Goal: Task Accomplishment & Management: Manage account settings

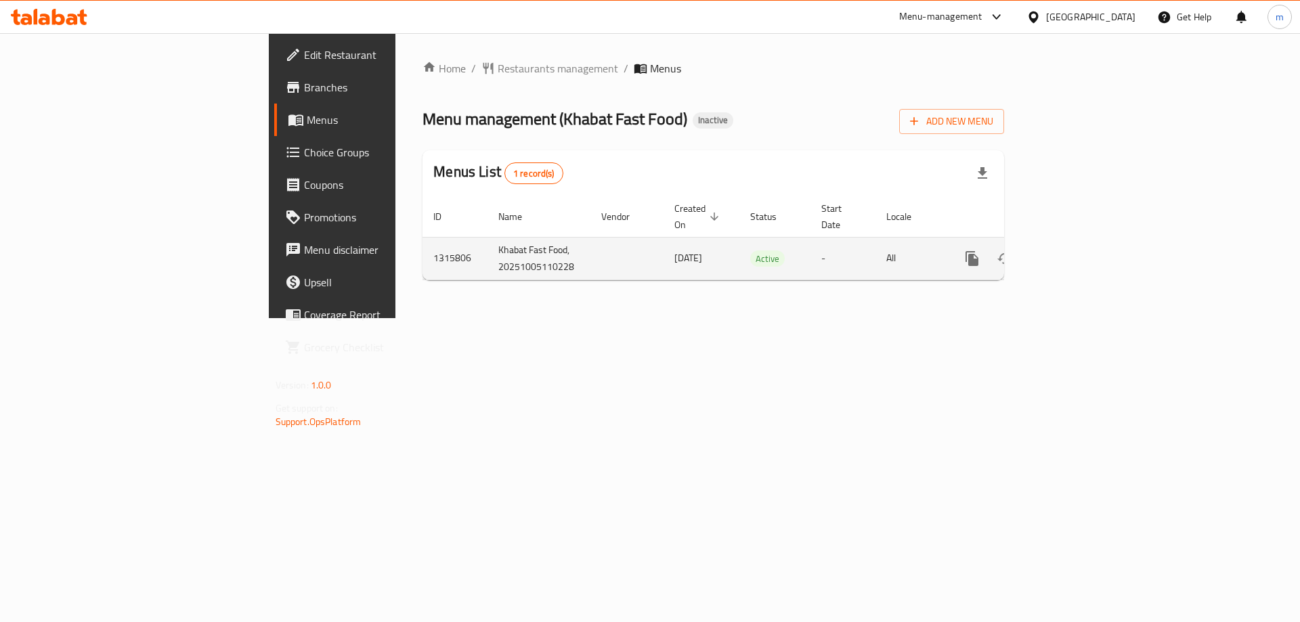
click at [1078, 250] on icon "enhanced table" at bounding box center [1069, 258] width 16 height 16
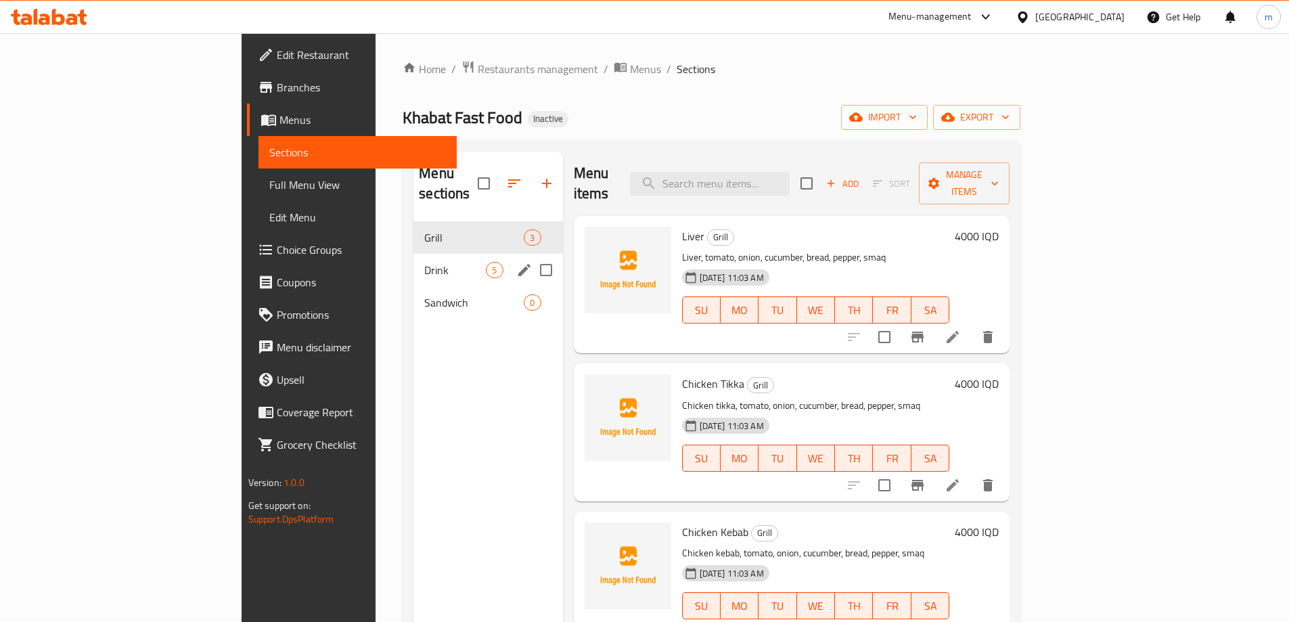
click at [424, 262] on span "Drink" at bounding box center [455, 270] width 62 height 16
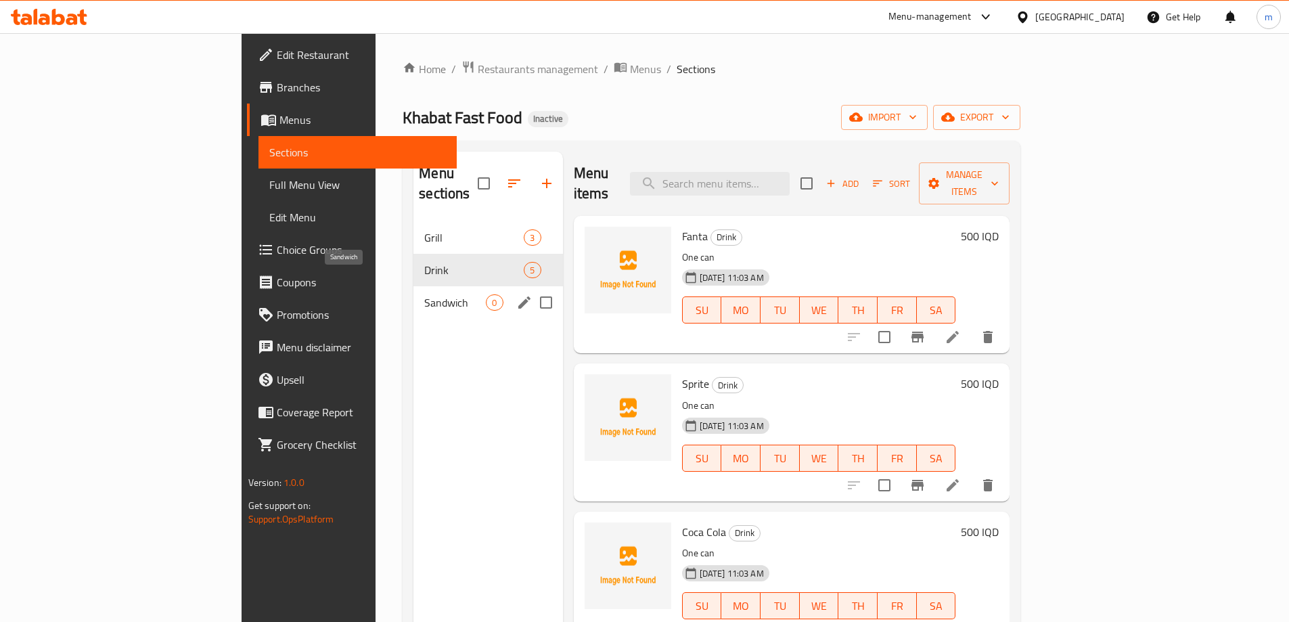
click at [424, 294] on span "Sandwich" at bounding box center [455, 302] width 62 height 16
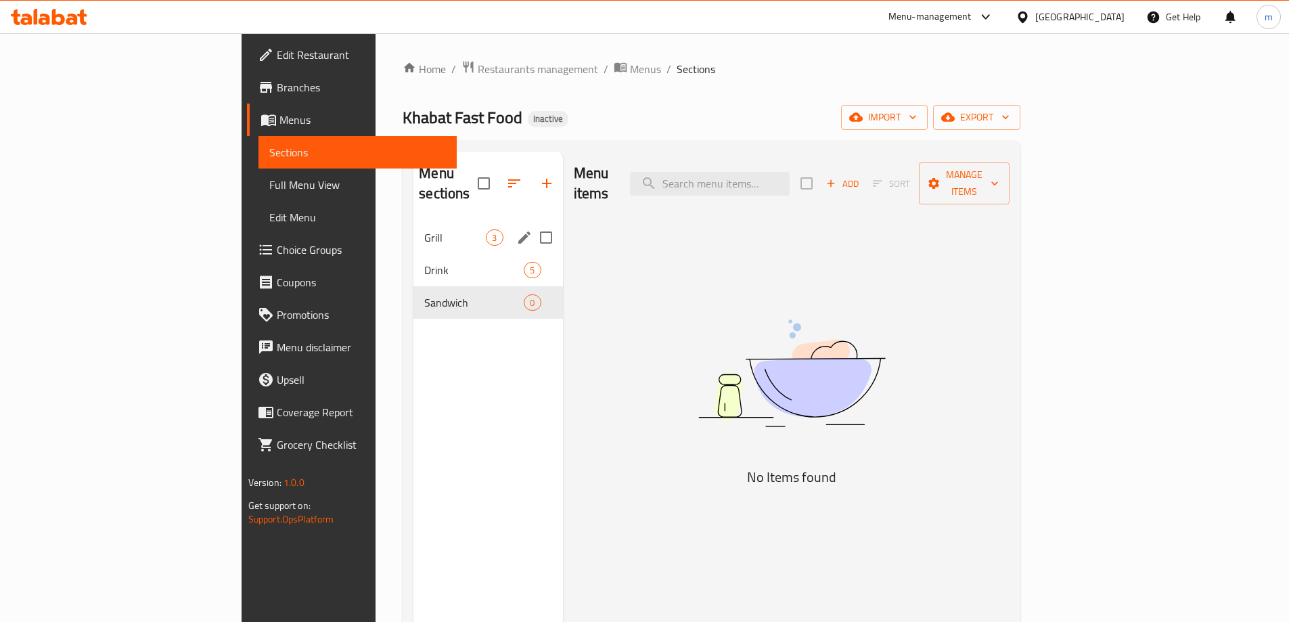
click at [424, 229] on span "Grill" at bounding box center [455, 237] width 62 height 16
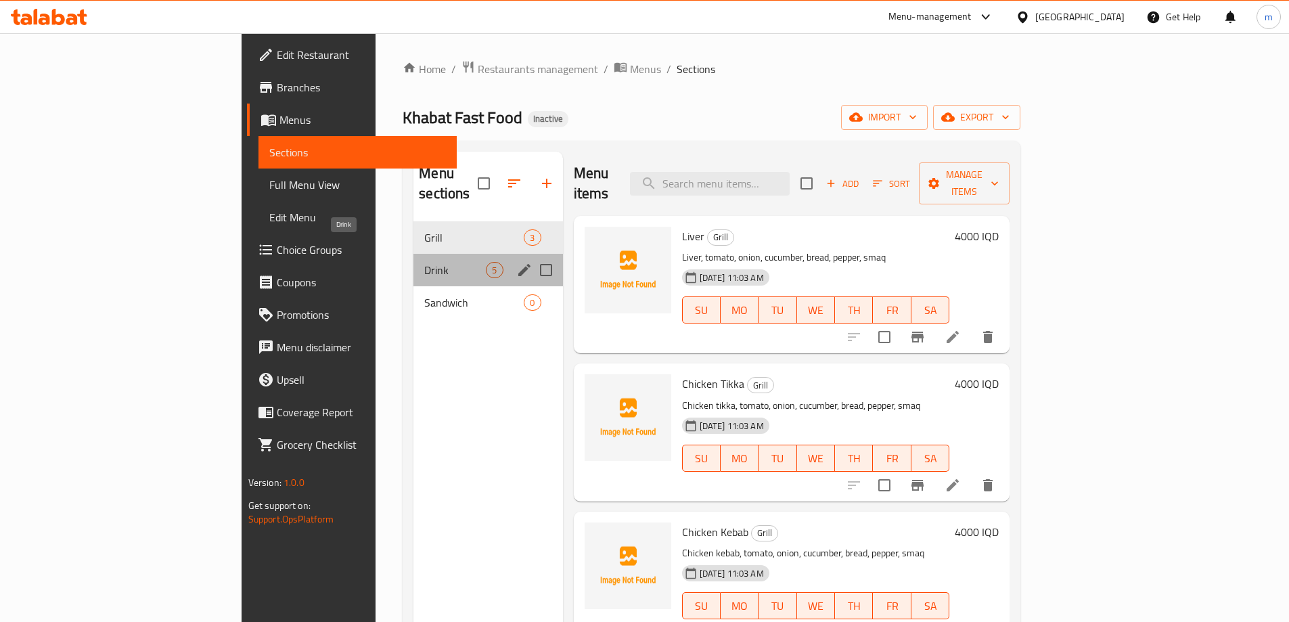
click at [424, 262] on span "Drink" at bounding box center [455, 270] width 62 height 16
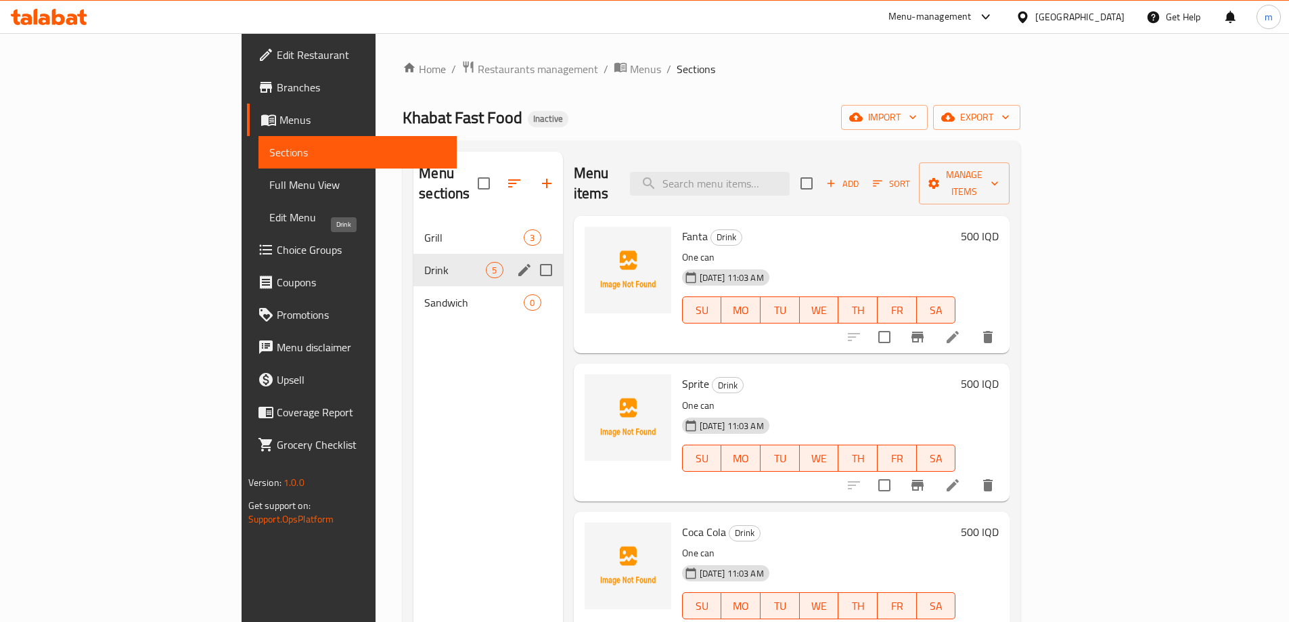
click at [424, 229] on span "Grill" at bounding box center [473, 237] width 99 height 16
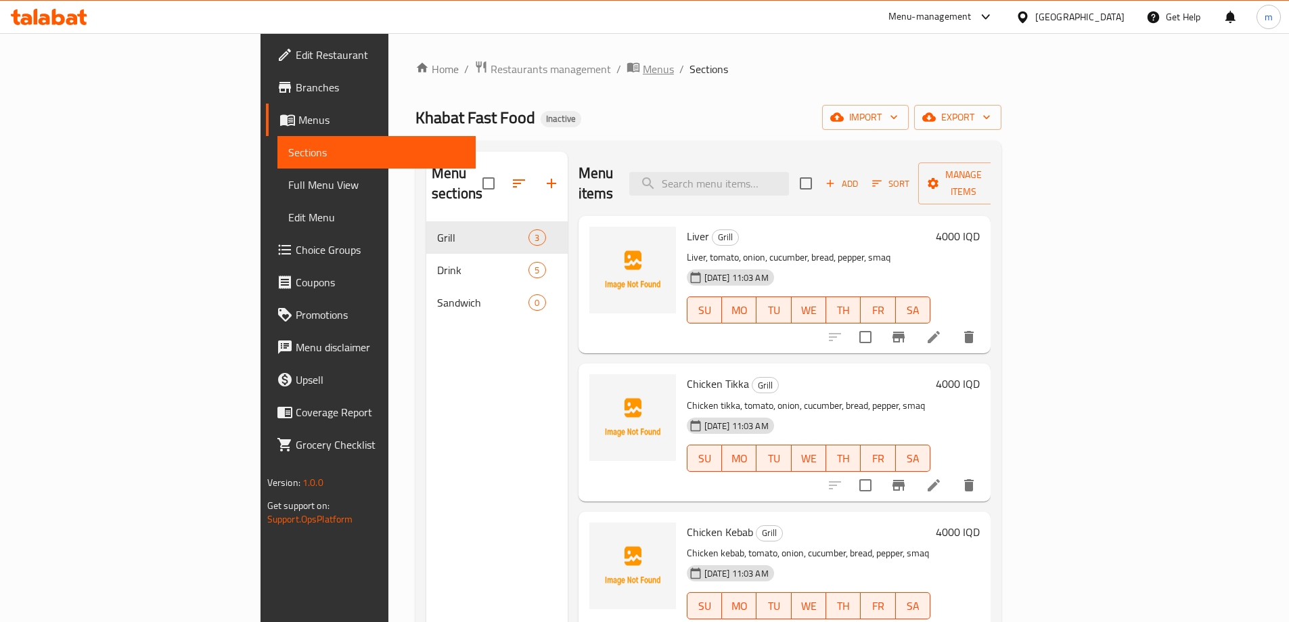
click at [643, 70] on span "Menus" at bounding box center [658, 69] width 31 height 16
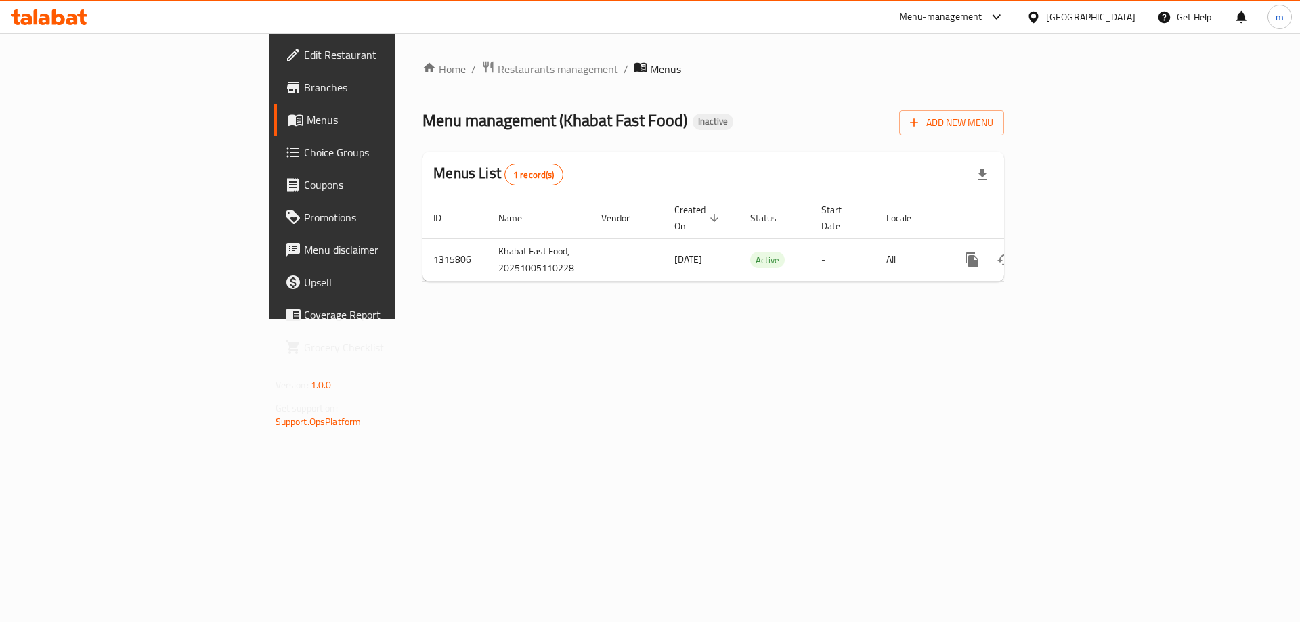
click at [1004, 108] on div "Add New Menu" at bounding box center [951, 120] width 105 height 30
click at [993, 127] on span "Add New Menu" at bounding box center [951, 122] width 83 height 17
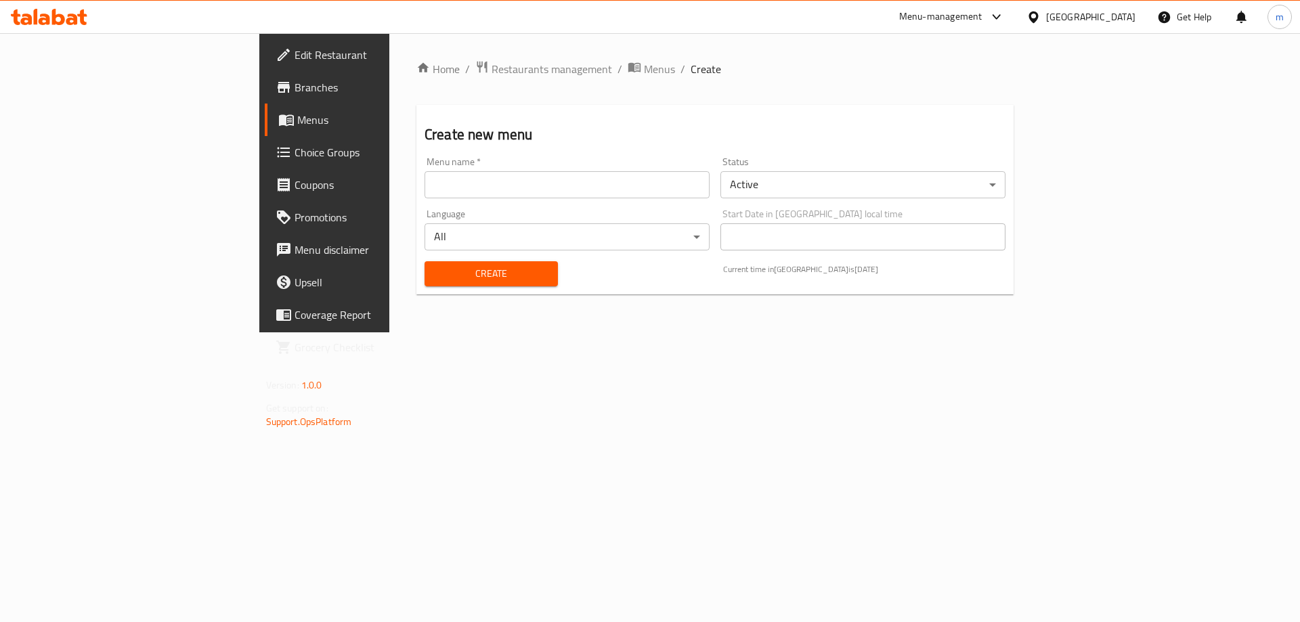
click at [460, 169] on div "Menu name   * Menu name *" at bounding box center [566, 177] width 285 height 41
click at [450, 183] on input "text" at bounding box center [566, 184] width 285 height 27
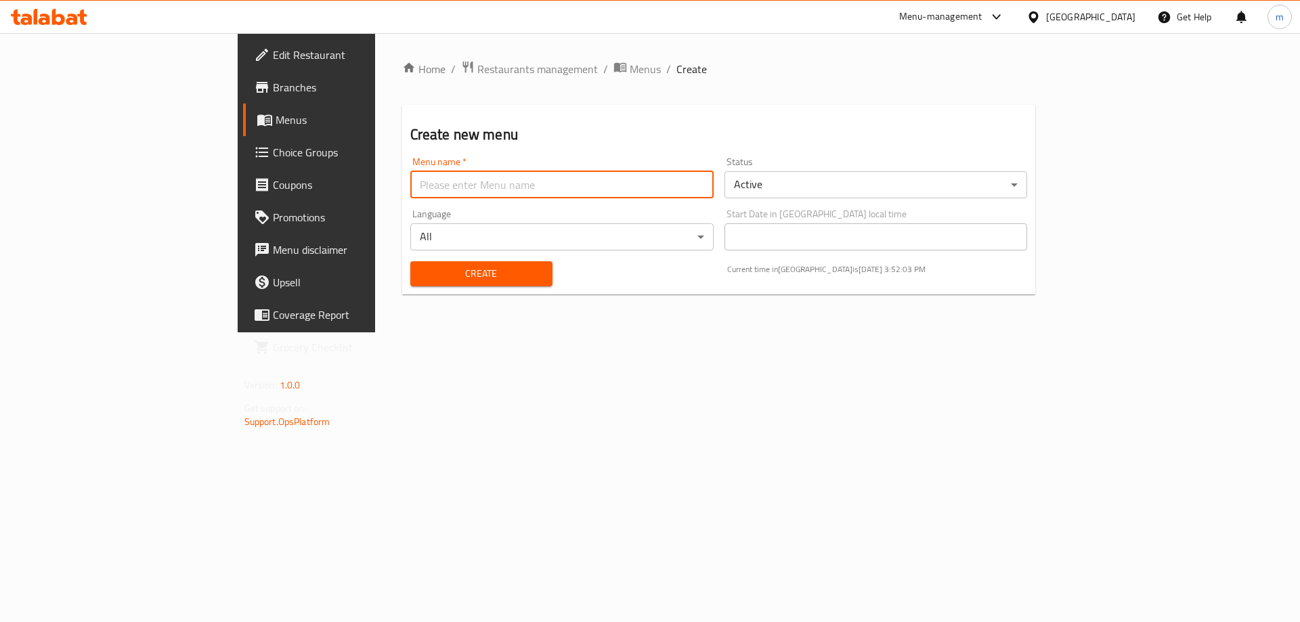
type input "[PERSON_NAME]"
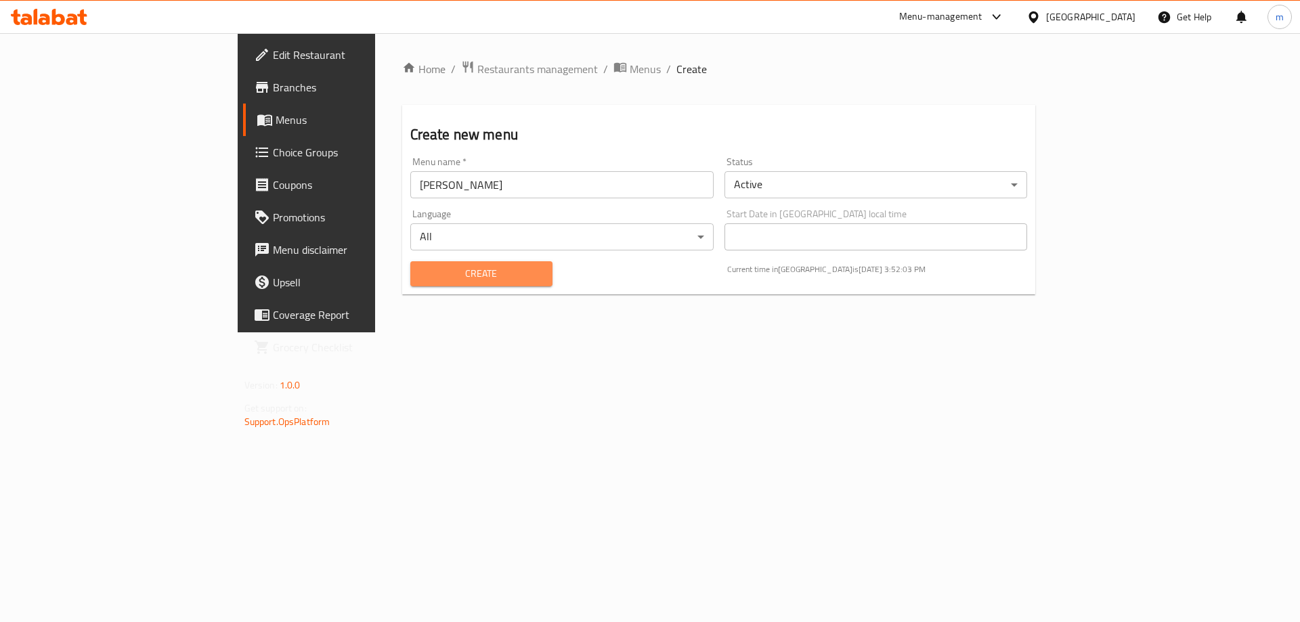
click at [421, 274] on span "Create" at bounding box center [481, 273] width 120 height 17
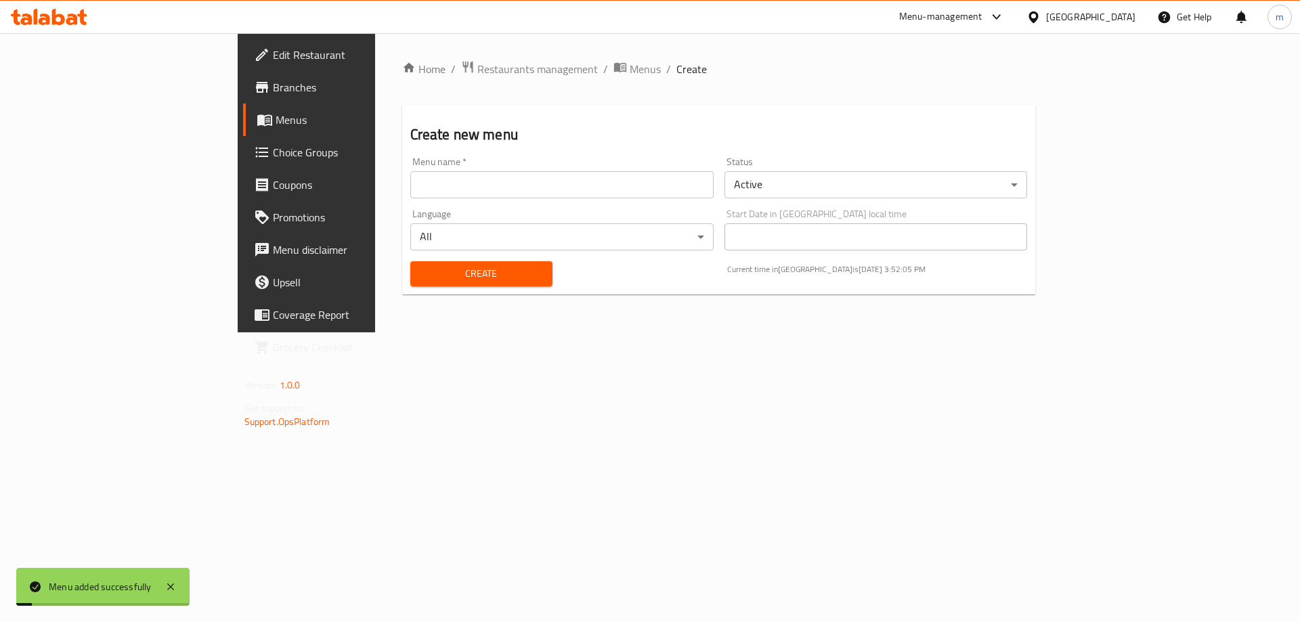
click at [275, 112] on span "Menus" at bounding box center [359, 120] width 169 height 16
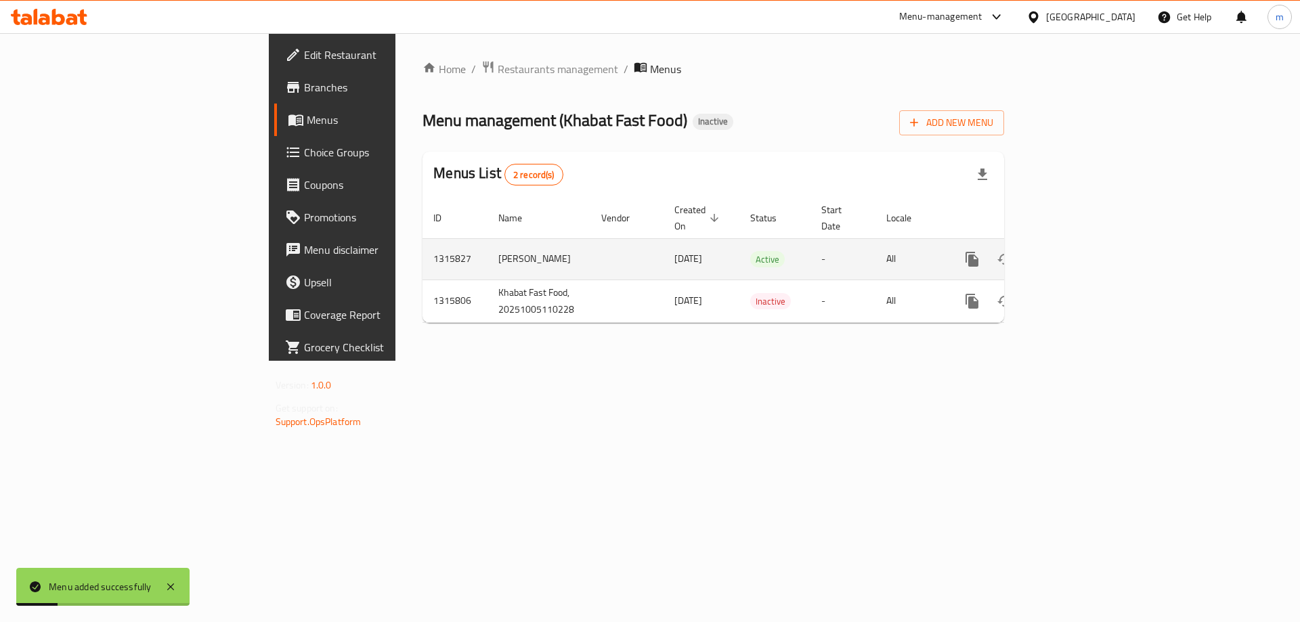
click at [1078, 251] on icon "enhanced table" at bounding box center [1069, 259] width 16 height 16
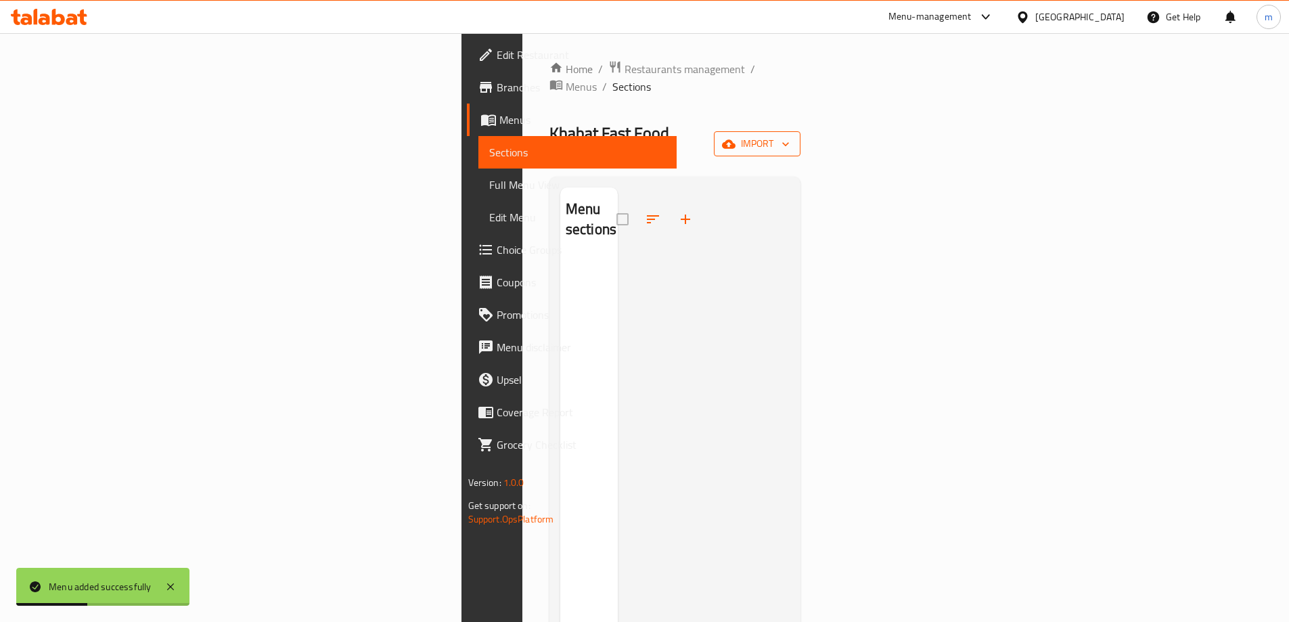
click at [801, 131] on button "import" at bounding box center [757, 143] width 87 height 25
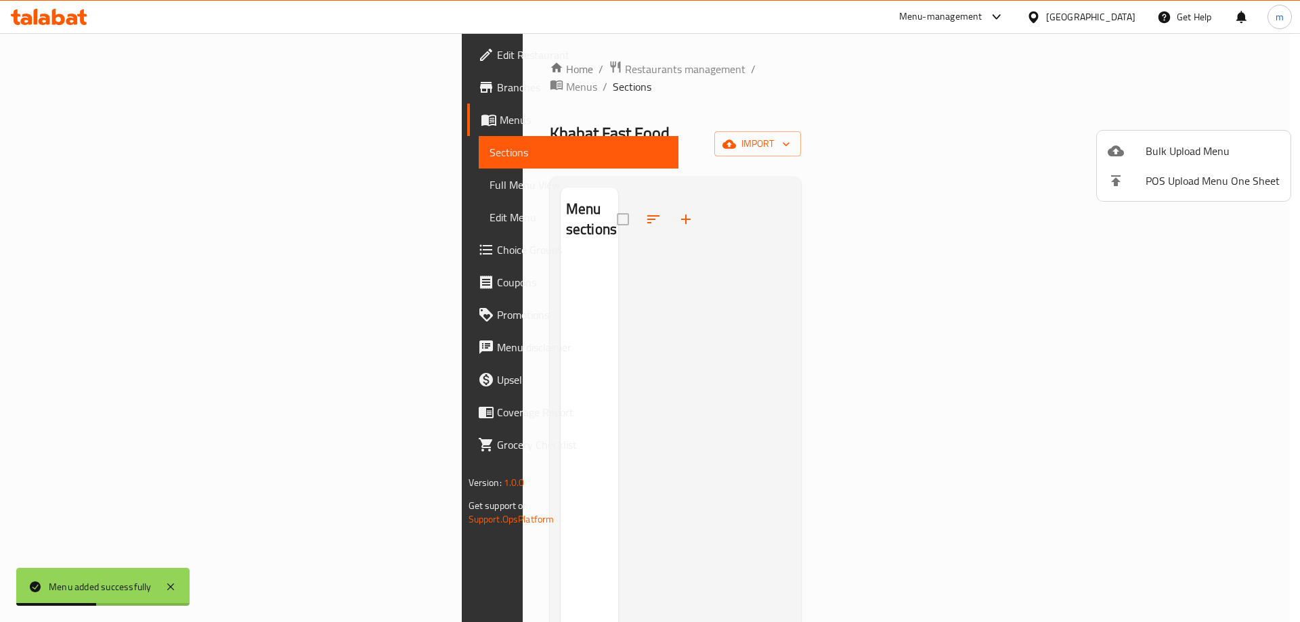
click at [1161, 147] on span "Bulk Upload Menu" at bounding box center [1212, 151] width 134 height 16
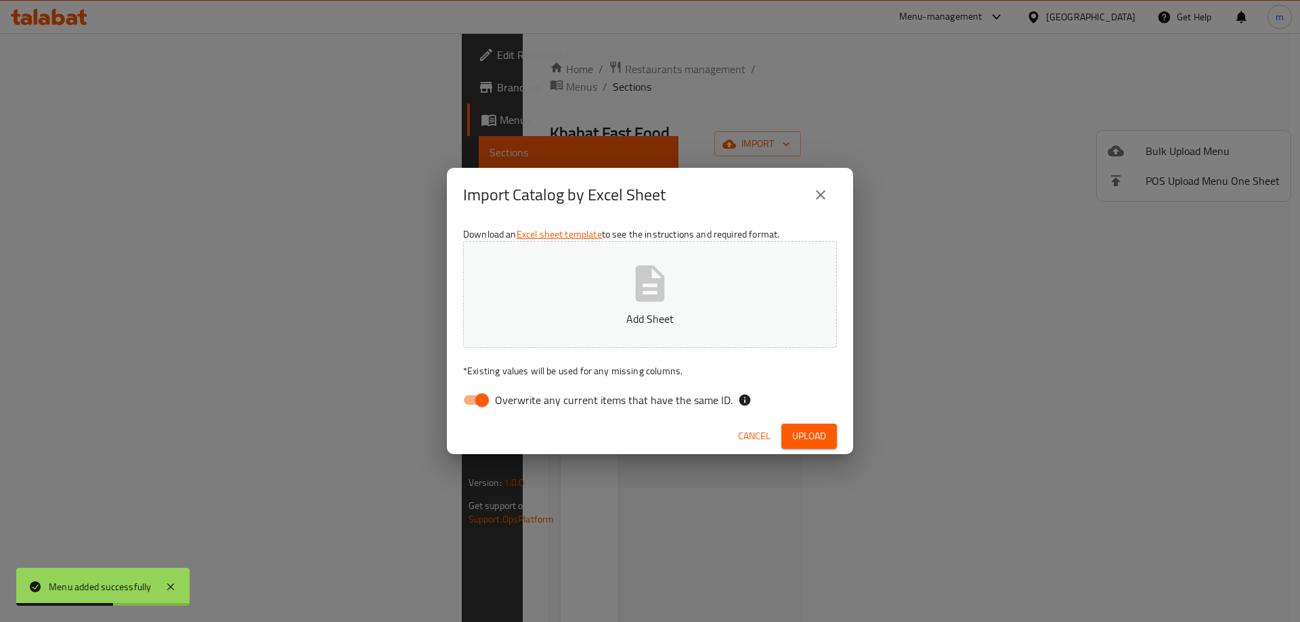
click at [471, 398] on input "Overwrite any current items that have the same ID." at bounding box center [481, 400] width 77 height 26
checkbox input "false"
click at [694, 317] on p "Add Sheet" at bounding box center [650, 319] width 332 height 16
click at [806, 451] on div "Cancel Upload" at bounding box center [650, 436] width 406 height 36
click at [842, 451] on div "Cancel Upload" at bounding box center [650, 436] width 406 height 36
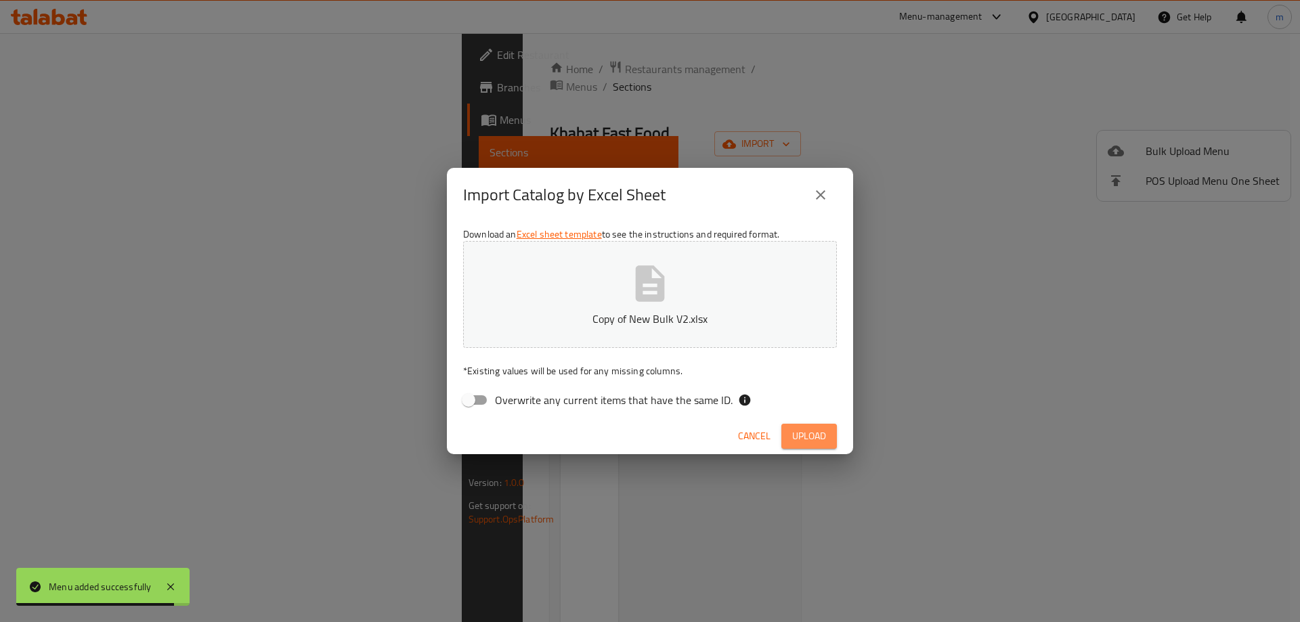
click at [807, 438] on span "Upload" at bounding box center [809, 436] width 34 height 17
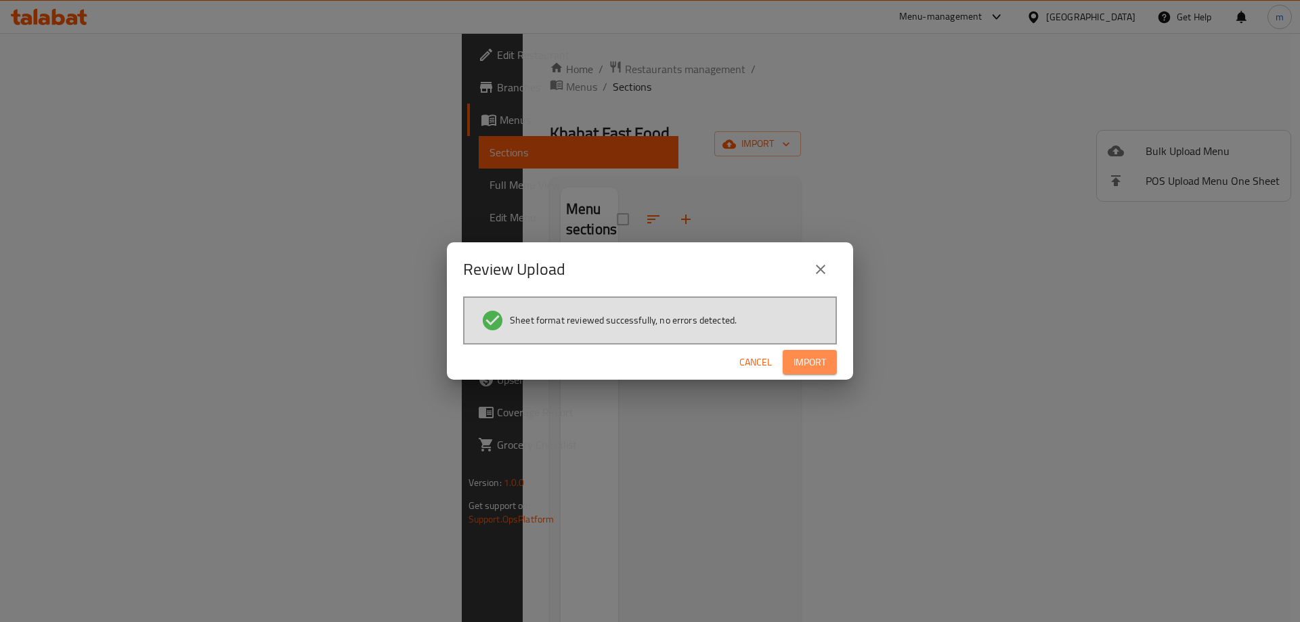
click at [815, 355] on span "Import" at bounding box center [809, 362] width 32 height 17
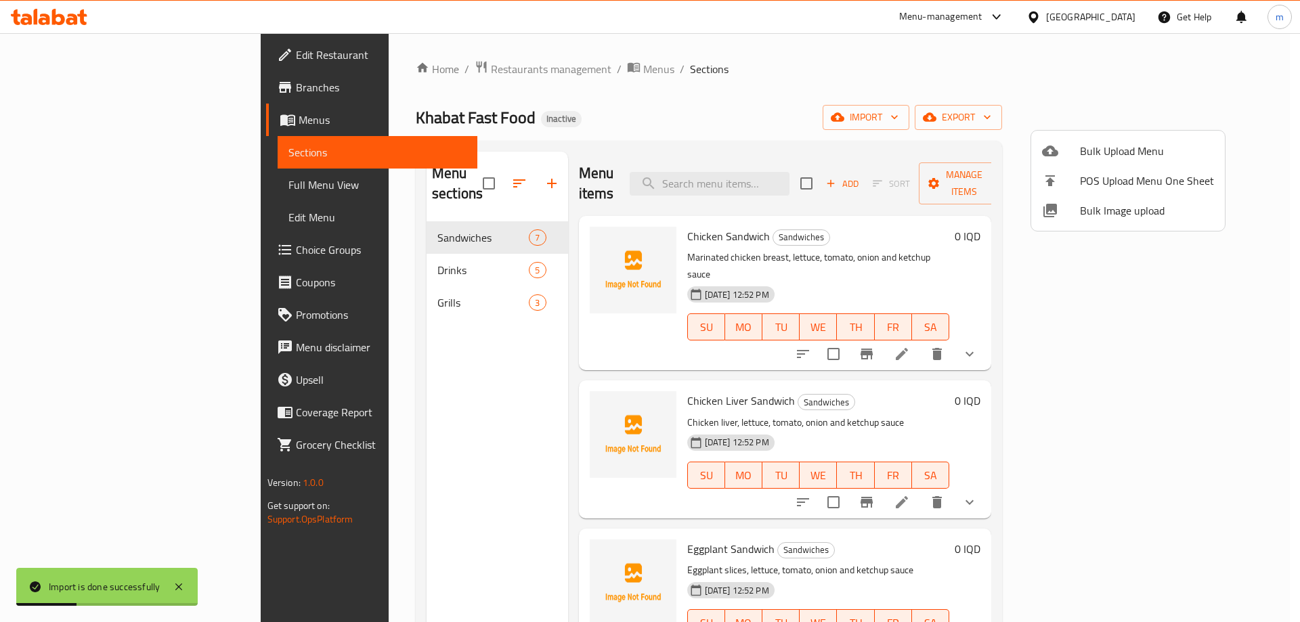
click at [537, 217] on div at bounding box center [650, 311] width 1300 height 622
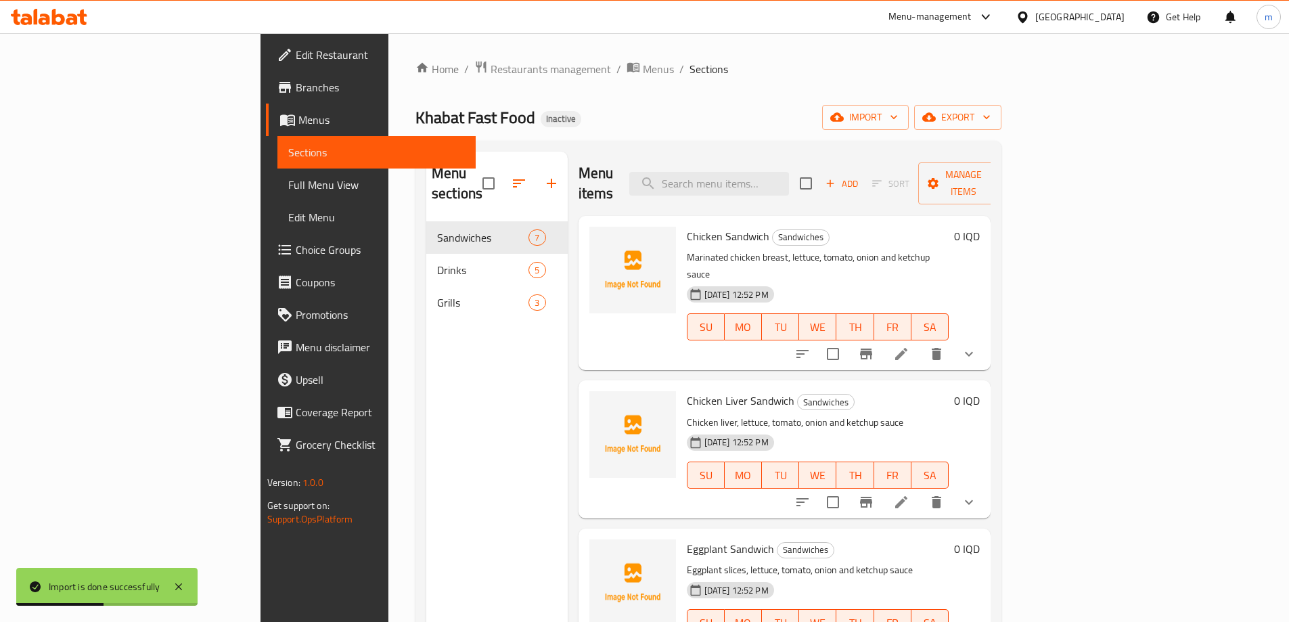
click at [590, 228] on img at bounding box center [633, 270] width 87 height 87
click at [590, 238] on img at bounding box center [633, 270] width 87 height 87
click at [590, 243] on img at bounding box center [633, 270] width 87 height 87
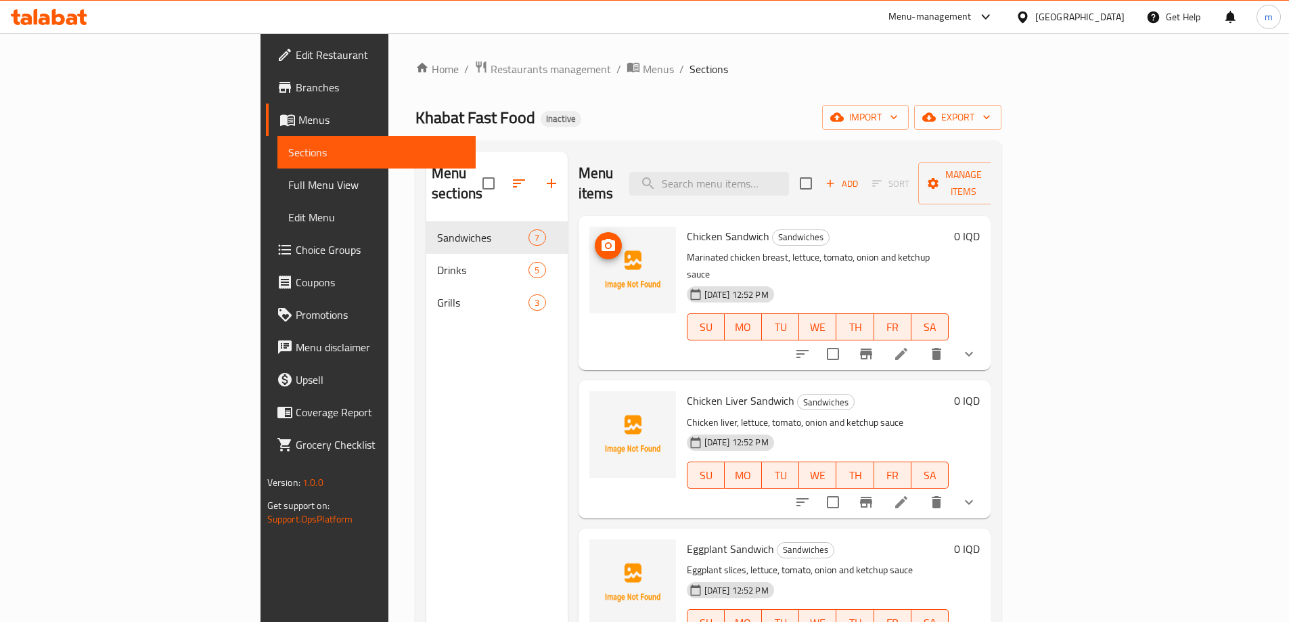
click at [602, 239] on icon "upload picture" at bounding box center [609, 245] width 14 height 12
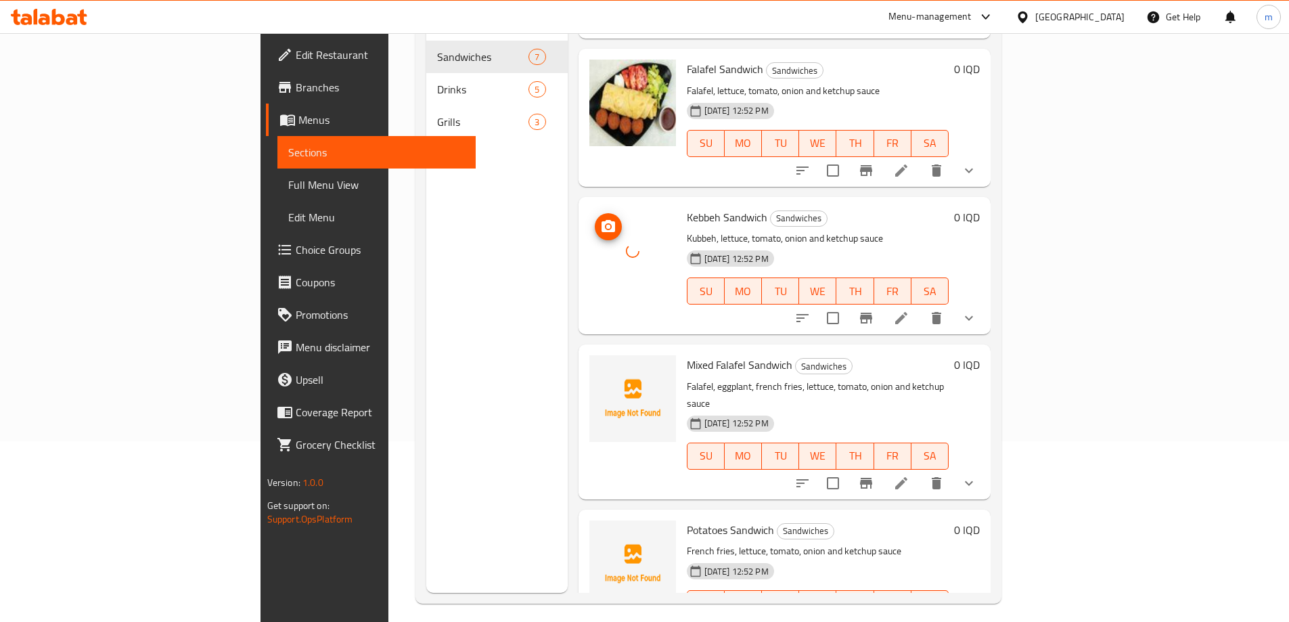
scroll to position [190, 0]
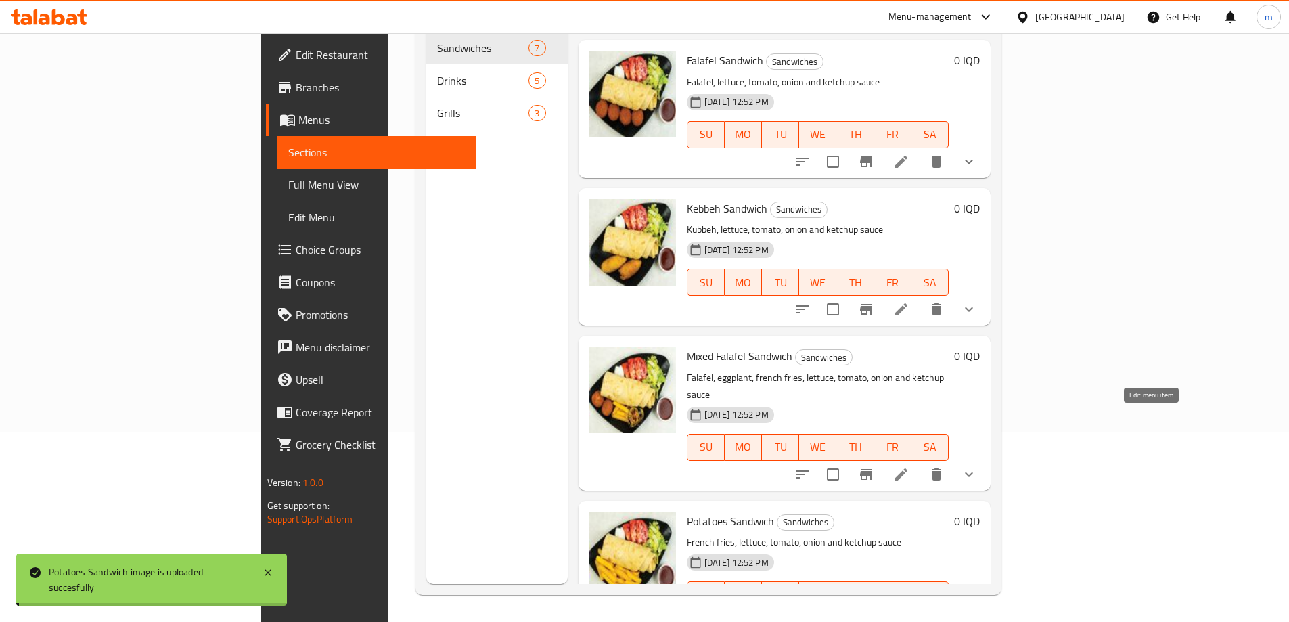
click at [908, 468] on icon at bounding box center [901, 474] width 12 height 12
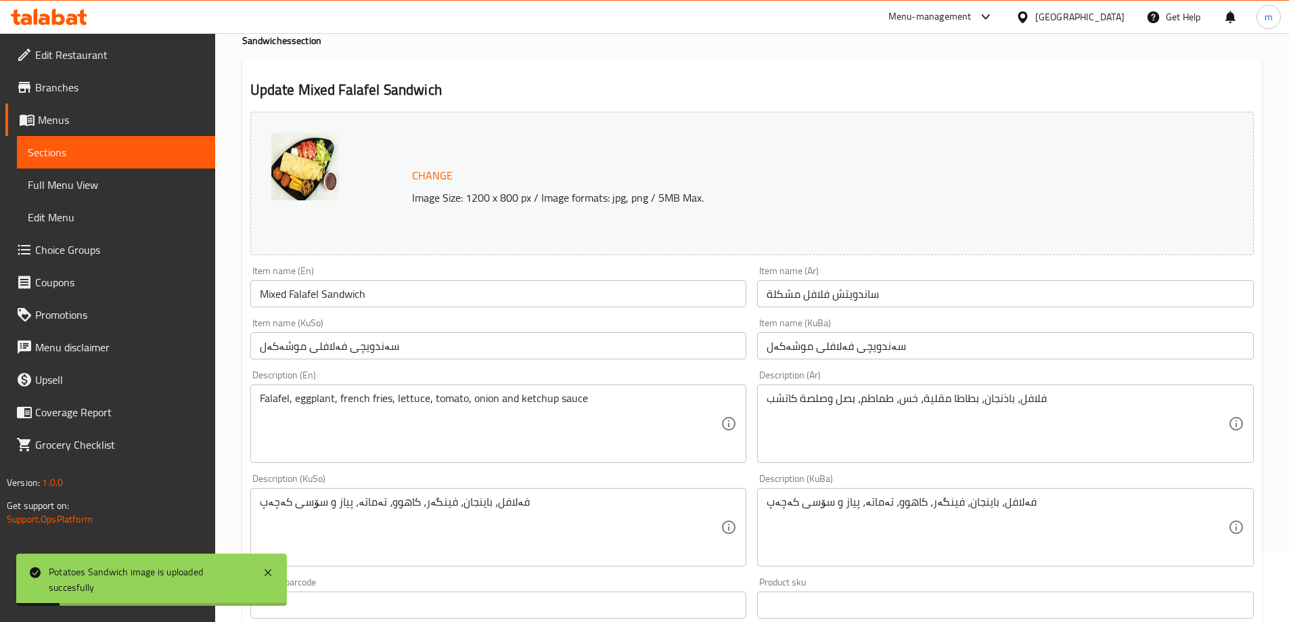
scroll to position [181, 0]
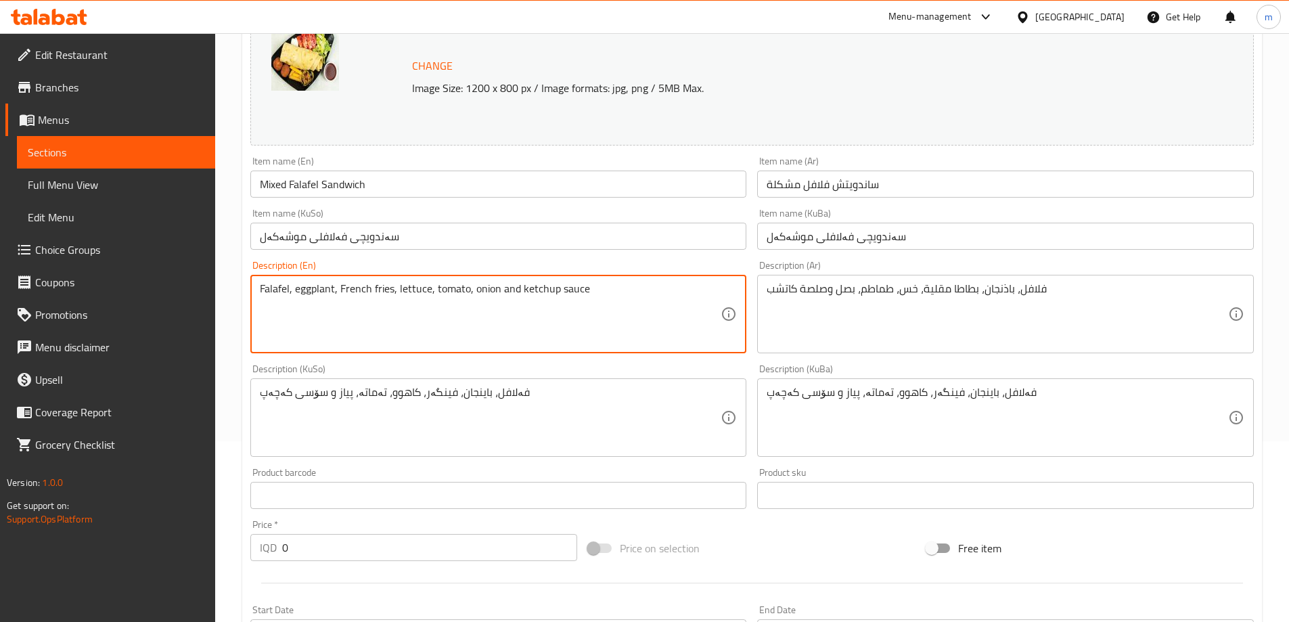
type textarea "Falafel, eggplant, French fries, lettuce, tomato, onion and ketchup sauce"
click at [313, 353] on div "Falafel, eggplant, French fries, lettuce, tomato, onion and ketchup sauce Descr…" at bounding box center [498, 314] width 497 height 79
click at [314, 356] on div "Description (En) Falafel, eggplant, French fries, lettuce, tomato, onion and ke…" at bounding box center [499, 307] width 508 height 104
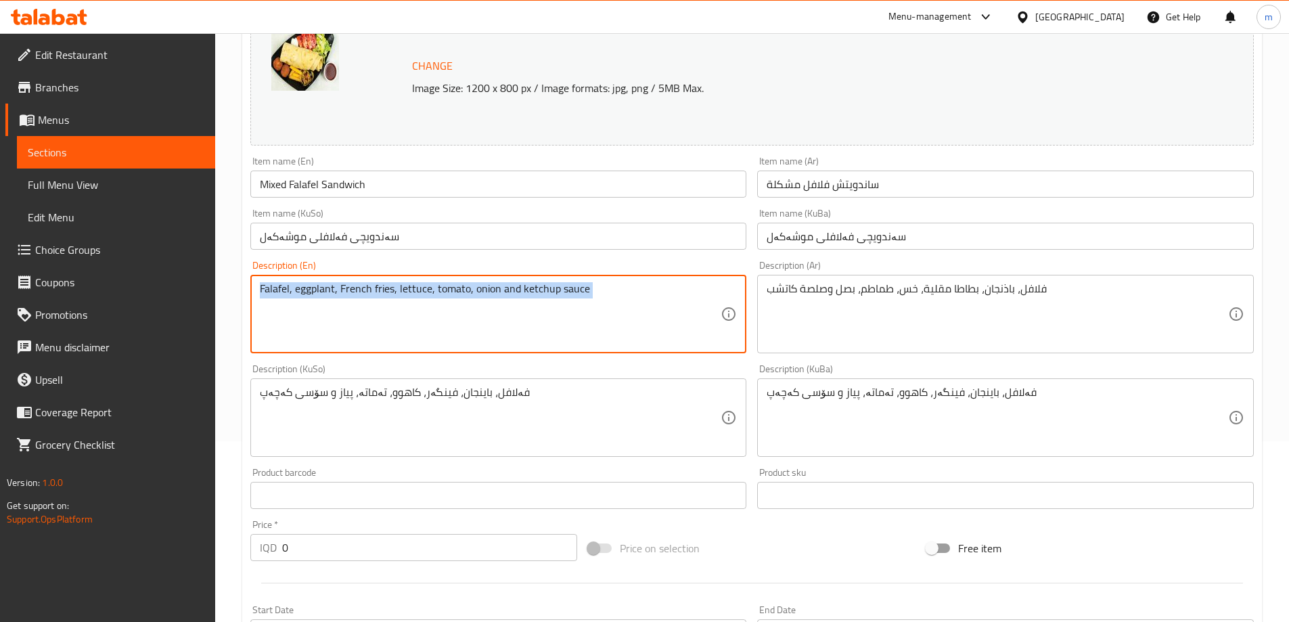
click at [314, 356] on div "Description (En) Falafel, eggplant, French fries, lettuce, tomato, onion and ke…" at bounding box center [499, 307] width 508 height 104
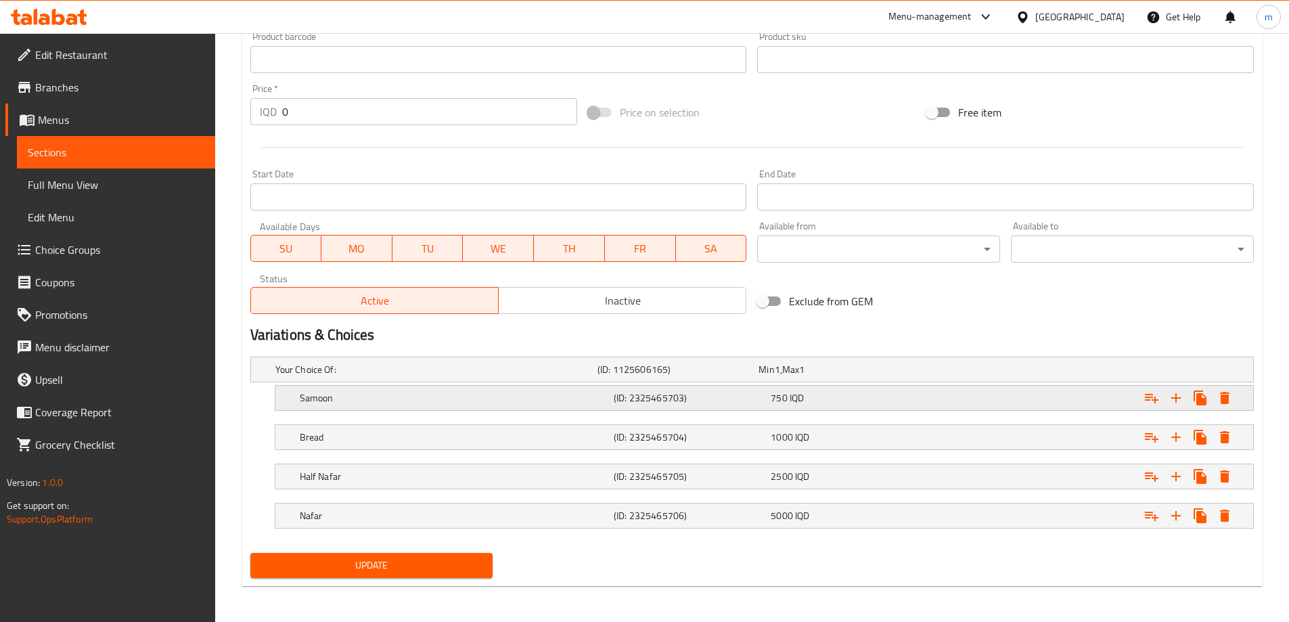
scroll to position [619, 0]
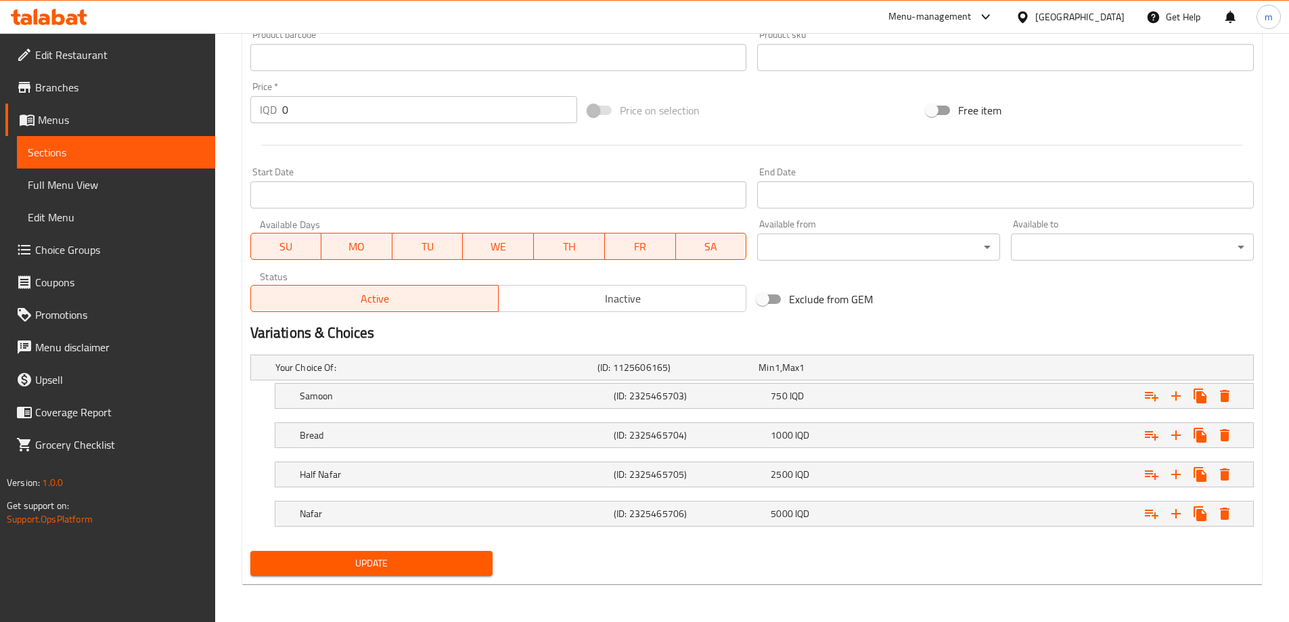
click at [381, 566] on span "Update" at bounding box center [371, 563] width 221 height 17
click at [106, 155] on span "Sections" at bounding box center [116, 152] width 177 height 16
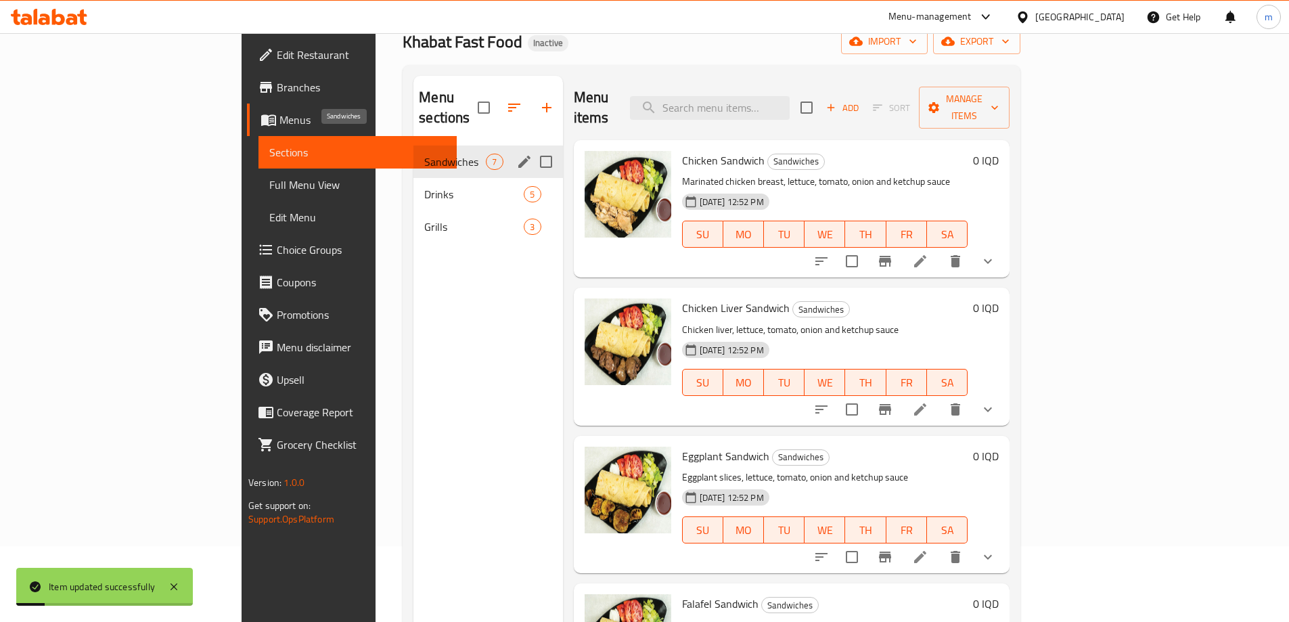
scroll to position [9, 0]
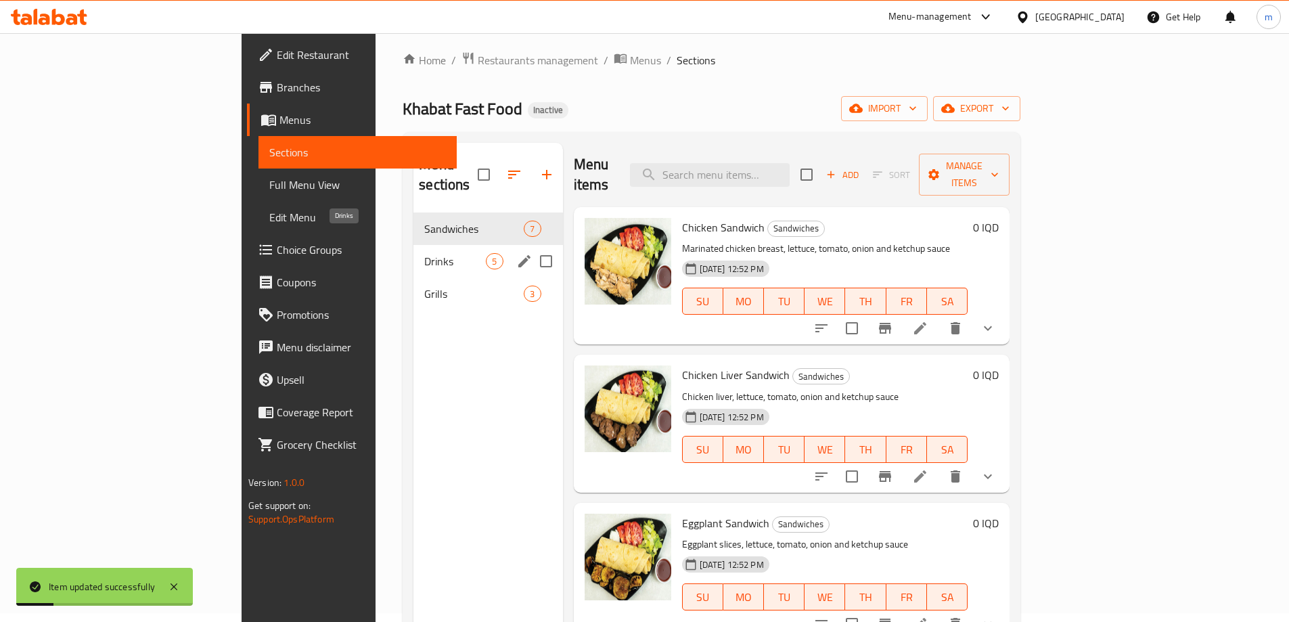
click at [424, 253] on span "Drinks" at bounding box center [455, 261] width 62 height 16
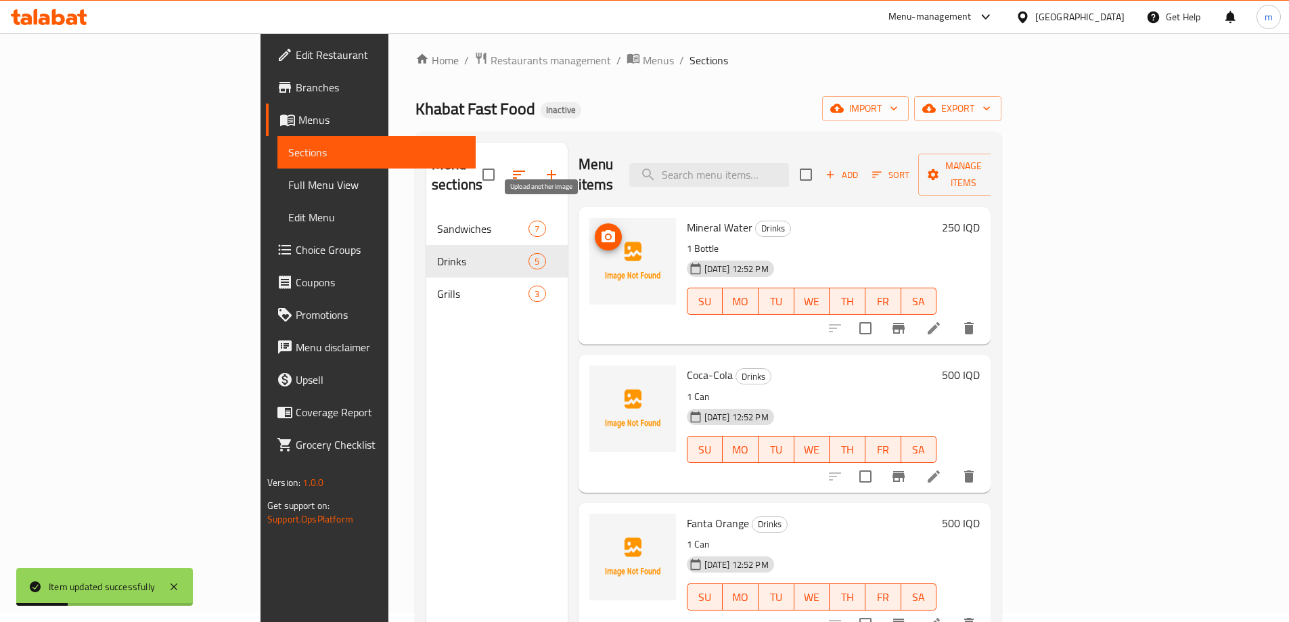
click at [595, 223] on button "upload picture" at bounding box center [608, 236] width 27 height 27
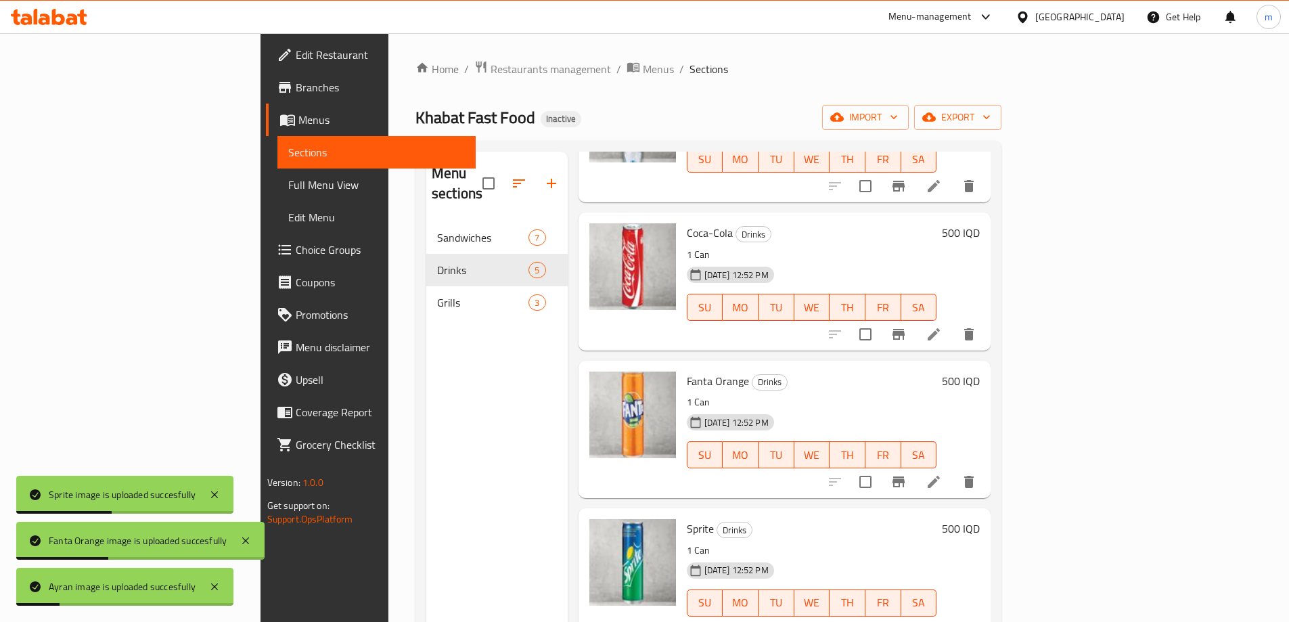
scroll to position [181, 0]
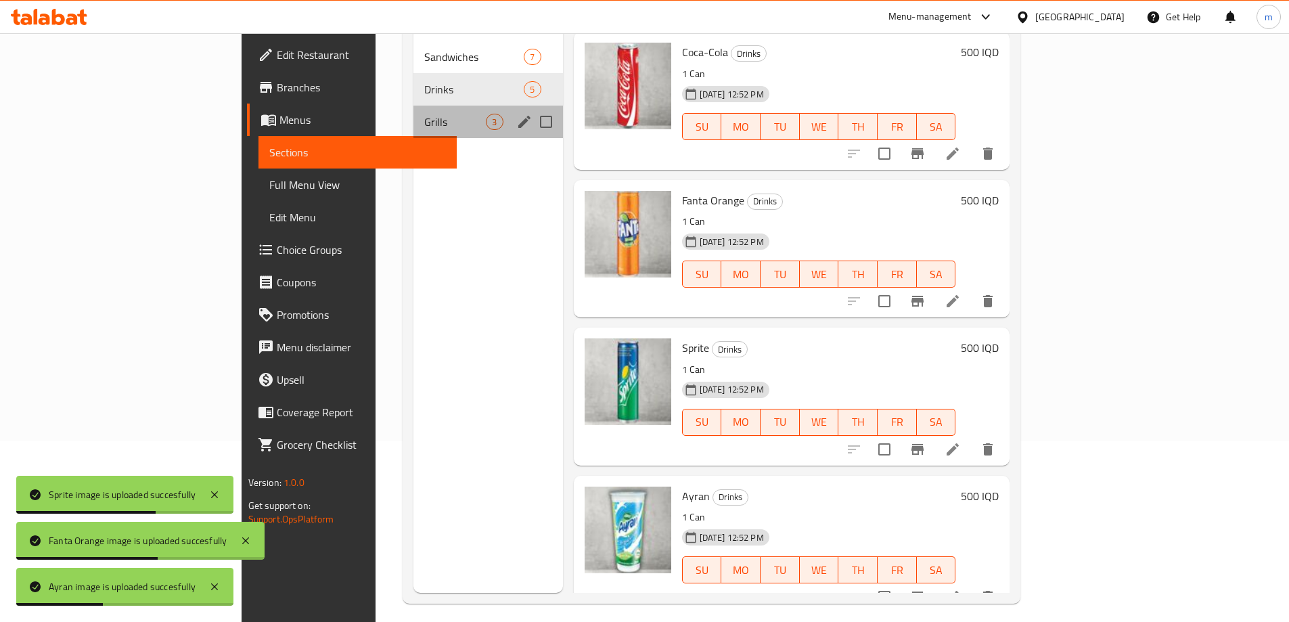
click at [414, 110] on div "Grills 3" at bounding box center [488, 122] width 149 height 32
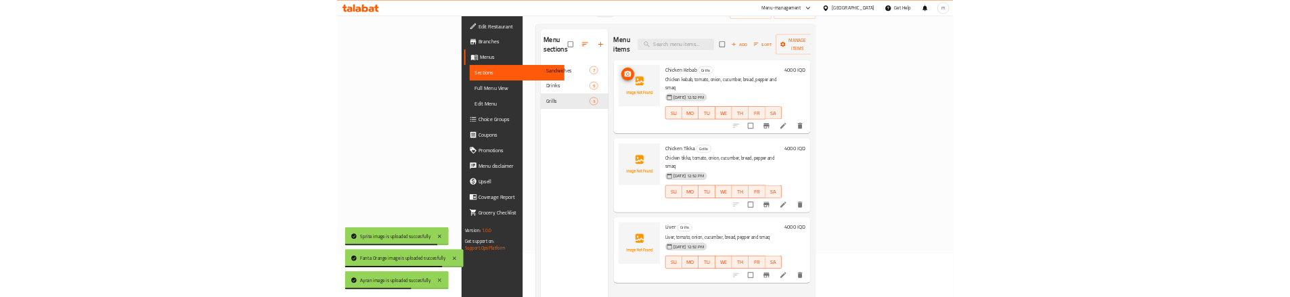
scroll to position [90, 0]
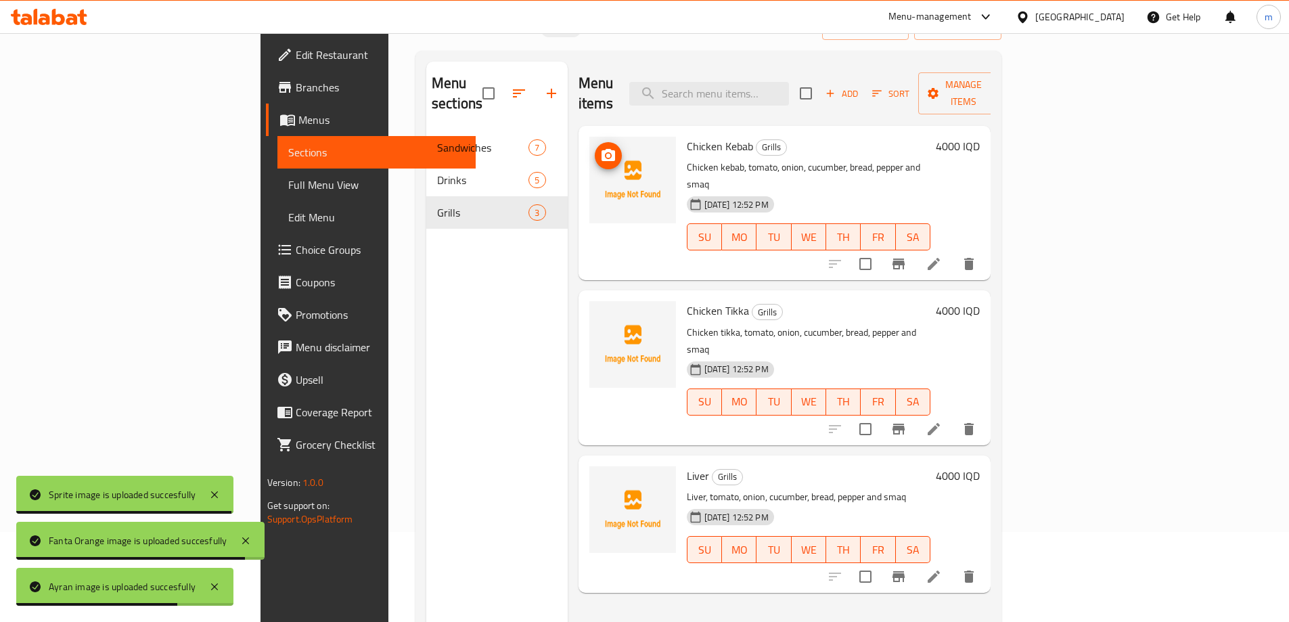
click at [606, 154] on circle "upload picture" at bounding box center [608, 156] width 4 height 4
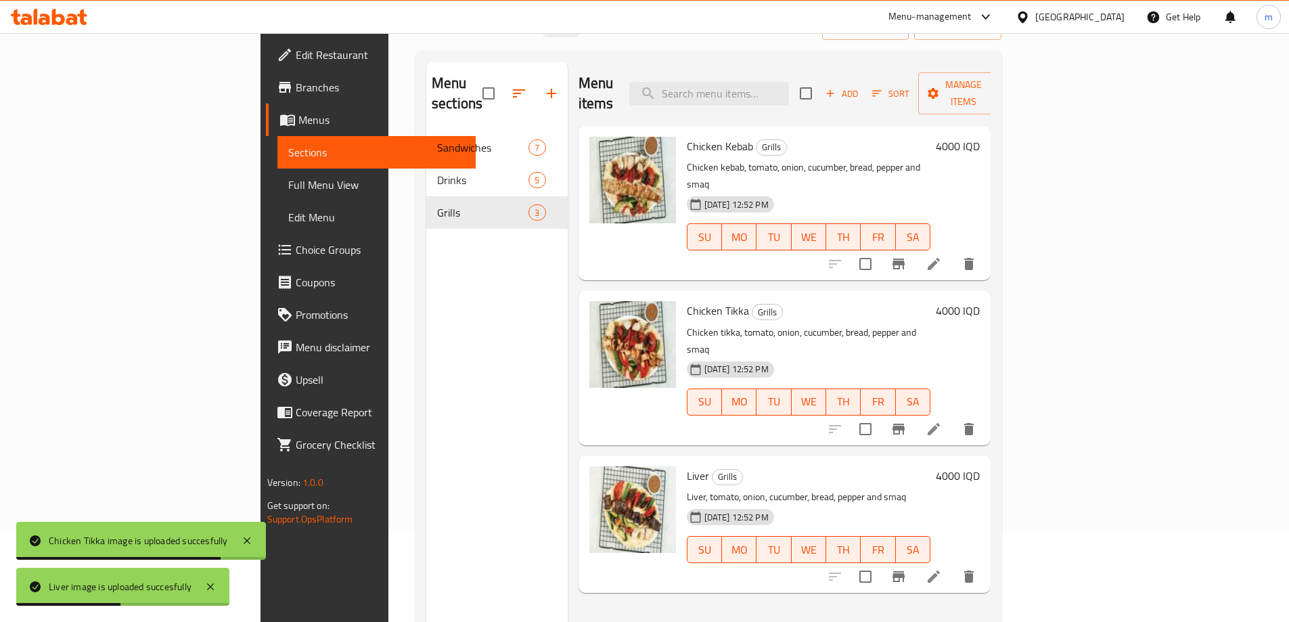
click at [288, 149] on span "Sections" at bounding box center [376, 152] width 177 height 16
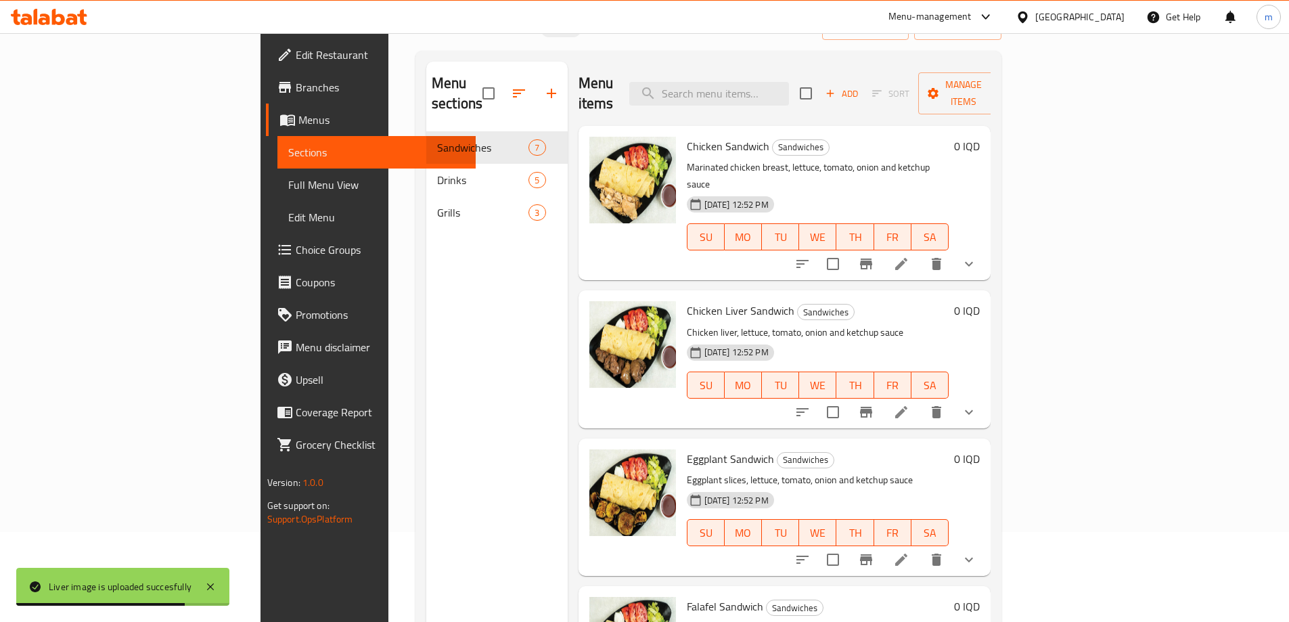
click at [288, 188] on span "Full Menu View" at bounding box center [376, 185] width 177 height 16
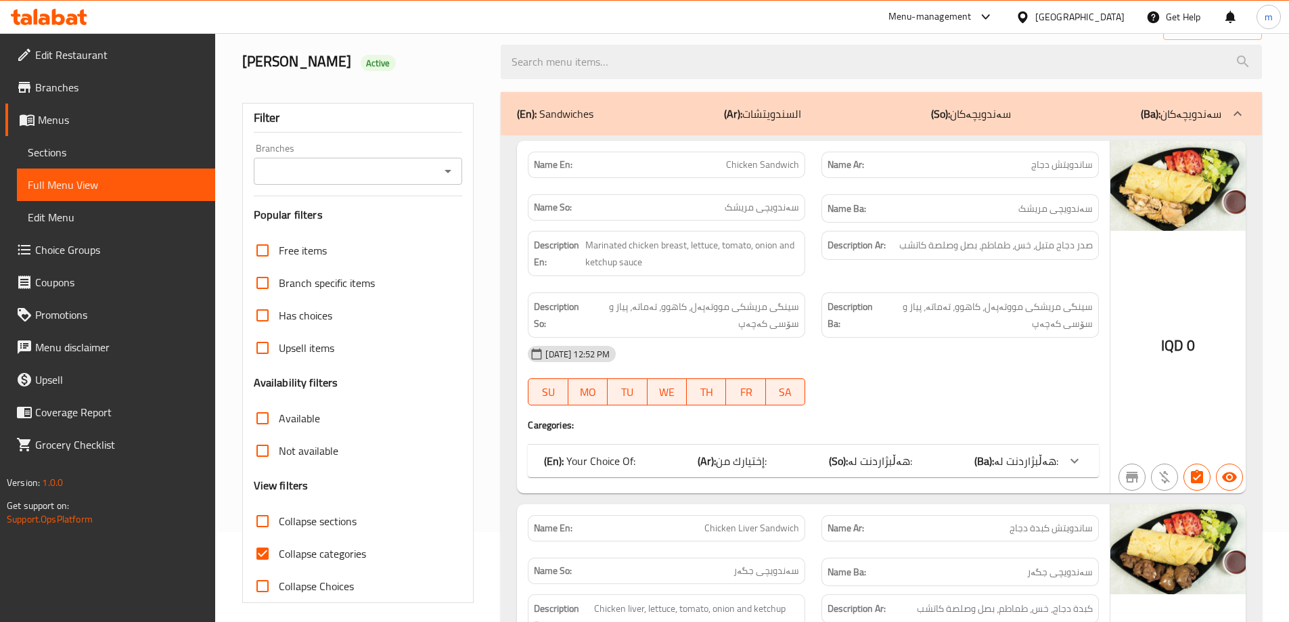
drag, startPoint x: 436, startPoint y: 179, endPoint x: 445, endPoint y: 175, distance: 10.0
click at [436, 179] on input "Branches" at bounding box center [347, 171] width 179 height 19
click at [445, 175] on icon "Close" at bounding box center [448, 171] width 16 height 16
click at [445, 178] on icon "Open" at bounding box center [448, 171] width 16 height 16
click at [414, 293] on div "Branch specific items" at bounding box center [358, 283] width 209 height 32
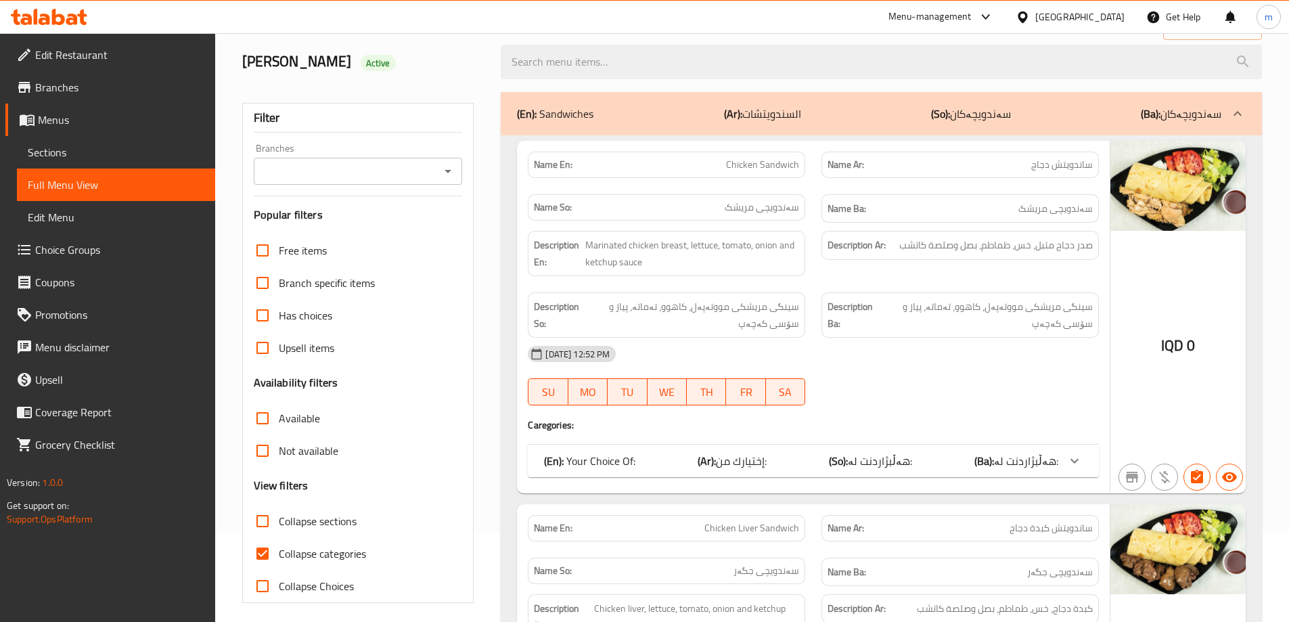
click at [269, 559] on input "Collapse categories" at bounding box center [262, 553] width 32 height 32
checkbox input "false"
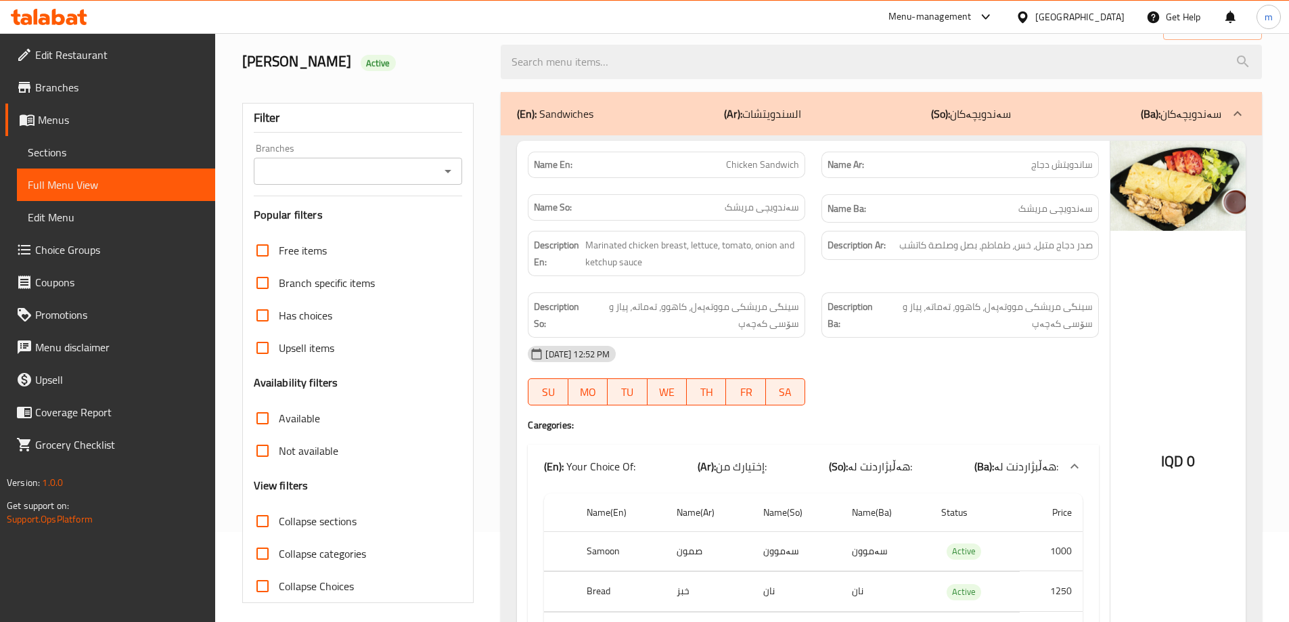
click at [265, 523] on input "Collapse sections" at bounding box center [262, 521] width 32 height 32
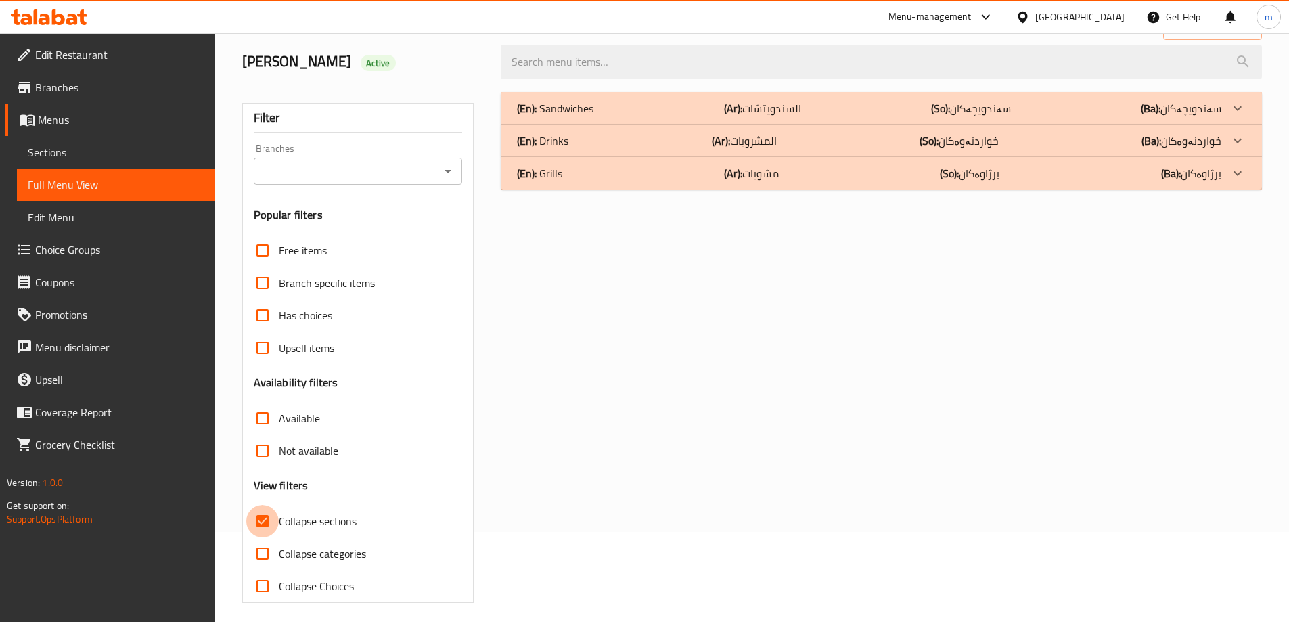
click at [264, 523] on input "Collapse sections" at bounding box center [262, 521] width 32 height 32
checkbox input "false"
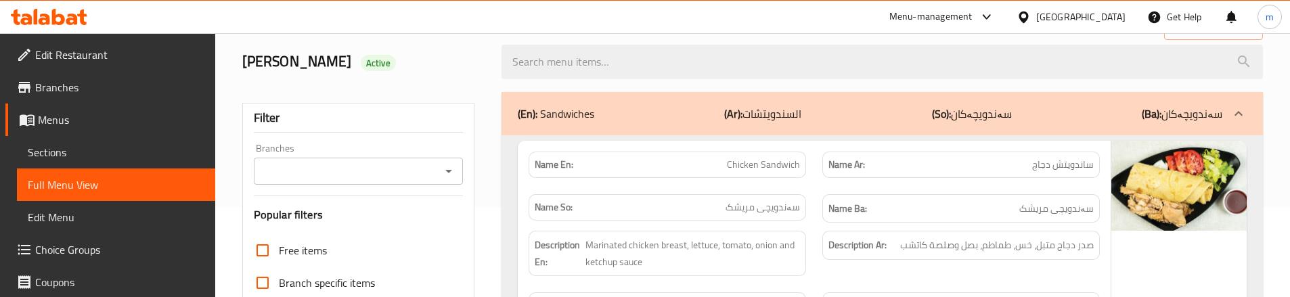
drag, startPoint x: 465, startPoint y: 267, endPoint x: 480, endPoint y: 255, distance: 18.8
click at [815, 223] on div "Description Ar: صدر دجاج متبل، خس، طماطم، بصل وصلصة كاتشب" at bounding box center [961, 254] width 294 height 62
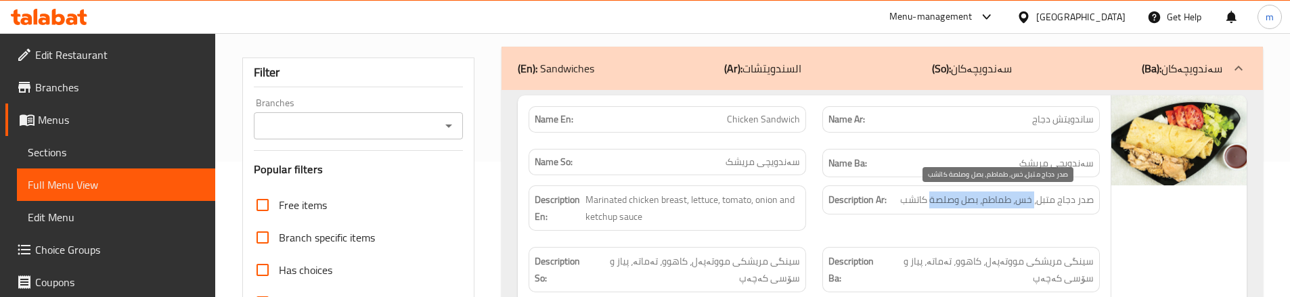
drag, startPoint x: 1034, startPoint y: 198, endPoint x: 931, endPoint y: 200, distance: 102.2
click at [931, 200] on span "صدر دجاج متبل، خس، طماطم، بصل وصلصة كاتشب" at bounding box center [997, 200] width 194 height 17
click at [1054, 198] on span "صدر دجاج متبل، خس، طماطم، بصل وصلصة كاتشب" at bounding box center [997, 200] width 194 height 17
drag, startPoint x: 1038, startPoint y: 198, endPoint x: 900, endPoint y: 201, distance: 137.4
click at [900, 201] on h6 "Description Ar: صدر دجاج متبل، خس، طماطم، بصل وصلصة كاتشب" at bounding box center [960, 200] width 265 height 17
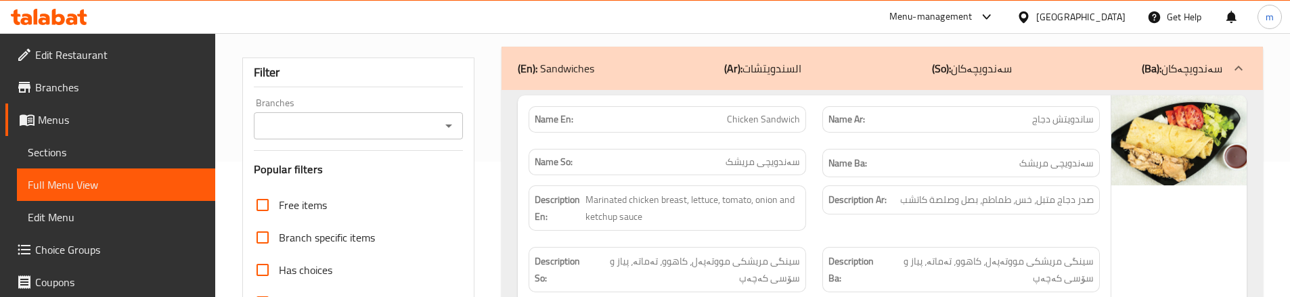
click at [715, 174] on div "Name So: سەندویچی مریشک" at bounding box center [667, 162] width 277 height 26
drag, startPoint x: 686, startPoint y: 197, endPoint x: 703, endPoint y: 226, distance: 34.0
click at [703, 226] on div "Description En: Marinated chicken breast, lettuce, tomato, onion and ketchup sa…" at bounding box center [667, 207] width 277 height 45
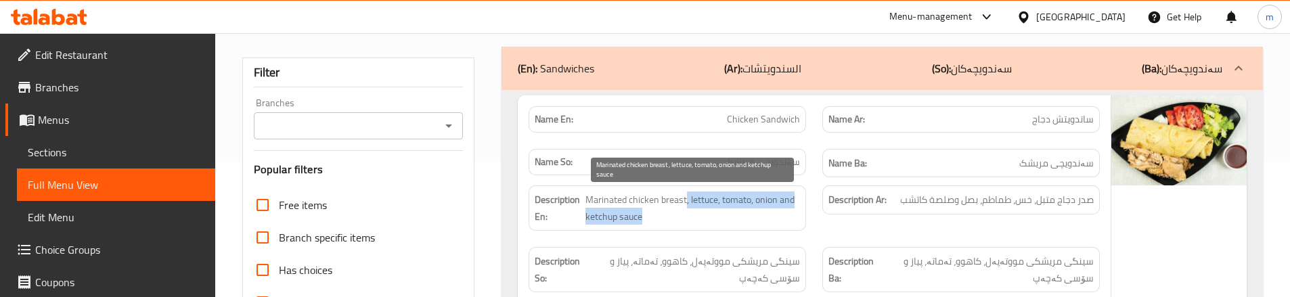
click at [801, 221] on div "Description En: Marinated chicken breast, lettuce, tomato, onion and ketchup sa…" at bounding box center [667, 207] width 277 height 45
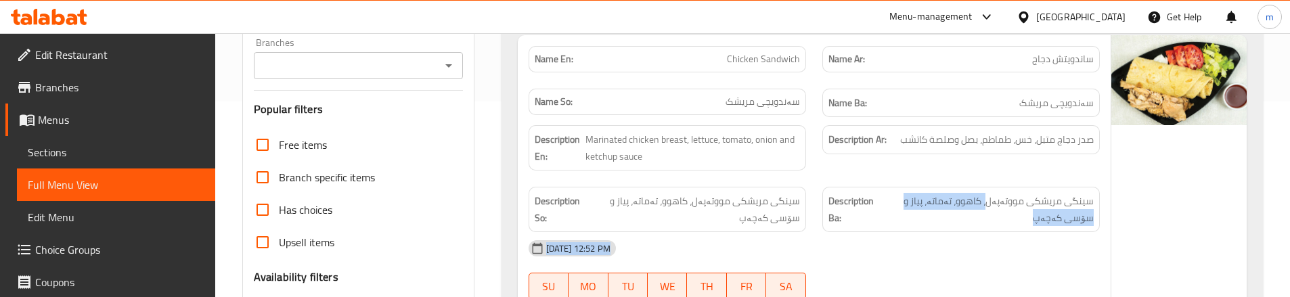
drag, startPoint x: 988, startPoint y: 261, endPoint x: 988, endPoint y: 288, distance: 27.1
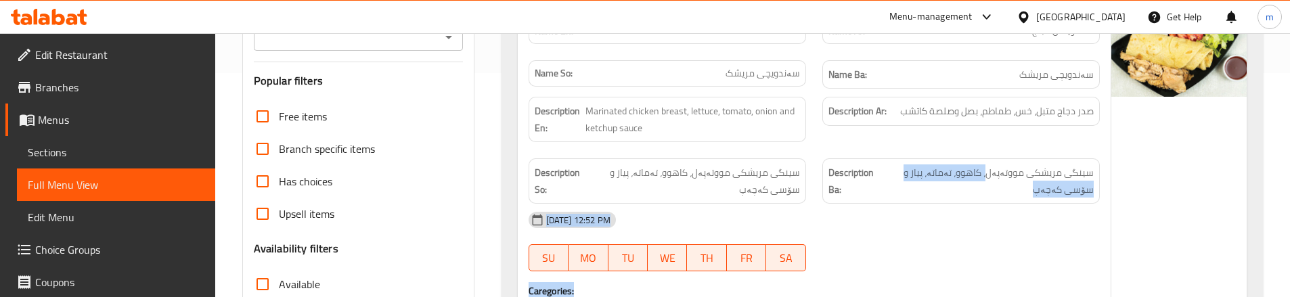
click at [1000, 197] on span "سینگی مریشکی مووتەپەل، کاهوو، تەماتە، پیاز و سۆسی کەچەپ" at bounding box center [987, 180] width 213 height 33
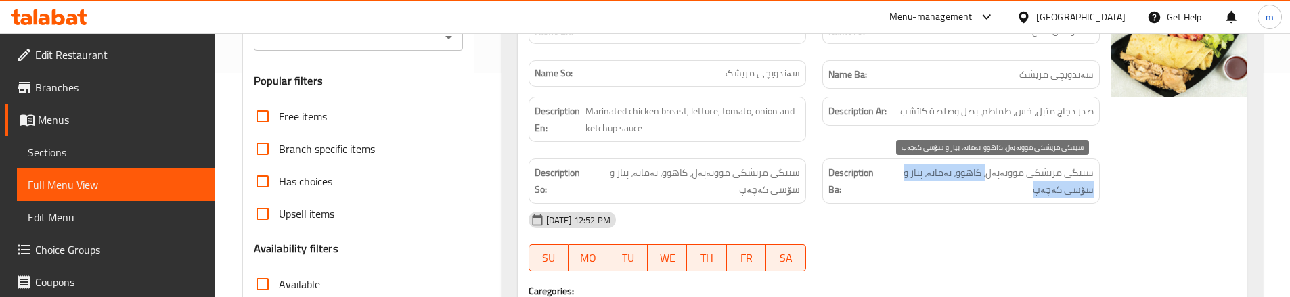
drag, startPoint x: 988, startPoint y: 173, endPoint x: 990, endPoint y: 196, distance: 23.1
click at [990, 196] on span "سینگی مریشکی مووتەپەل، کاهوو، تەماتە، پیاز و سۆسی کەچەپ" at bounding box center [987, 180] width 213 height 33
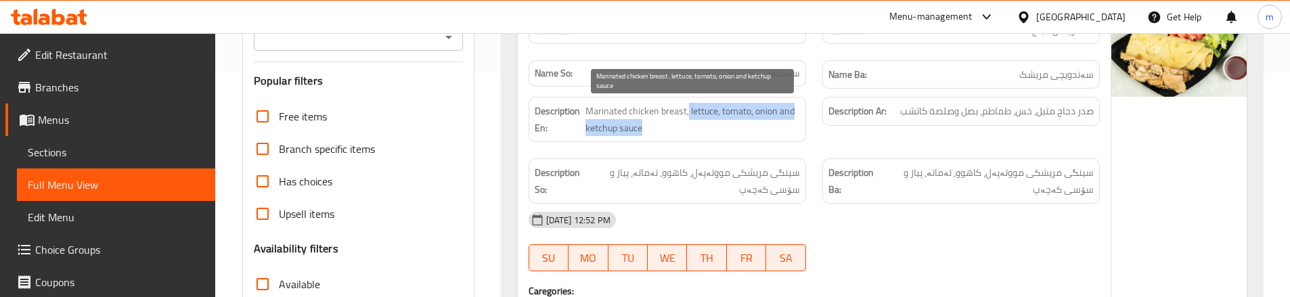
drag, startPoint x: 688, startPoint y: 109, endPoint x: 706, endPoint y: 126, distance: 24.4
click at [706, 126] on span "Marinated chicken breast, lettuce, tomato, onion and ketchup sauce" at bounding box center [692, 119] width 215 height 33
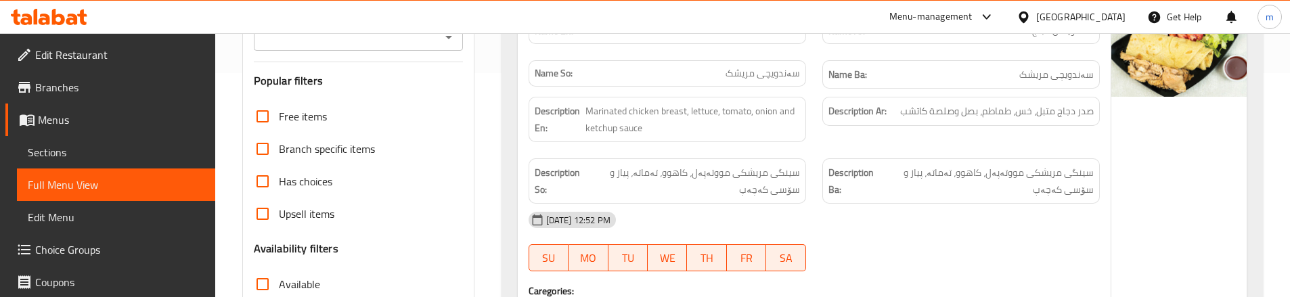
click at [821, 141] on div "Description Ar: صدر دجاج متبل، خس، طماطم، بصل وصلصة كاتشب" at bounding box center [961, 120] width 294 height 62
click at [818, 150] on div "Description Ba: سینگی مریشکی مووتەپەل، کاهوو، تەماتە، پیاز و سۆسی کەچەپ" at bounding box center [961, 181] width 294 height 62
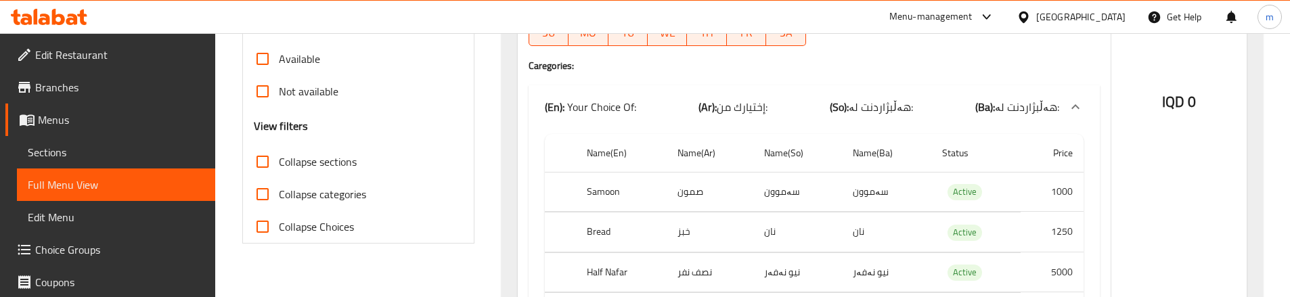
scroll to position [495, 0]
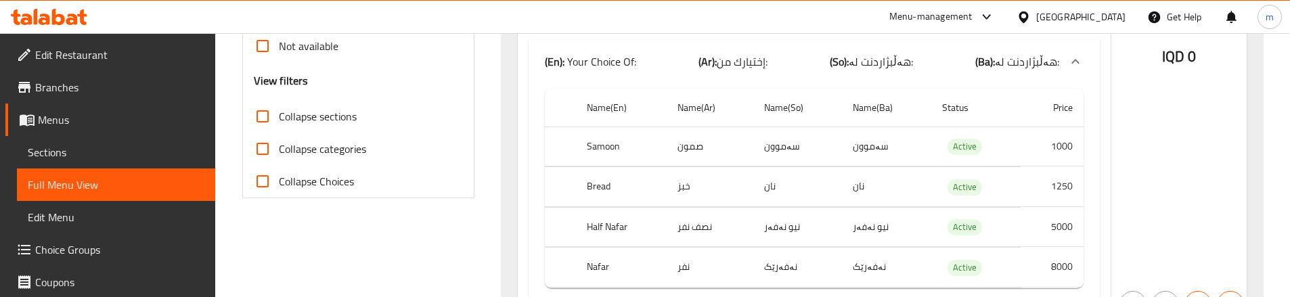
click at [518, 135] on div "Name En: Chicken Sandwich Name Ar: ساندويتش دجاج Name So: سەندویچی مریشک Name B…" at bounding box center [814, 28] width 593 height 585
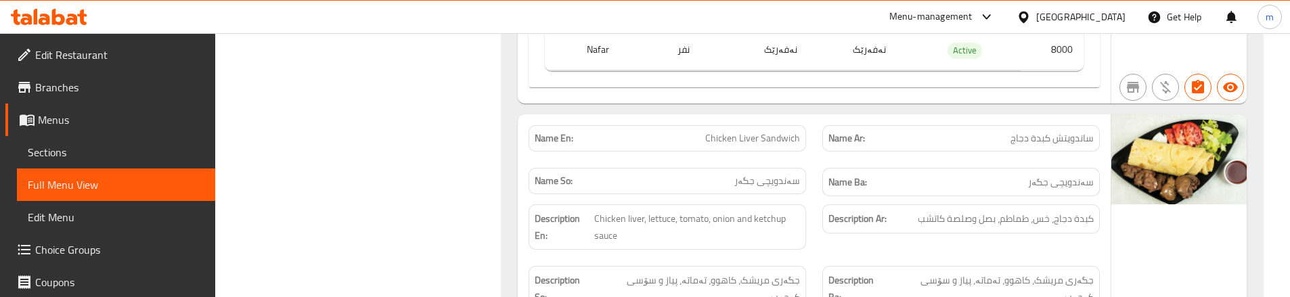
scroll to position [765, 0]
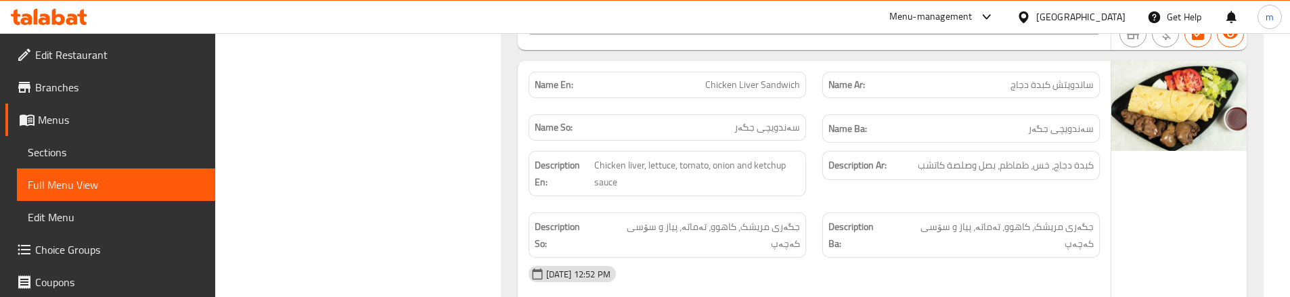
click at [752, 80] on span "Chicken Liver Sandwich" at bounding box center [752, 85] width 95 height 14
copy span "Chicken Liver Sandwich"
click at [102, 157] on span "Sections" at bounding box center [116, 152] width 177 height 16
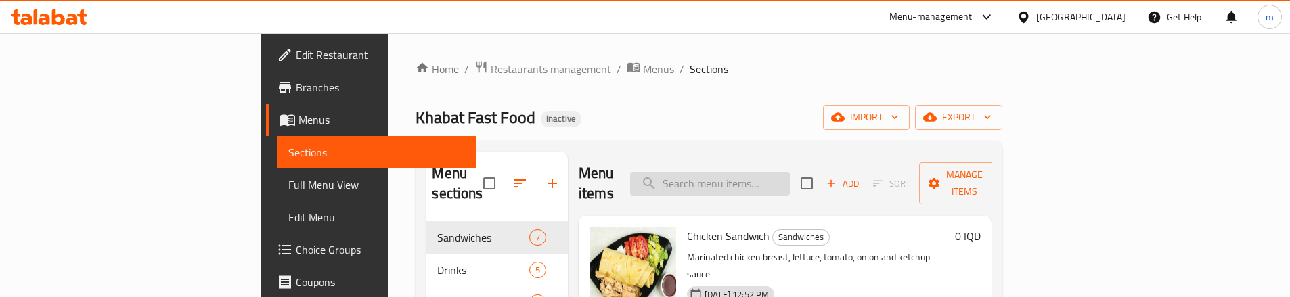
click at [776, 177] on input "search" at bounding box center [710, 184] width 160 height 24
paste input "Chicken Liver Sandwich"
type input "Chicken Liver Sandwich"
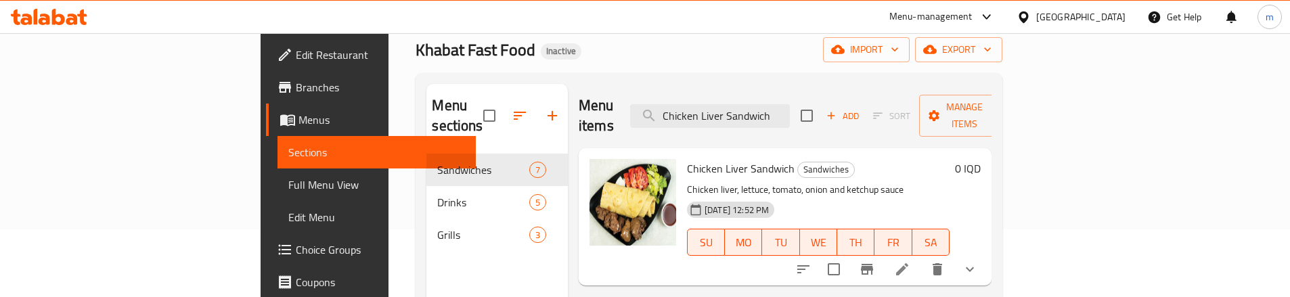
scroll to position [135, 0]
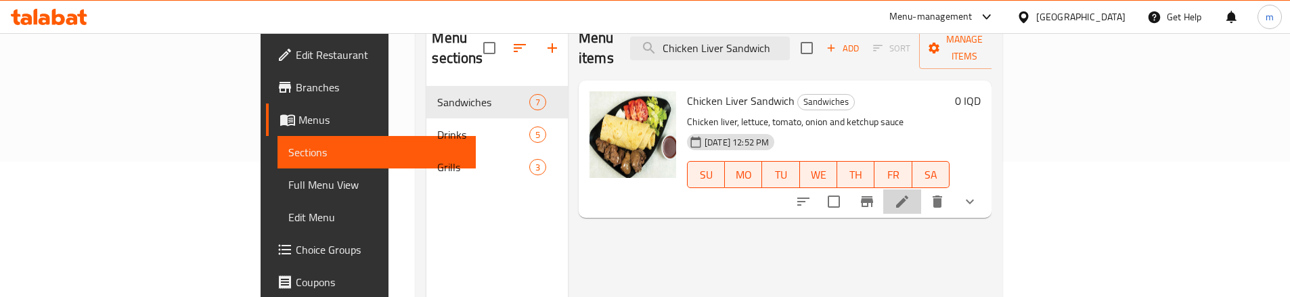
click at [921, 190] on li at bounding box center [902, 202] width 38 height 24
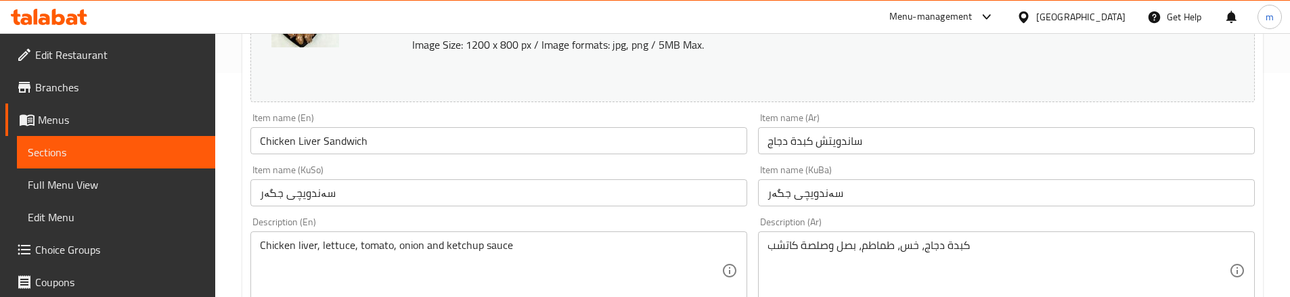
scroll to position [225, 0]
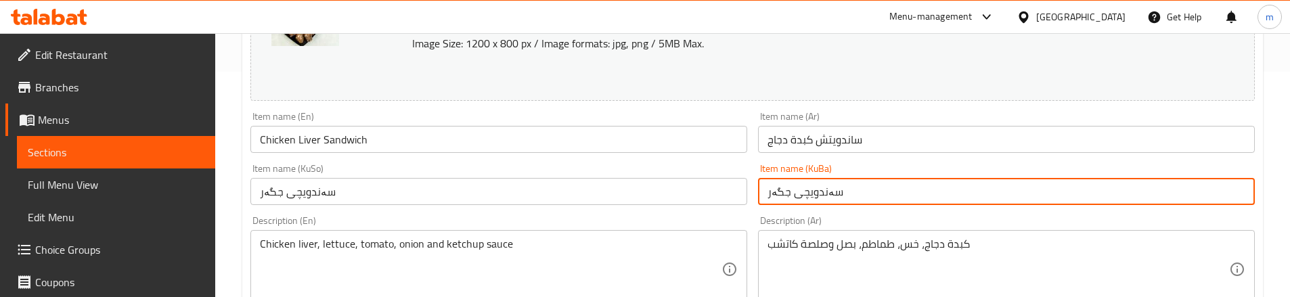
click at [927, 192] on input "سەندویچی جگەر" at bounding box center [1006, 191] width 497 height 27
click at [969, 187] on input "سەندویچی جگەر" at bounding box center [1006, 191] width 497 height 27
type input "سەندویچی جگەری مریشک"
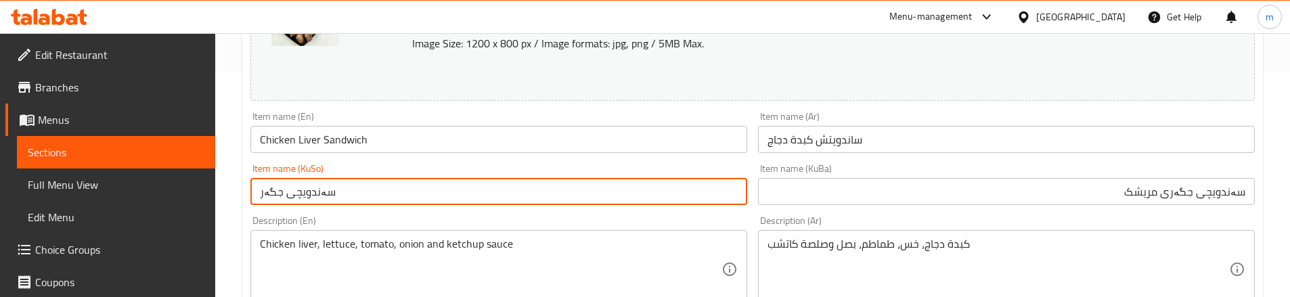
click at [570, 183] on input "سەندویچی جگەر" at bounding box center [498, 191] width 497 height 27
paste input "ی مریشک"
type input "سەندویچی جگەری مریشک"
click at [477, 217] on div "Description (En) Chicken liver, lettuce, tomato, onion and ketchup sauce Descri…" at bounding box center [498, 262] width 497 height 93
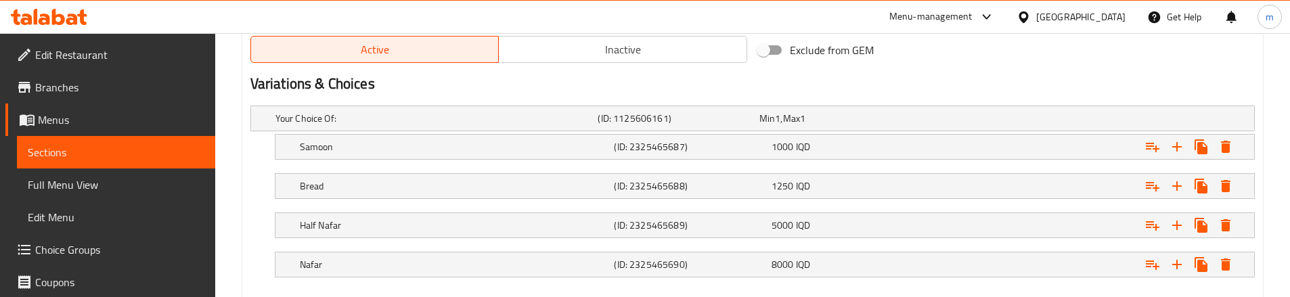
scroll to position [943, 0]
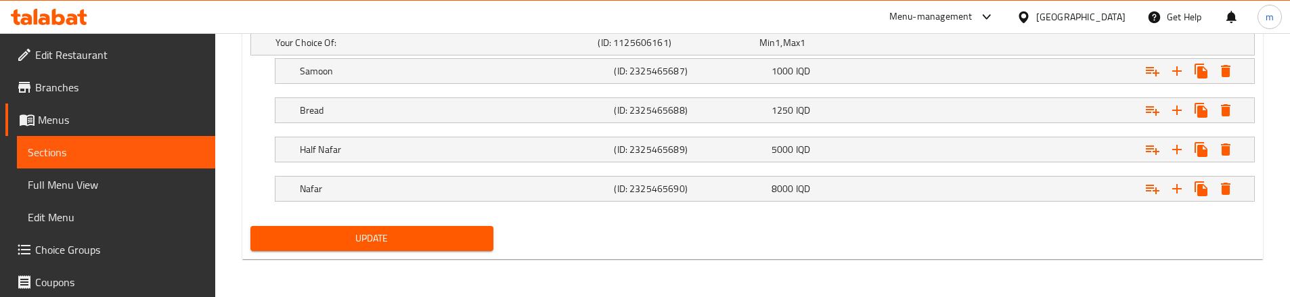
click at [305, 240] on span "Update" at bounding box center [371, 238] width 221 height 17
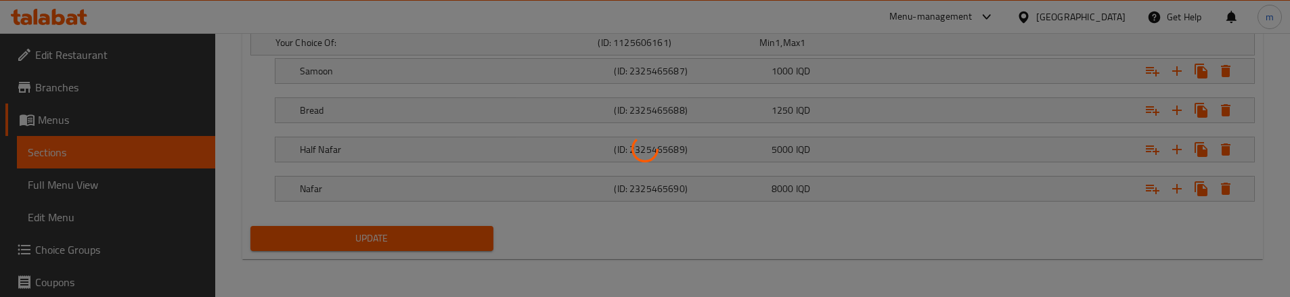
click at [84, 190] on div at bounding box center [645, 148] width 1290 height 297
click at [87, 193] on div at bounding box center [645, 148] width 1290 height 297
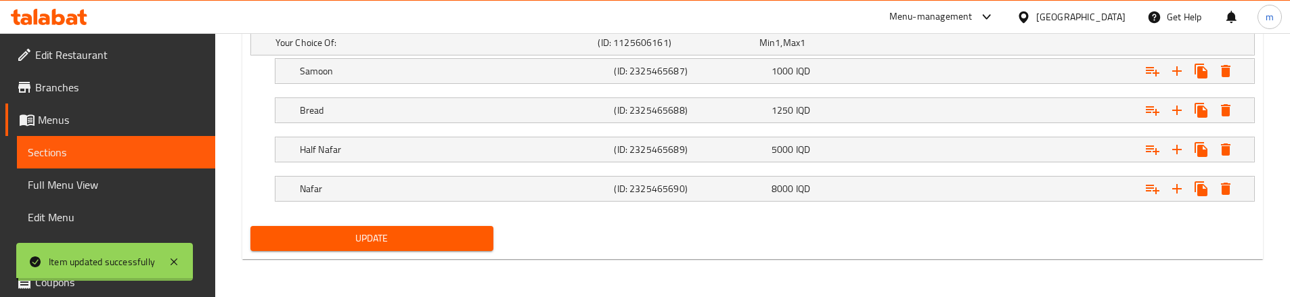
click at [86, 179] on span "Full Menu View" at bounding box center [116, 185] width 177 height 16
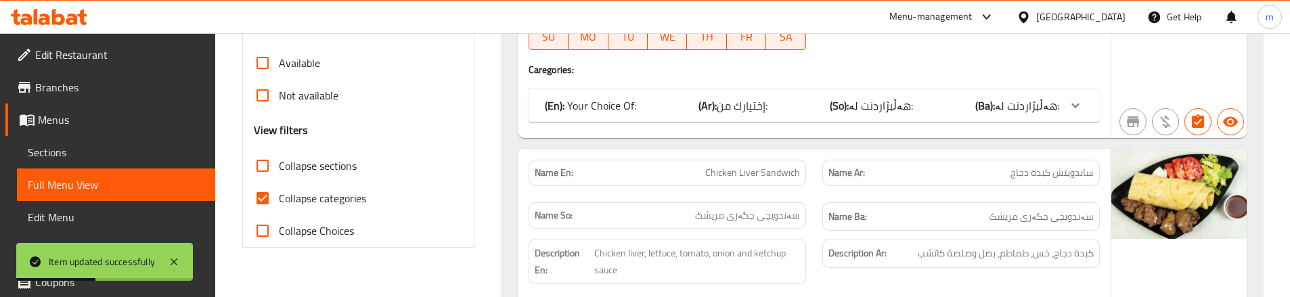
scroll to position [447, 0]
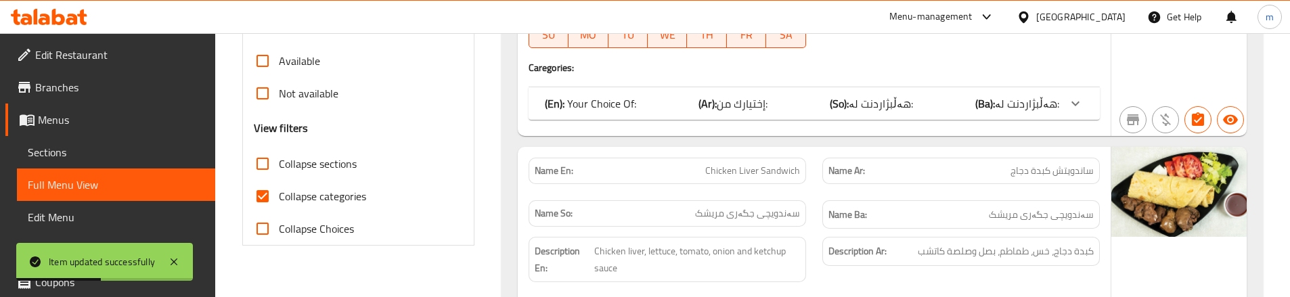
click at [273, 188] on input "Collapse categories" at bounding box center [262, 196] width 32 height 32
checkbox input "false"
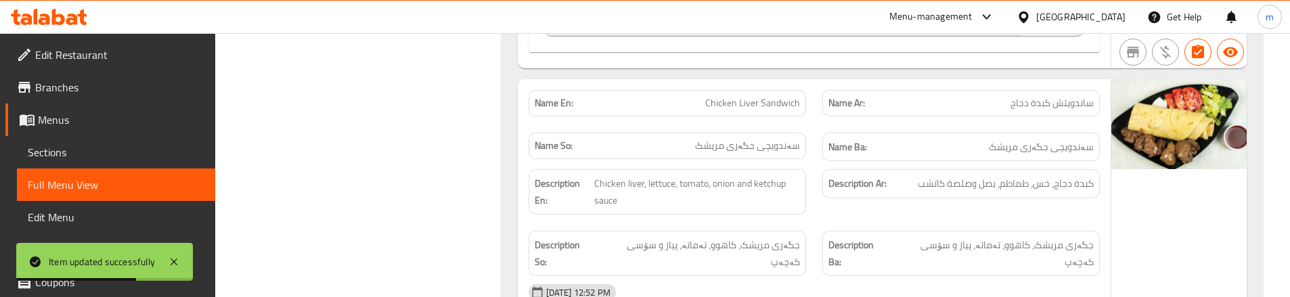
scroll to position [763, 0]
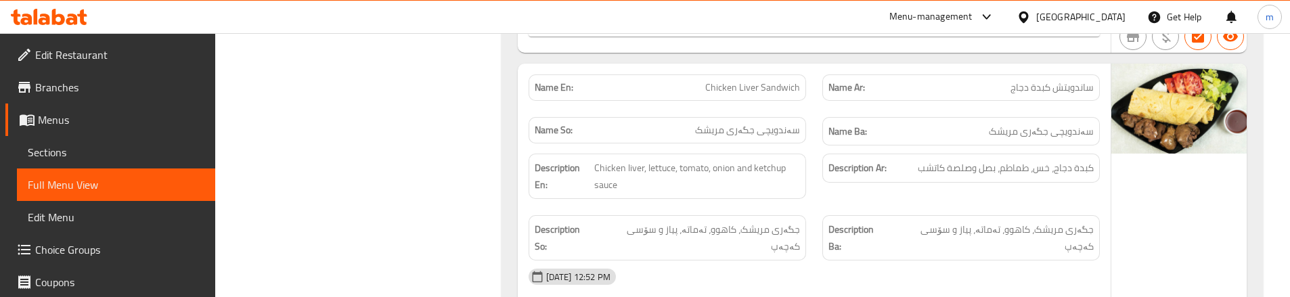
click at [820, 210] on div "Description Ba: جگەری مریشک، کاهوو، تەماتە، پیاز و سۆسی کەچەپ" at bounding box center [961, 238] width 294 height 62
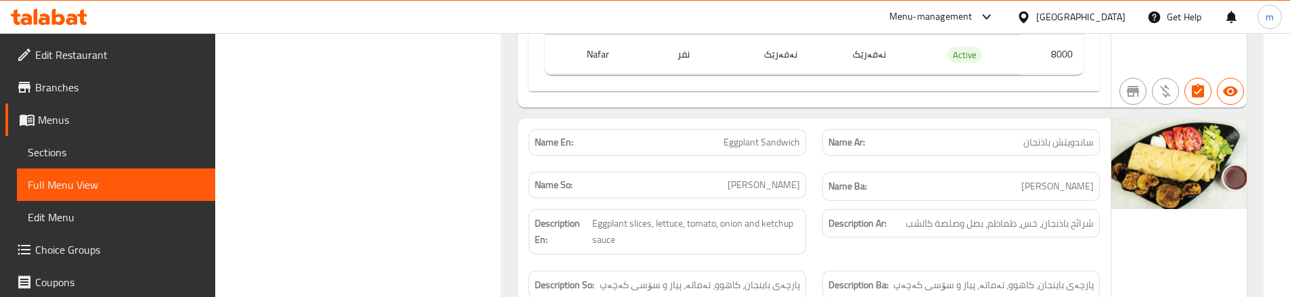
scroll to position [1304, 0]
click at [821, 200] on div "Description Ar: شرائح باذنجان، خس، طماطم، بصل وصلصة كاتشب" at bounding box center [961, 231] width 294 height 62
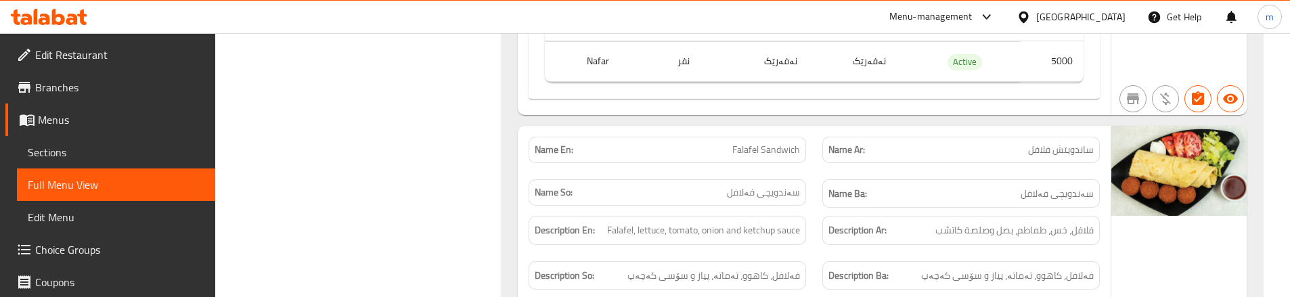
scroll to position [1891, 0]
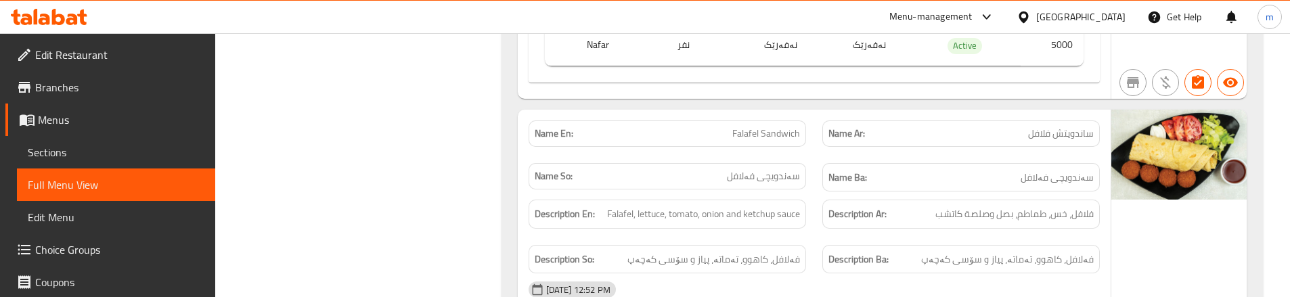
click at [819, 192] on div "Description Ar: فلافل، خس، طماطم، بصل وصلصة كاتشب" at bounding box center [961, 214] width 294 height 45
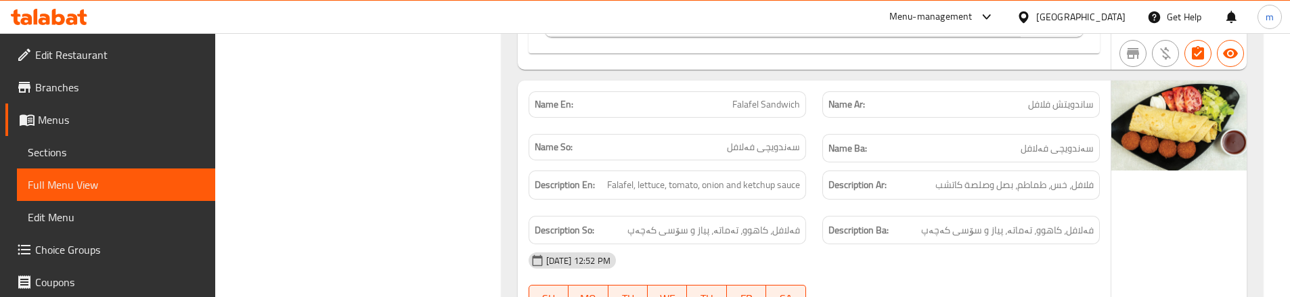
scroll to position [1936, 0]
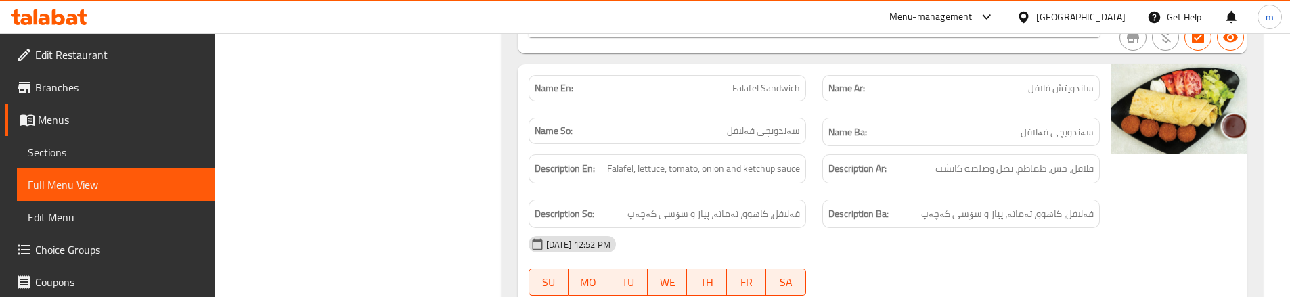
click at [814, 200] on div "Description Ba: فەلافل، کاهوو، تەماتە، پیاز و سۆسی کەچەپ" at bounding box center [961, 214] width 294 height 45
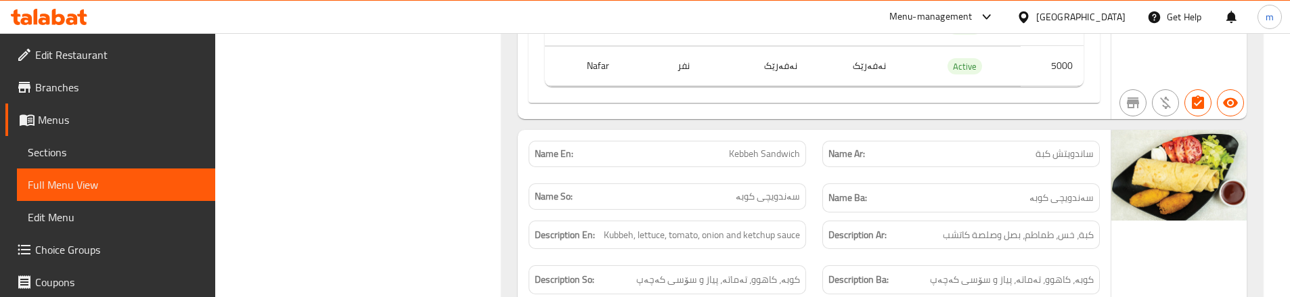
scroll to position [2478, 0]
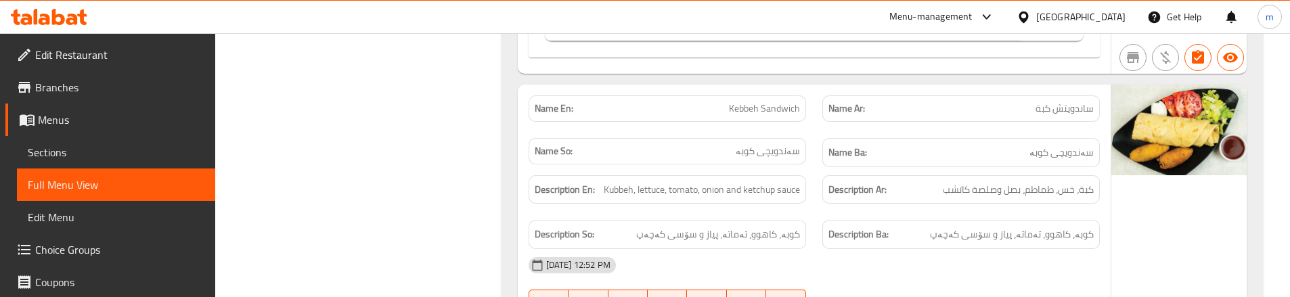
click at [820, 130] on div "Name Ba: سەندویچی کوبە" at bounding box center [961, 152] width 294 height 45
click at [809, 130] on div "Name So: سەندویچی کوبە" at bounding box center [667, 152] width 294 height 45
click at [749, 102] on span "Kebbeh Sandwich" at bounding box center [764, 109] width 71 height 14
copy span "Kebbeh"
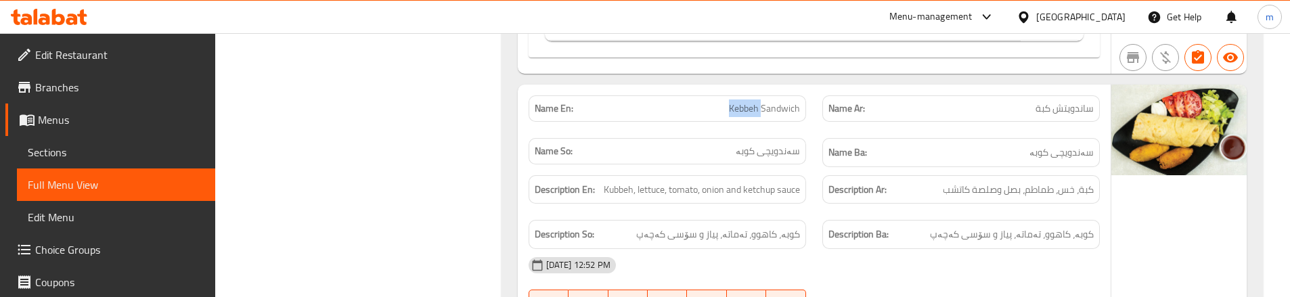
click at [755, 102] on span "Kebbeh Sandwich" at bounding box center [764, 109] width 71 height 14
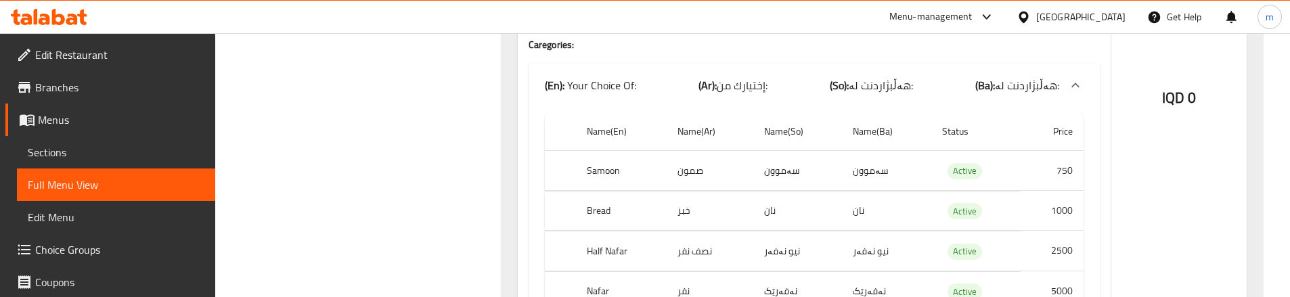
click at [72, 148] on span "Sections" at bounding box center [116, 152] width 177 height 16
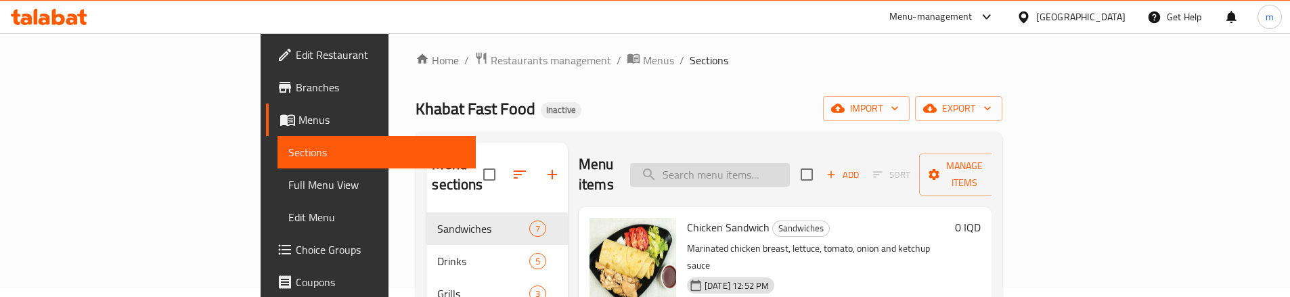
scroll to position [4, 0]
click at [807, 152] on div "Menu items Add Sort Manage items" at bounding box center [785, 177] width 413 height 64
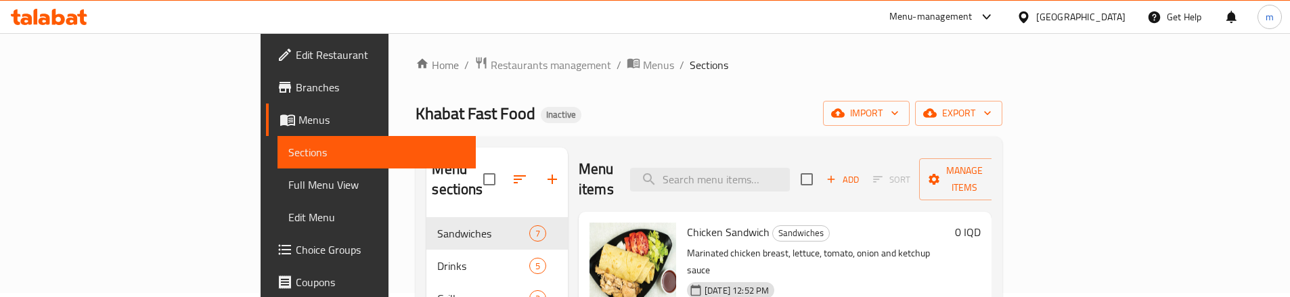
scroll to position [0, 0]
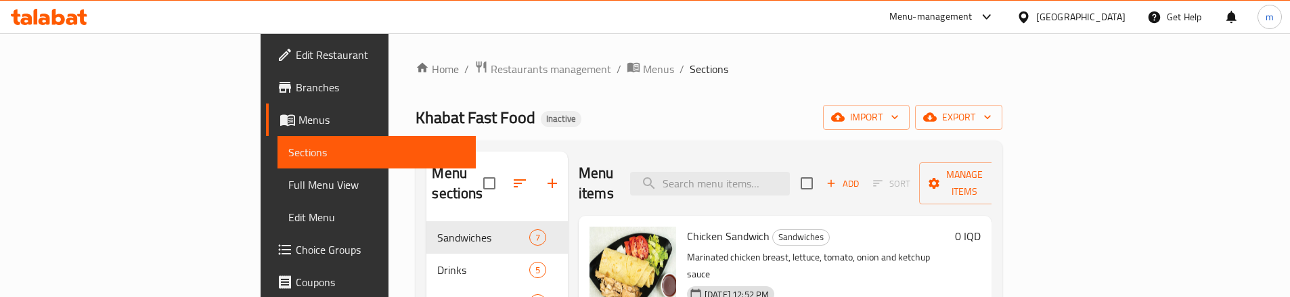
click at [807, 157] on div "Menu items Add Sort Manage items" at bounding box center [785, 184] width 413 height 64
click at [790, 172] on input "search" at bounding box center [710, 184] width 160 height 24
paste input "Kebbeh Sandwich"
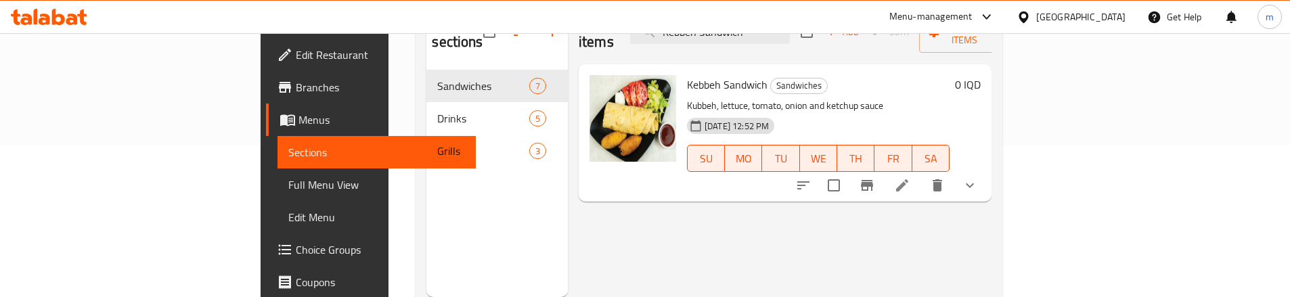
scroll to position [135, 0]
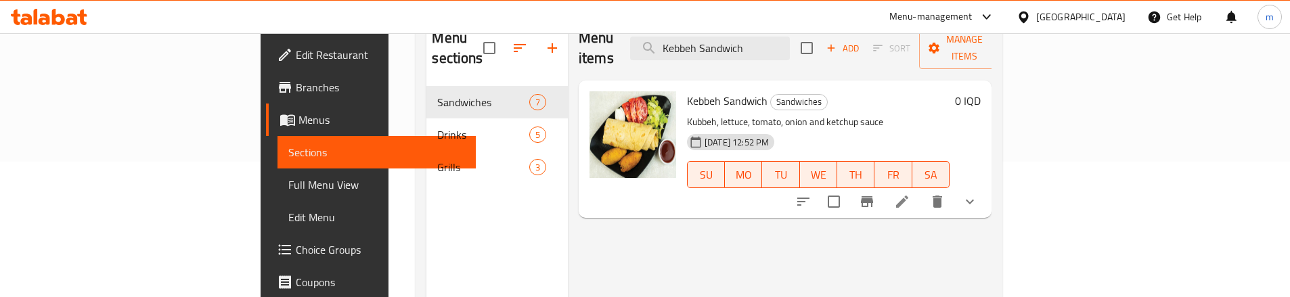
type input "Kebbeh Sandwich"
click at [910, 194] on icon at bounding box center [902, 202] width 16 height 16
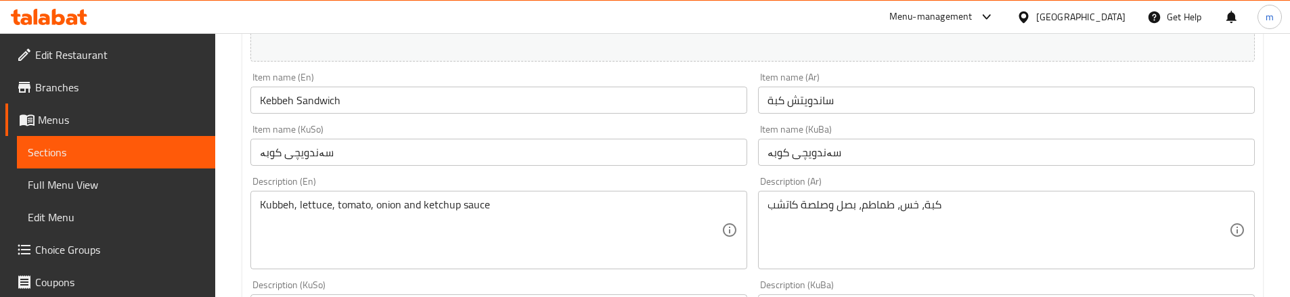
scroll to position [271, 0]
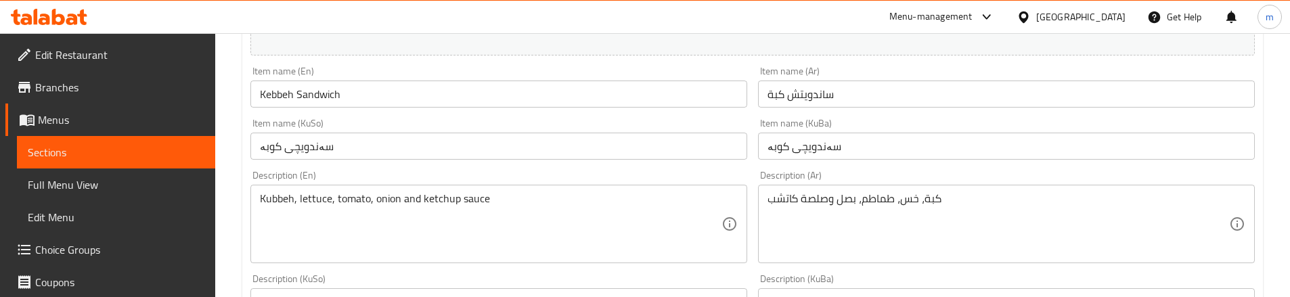
click at [284, 97] on input "Kebbeh Sandwich" at bounding box center [498, 94] width 497 height 27
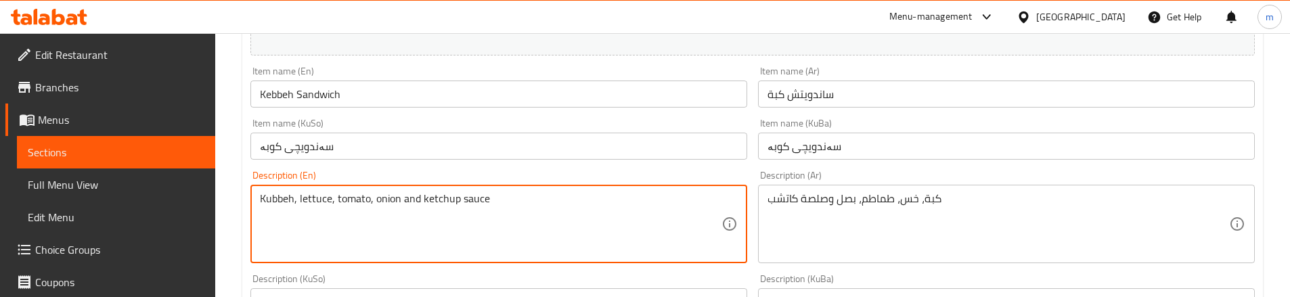
click at [272, 194] on textarea "Kubbeh, lettuce, tomato, onion and ketchup sauce" at bounding box center [491, 224] width 462 height 64
paste textarea "ebbeh"
type textarea "Kebbeh, lettuce, tomato, onion and ketchup sauce"
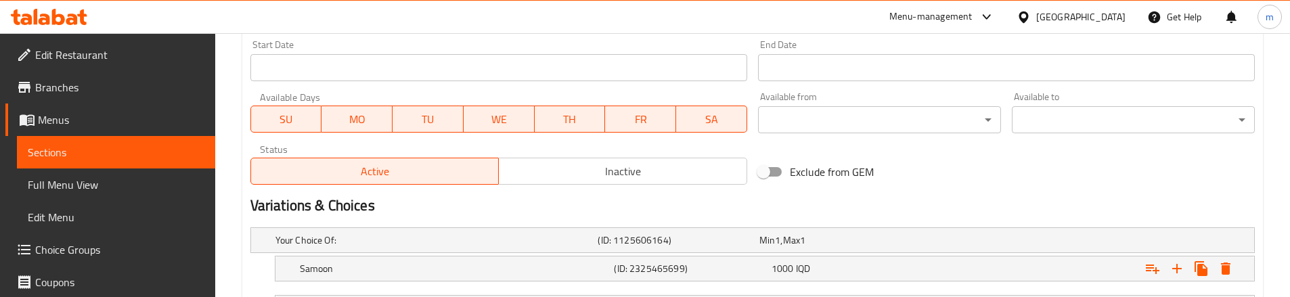
scroll to position [902, 0]
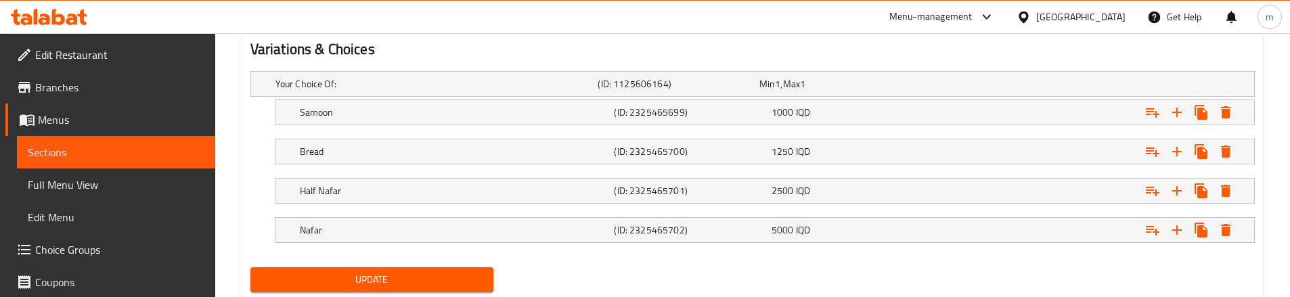
click at [418, 267] on button "Update" at bounding box center [371, 279] width 243 height 25
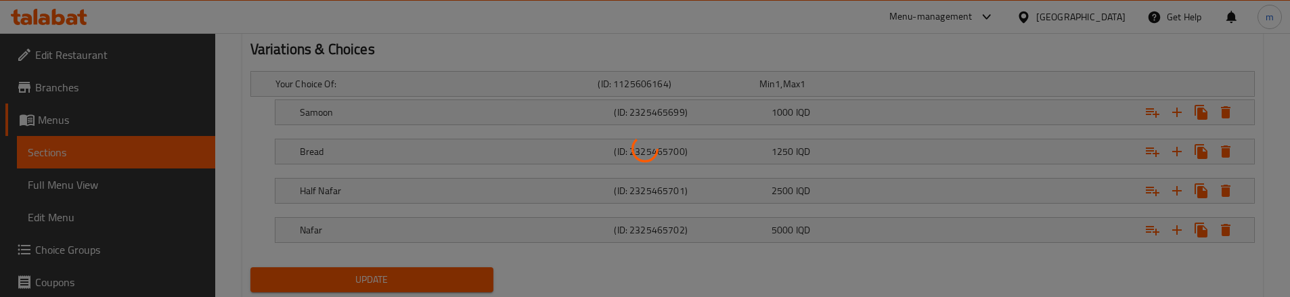
click at [72, 175] on div at bounding box center [645, 148] width 1290 height 297
click at [74, 184] on div at bounding box center [645, 148] width 1290 height 297
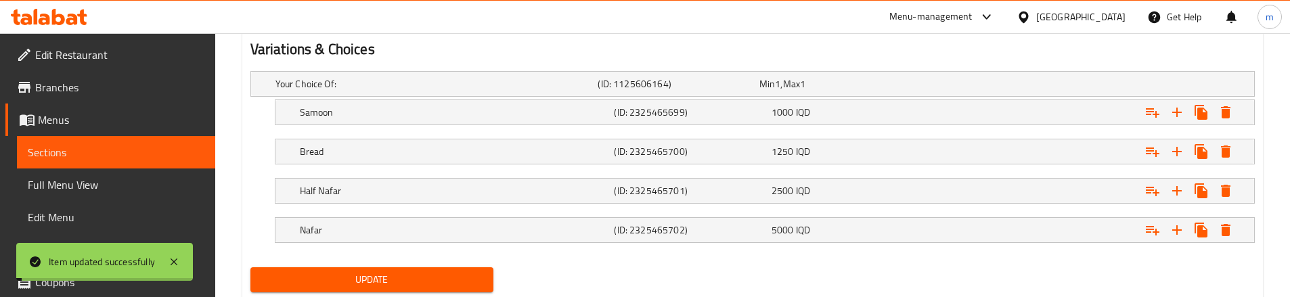
click at [74, 183] on span "Full Menu View" at bounding box center [116, 185] width 177 height 16
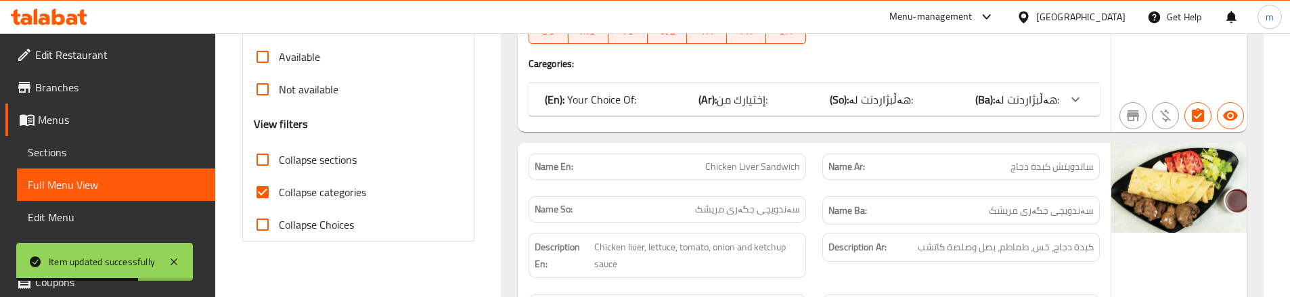
click at [286, 192] on span "Collapse categories" at bounding box center [322, 192] width 87 height 16
click at [279, 192] on input "Collapse categories" at bounding box center [262, 192] width 32 height 32
checkbox input "false"
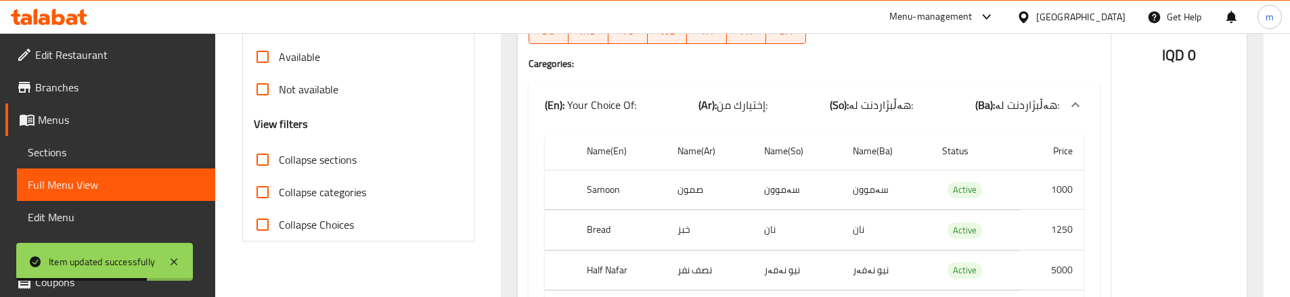
scroll to position [2421, 0]
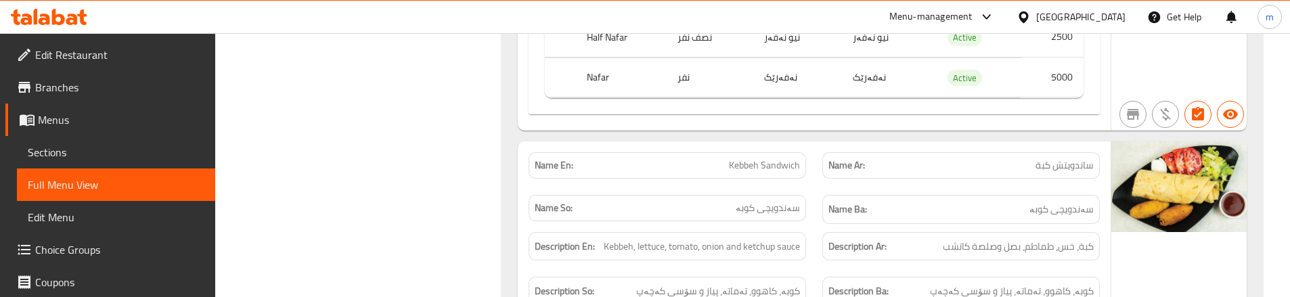
click at [848, 224] on div "Description Ar: كبة، خس، طماطم، بصل وصلصة كاتشب" at bounding box center [961, 246] width 294 height 45
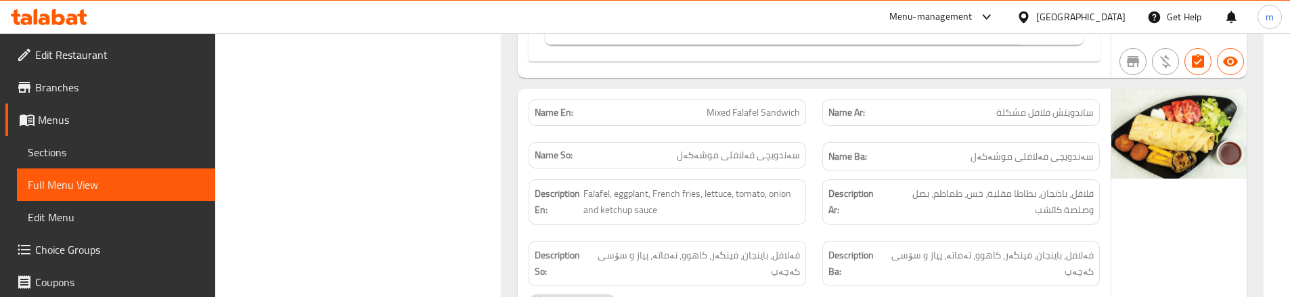
scroll to position [3052, 0]
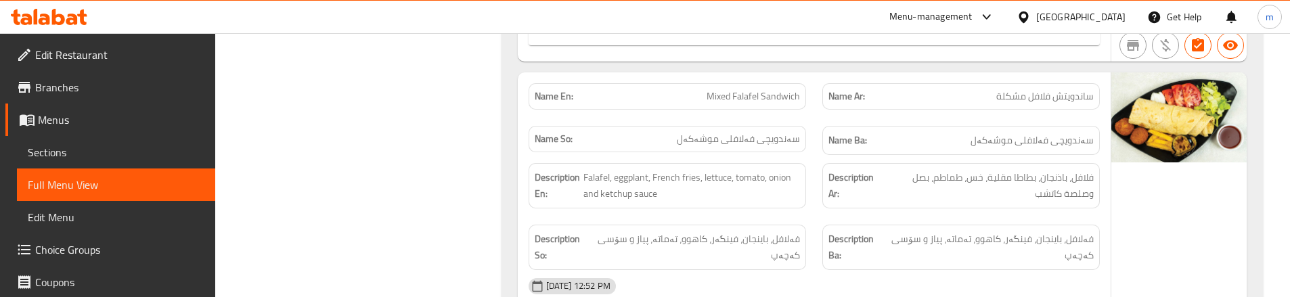
click at [808, 135] on div "Name So: سەندویچی فەلافلی موشەکەل" at bounding box center [667, 140] width 294 height 45
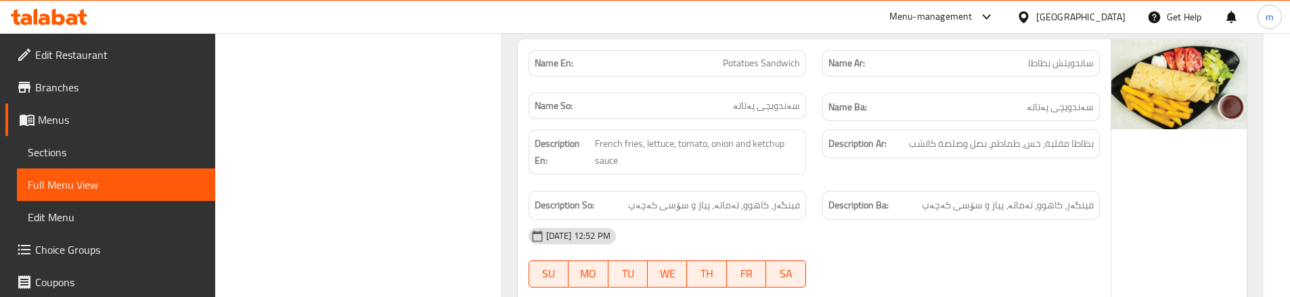
scroll to position [3684, 0]
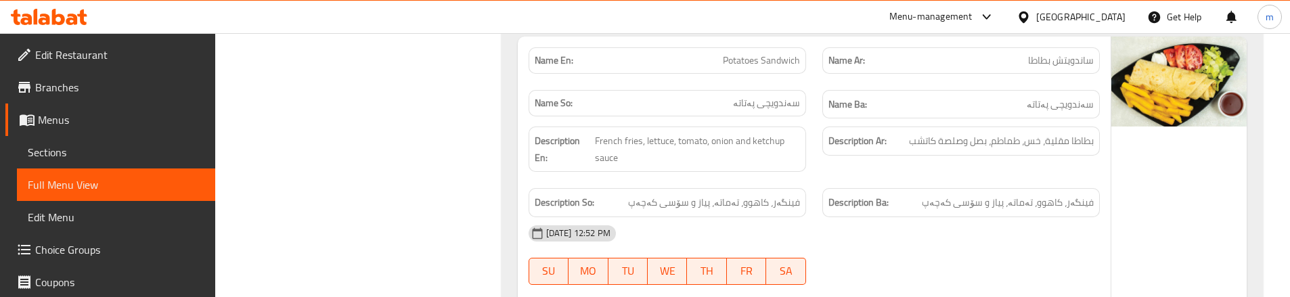
click at [851, 217] on div "05-10-2025 12:52 PM" at bounding box center [813, 233] width 587 height 32
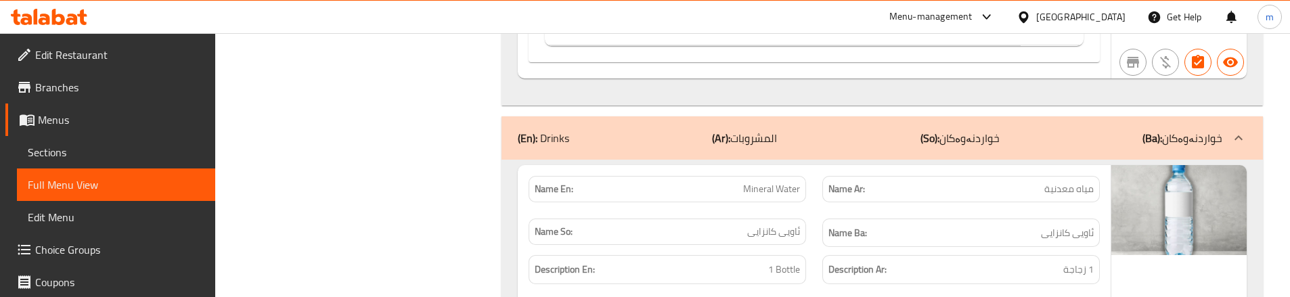
scroll to position [4225, 0]
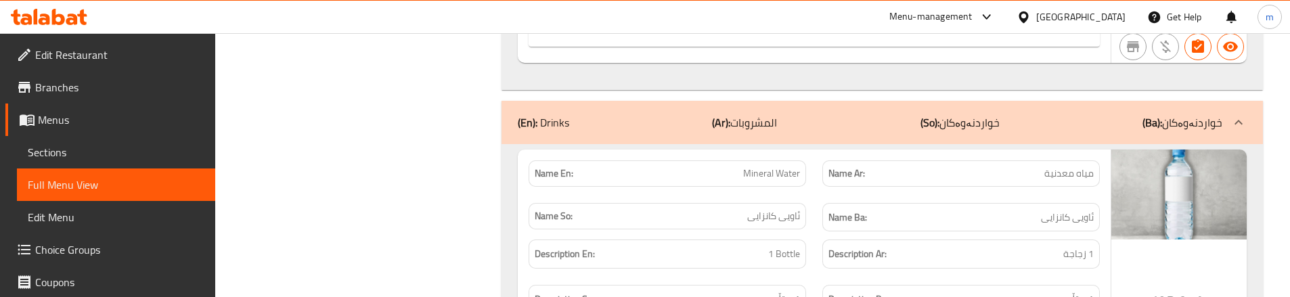
click at [810, 233] on div "Description En: 1 Bottle" at bounding box center [667, 253] width 294 height 45
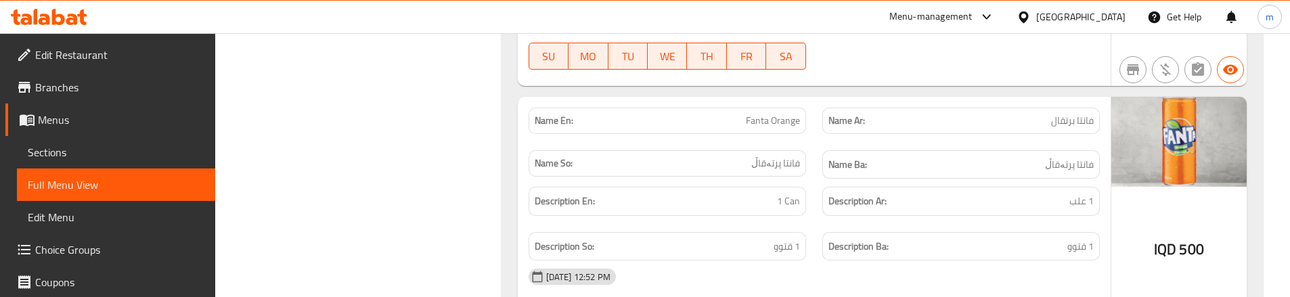
scroll to position [4812, 0]
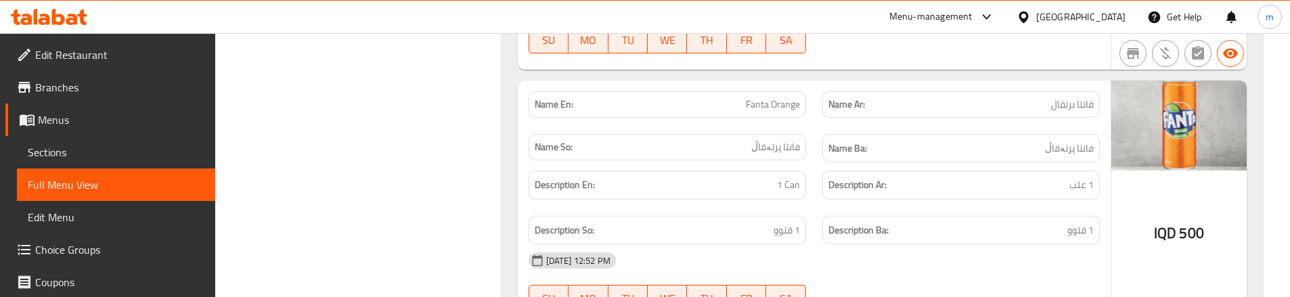
click at [821, 188] on div "Description Ar: 1 علب" at bounding box center [961, 184] width 294 height 45
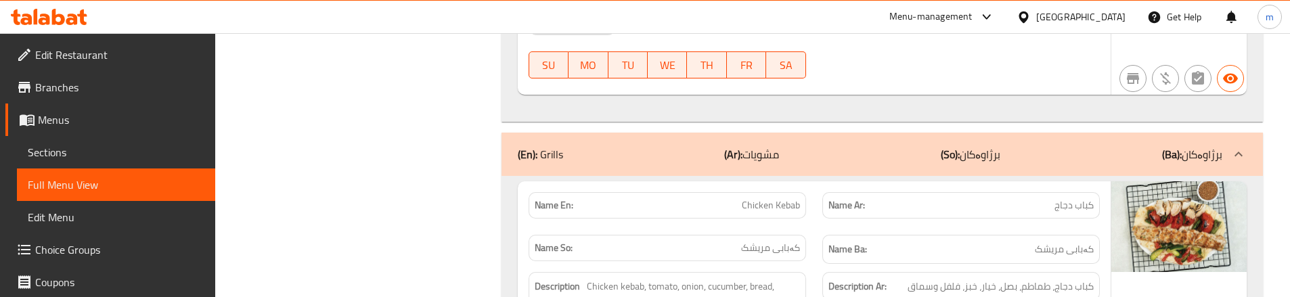
scroll to position [5579, 0]
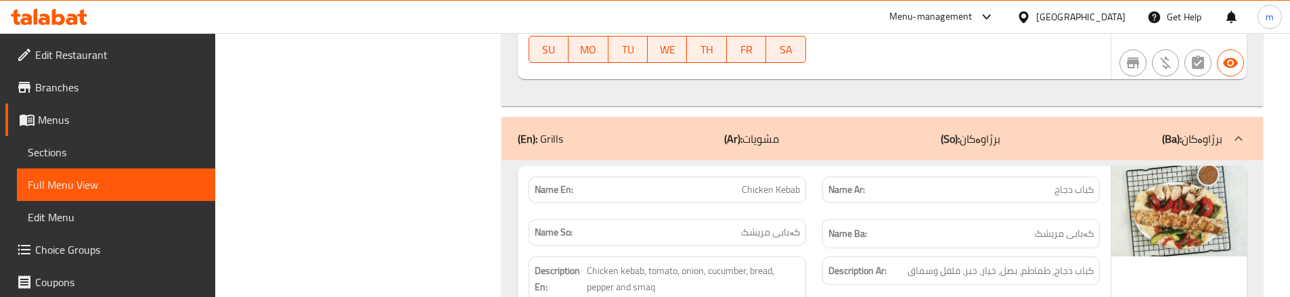
click at [820, 211] on div "Name Ba: کەبابی مریشک" at bounding box center [961, 233] width 294 height 45
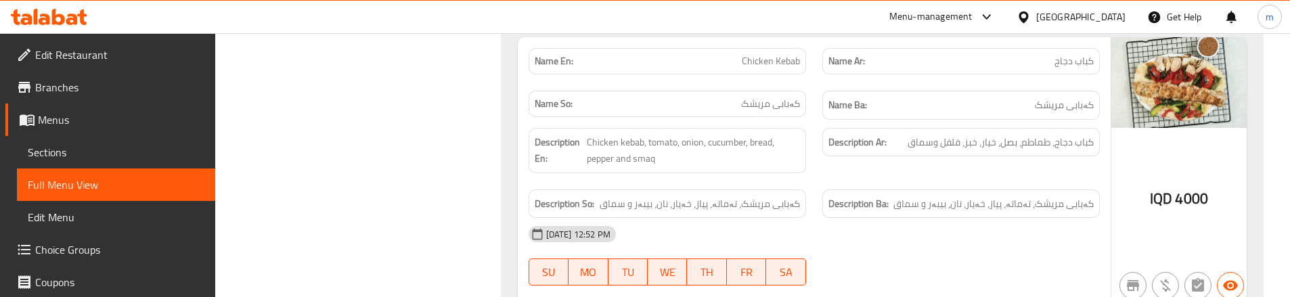
scroll to position [5714, 0]
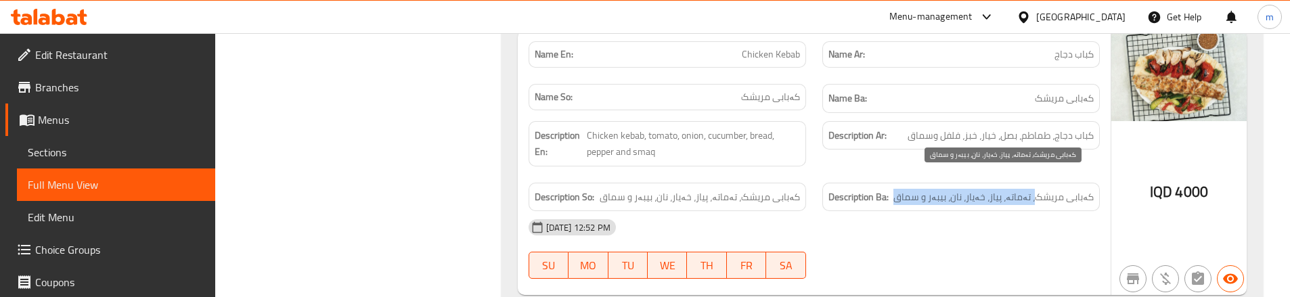
drag, startPoint x: 905, startPoint y: 177, endPoint x: 1038, endPoint y: 172, distance: 132.7
click at [1038, 189] on span "کەبابی مریشک، تەماتە، پیاز، خەیار، نان، بیبەر و سماق" at bounding box center [993, 197] width 200 height 17
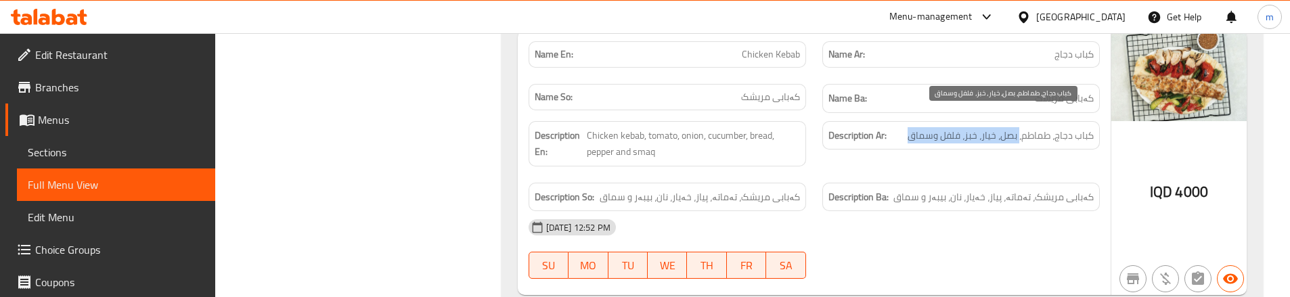
drag, startPoint x: 1020, startPoint y: 122, endPoint x: 910, endPoint y: 124, distance: 109.7
click at [910, 127] on span "كباب دجاج، طماطم، بصل، خيار، خبز، فلفل وسماق" at bounding box center [1001, 135] width 186 height 17
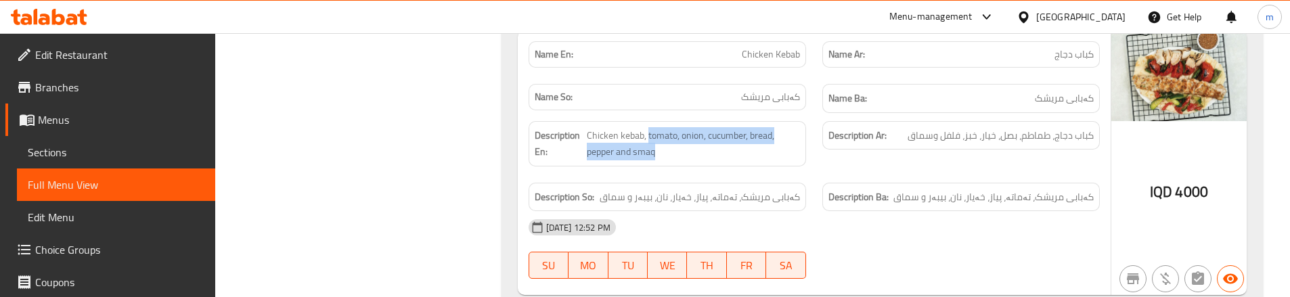
drag, startPoint x: 648, startPoint y: 116, endPoint x: 673, endPoint y: 146, distance: 38.9
click at [673, 146] on div "Description En: Chicken kebab, tomato, onion, cucumber, bread, pepper and smaq" at bounding box center [667, 143] width 277 height 45
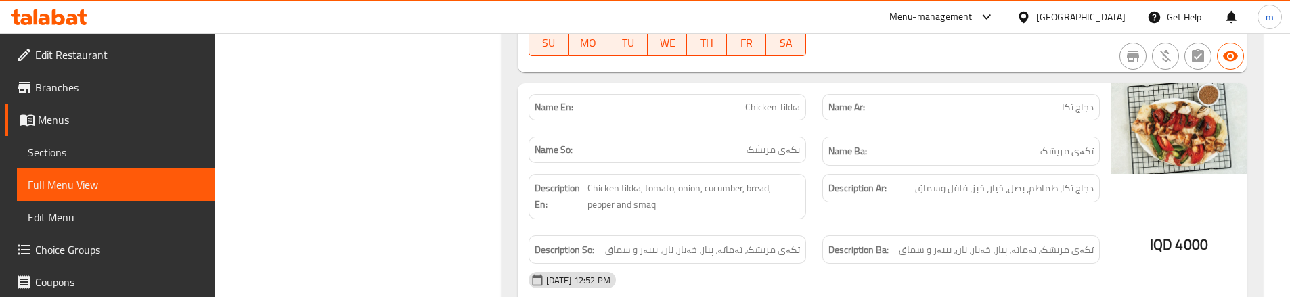
scroll to position [5941, 0]
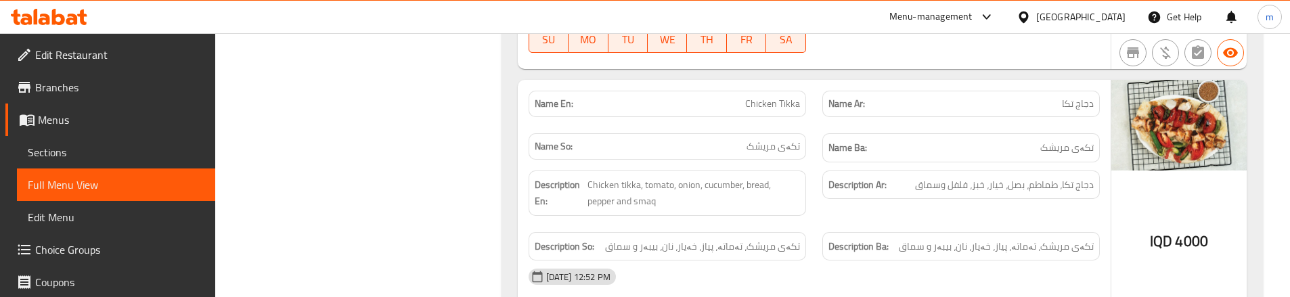
click at [821, 107] on div "Name En: Chicken Tikka Name Ar: دجاج تكا Name So: تکەی مریشک Name Ba: تکەی مریشک" at bounding box center [813, 127] width 587 height 88
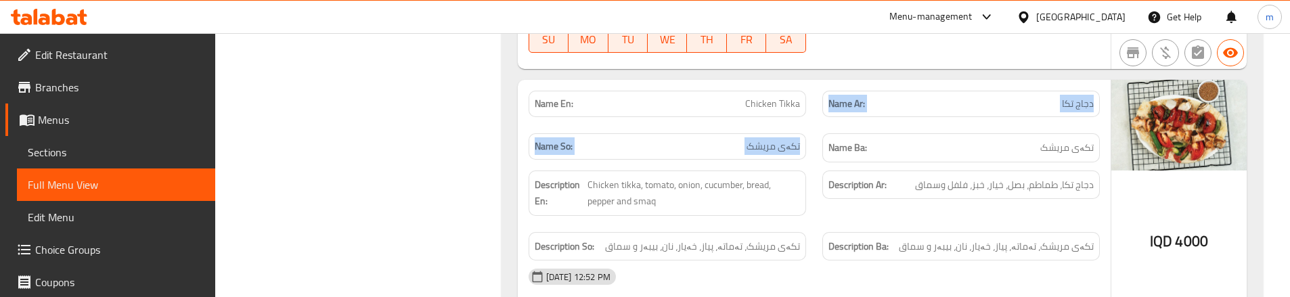
click at [1098, 107] on div "Name Ar: دجاج تكا" at bounding box center [961, 104] width 294 height 43
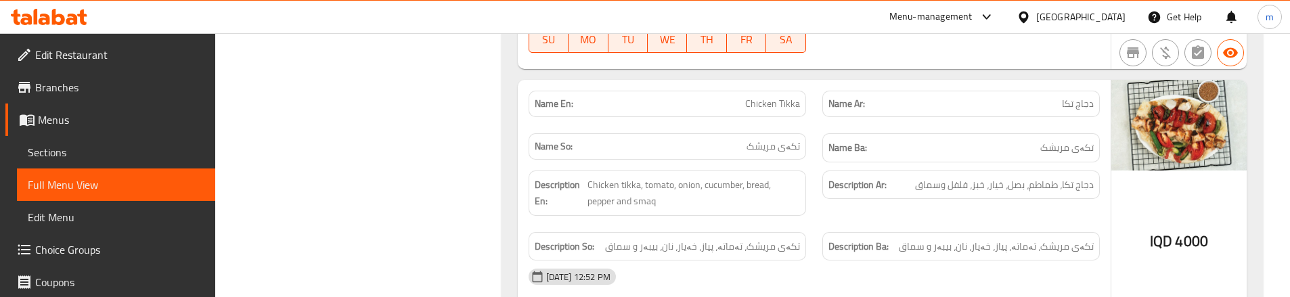
click at [820, 200] on div "Description Ar: دجاج تكا، طماطم، بصل، خيار، خبز، فلفل وسماق" at bounding box center [961, 193] width 294 height 62
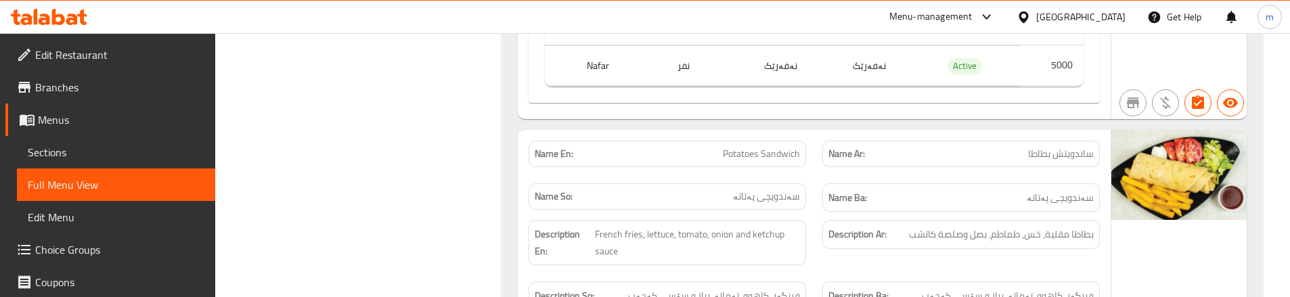
scroll to position [3594, 0]
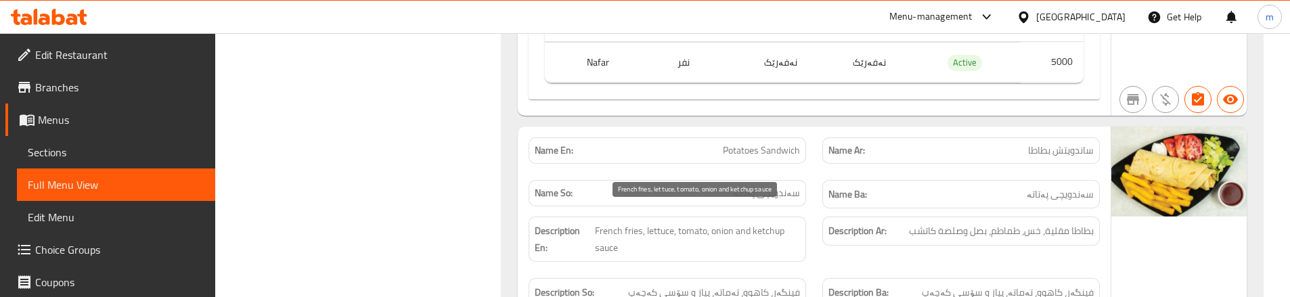
click at [808, 222] on div "Description En: French fries, lettuce, tomato, onion and ketchup sauce" at bounding box center [667, 239] width 294 height 62
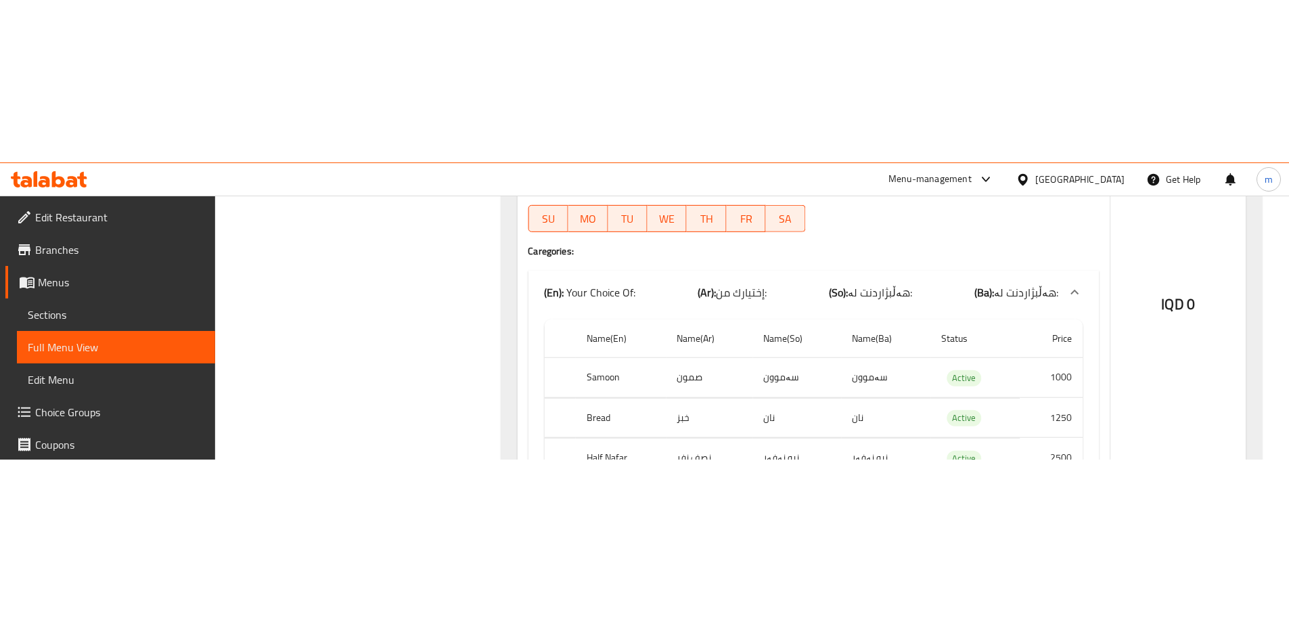
scroll to position [2639, 0]
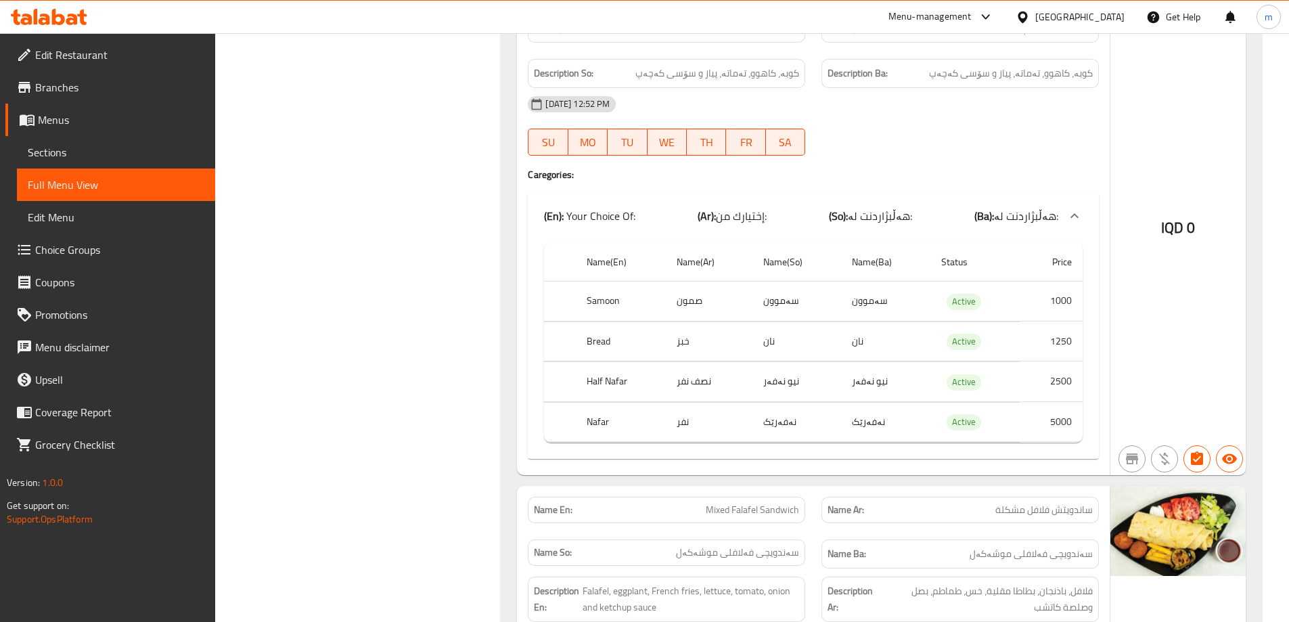
click at [72, 151] on span "Sections" at bounding box center [116, 152] width 177 height 16
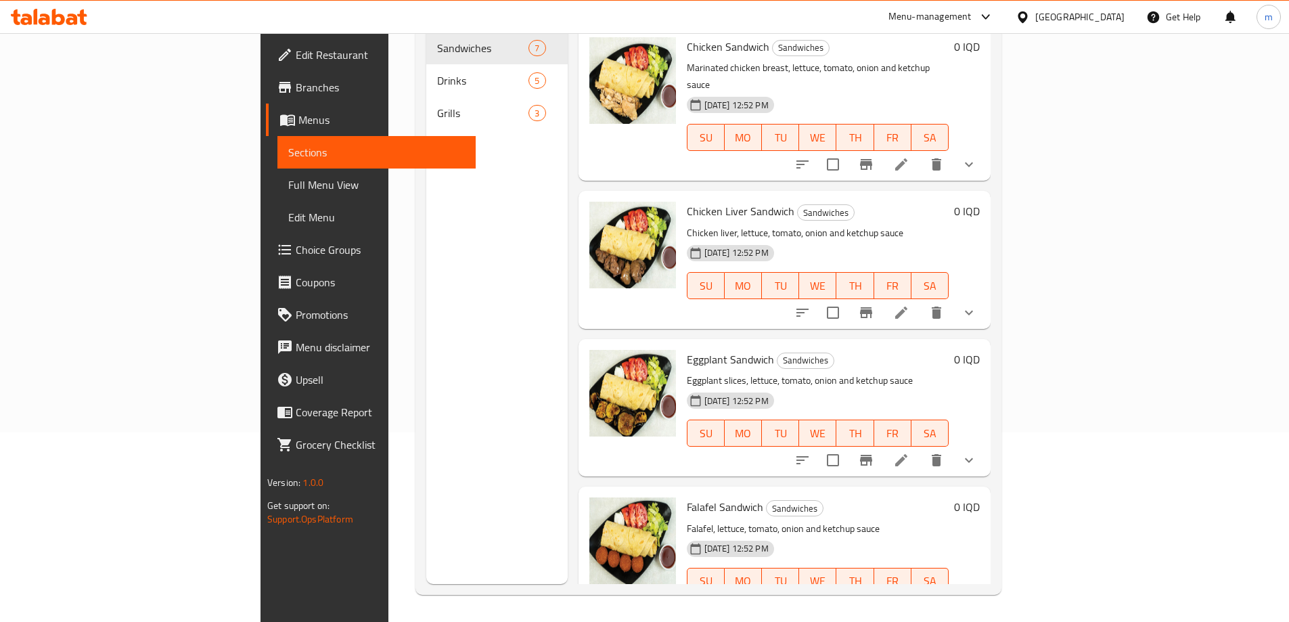
scroll to position [190, 0]
click at [288, 182] on span "Full Menu View" at bounding box center [376, 185] width 177 height 16
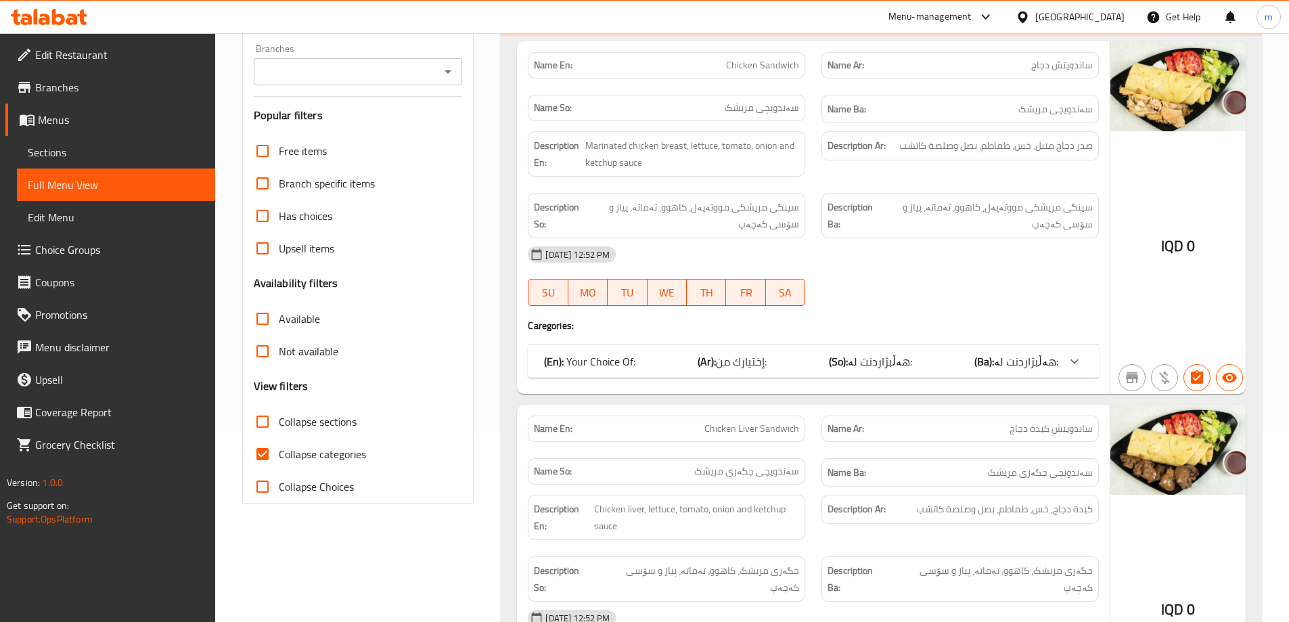
click at [110, 168] on link "Sections" at bounding box center [116, 152] width 198 height 32
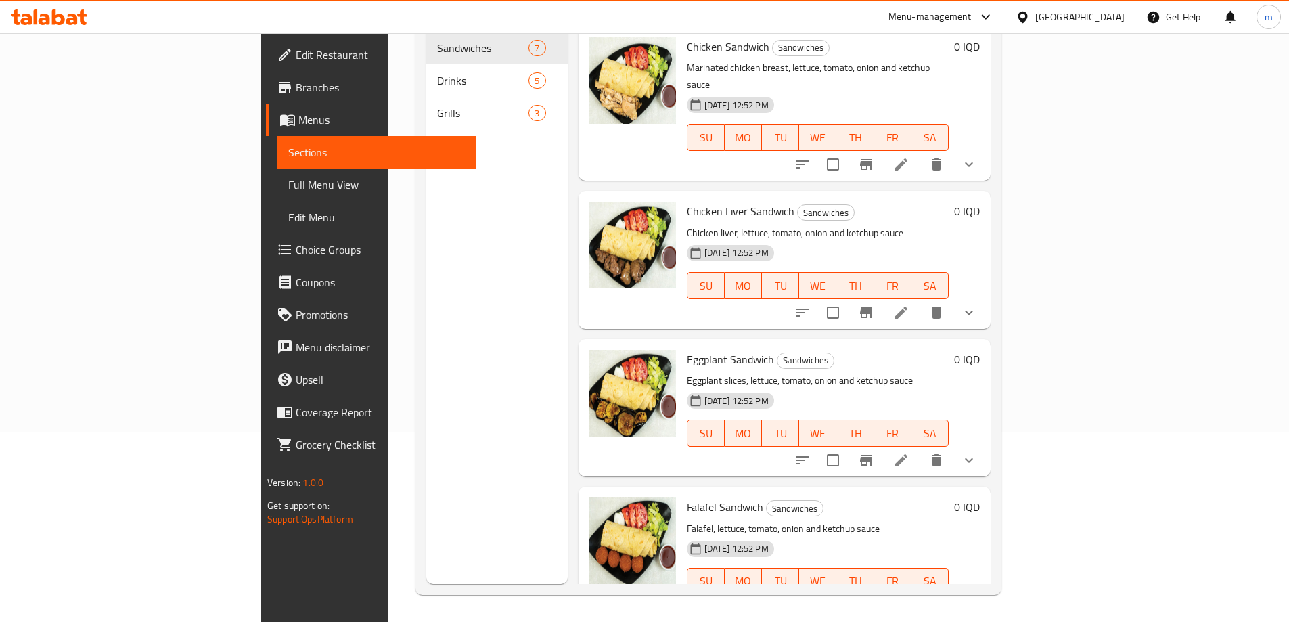
click at [288, 154] on span "Sections" at bounding box center [376, 152] width 177 height 16
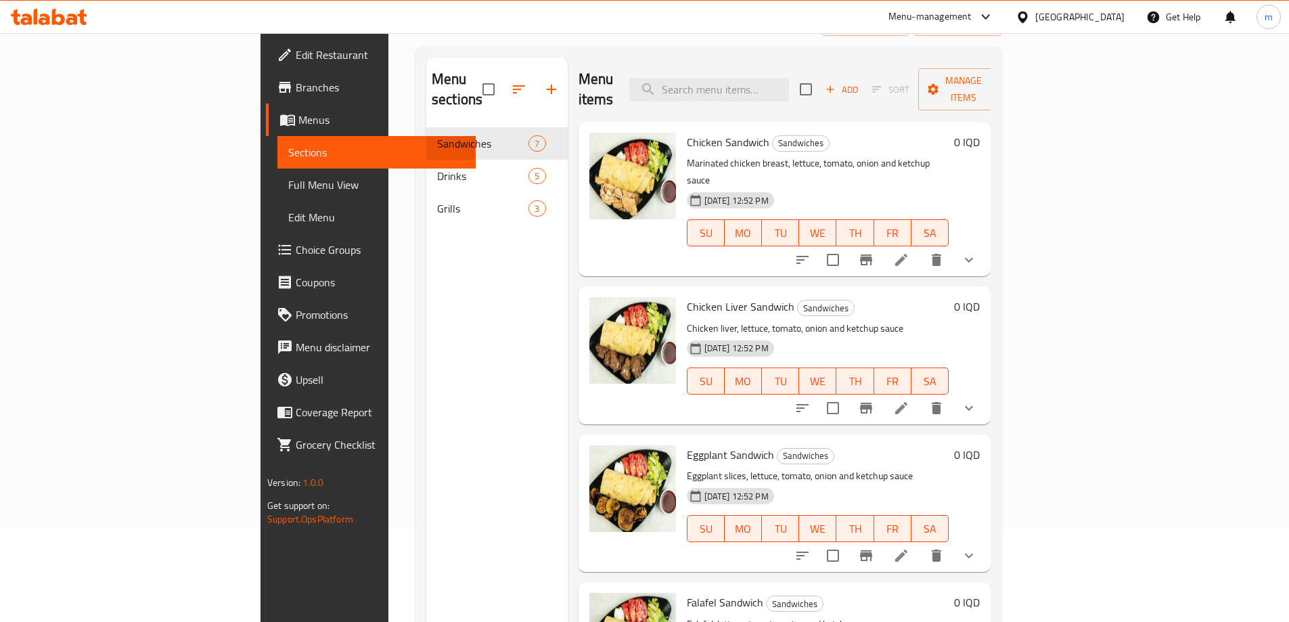
scroll to position [9, 0]
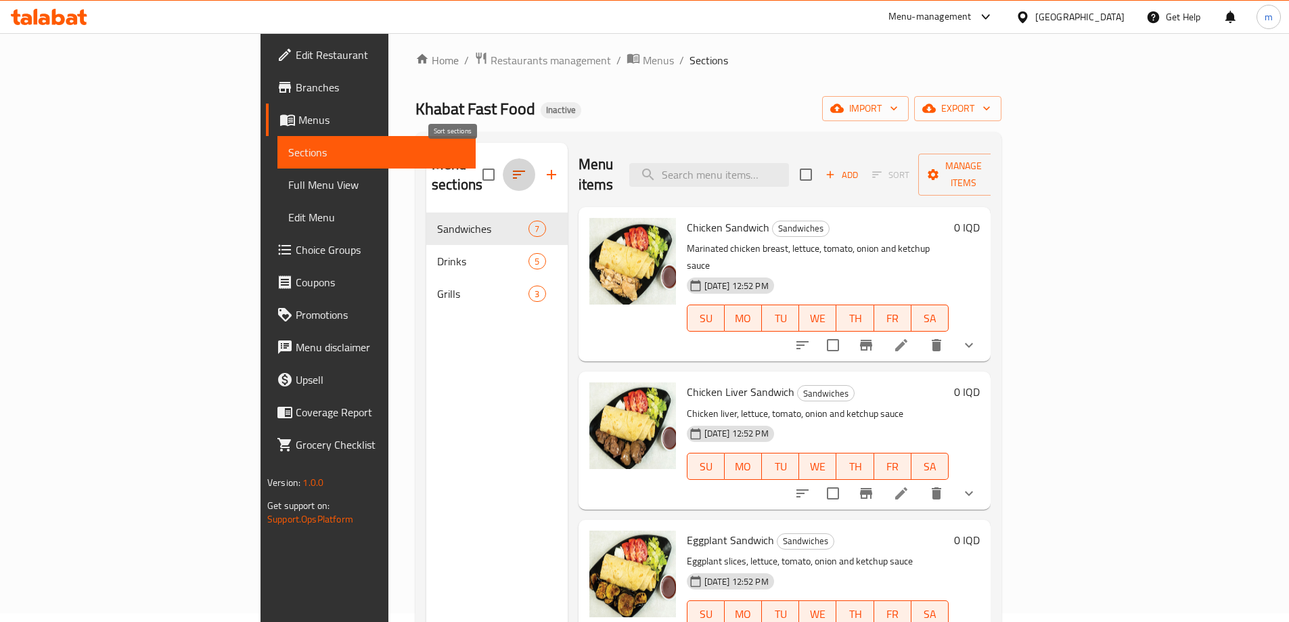
click at [511, 166] on icon "button" at bounding box center [519, 174] width 16 height 16
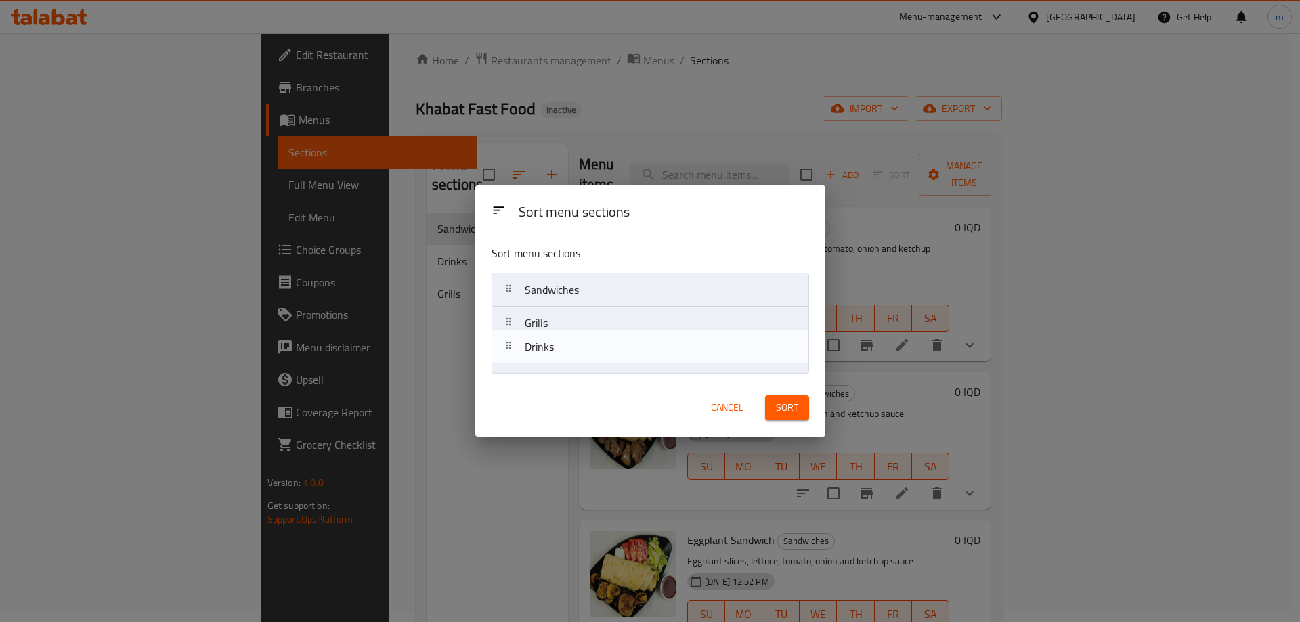
drag, startPoint x: 539, startPoint y: 332, endPoint x: 541, endPoint y: 361, distance: 29.1
click at [541, 361] on nav "Sandwiches Drinks Grills" at bounding box center [649, 323] width 317 height 101
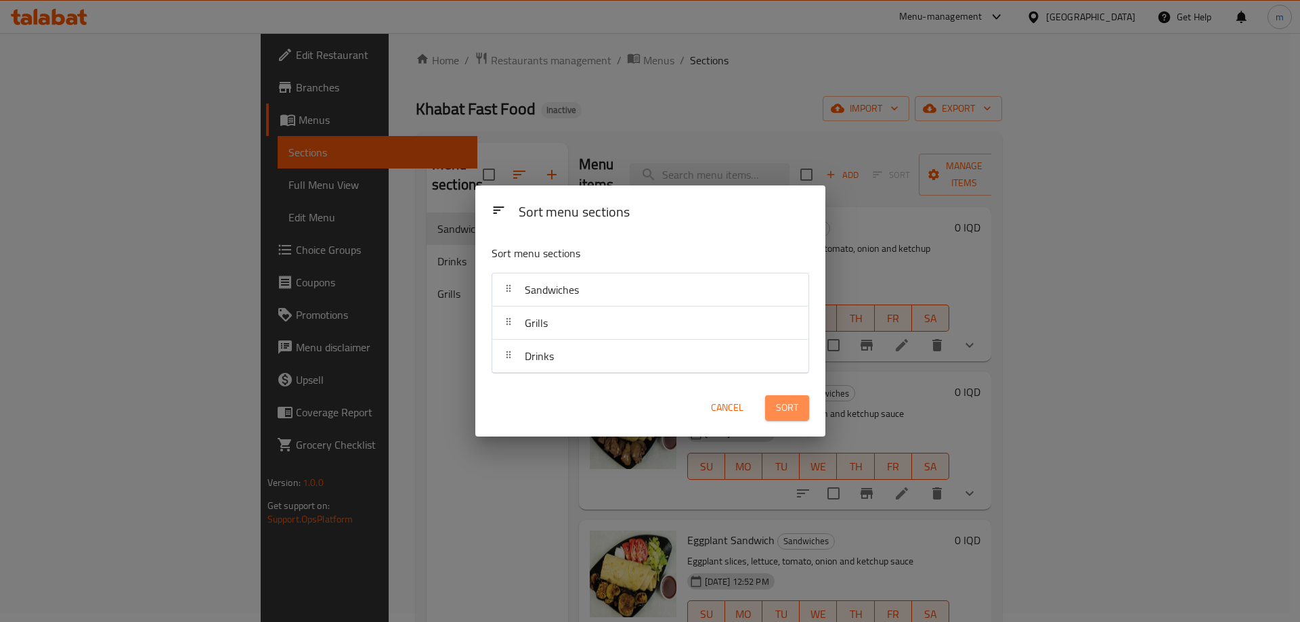
click at [793, 405] on span "Sort" at bounding box center [787, 407] width 22 height 17
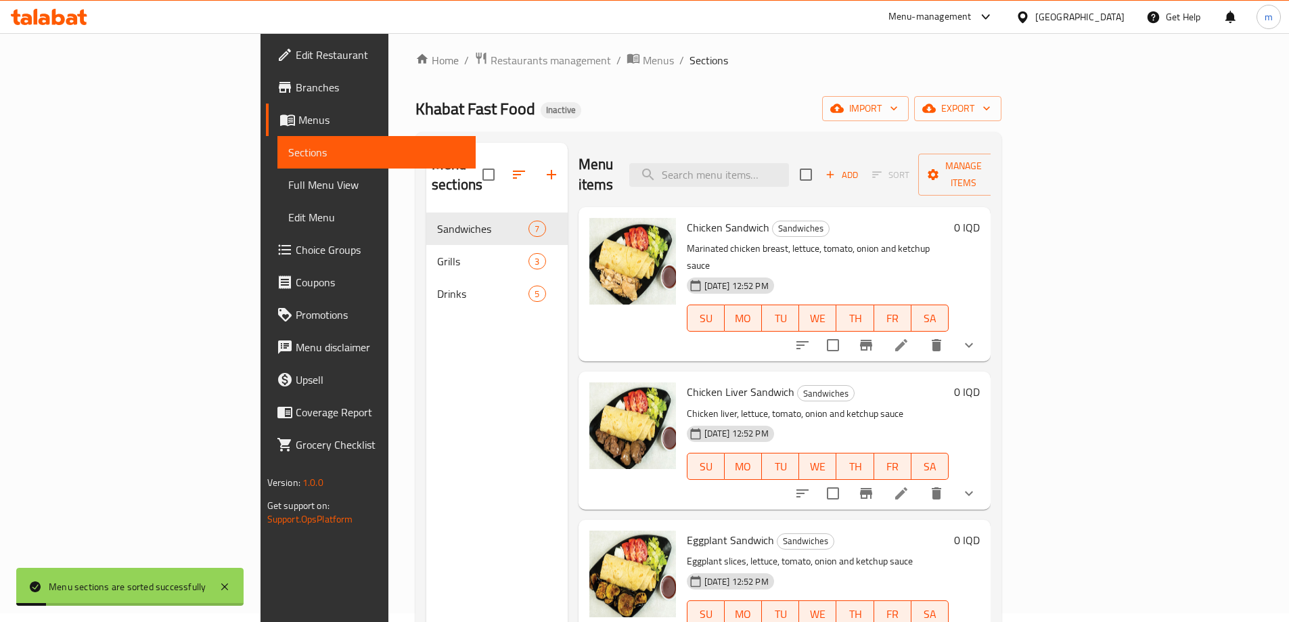
click at [288, 185] on span "Full Menu View" at bounding box center [376, 185] width 177 height 16
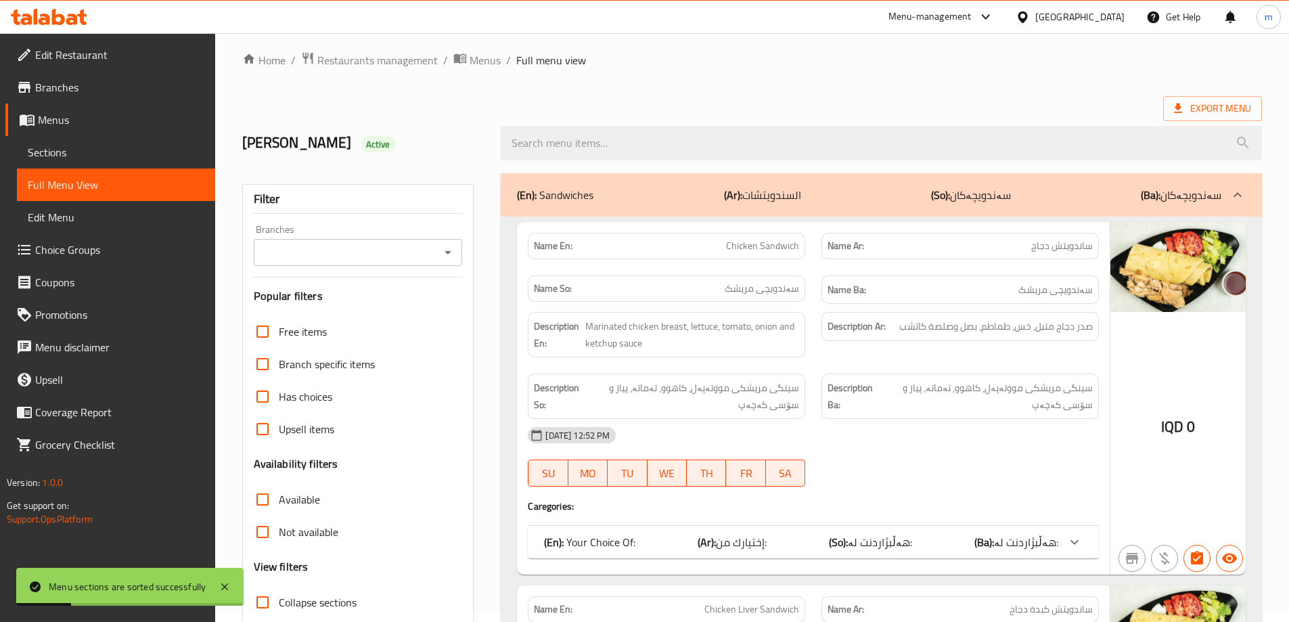
click at [444, 256] on icon "Open" at bounding box center [448, 252] width 16 height 16
click at [349, 310] on li "Khabat Fast Food," at bounding box center [356, 310] width 209 height 24
type input "Khabat Fast Food,"
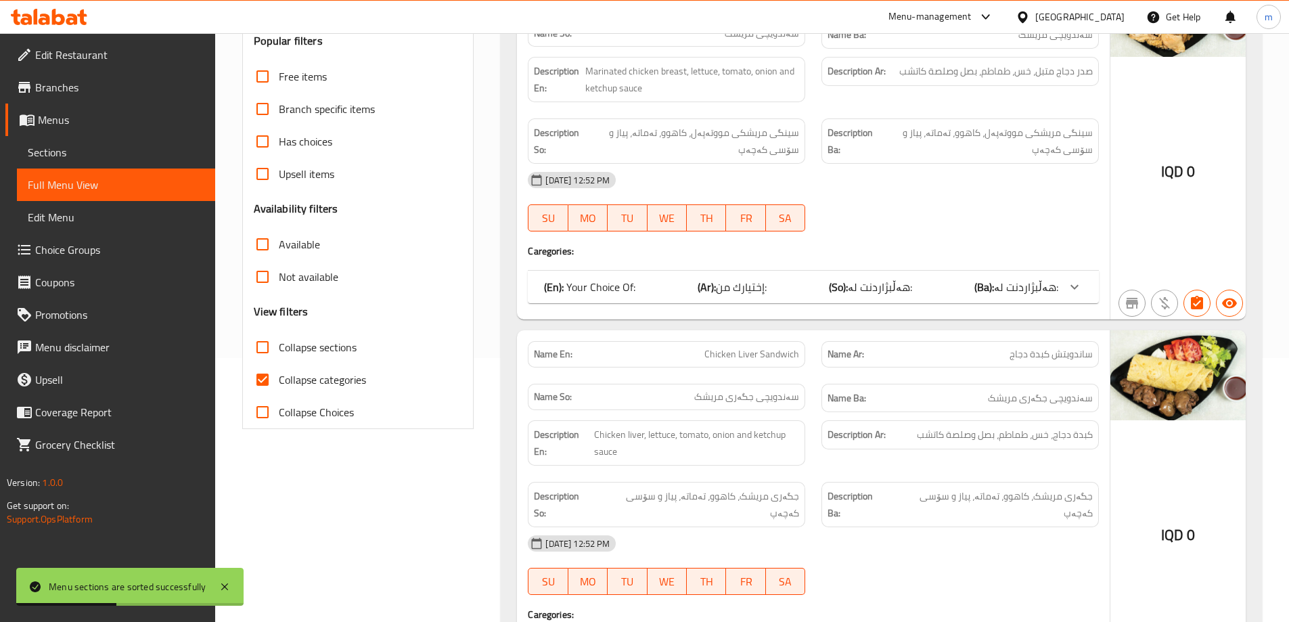
scroll to position [280, 0]
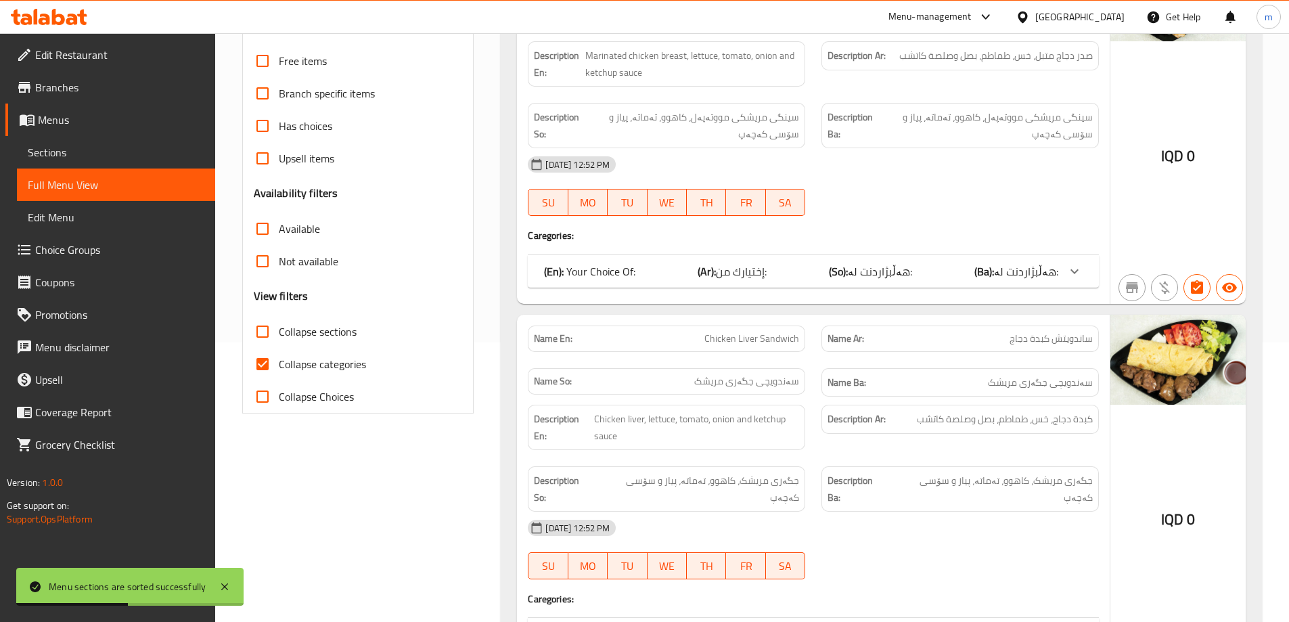
click at [264, 365] on input "Collapse categories" at bounding box center [262, 364] width 32 height 32
checkbox input "false"
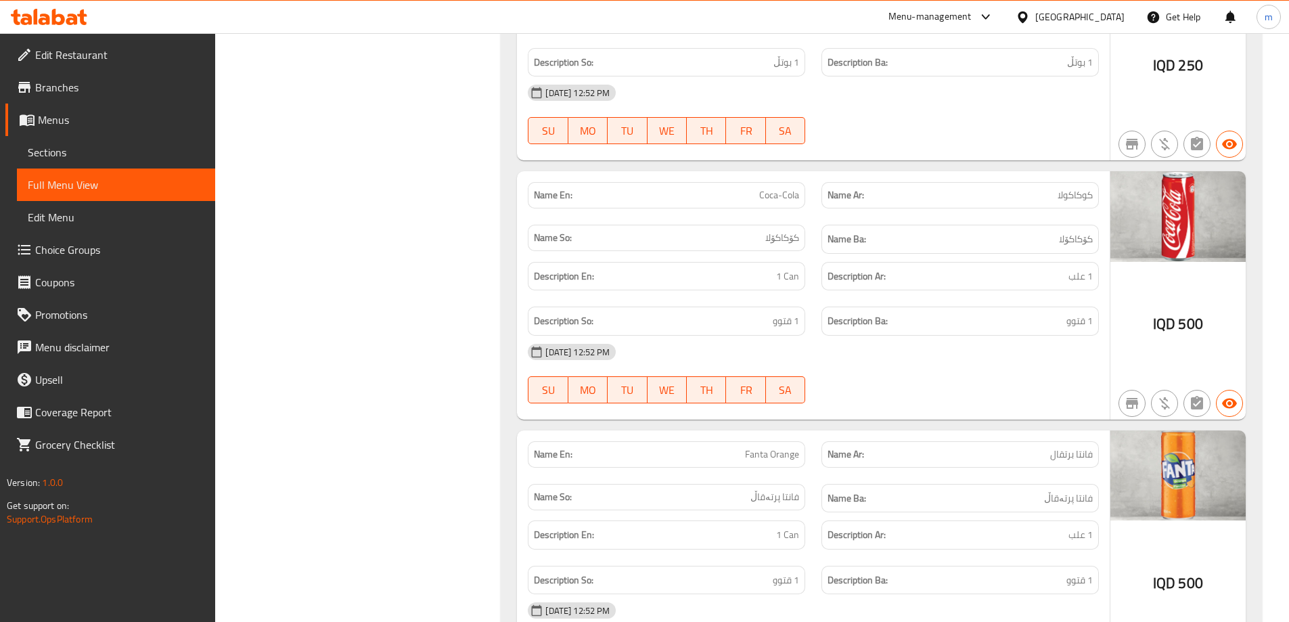
scroll to position [5164, 0]
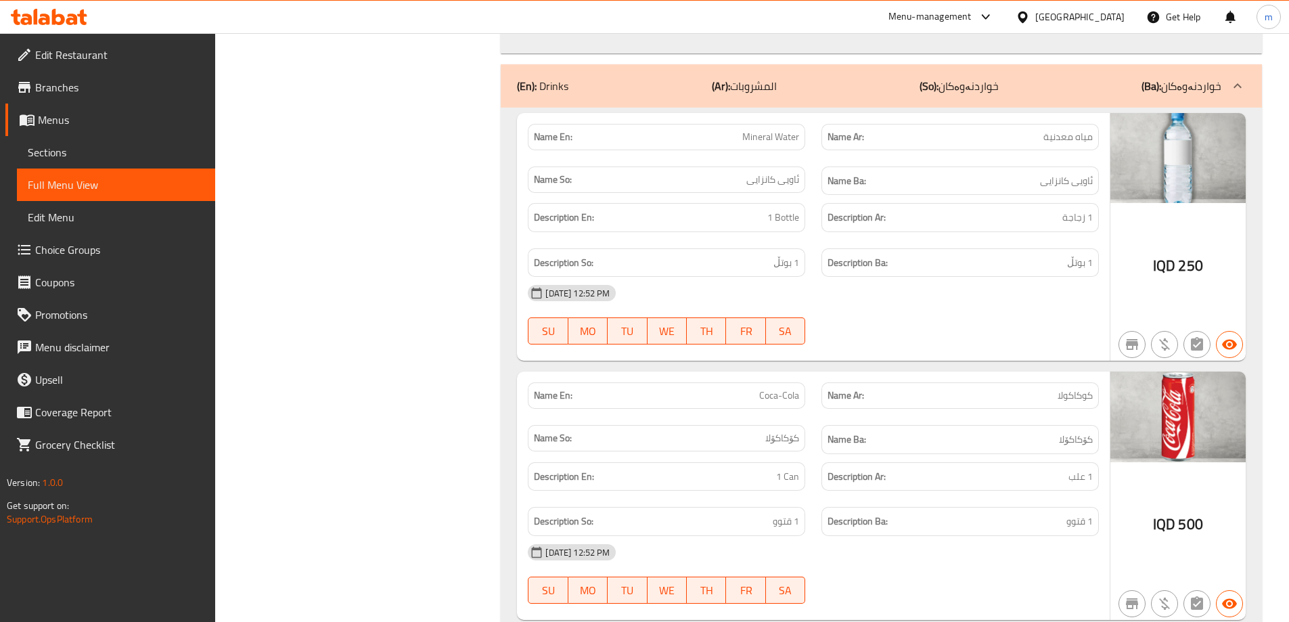
click at [103, 192] on link "Full Menu View" at bounding box center [116, 185] width 198 height 32
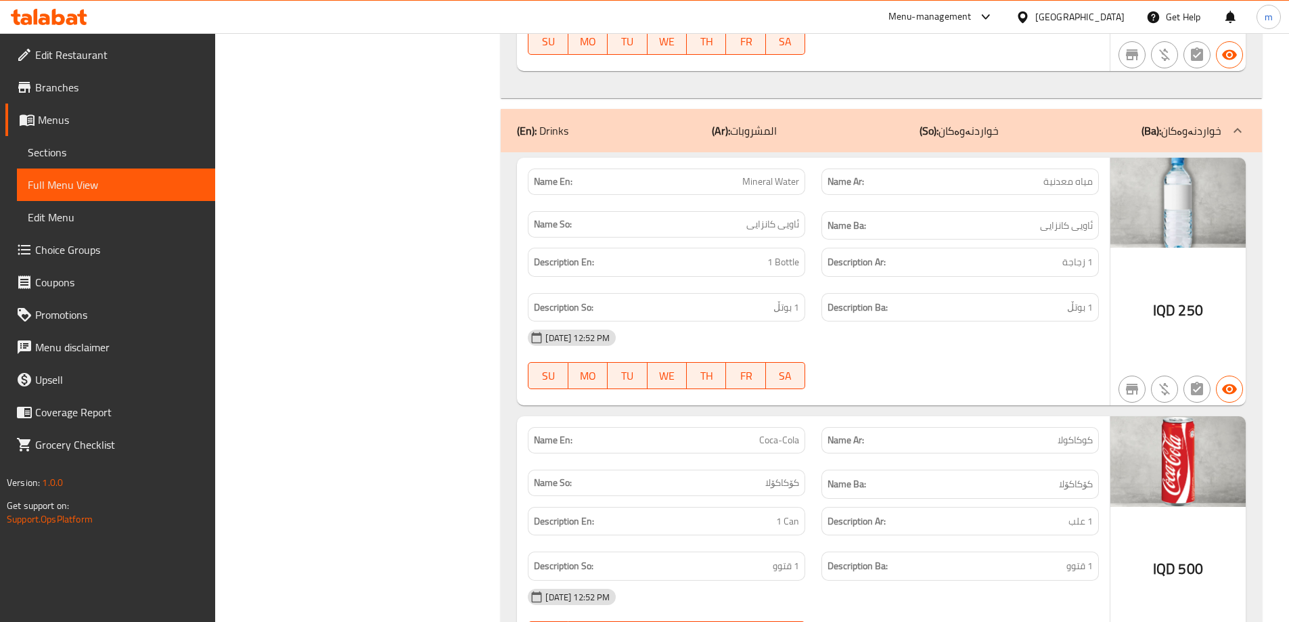
scroll to position [5119, 0]
click at [76, 144] on span "Sections" at bounding box center [116, 152] width 177 height 16
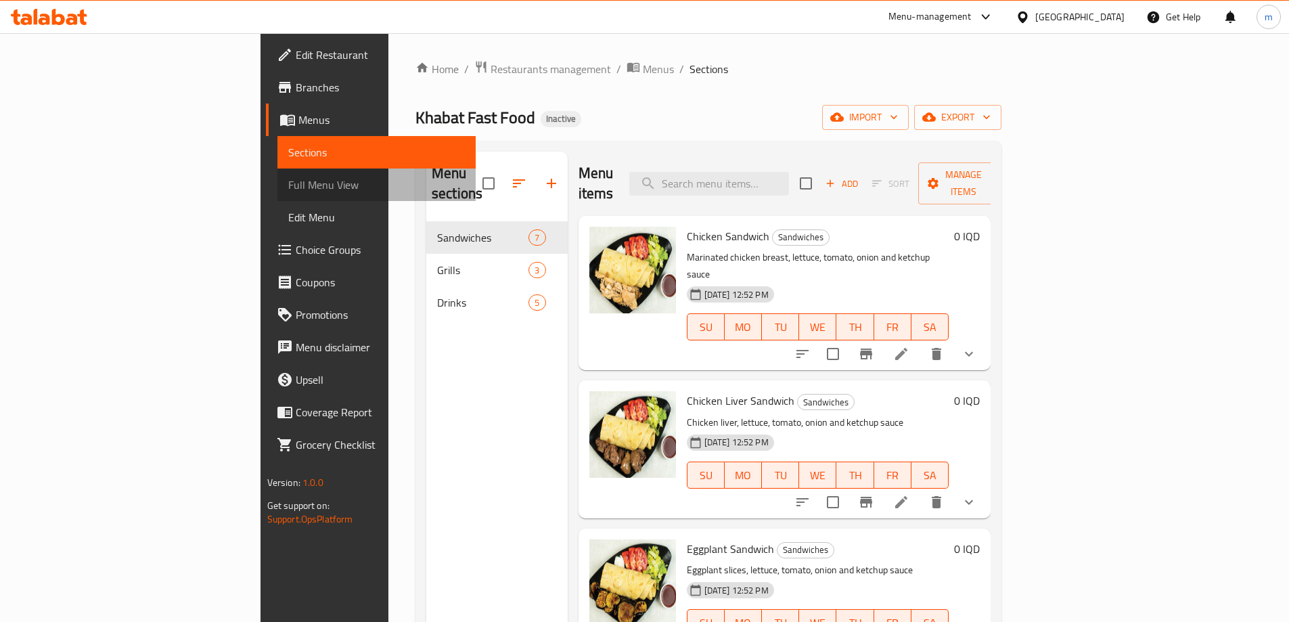
click at [288, 182] on span "Full Menu View" at bounding box center [376, 185] width 177 height 16
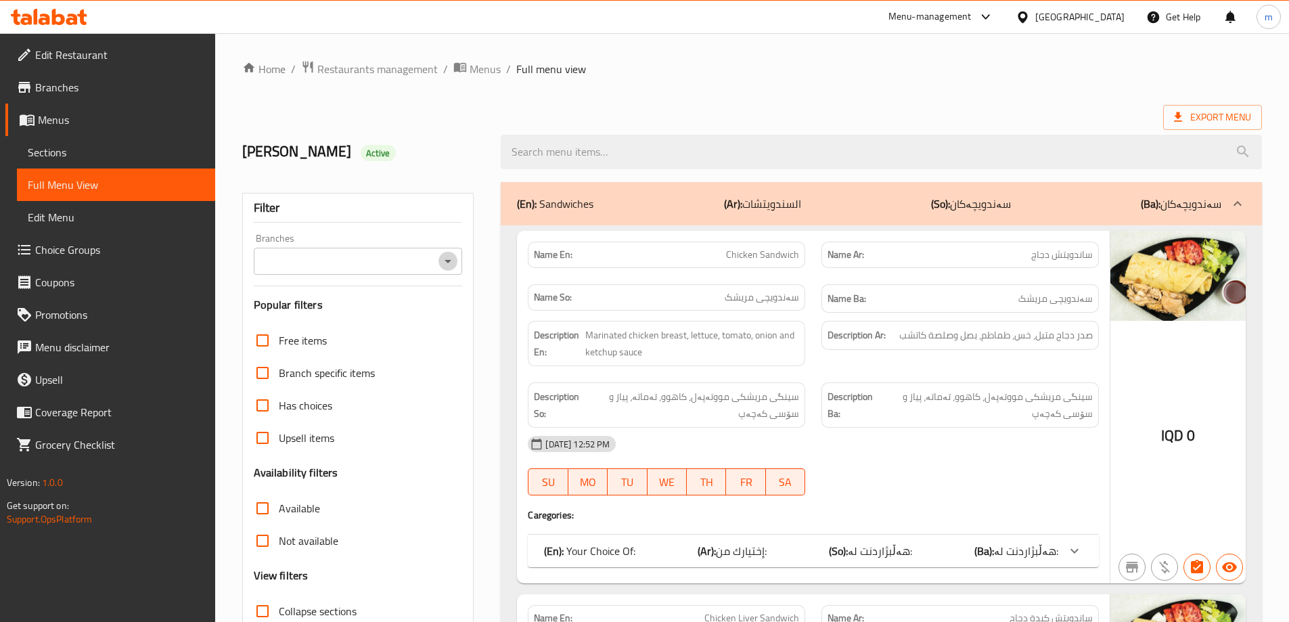
click at [447, 255] on icon "Open" at bounding box center [448, 261] width 16 height 16
click at [447, 265] on icon "Open" at bounding box center [448, 261] width 16 height 16
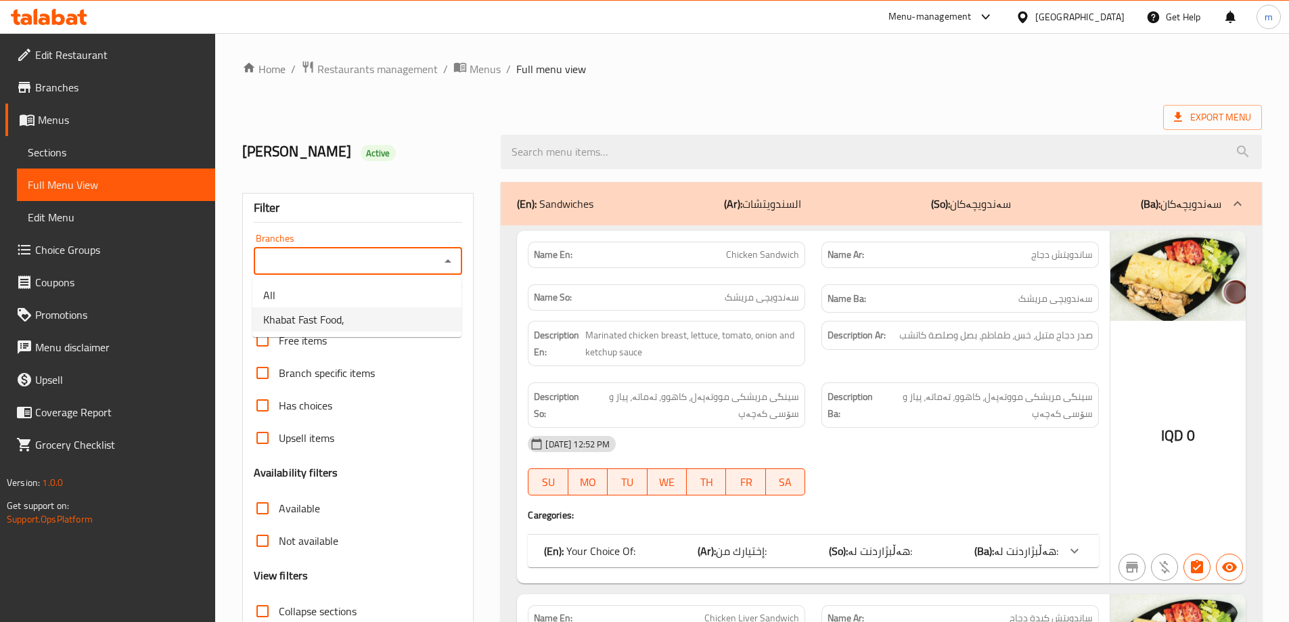
click at [150, 194] on link "Full Menu View" at bounding box center [116, 185] width 198 height 32
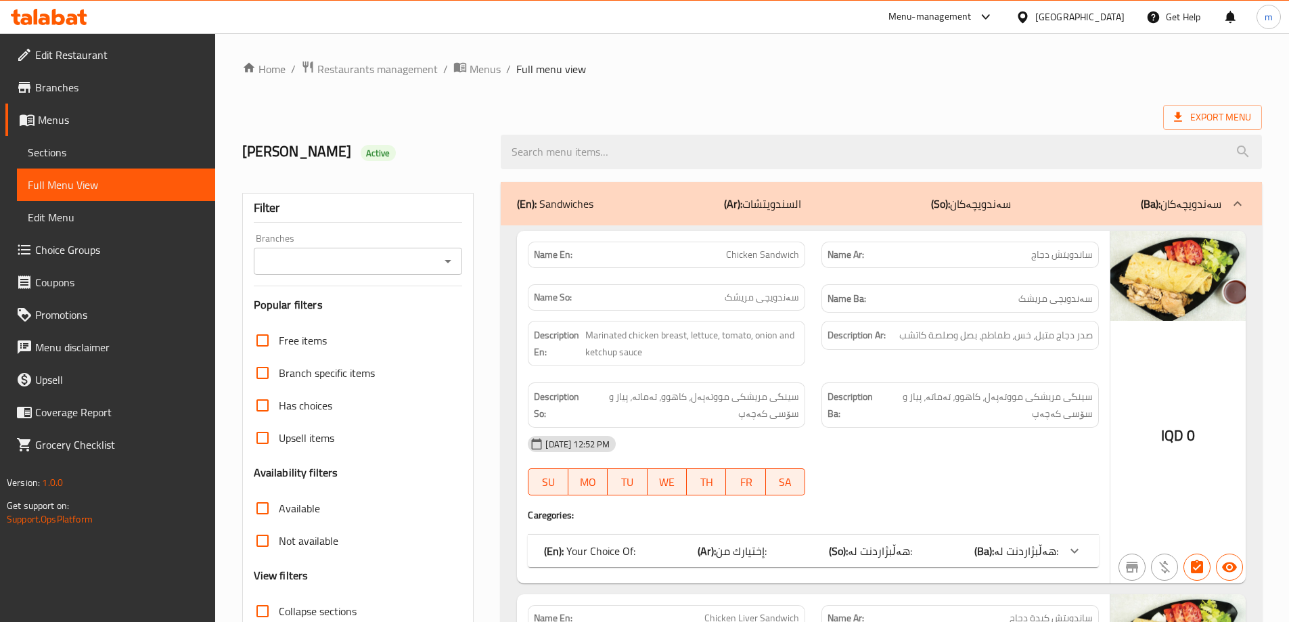
click at [97, 154] on span "Sections" at bounding box center [116, 152] width 177 height 16
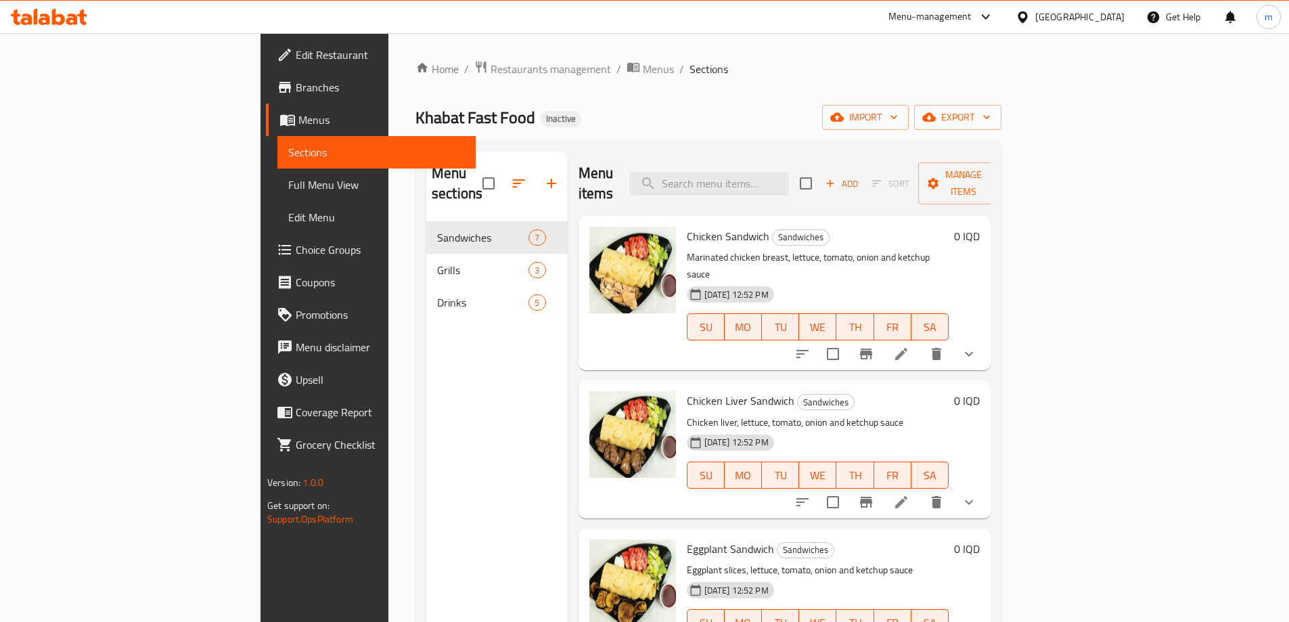
click at [277, 175] on link "Full Menu View" at bounding box center [376, 185] width 198 height 32
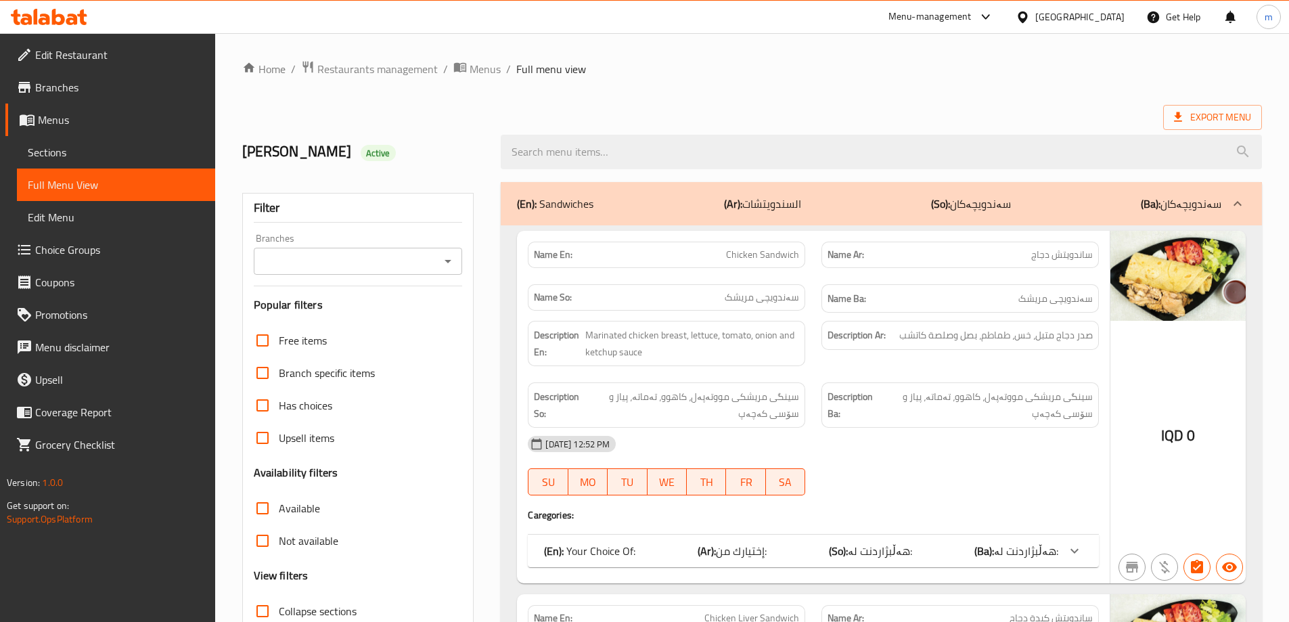
click at [441, 254] on div at bounding box center [448, 261] width 18 height 19
click at [454, 265] on div "Branches" at bounding box center [358, 261] width 209 height 27
click at [451, 265] on icon "Open" at bounding box center [448, 261] width 16 height 16
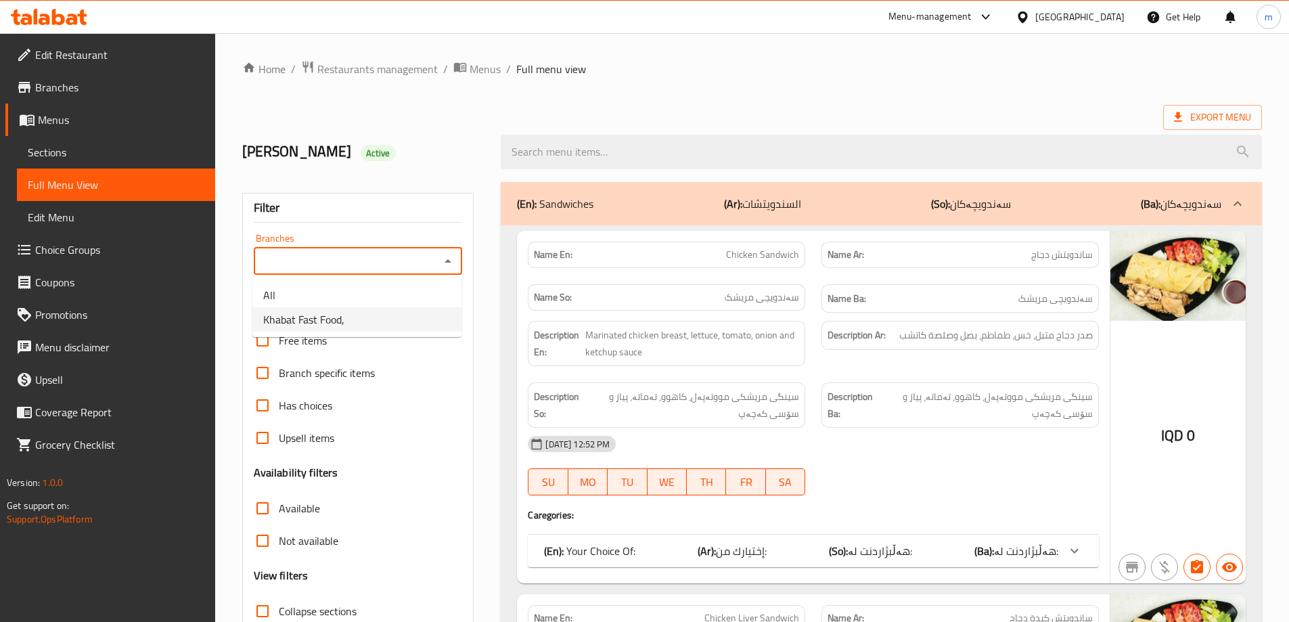
click at [354, 319] on li "Khabat Fast Food," at bounding box center [356, 319] width 209 height 24
type input "Khabat Fast Food,"
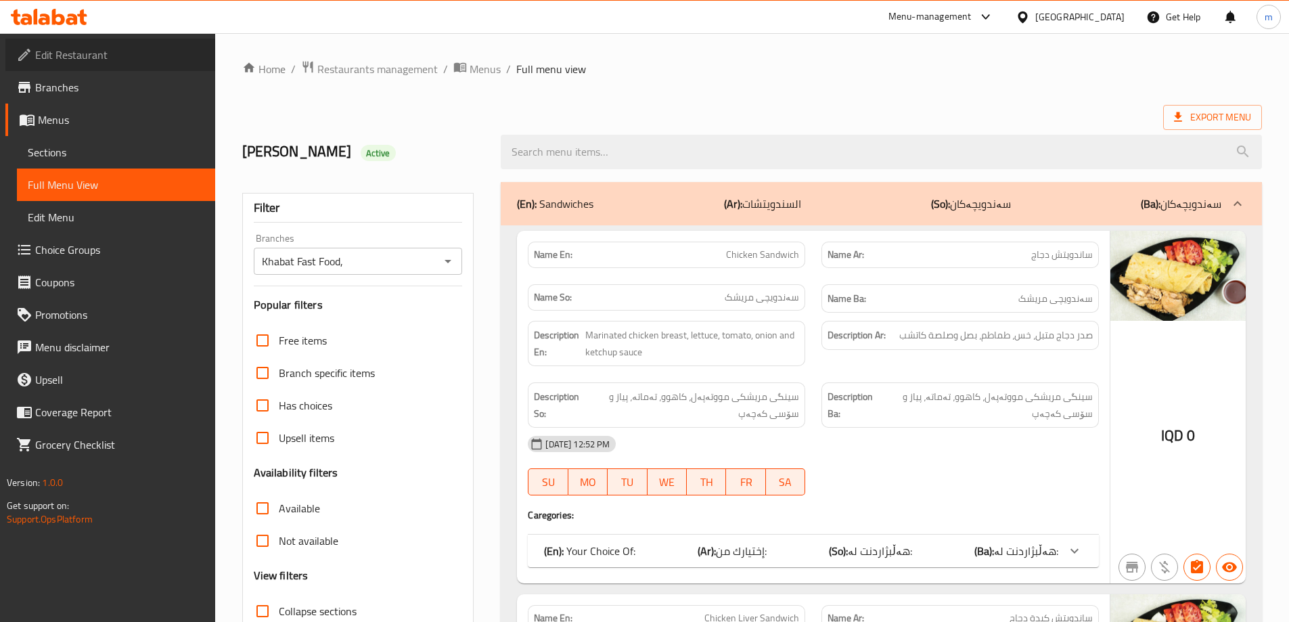
click at [98, 44] on link "Edit Restaurant" at bounding box center [110, 55] width 210 height 32
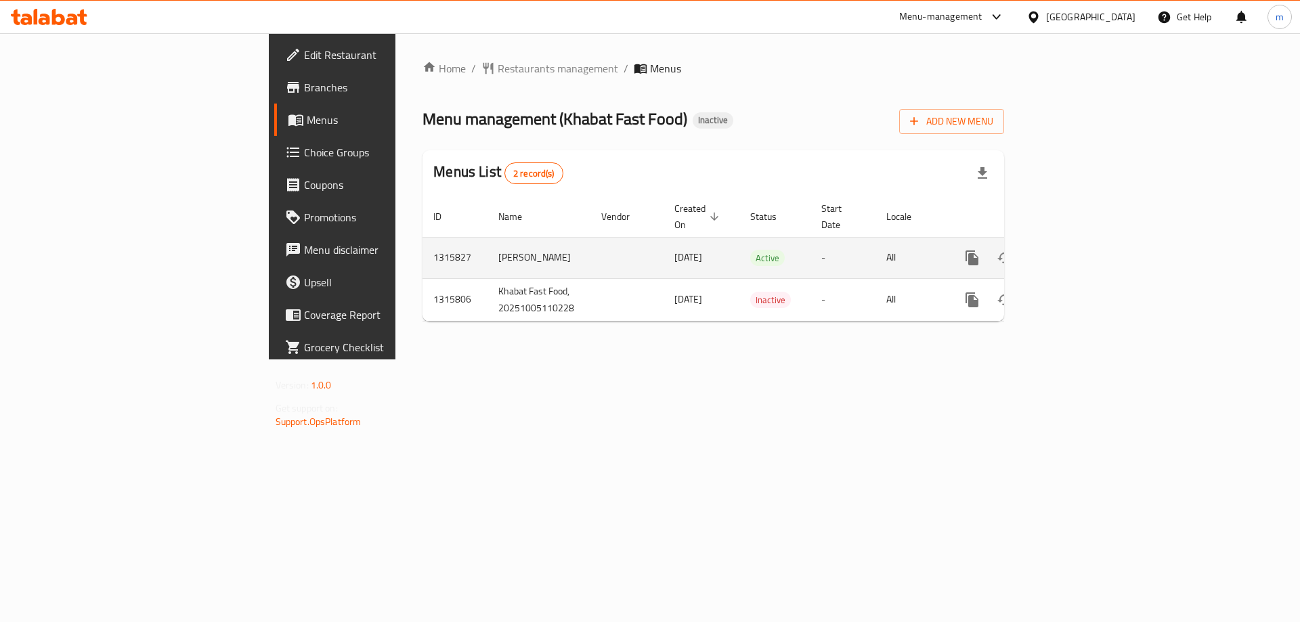
click at [1078, 250] on icon "enhanced table" at bounding box center [1069, 258] width 16 height 16
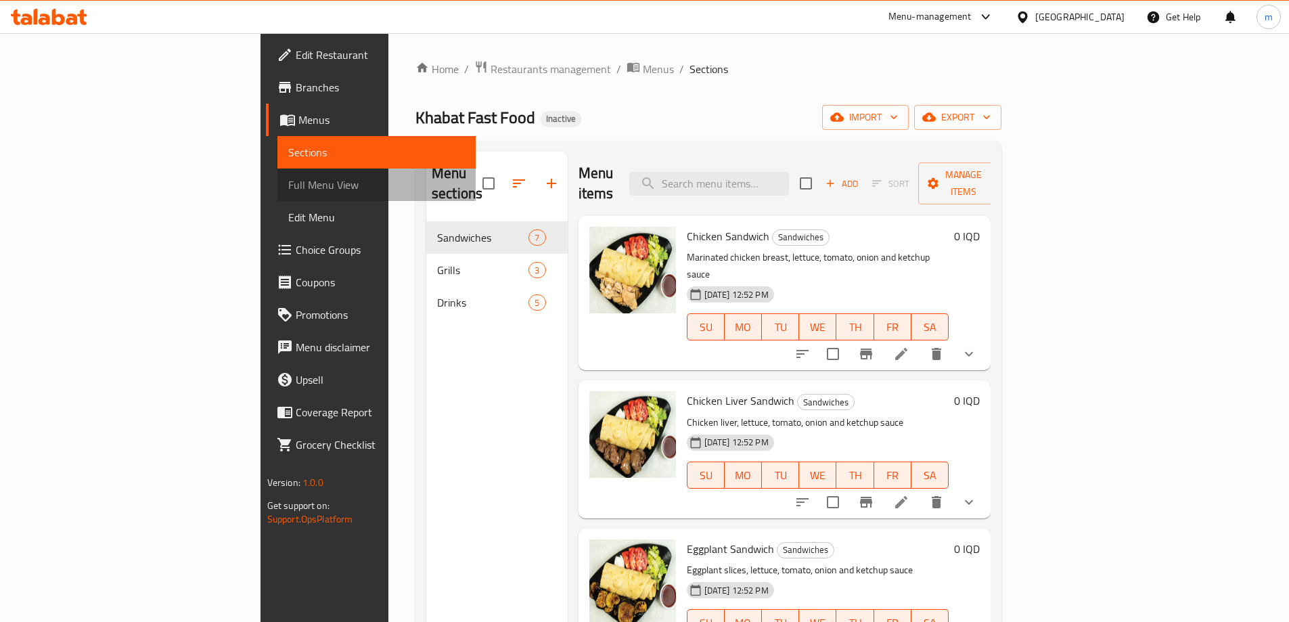
click at [277, 171] on link "Full Menu View" at bounding box center [376, 185] width 198 height 32
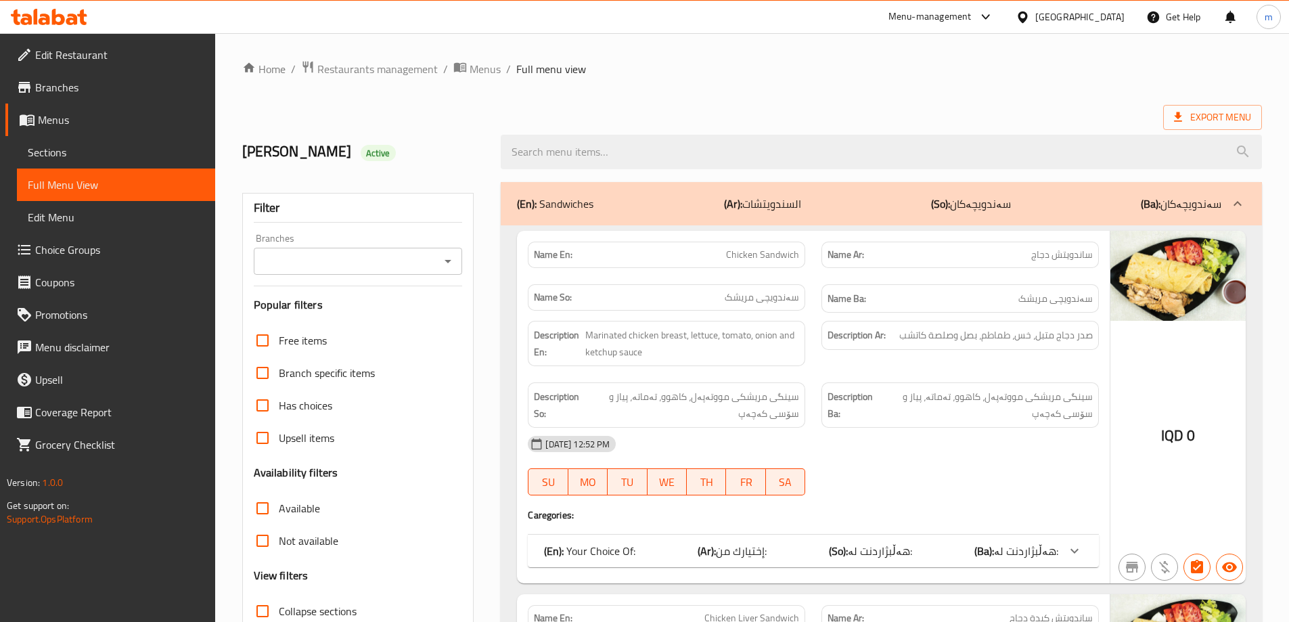
click at [451, 268] on icon "Open" at bounding box center [448, 261] width 16 height 16
click at [450, 262] on icon "Close" at bounding box center [448, 260] width 7 height 3
click at [69, 118] on span "Menus" at bounding box center [121, 120] width 166 height 16
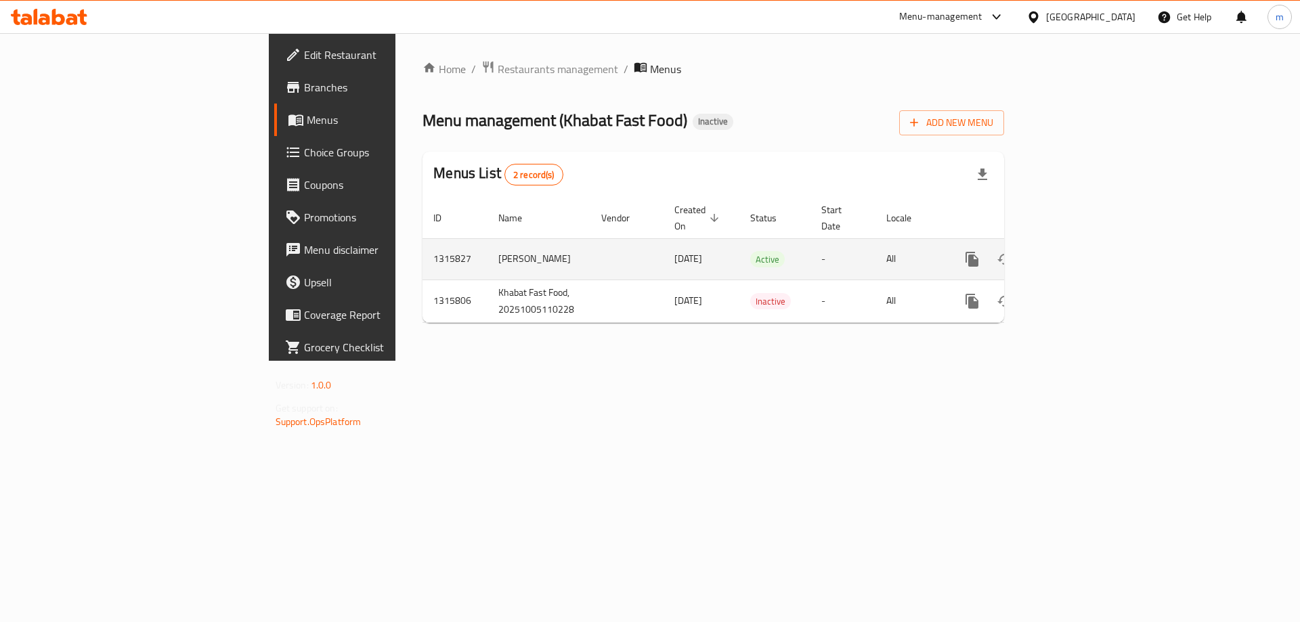
click at [1086, 243] on link "enhanced table" at bounding box center [1069, 259] width 32 height 32
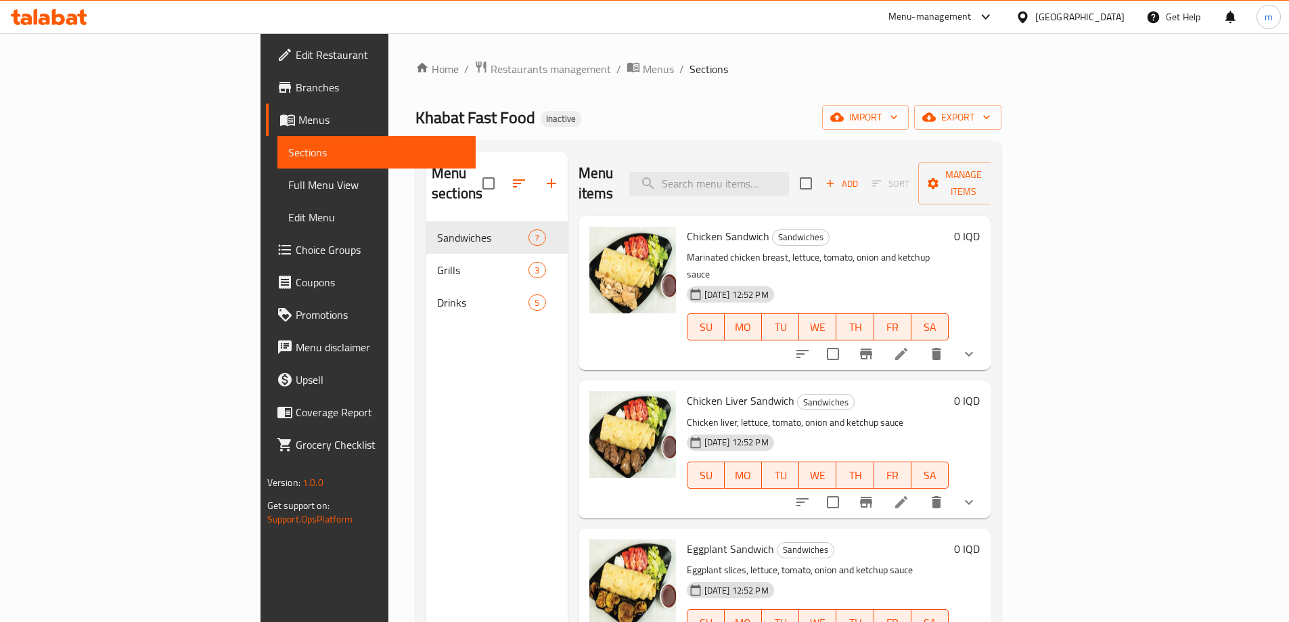
click at [288, 177] on span "Full Menu View" at bounding box center [376, 185] width 177 height 16
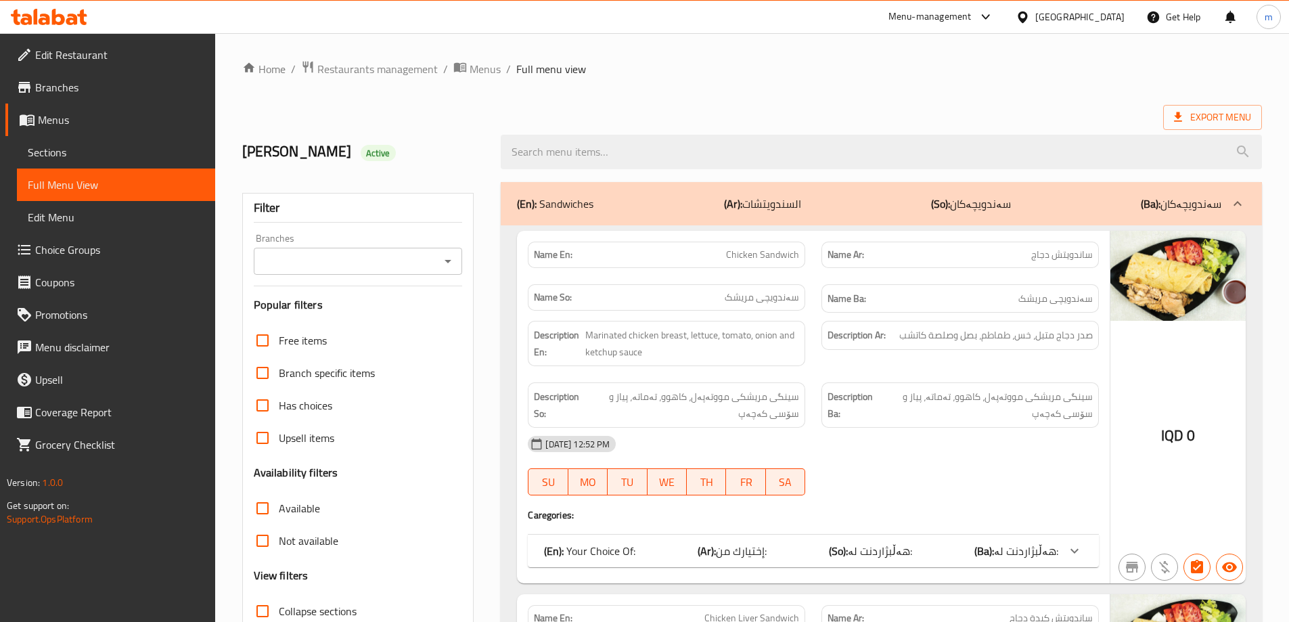
click at [452, 255] on icon "Open" at bounding box center [448, 261] width 16 height 16
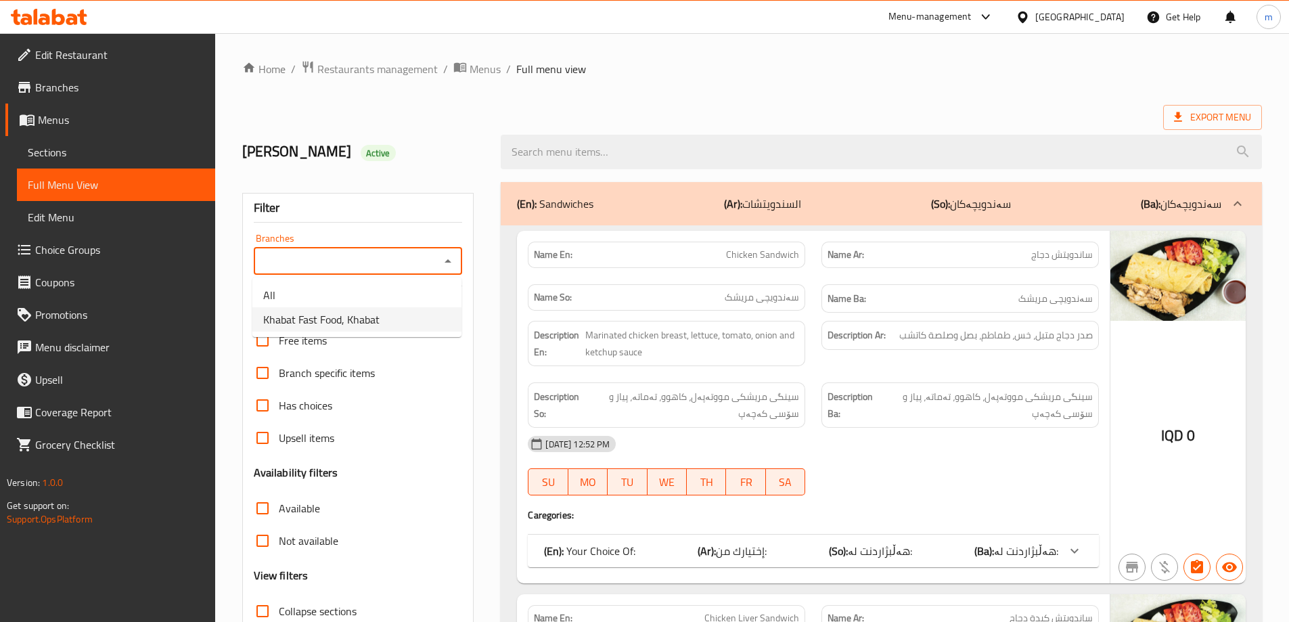
click at [378, 324] on span "Khabat Fast Food, Khabat" at bounding box center [321, 319] width 116 height 16
type input "Khabat Fast Food, Khabat"
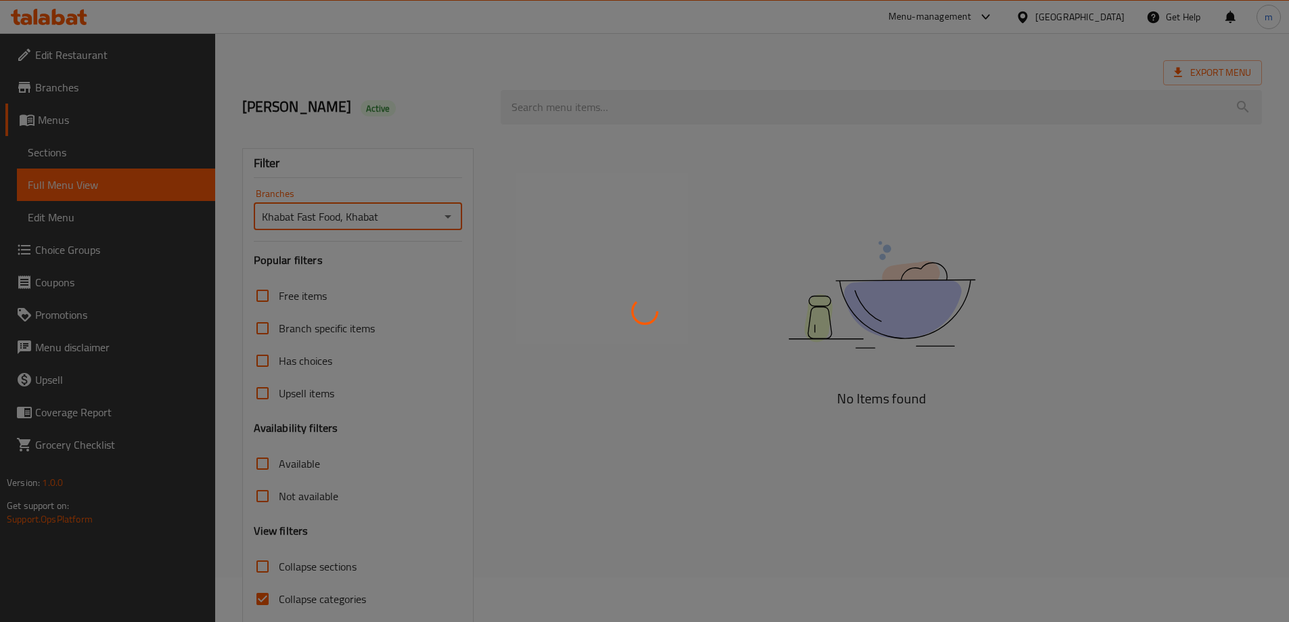
scroll to position [98, 0]
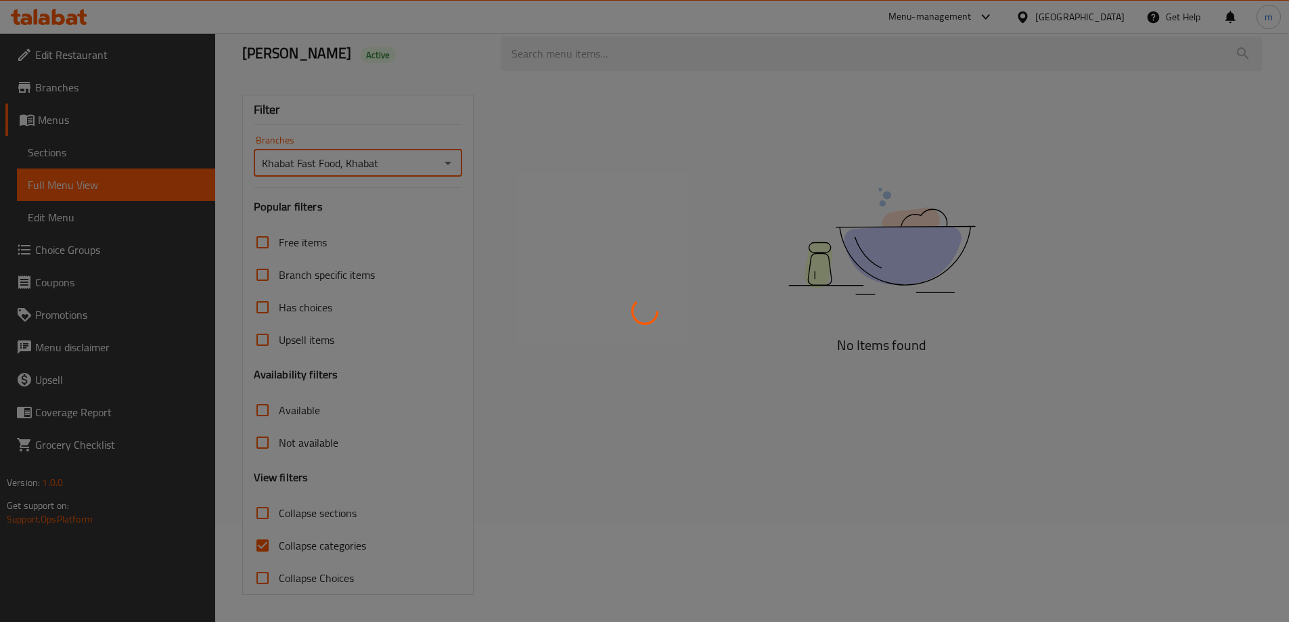
click at [265, 546] on div at bounding box center [644, 311] width 1289 height 622
click at [263, 546] on div at bounding box center [644, 311] width 1289 height 622
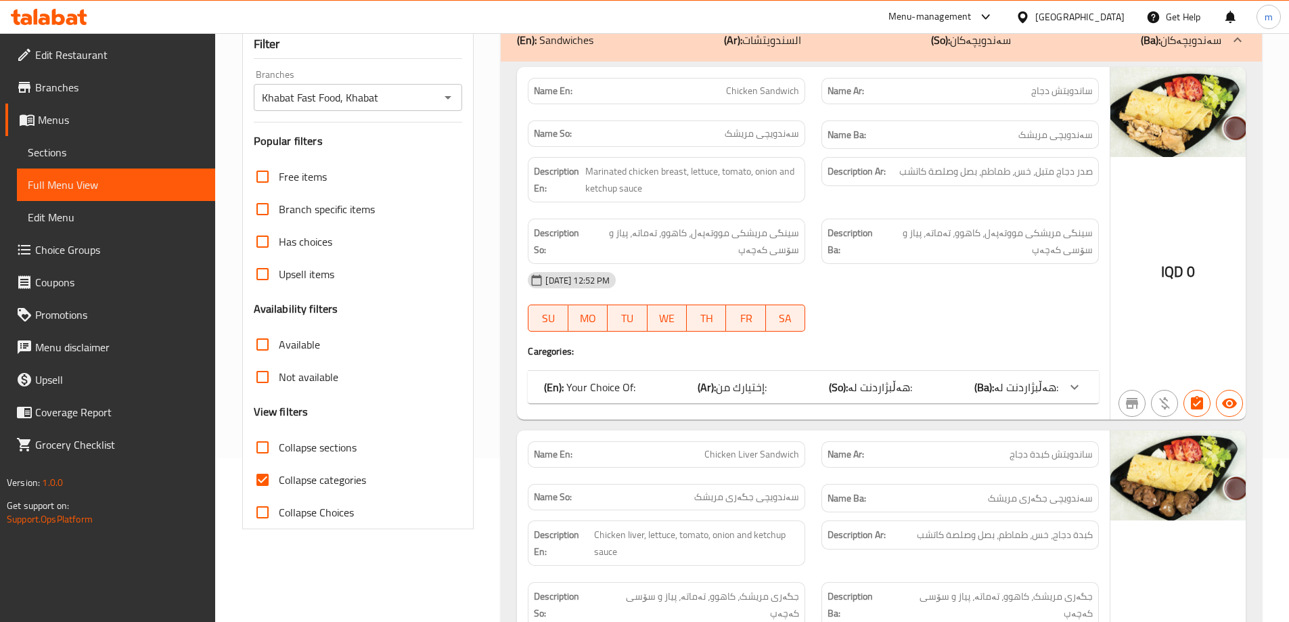
scroll to position [279, 0]
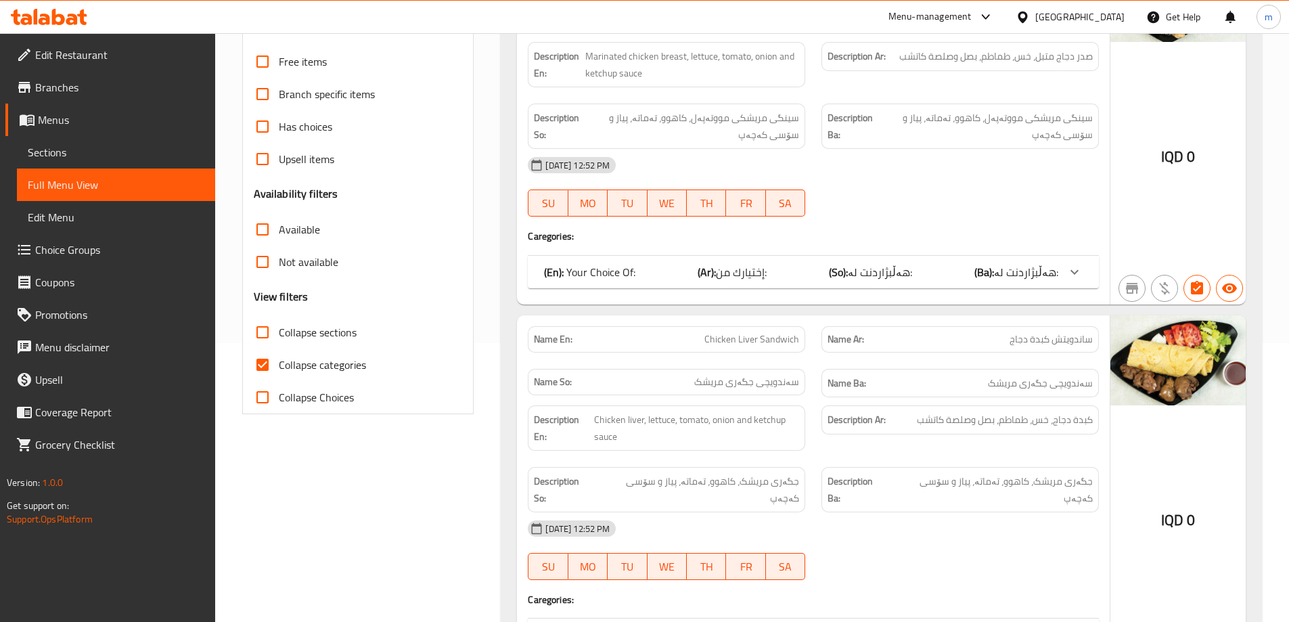
click at [280, 373] on span "Collapse categories" at bounding box center [322, 365] width 87 height 16
click at [279, 373] on input "Collapse categories" at bounding box center [262, 365] width 32 height 32
checkbox input "false"
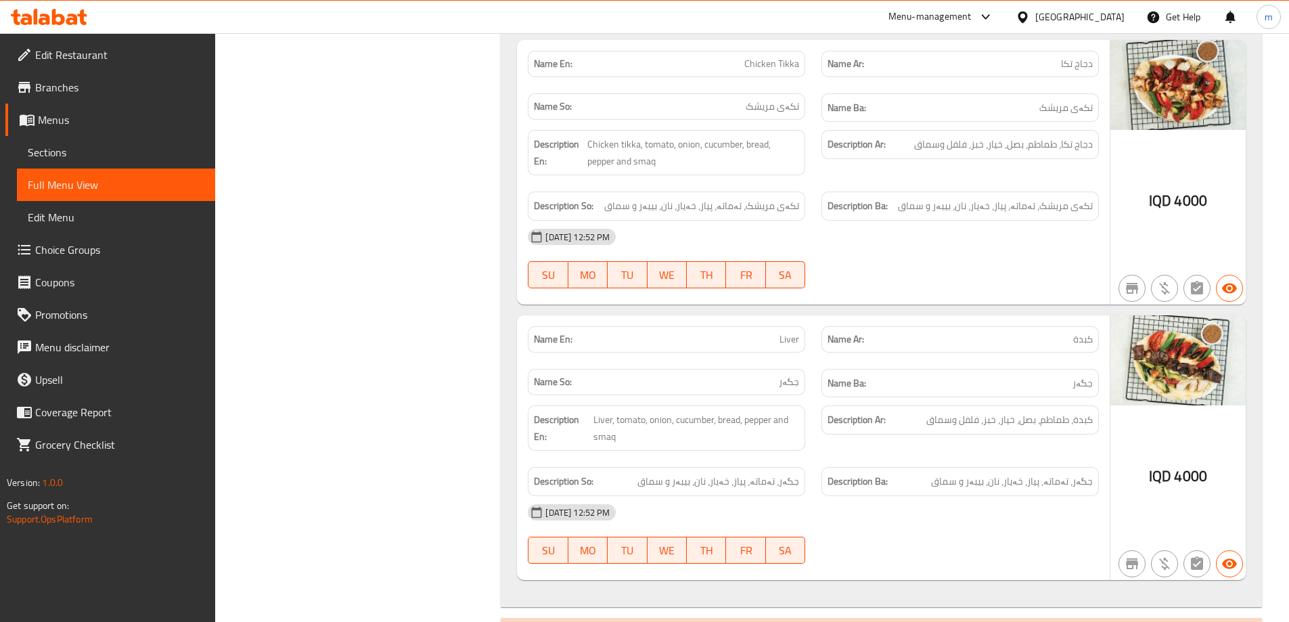
scroll to position [4577, 0]
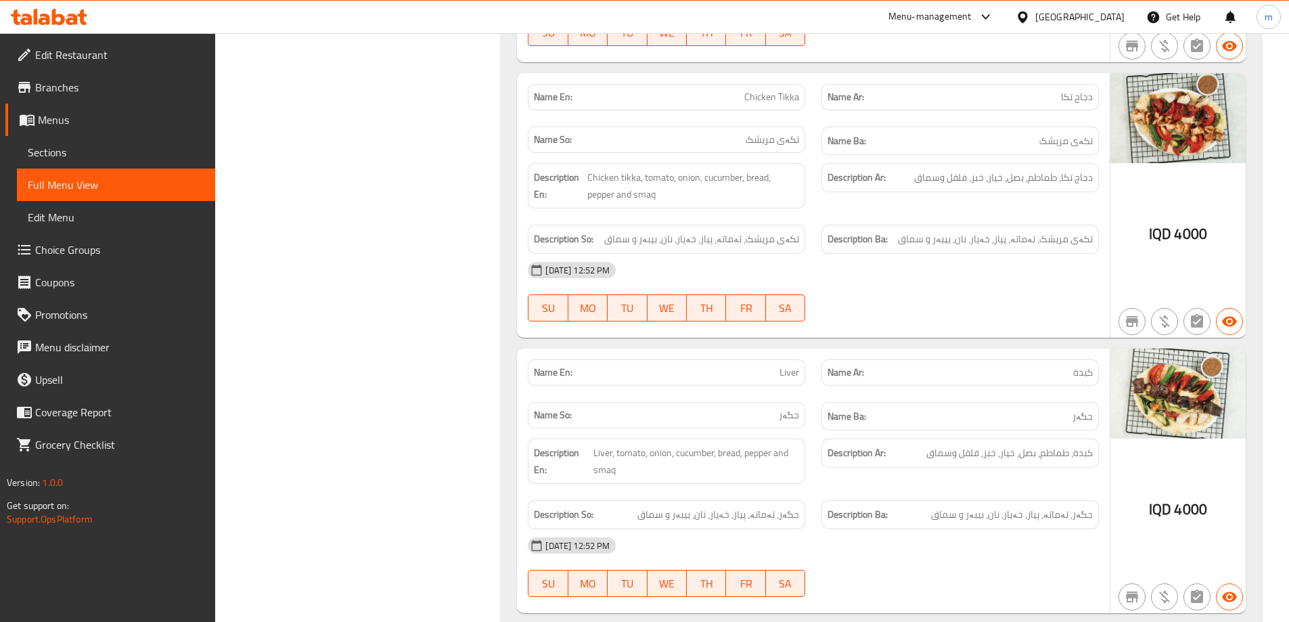
click at [28, 15] on icon at bounding box center [26, 20] width 12 height 12
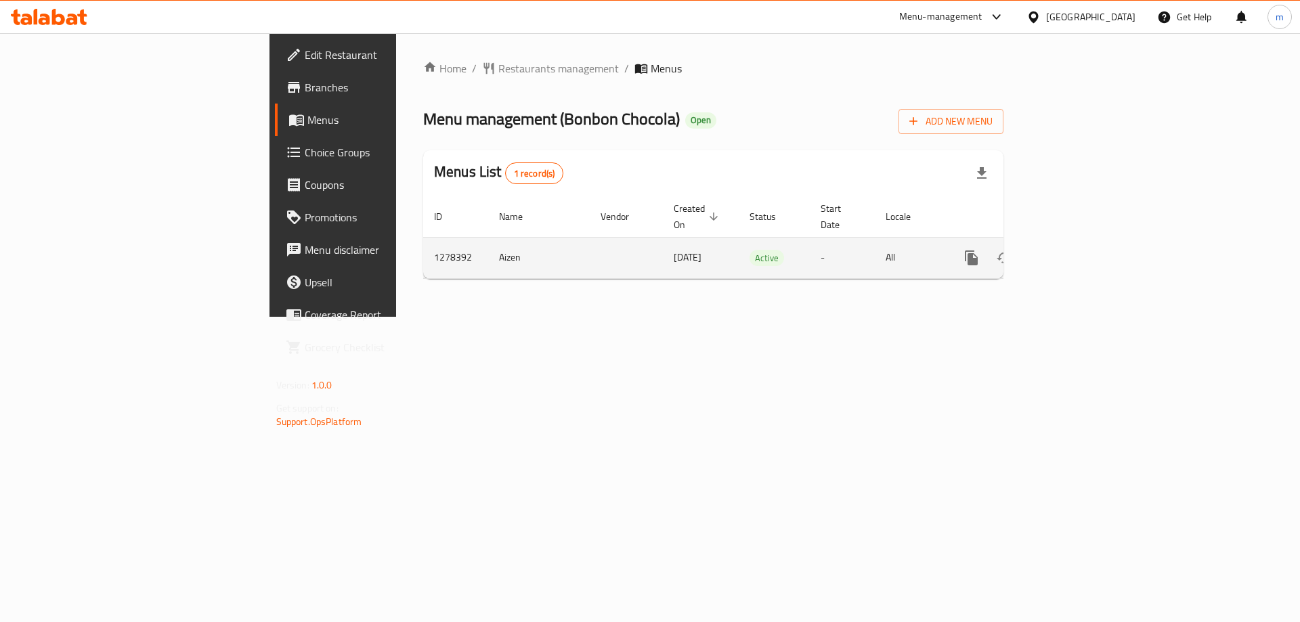
click at [1077, 250] on icon "enhanced table" at bounding box center [1069, 258] width 16 height 16
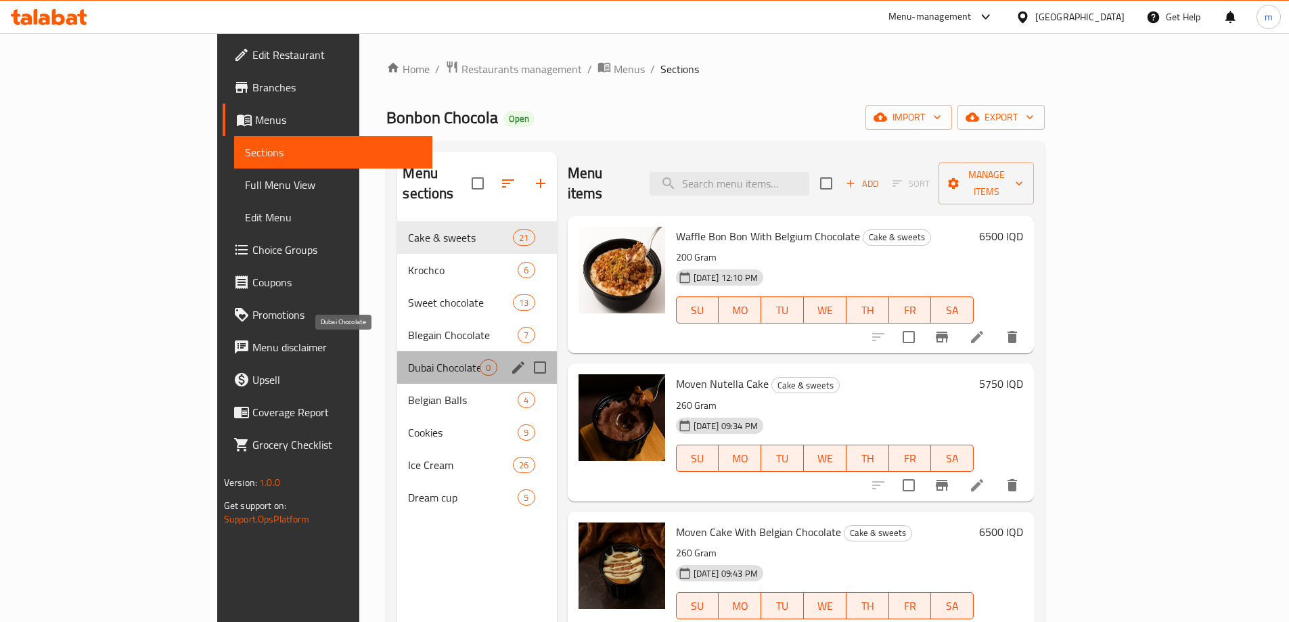
click at [408, 359] on span "Dubai Chocolate" at bounding box center [444, 367] width 72 height 16
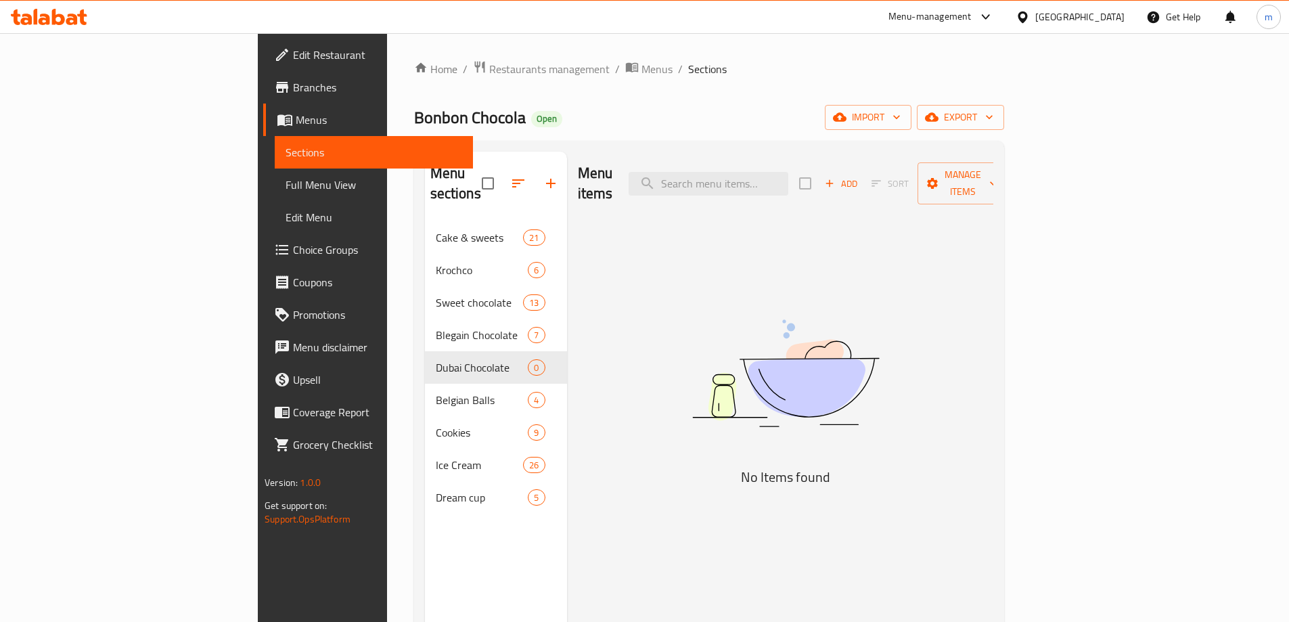
click at [275, 174] on link "Full Menu View" at bounding box center [374, 185] width 198 height 32
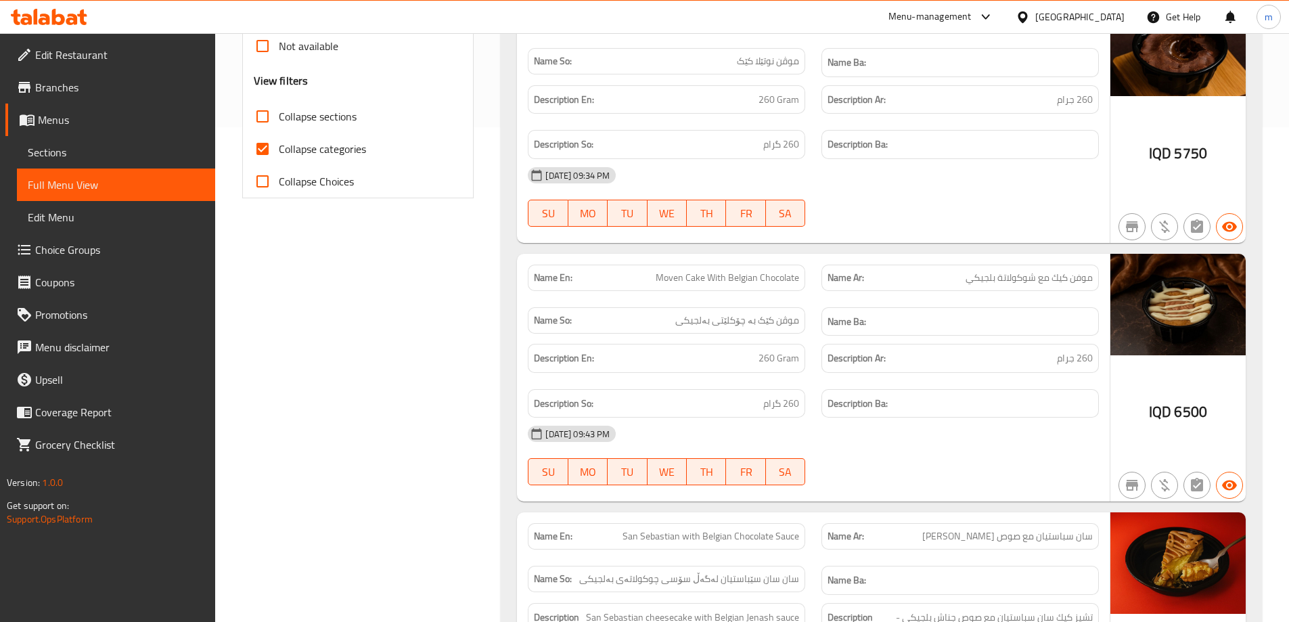
scroll to position [451, 0]
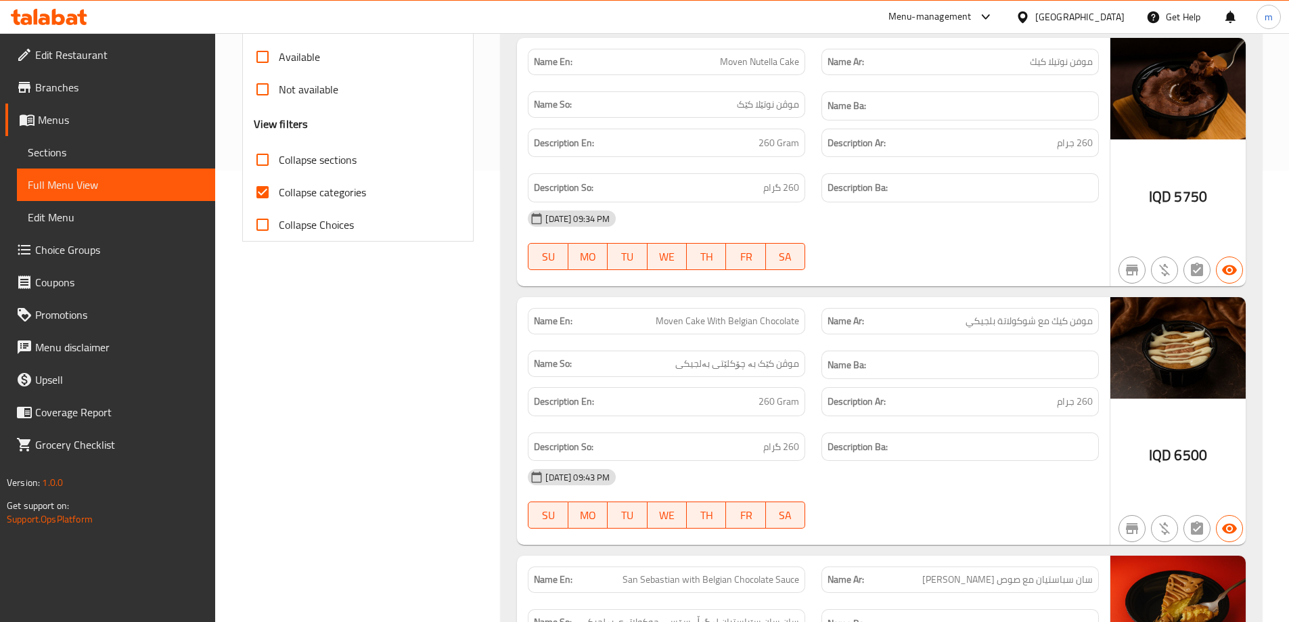
click at [296, 198] on span "Collapse categories" at bounding box center [322, 192] width 87 height 16
click at [279, 198] on input "Collapse categories" at bounding box center [262, 192] width 32 height 32
checkbox input "false"
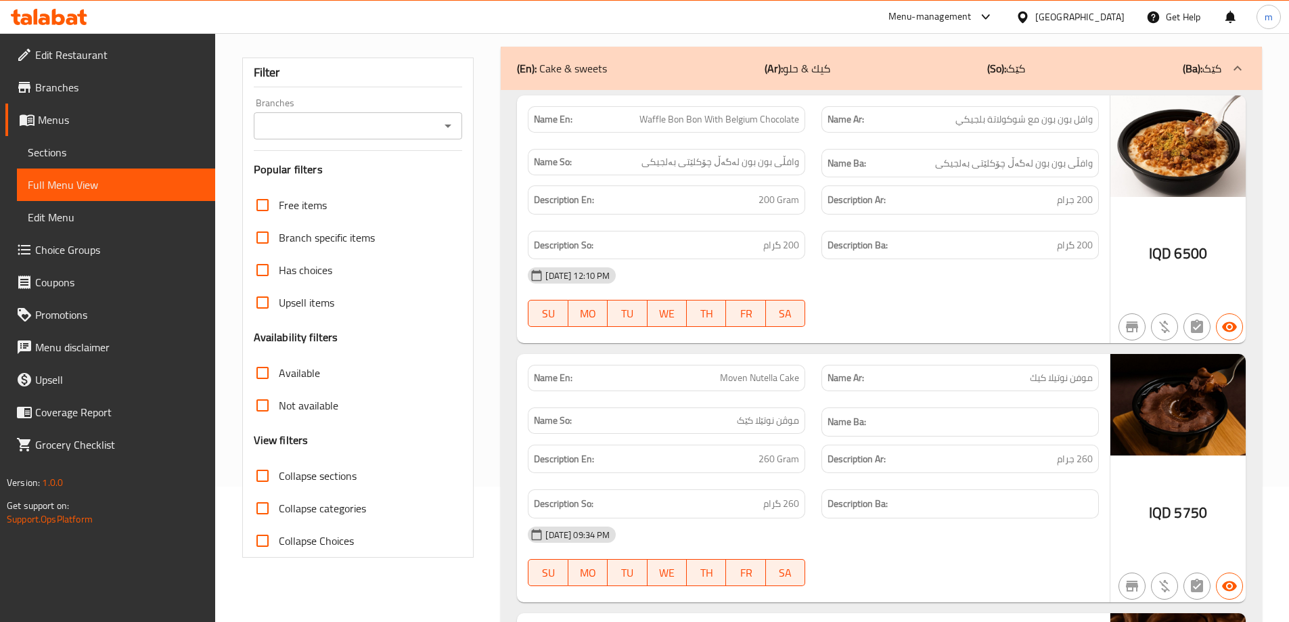
click at [269, 476] on input "Collapse sections" at bounding box center [262, 476] width 32 height 32
checkbox input "true"
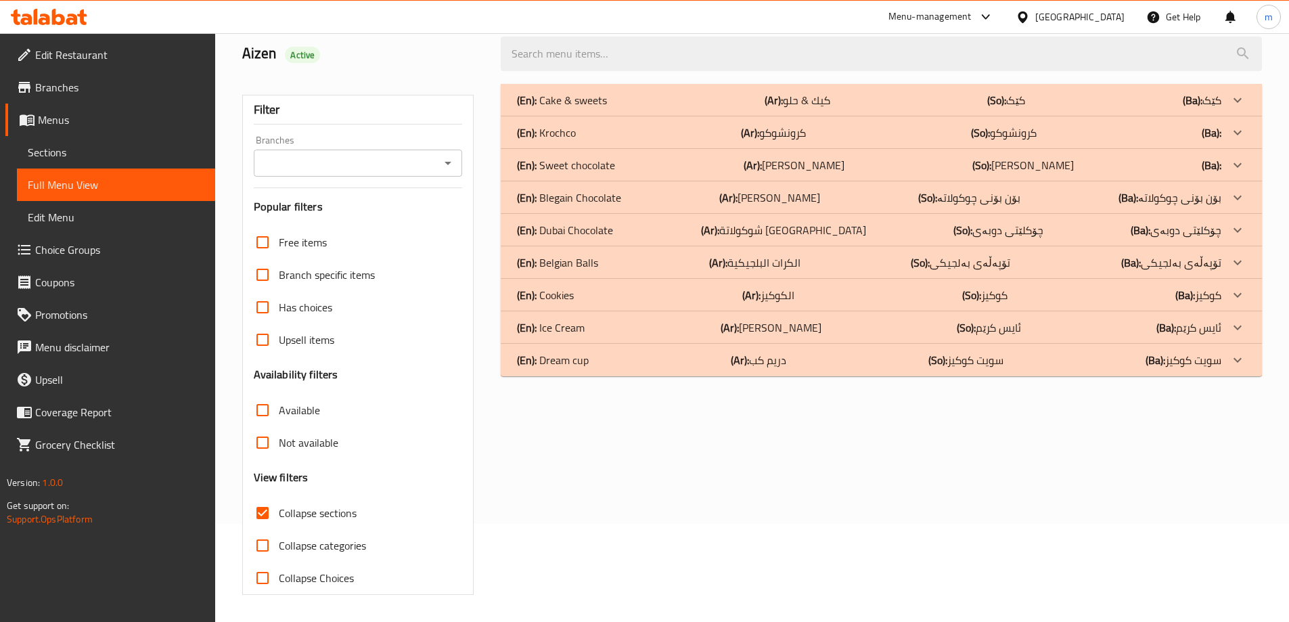
scroll to position [98, 0]
click at [587, 224] on p "(En): Dubai Chocolate" at bounding box center [565, 230] width 96 height 16
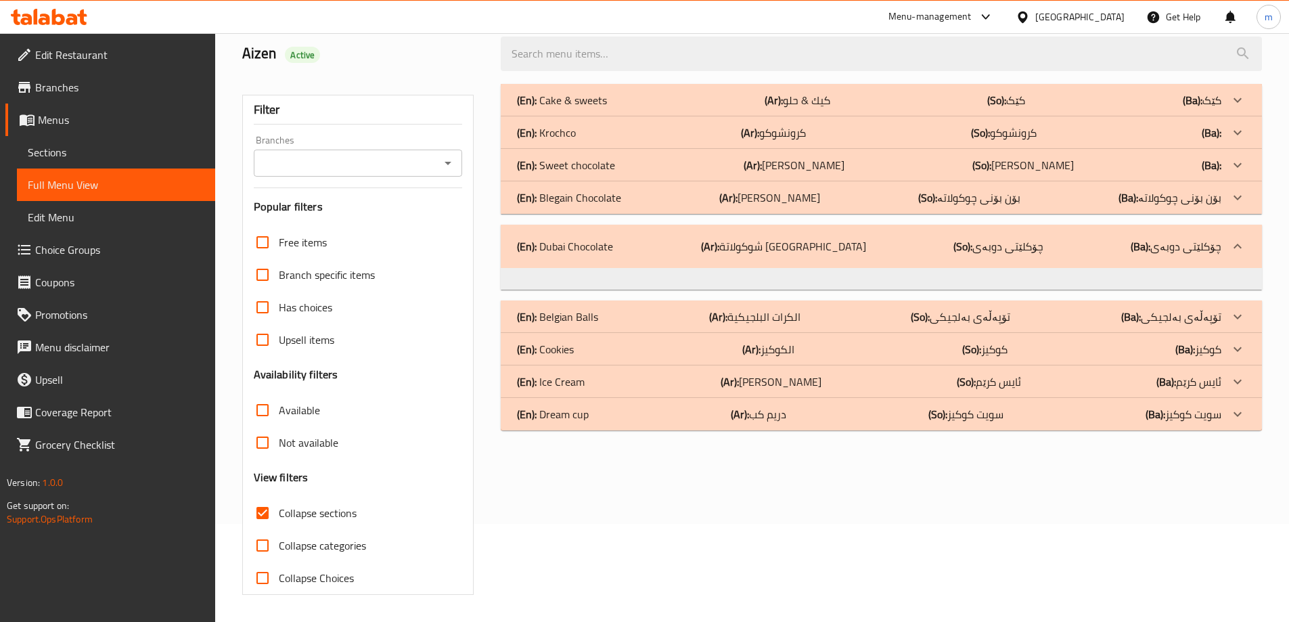
click at [720, 246] on div "(En): Dubai Chocolate (Ar): شوكولاتة دبي (So): چۆکلێتی دوبەی (Ba): چۆکلێتی دوبەی" at bounding box center [869, 246] width 705 height 16
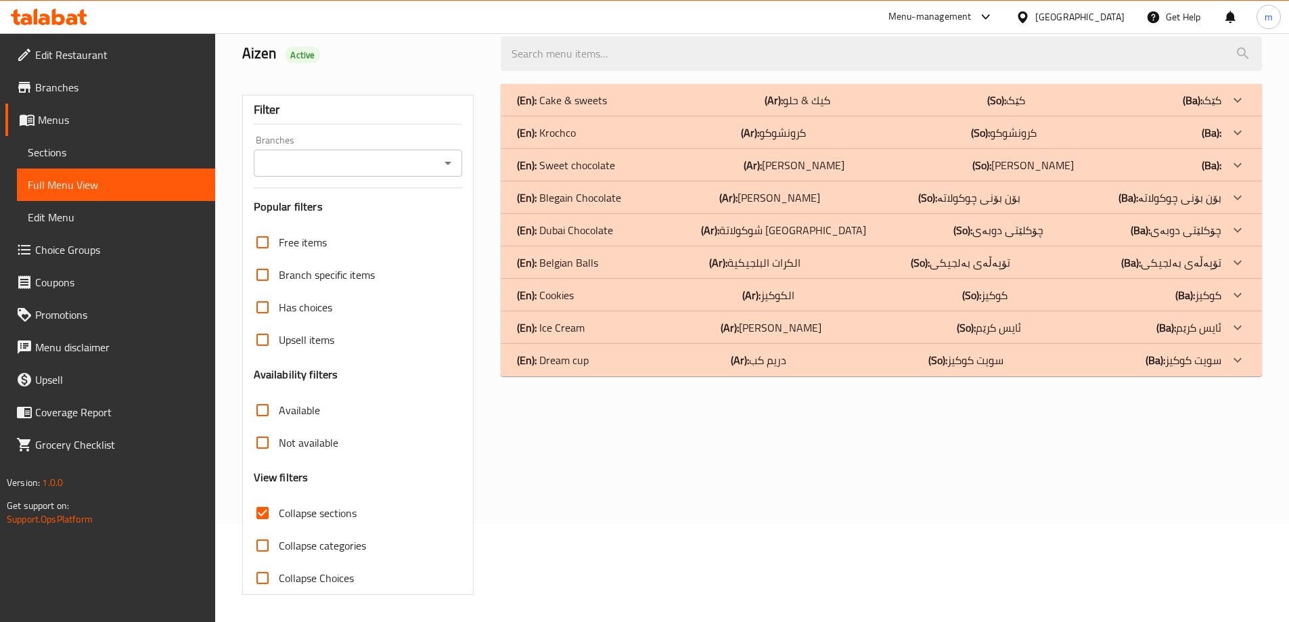
click at [138, 182] on span "Full Menu View" at bounding box center [116, 185] width 177 height 16
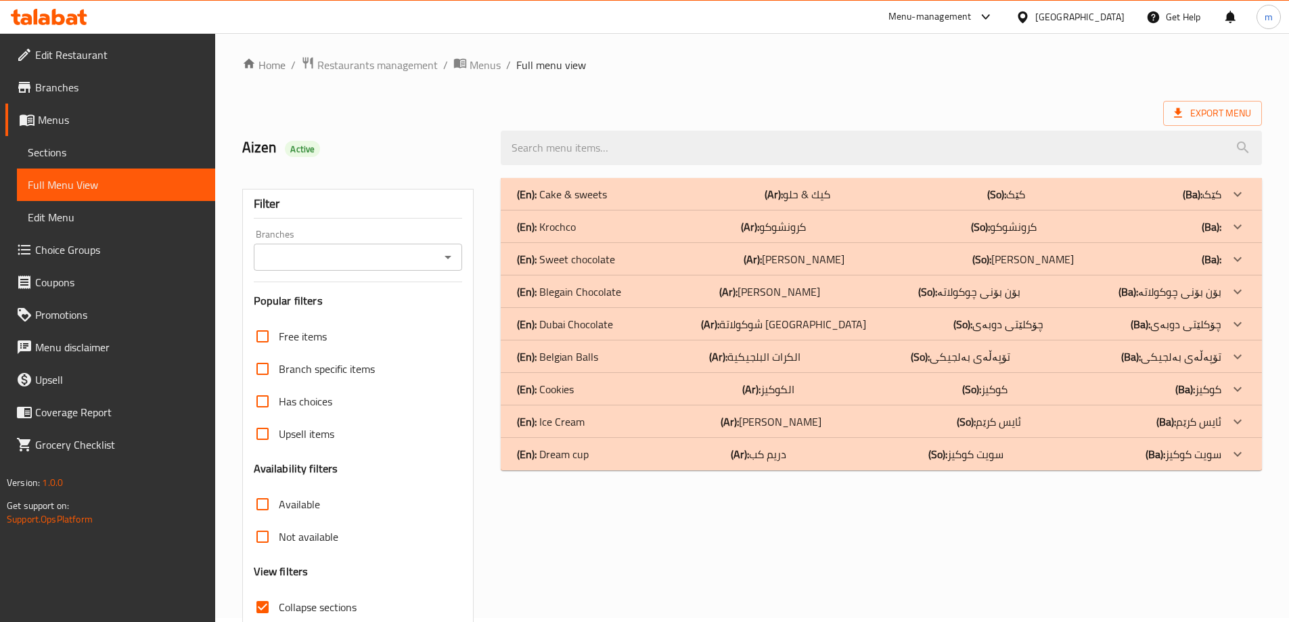
scroll to position [0, 0]
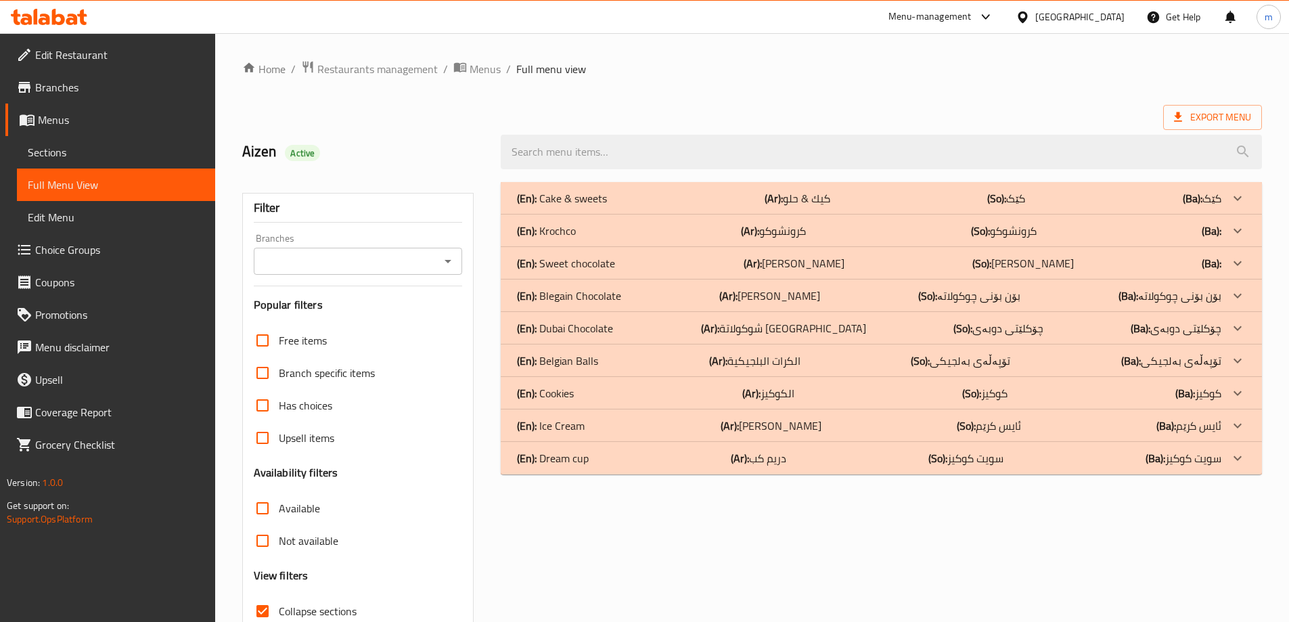
click at [131, 114] on span "Menus" at bounding box center [121, 120] width 166 height 16
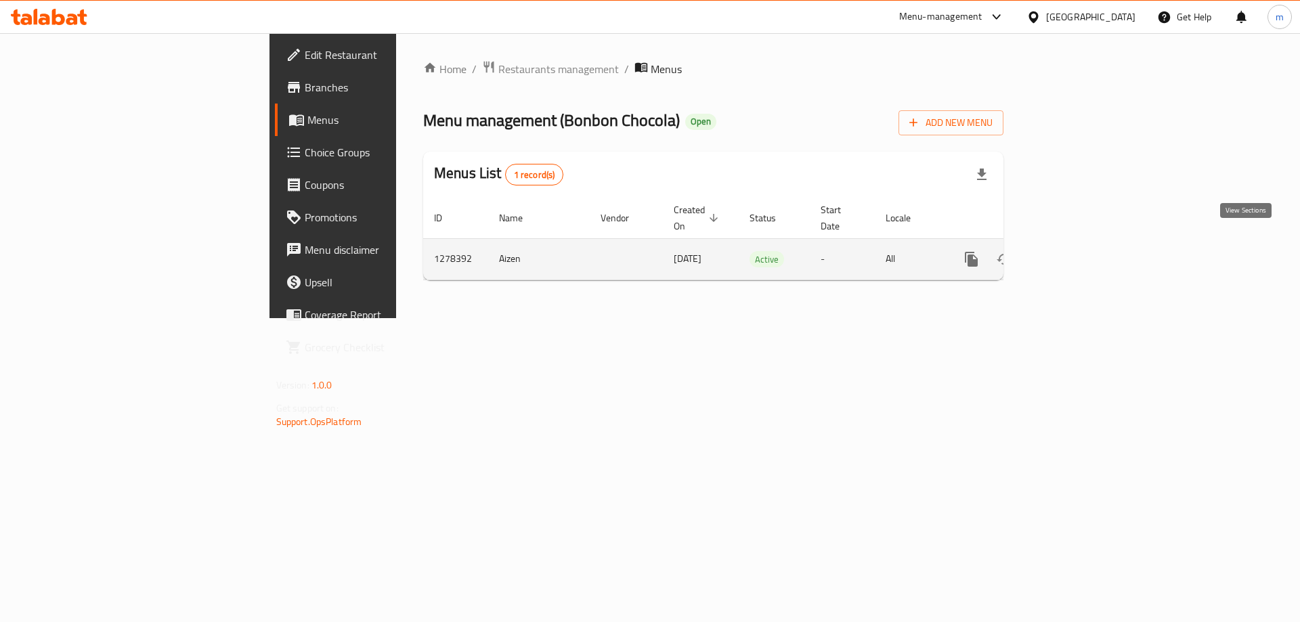
click at [1085, 243] on link "enhanced table" at bounding box center [1068, 259] width 32 height 32
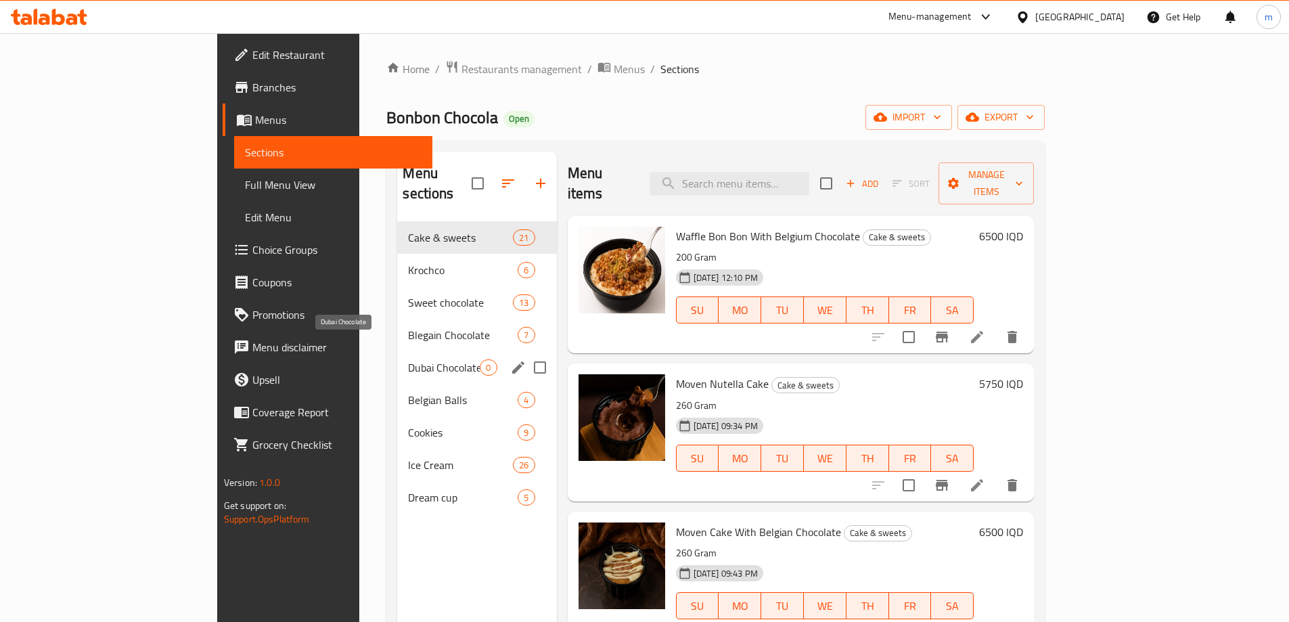
click at [408, 359] on span "Dubai Chocolate" at bounding box center [444, 367] width 72 height 16
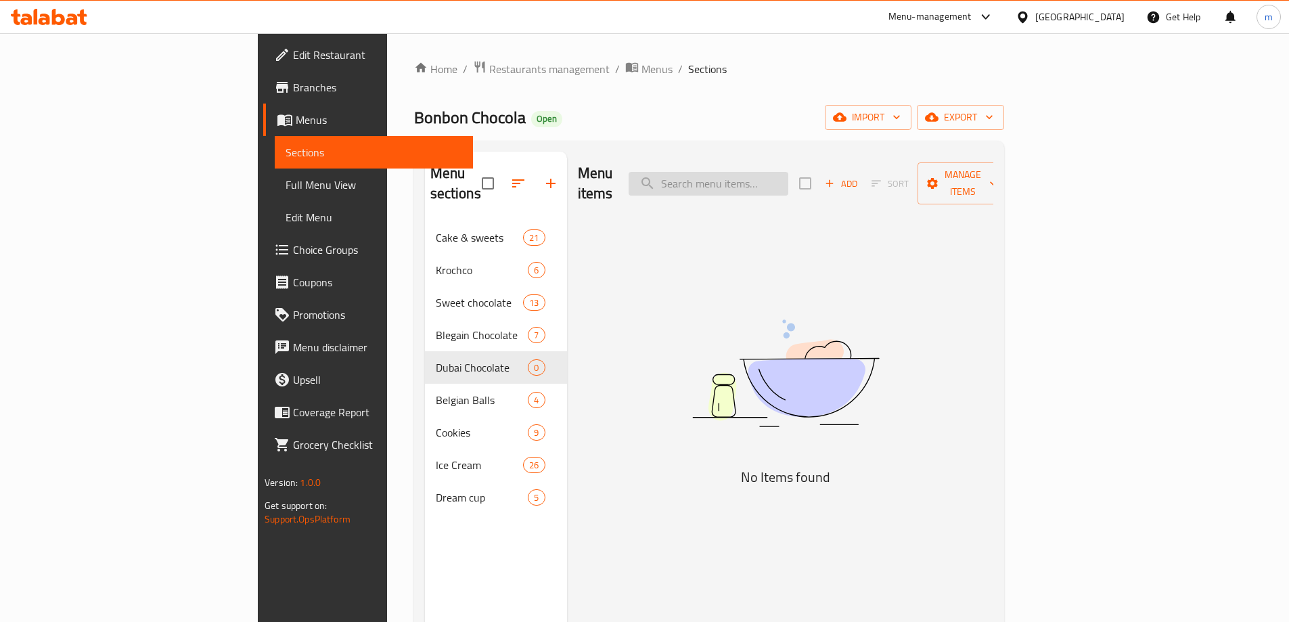
click at [789, 172] on input "search" at bounding box center [709, 184] width 160 height 24
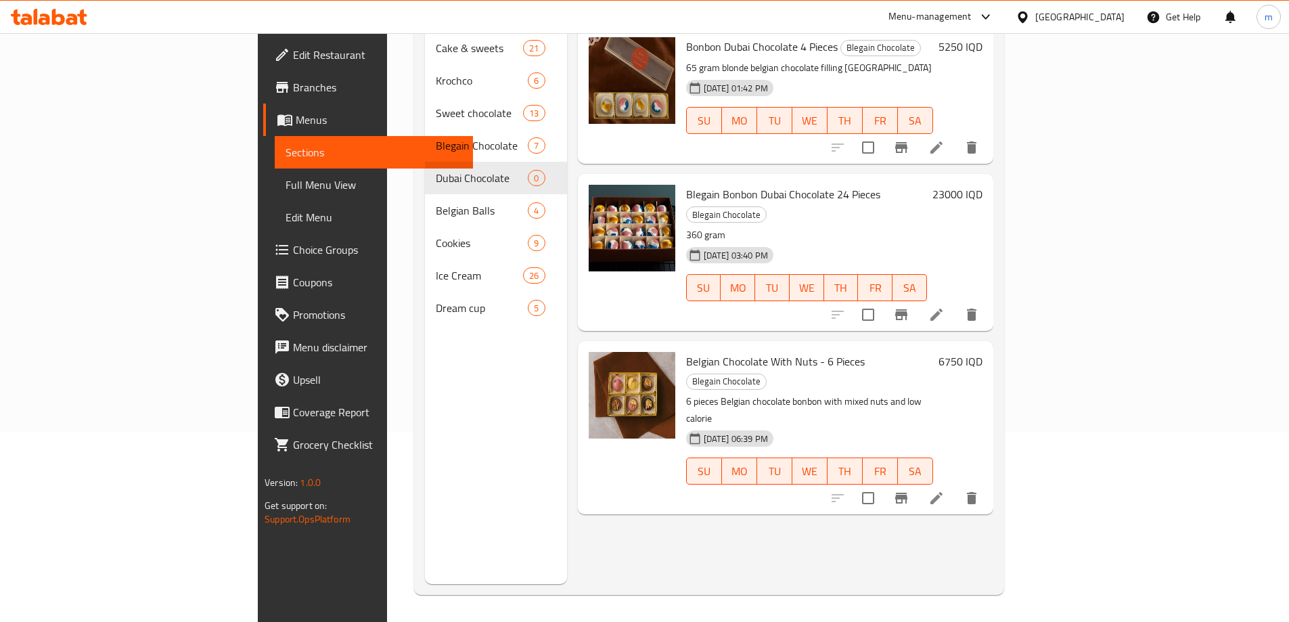
scroll to position [99, 0]
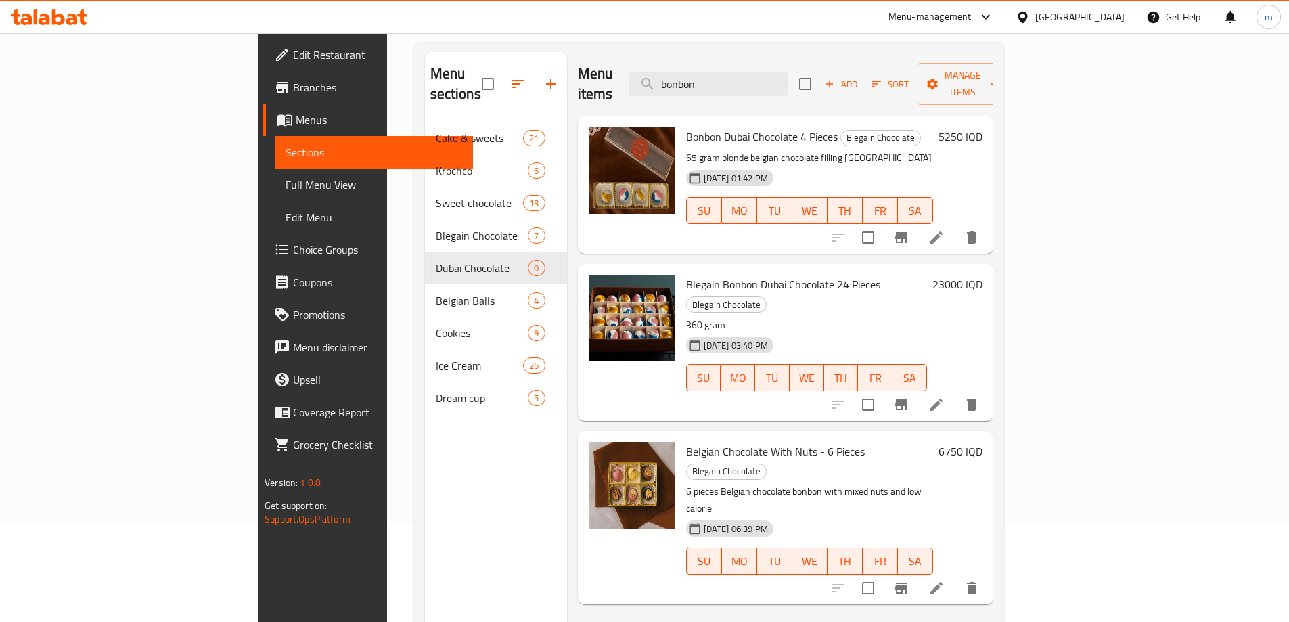
type input "bonbon"
click at [945, 229] on icon at bounding box center [937, 237] width 16 height 16
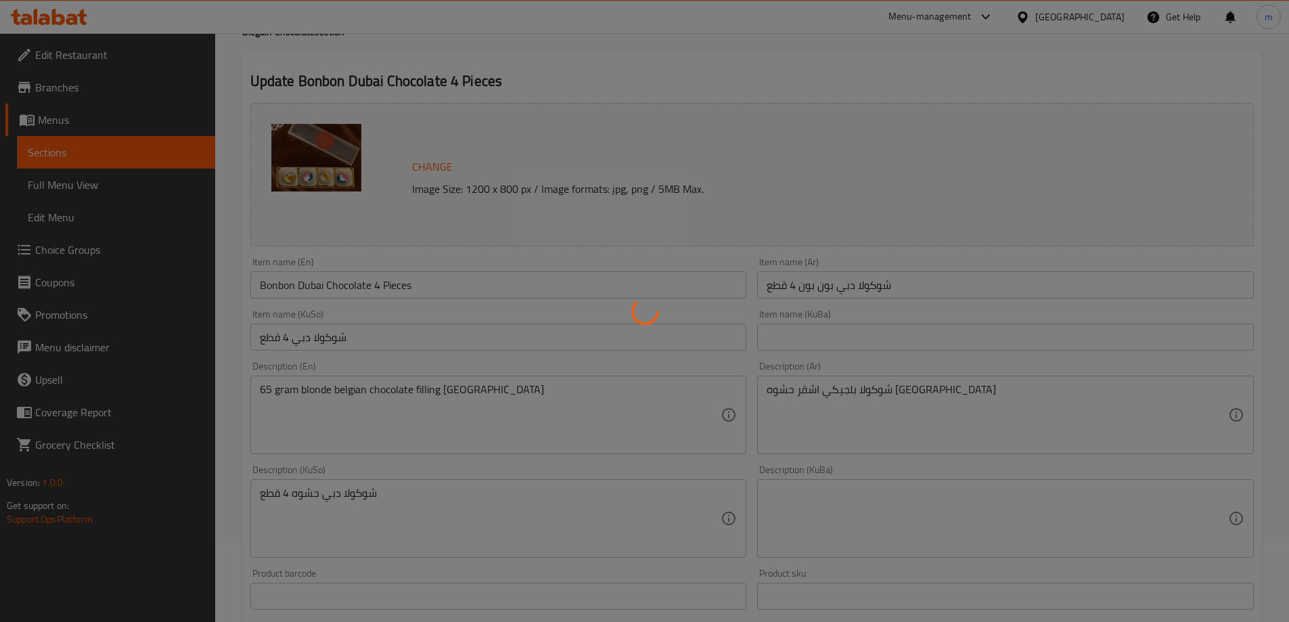
scroll to position [90, 0]
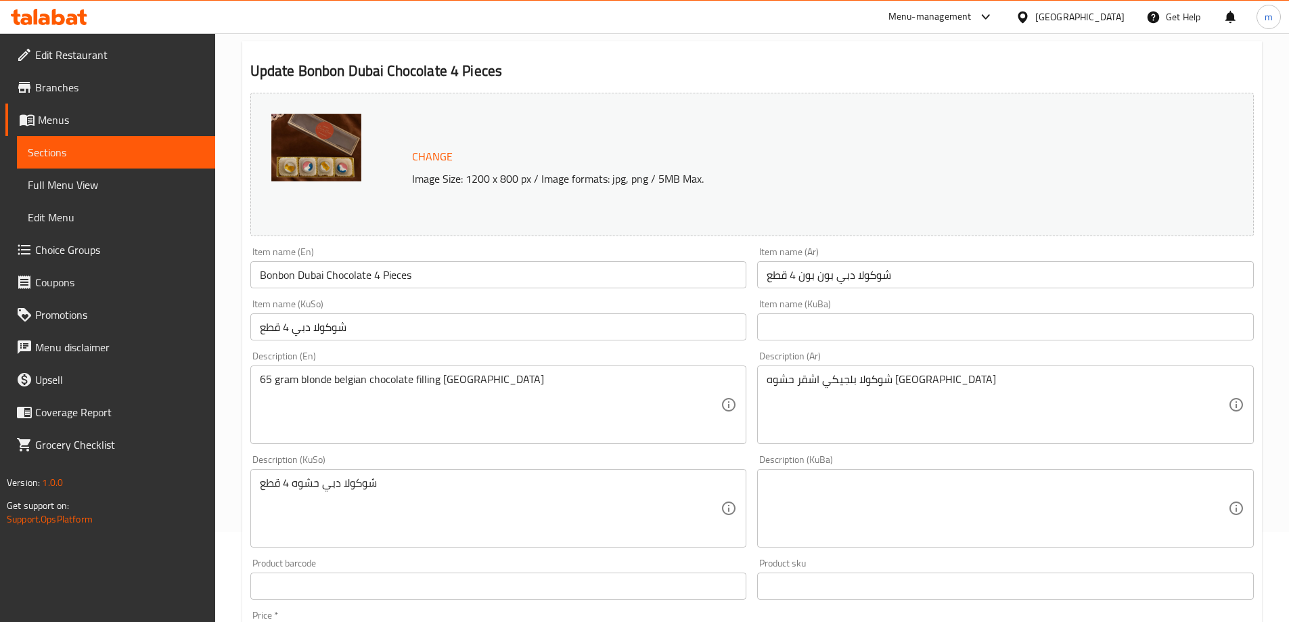
click at [343, 275] on input "Bonbon Dubai Chocolate 4 Pieces" at bounding box center [498, 274] width 497 height 27
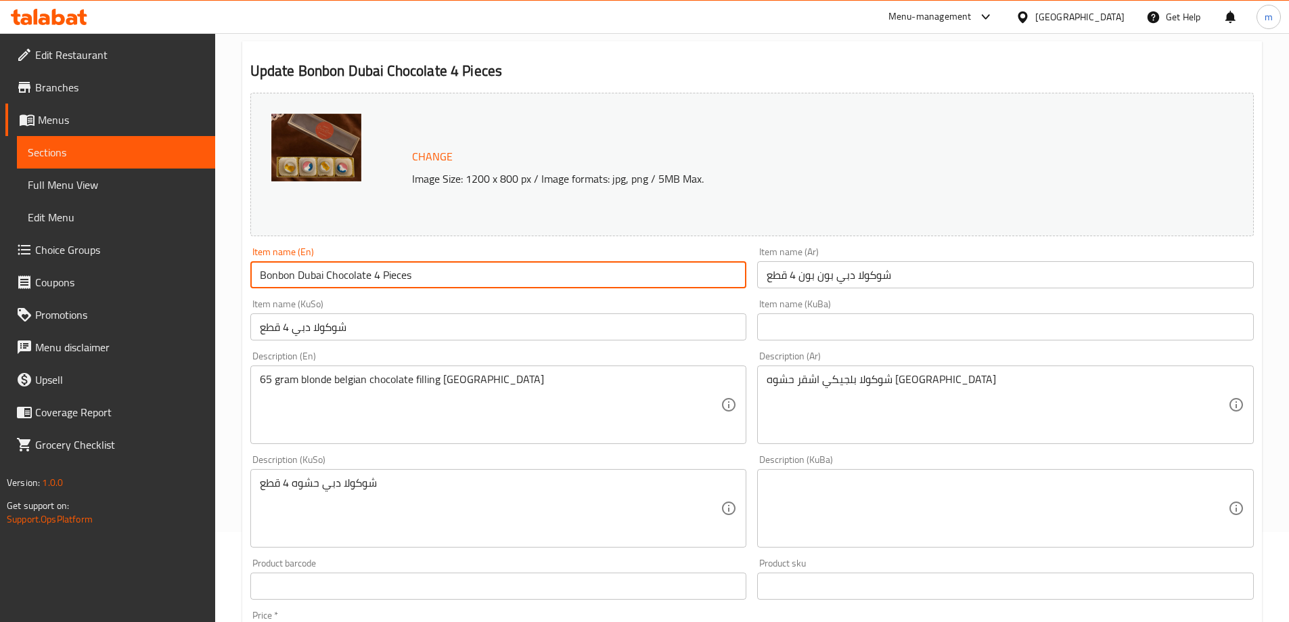
click at [343, 275] on input "Bonbon Dubai Chocolate 4 Pieces" at bounding box center [498, 274] width 497 height 27
click at [858, 294] on div "Item name (KuBa) Item name (KuBa)" at bounding box center [1006, 320] width 508 height 52
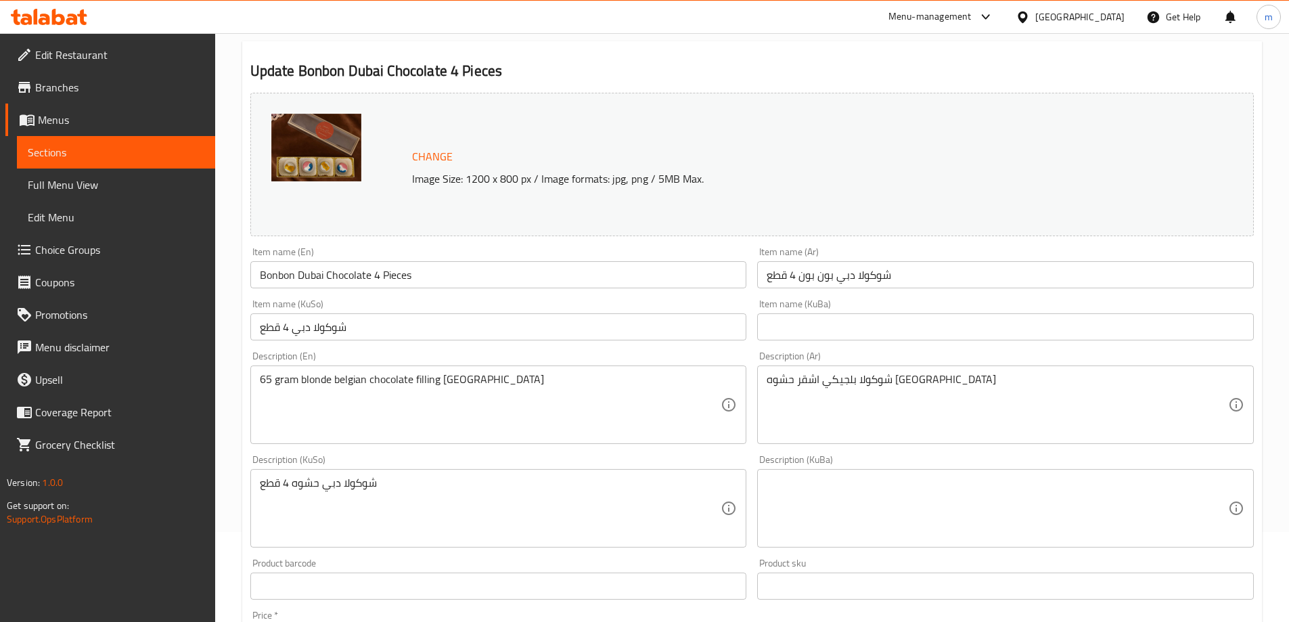
click at [370, 277] on input "Bonbon Dubai Chocolate 4 Pieces" at bounding box center [498, 274] width 497 height 27
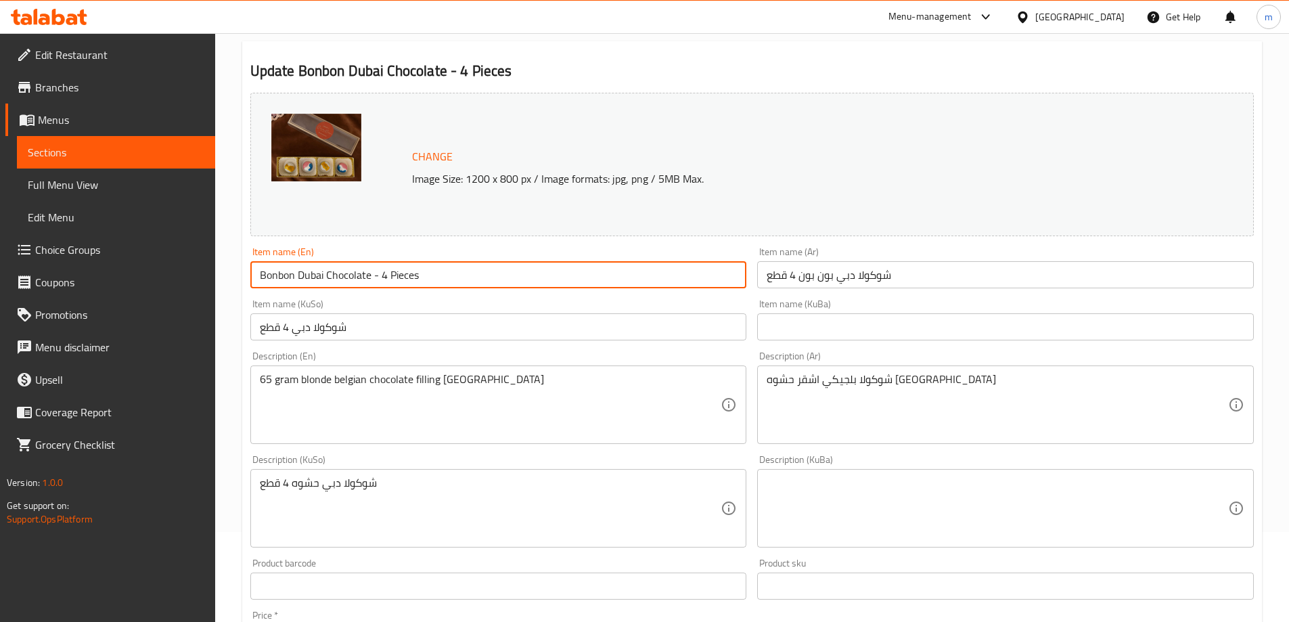
type input "Bonbon Dubai Chocolate - 4 Pieces"
click at [801, 276] on input "شوكولا دبي بون بون 4 قطع" at bounding box center [1005, 274] width 497 height 27
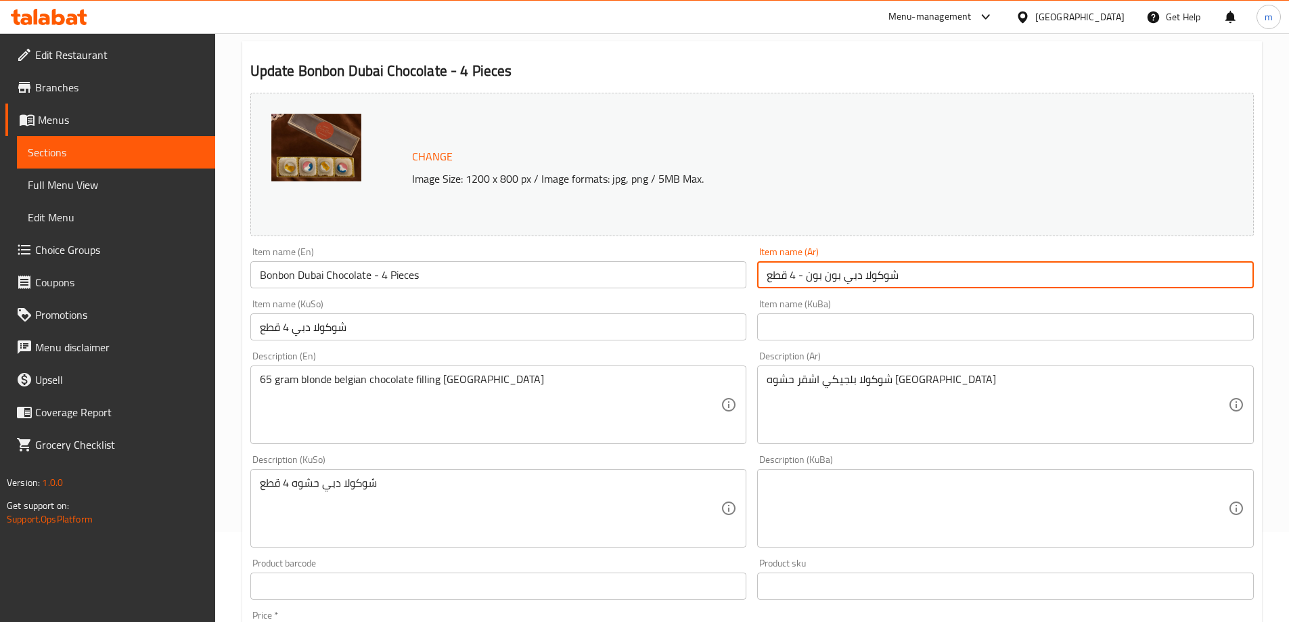
type input "شوكولا دبي بون بون - 4 قطع"
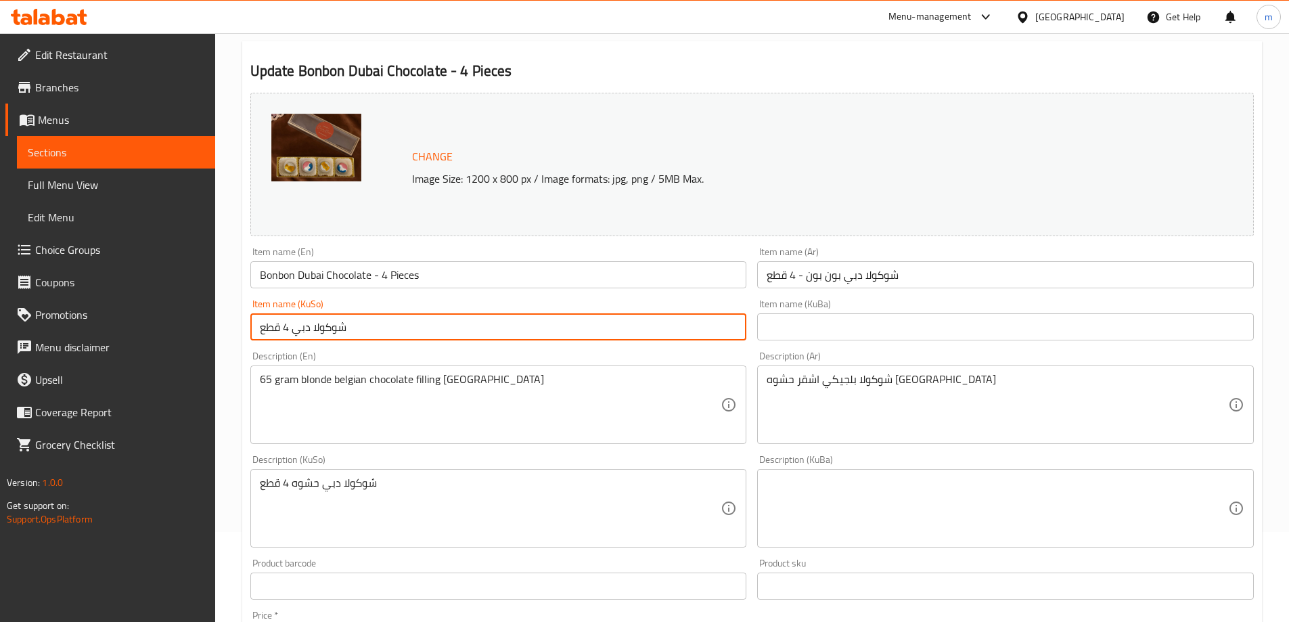
click at [537, 330] on input "شوكولا دبي 4 قطع" at bounding box center [498, 326] width 497 height 27
click at [654, 328] on input "چوکولاتەی دوبەی بۆن بۆن - 4 پارچە" at bounding box center [498, 326] width 497 height 27
type input "چوکولاتەی دوبەی بۆن بۆن - 4 پارچە"
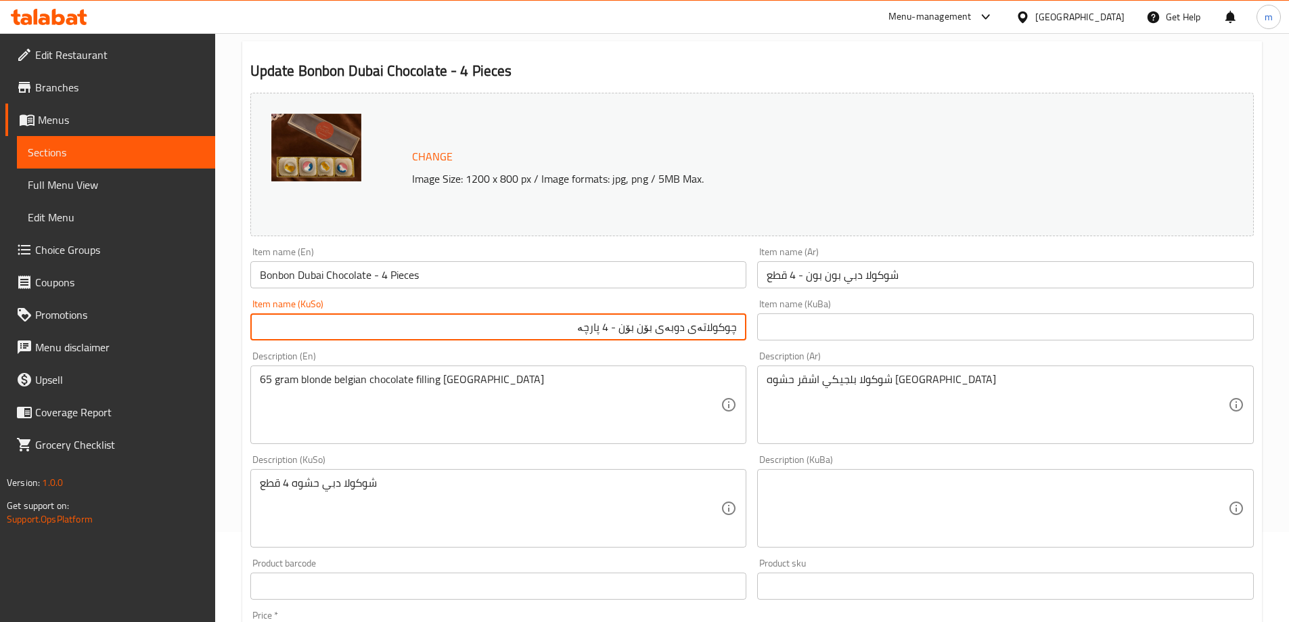
click at [832, 322] on input "text" at bounding box center [1005, 326] width 497 height 27
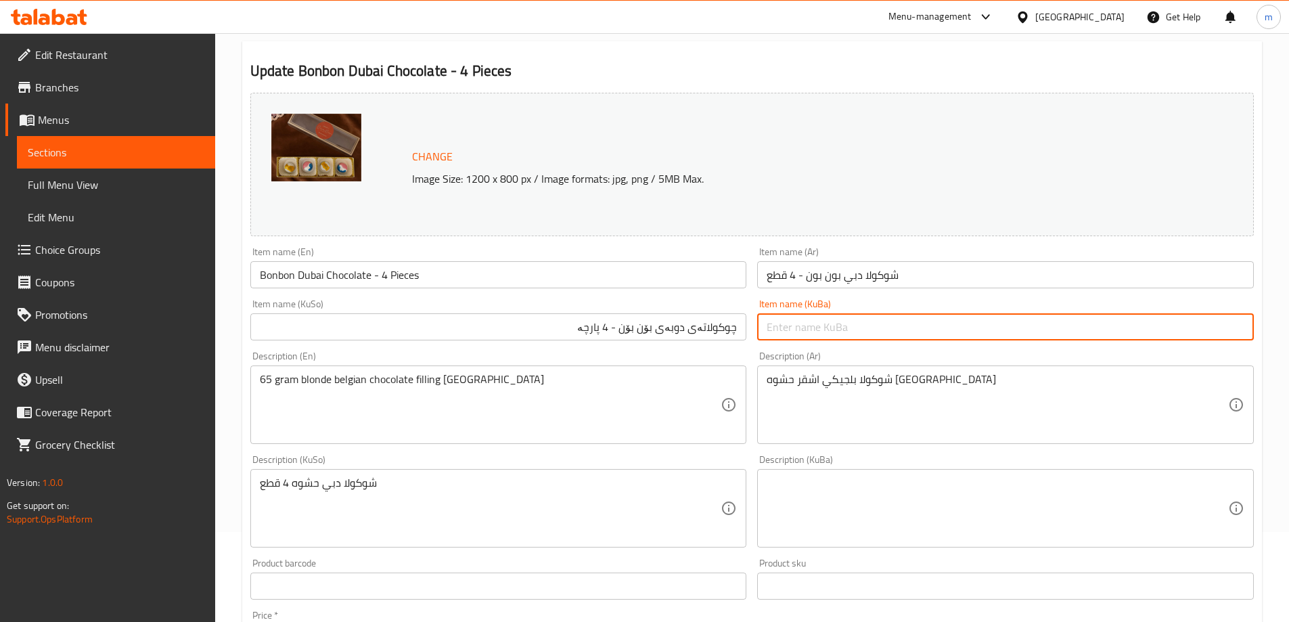
paste input "چوکولاتەی دوبەی بۆن بۆن - 4 پارچە"
type input "چوکولاتەی دوبەی بۆن بۆن - 4 پارچە"
click at [711, 300] on div "Item name (KuSo) چوکولاتەی دوبەی بۆن بۆن - 4 پارچە Item name (KuSo)" at bounding box center [498, 319] width 497 height 41
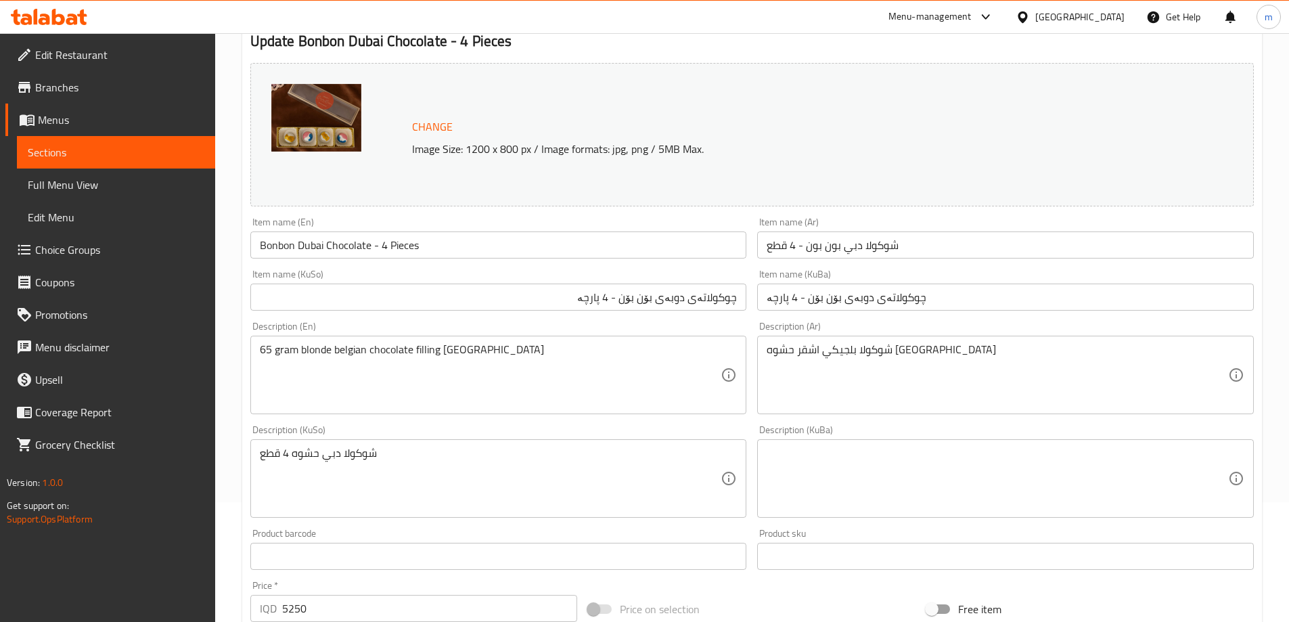
scroll to position [135, 0]
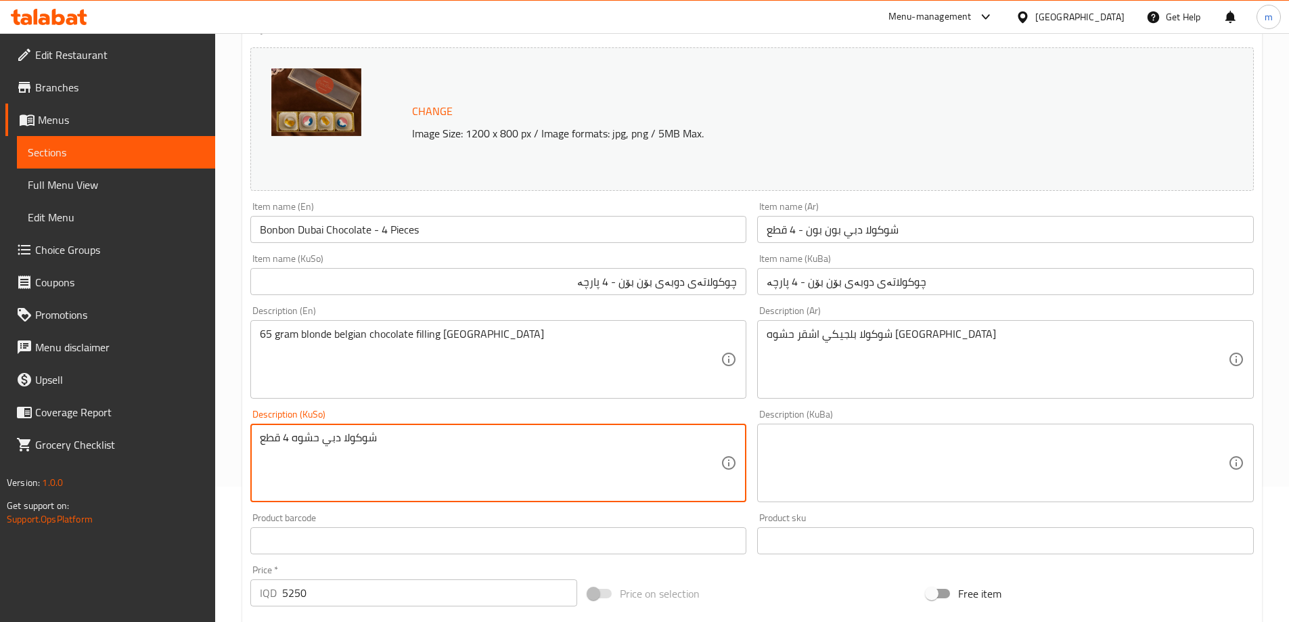
click at [390, 439] on textarea "شوكولا دبي حشوه 4 قطع" at bounding box center [491, 463] width 462 height 64
type textarea "شوكولا دبي حشوه 4 قطع"
click at [478, 447] on textarea "شوكولا دبي حشوه 4 قطع" at bounding box center [491, 463] width 462 height 64
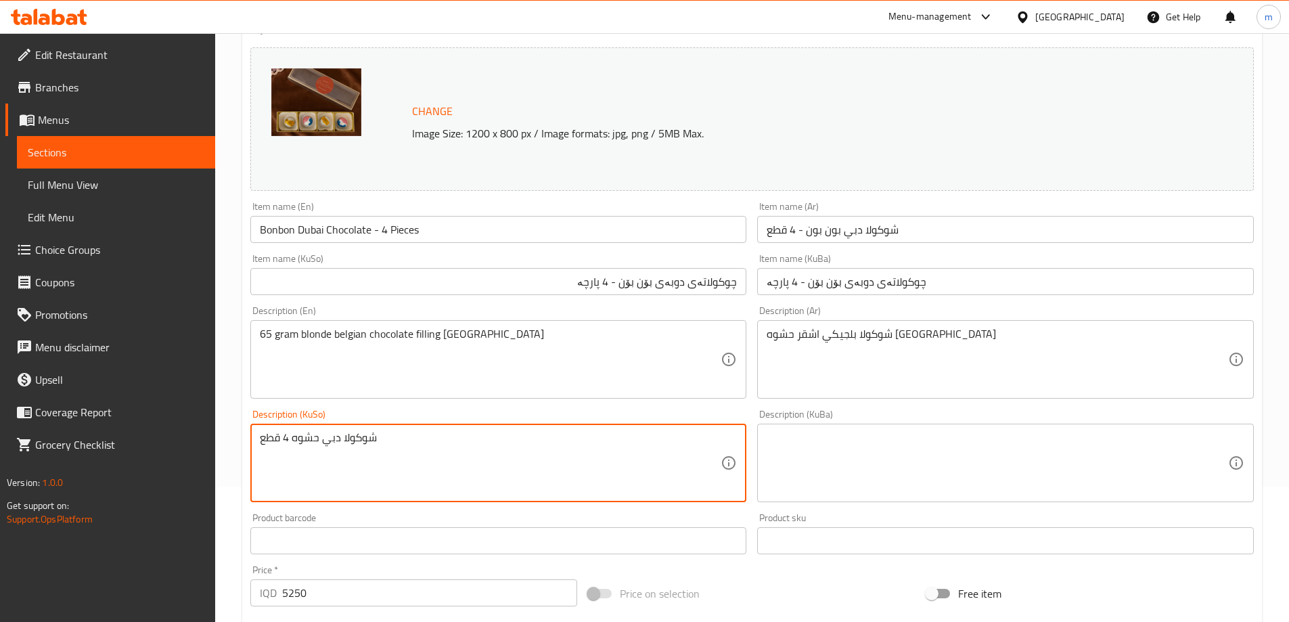
click at [478, 447] on textarea "شوكولا دبي حشوه 4 قطع" at bounding box center [491, 463] width 462 height 64
click at [462, 434] on textarea at bounding box center [491, 463] width 462 height 64
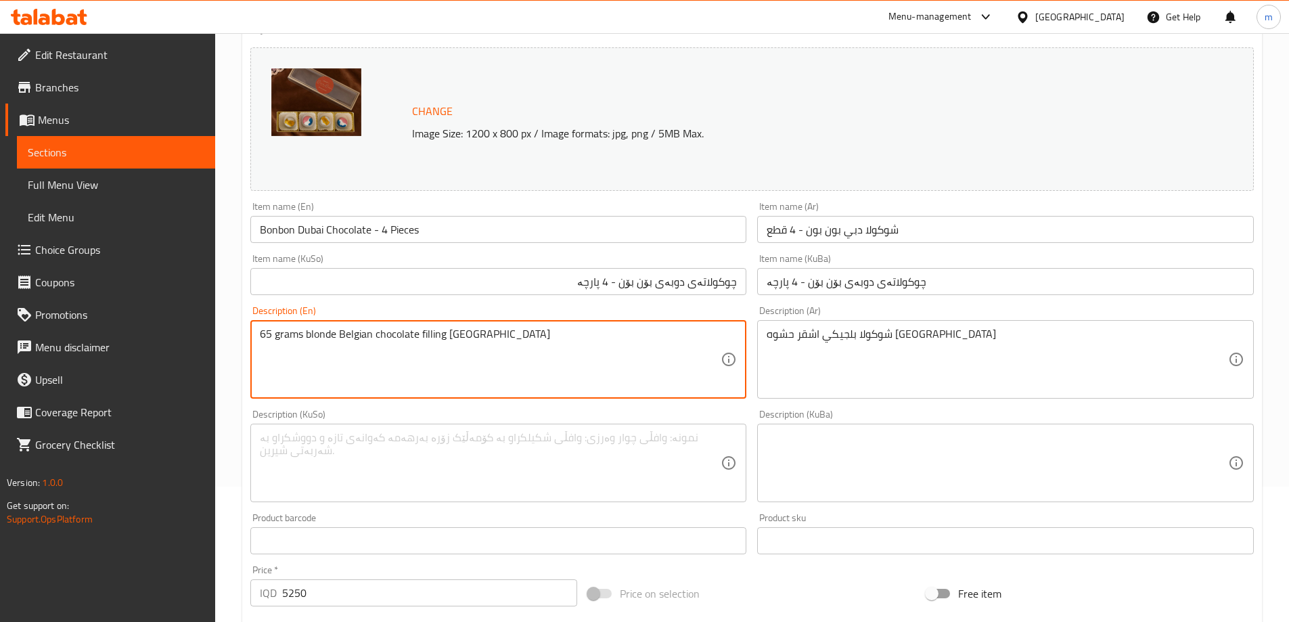
type textarea "65 grams blonde Belgian chocolate filling Dubai"
click at [436, 397] on div "65 grams blonde Belgian chocolate filling Dubai Description (En)" at bounding box center [498, 359] width 497 height 79
click at [317, 340] on textarea "65 grams blonde Belgian chocolate filling Dubai" at bounding box center [491, 360] width 462 height 64
click at [366, 464] on textarea at bounding box center [491, 463] width 462 height 64
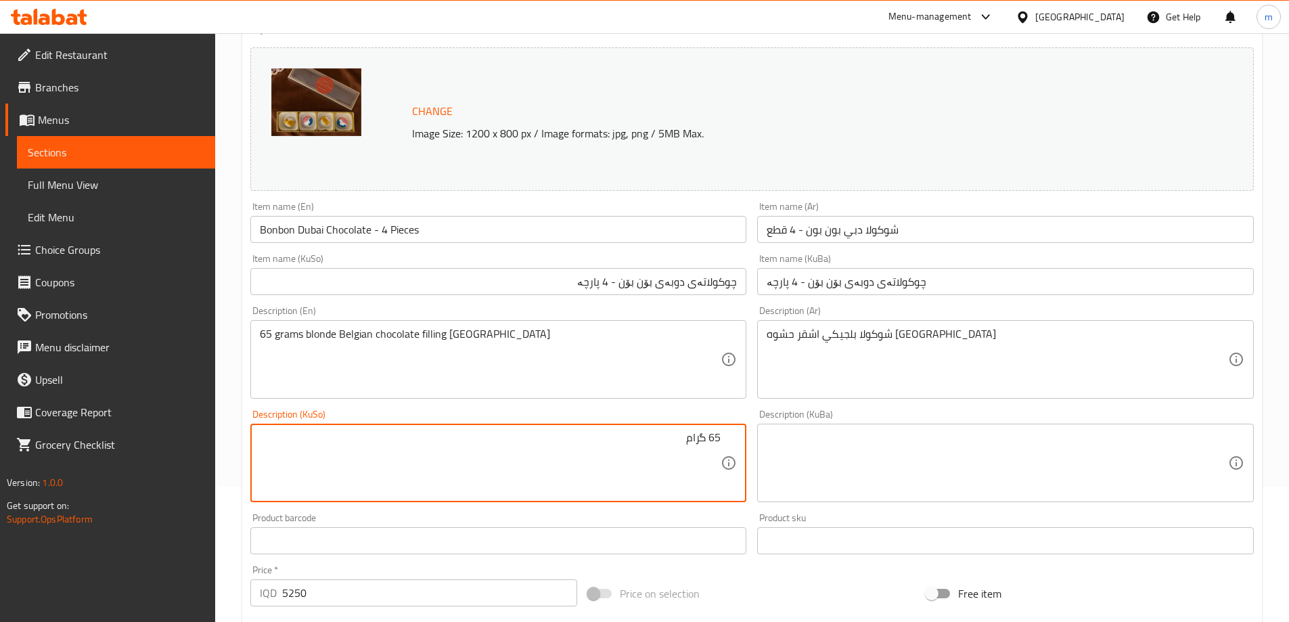
type textarea "65 گرام"
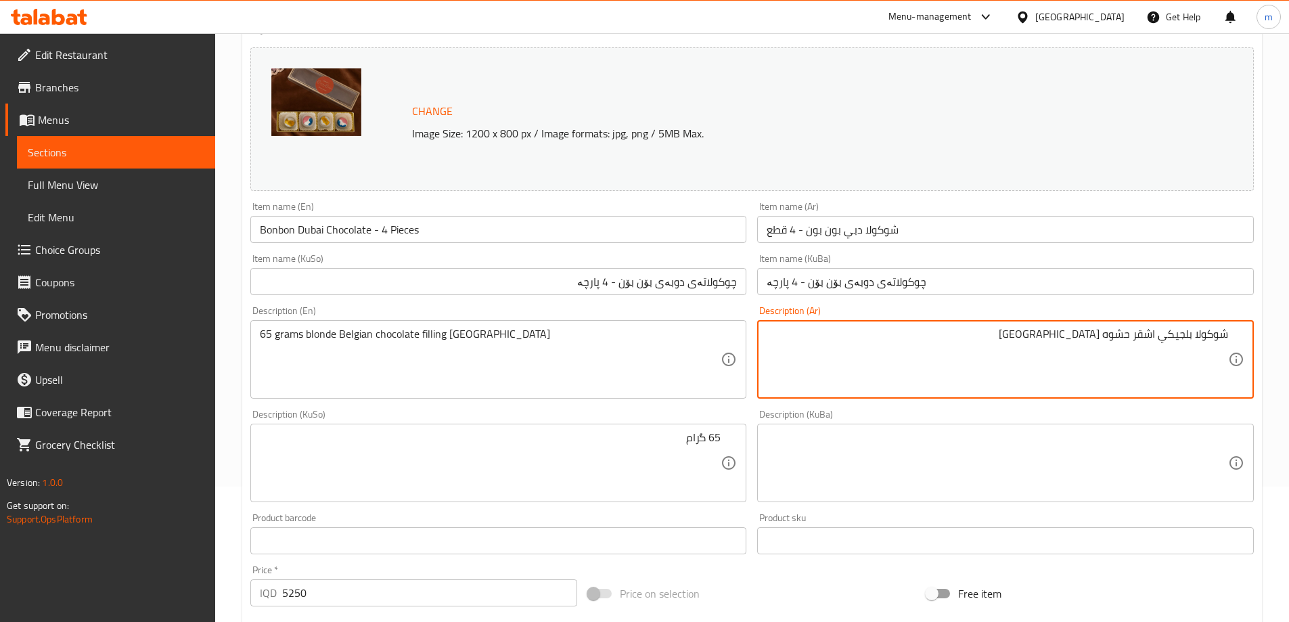
click at [1227, 330] on textarea "شوكولا بلجيكي اشقر حشوه دبي" at bounding box center [998, 360] width 462 height 64
type textarea "65 جرام شوكولا بلجيكي اشقر حشوه دبي"
click at [1170, 412] on div "Description (KuBa) Description (KuBa)" at bounding box center [1005, 455] width 497 height 93
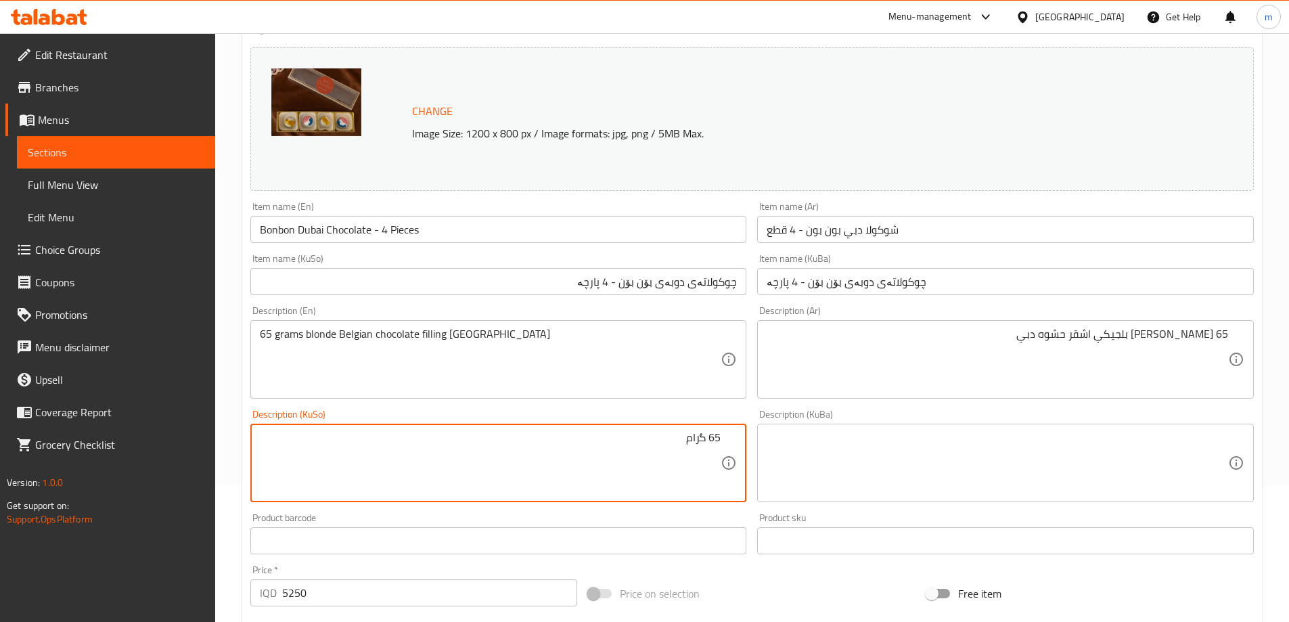
click at [746, 407] on div "Description (KuSo) 65 گرام Description (KuSo)" at bounding box center [499, 456] width 508 height 104
click at [1078, 328] on textarea "65 جرام شوكولا بلجيكي اشقر حشوه دبي" at bounding box center [998, 360] width 462 height 64
type textarea "65 گرام چوکولاتەی بەلجیکی بلۆندی حەشوە دوبەی"
click at [758, 426] on div "Description (KuBa)" at bounding box center [1005, 463] width 497 height 79
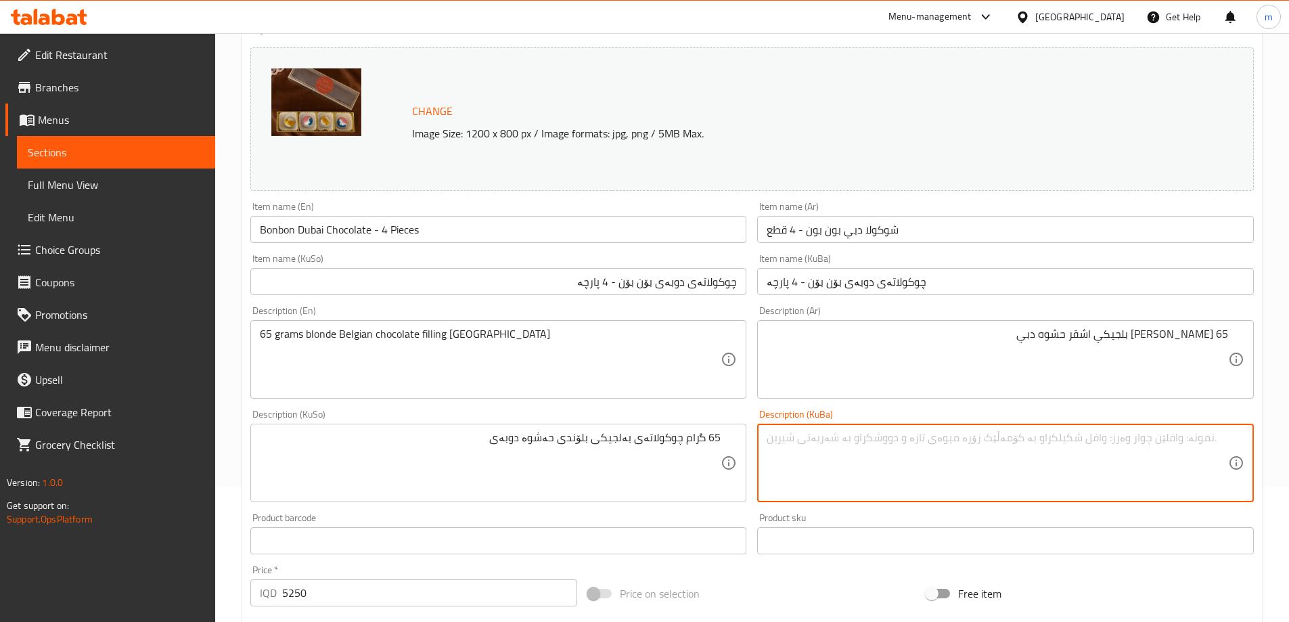
paste textarea "65 گرام چوکولاتەی بەلجیکی بلۆندی حەشوە دوبەی"
type textarea "65 گرام چوکولاتەی بەلجیکی بلۆندی حەشوە دوبەی"
click at [747, 409] on div "Description (KuSo) 65 گرام چوکولاتەی بەلجیکی بلۆندی حەشوە دوبەی Description (Ku…" at bounding box center [499, 456] width 508 height 104
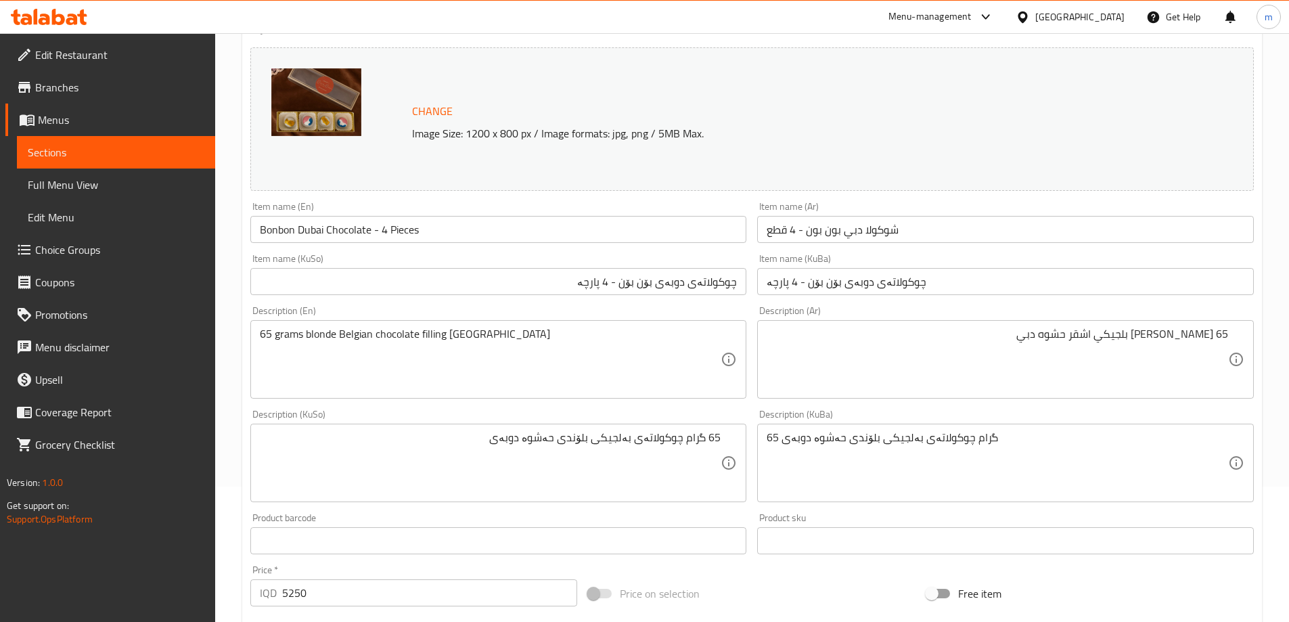
click at [935, 496] on div "65 گرام چوکولاتەی بەلجیکی بلۆندی حەشوە دوبەی Description (KuBa)" at bounding box center [1005, 463] width 497 height 79
click at [740, 424] on div "65 گرام چوکولاتەی بەلجیکی بلۆندی حەشوە دوبەی Description (KuSo)" at bounding box center [498, 463] width 497 height 79
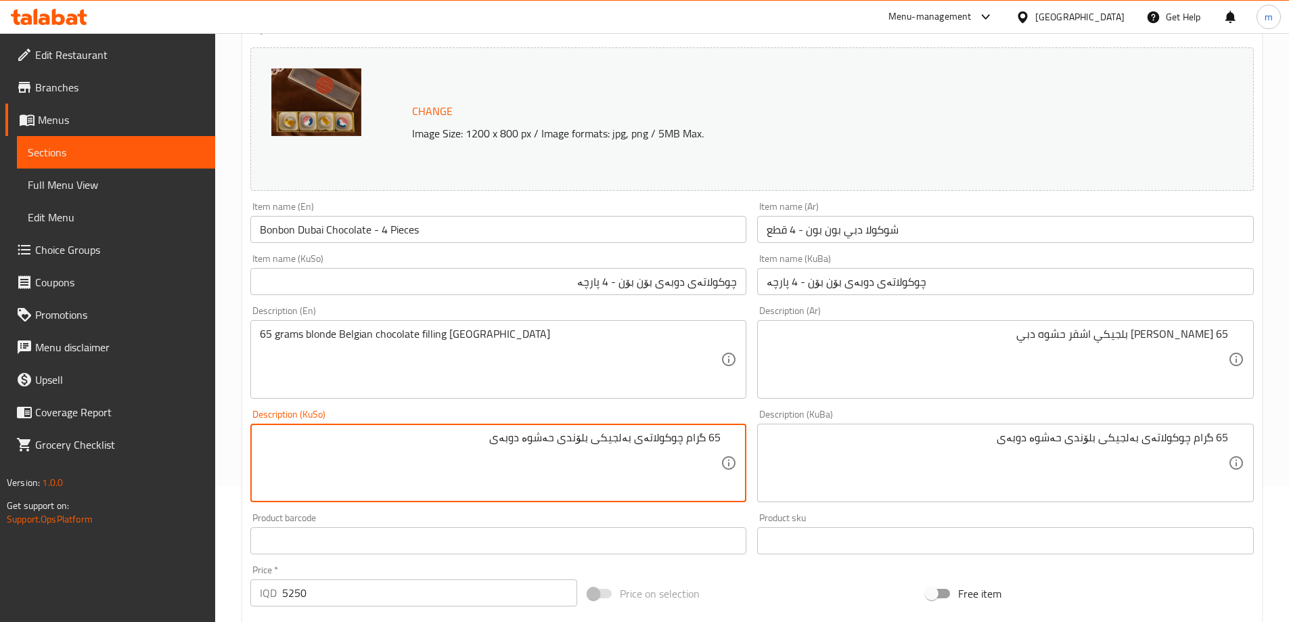
click at [757, 398] on div "Description (Ar) 65 جرام شوكولا بلجيكي اشقر حشوه دبي Description (Ar)" at bounding box center [1006, 353] width 508 height 104
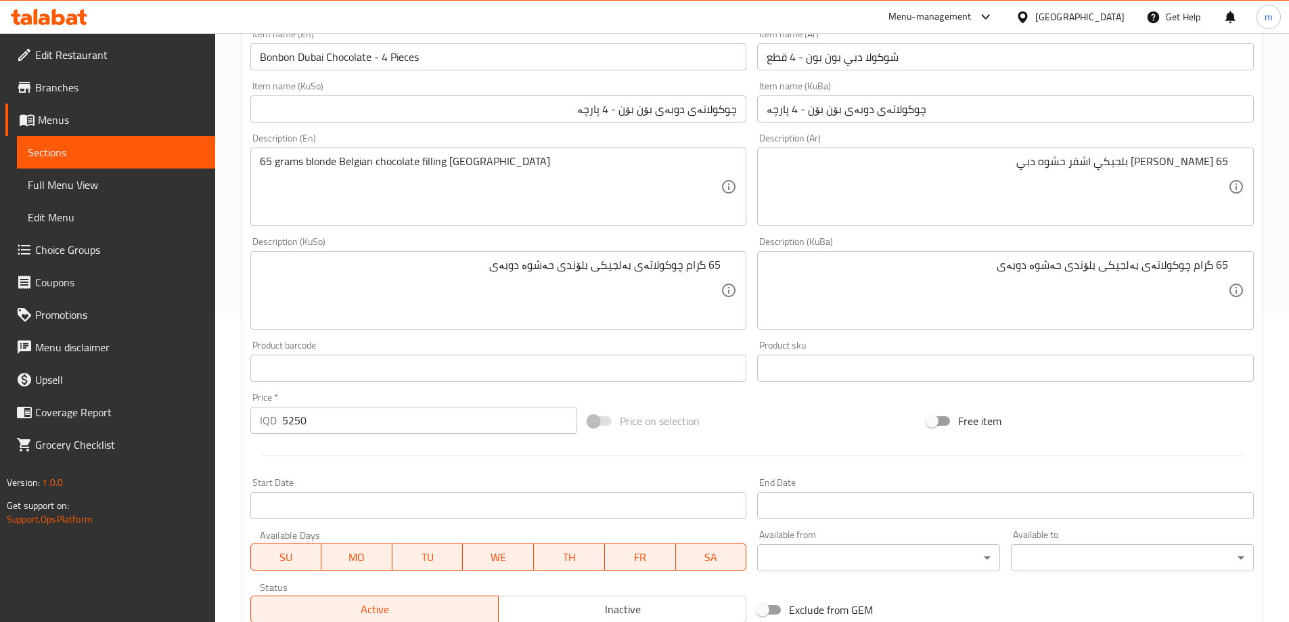
scroll to position [316, 0]
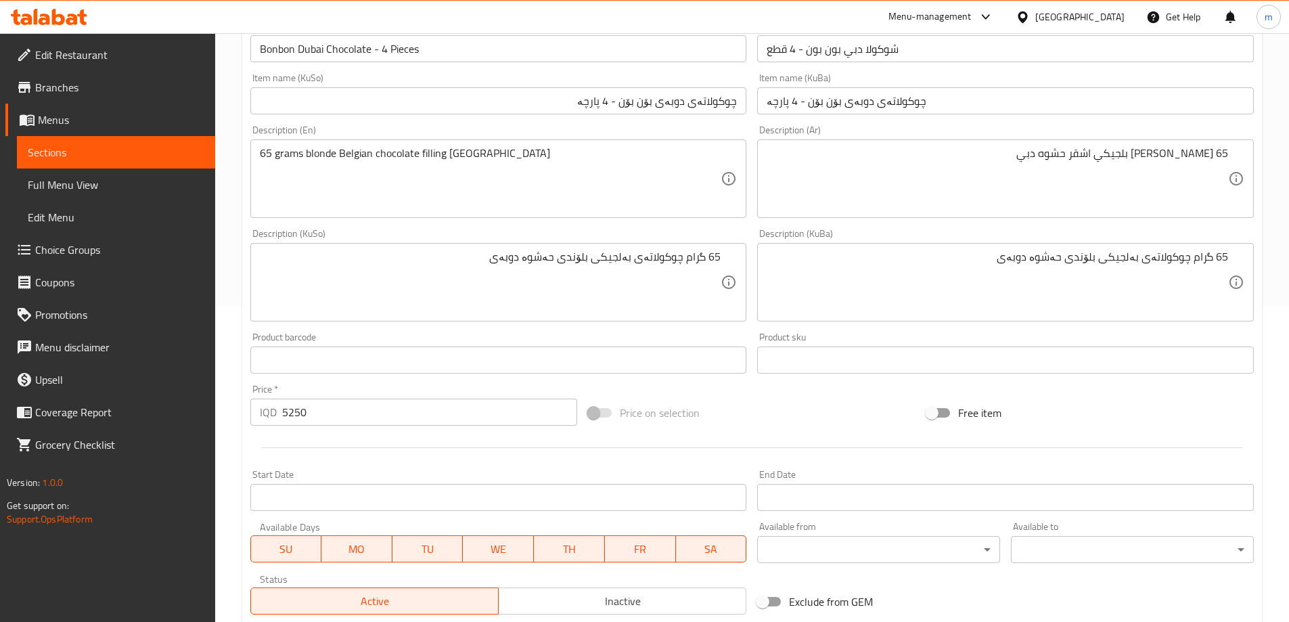
click at [585, 441] on div at bounding box center [752, 447] width 1015 height 33
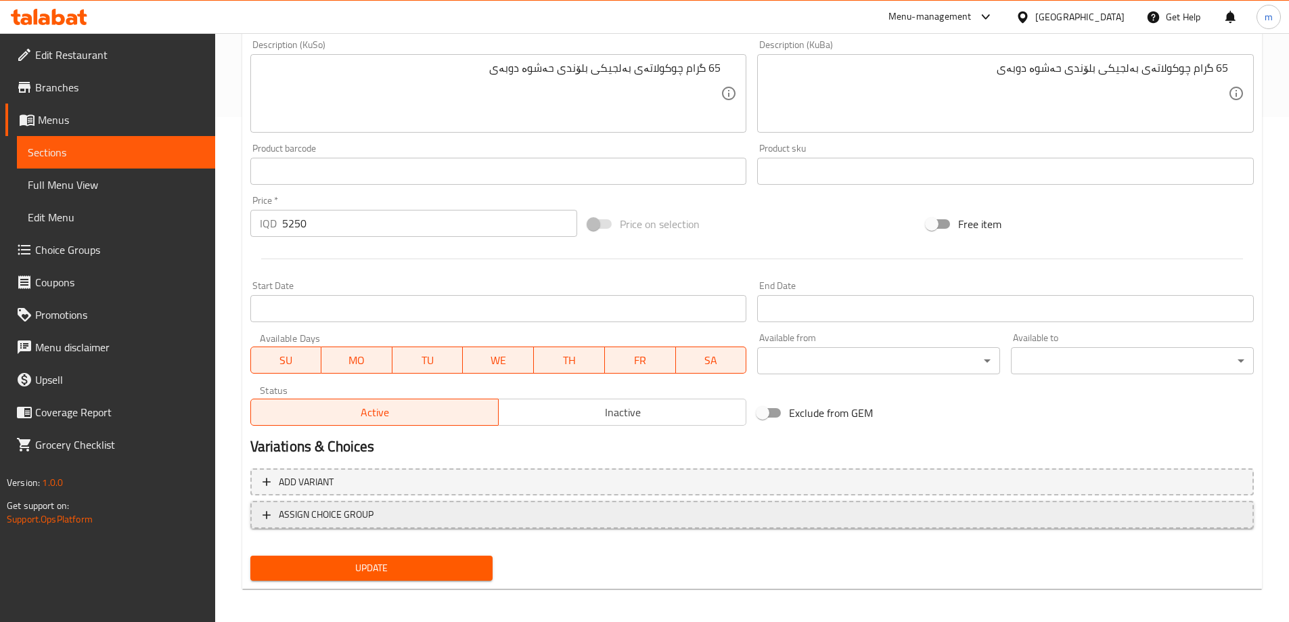
scroll to position [510, 0]
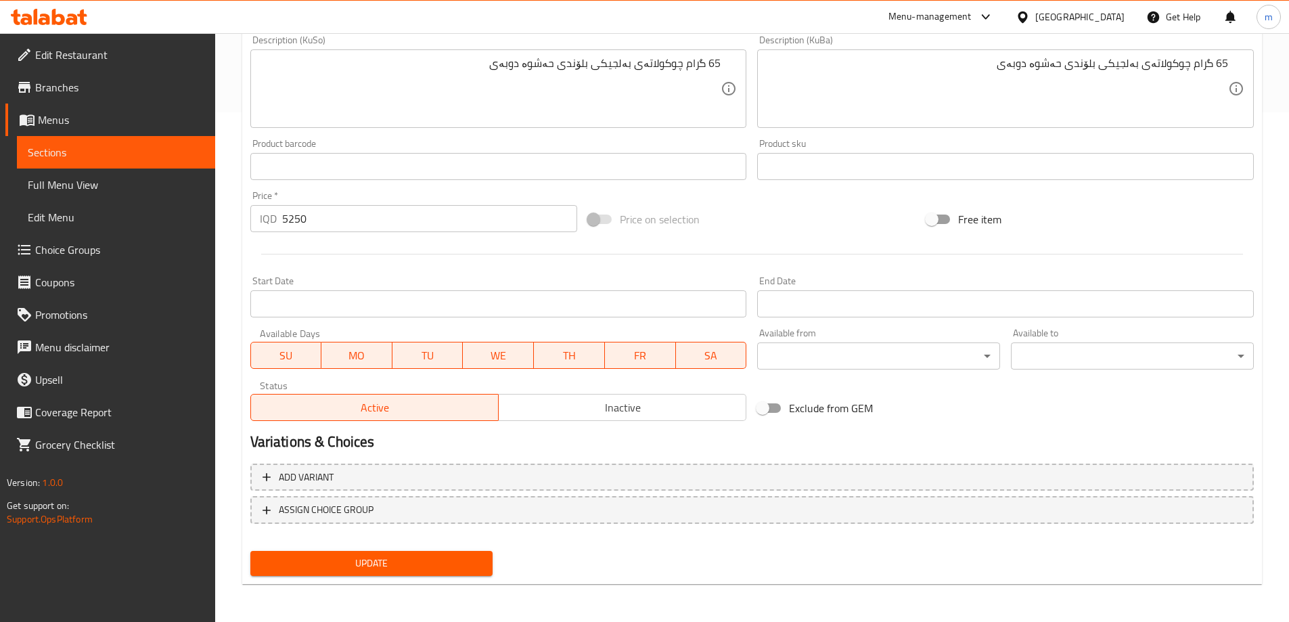
click at [368, 562] on span "Update" at bounding box center [371, 563] width 221 height 17
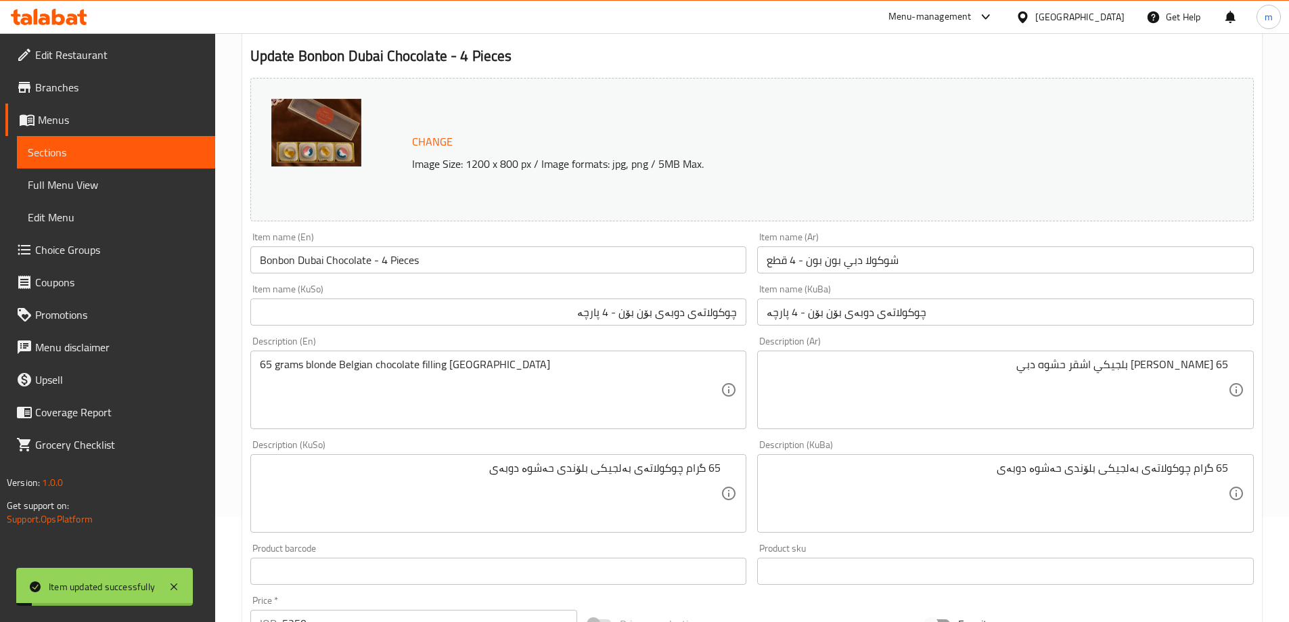
scroll to position [104, 0]
click at [430, 260] on input "Bonbon Dubai Chocolate - 4 Pieces" at bounding box center [498, 261] width 497 height 27
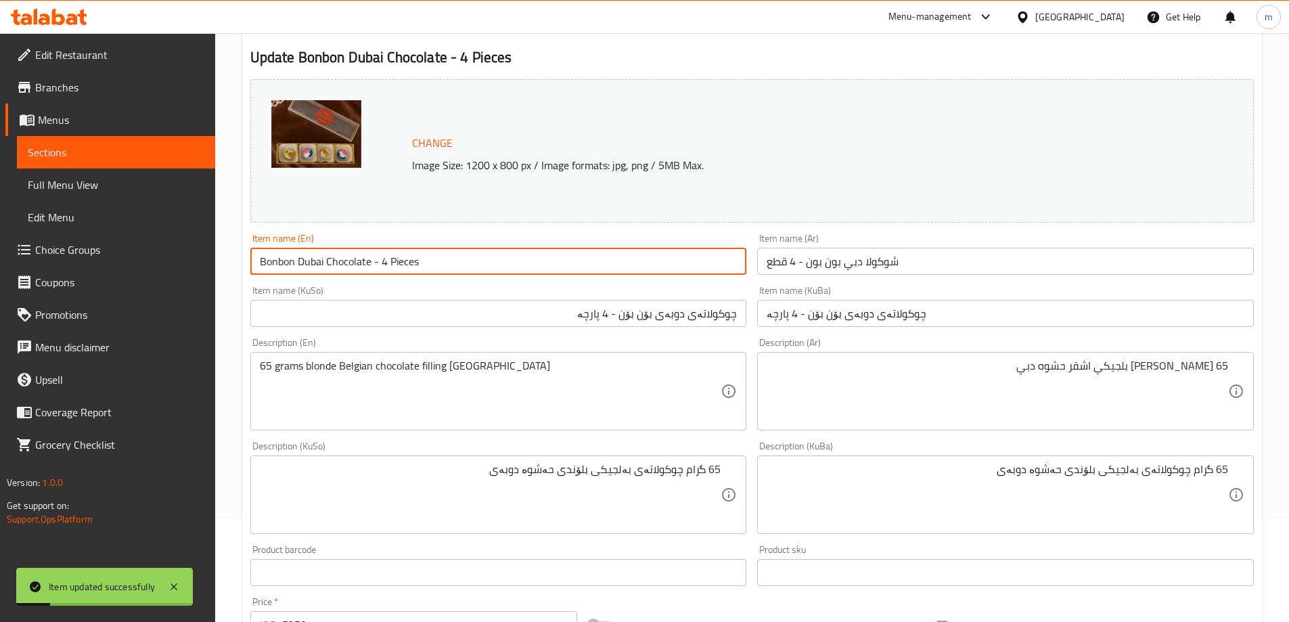
click at [110, 174] on link "Full Menu View" at bounding box center [116, 185] width 198 height 32
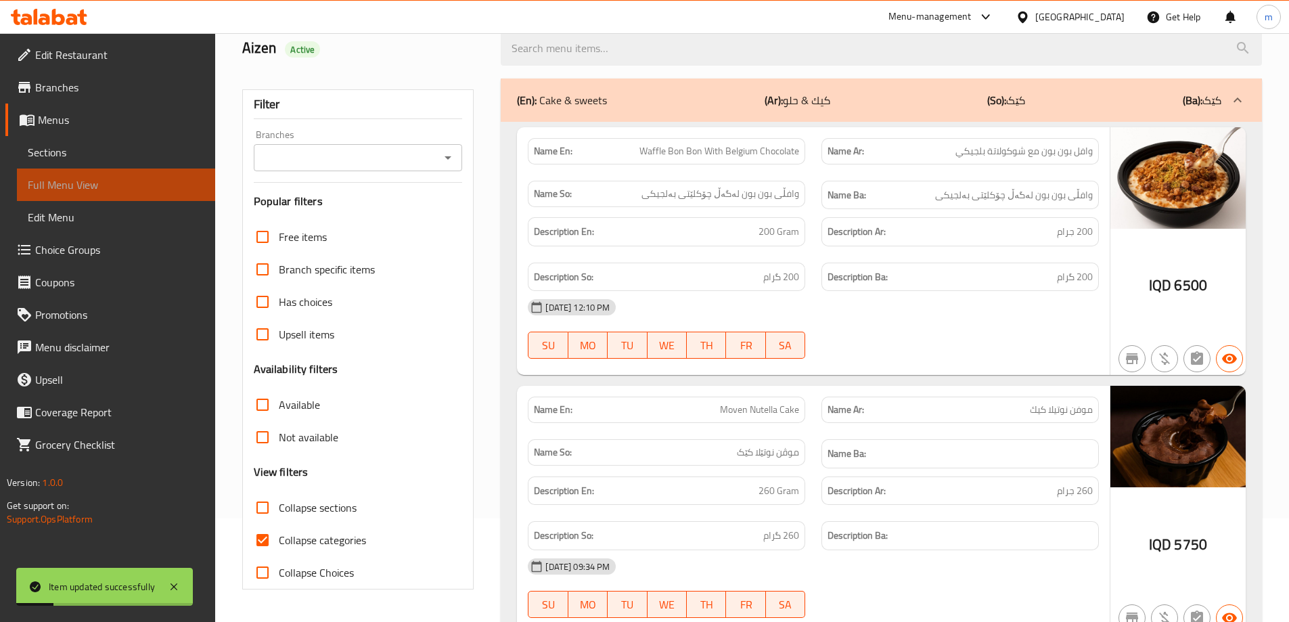
click at [153, 190] on span "Full Menu View" at bounding box center [116, 185] width 177 height 16
click at [273, 544] on input "Collapse categories" at bounding box center [262, 540] width 32 height 32
checkbox input "false"
click at [460, 157] on div "Branches" at bounding box center [358, 157] width 209 height 27
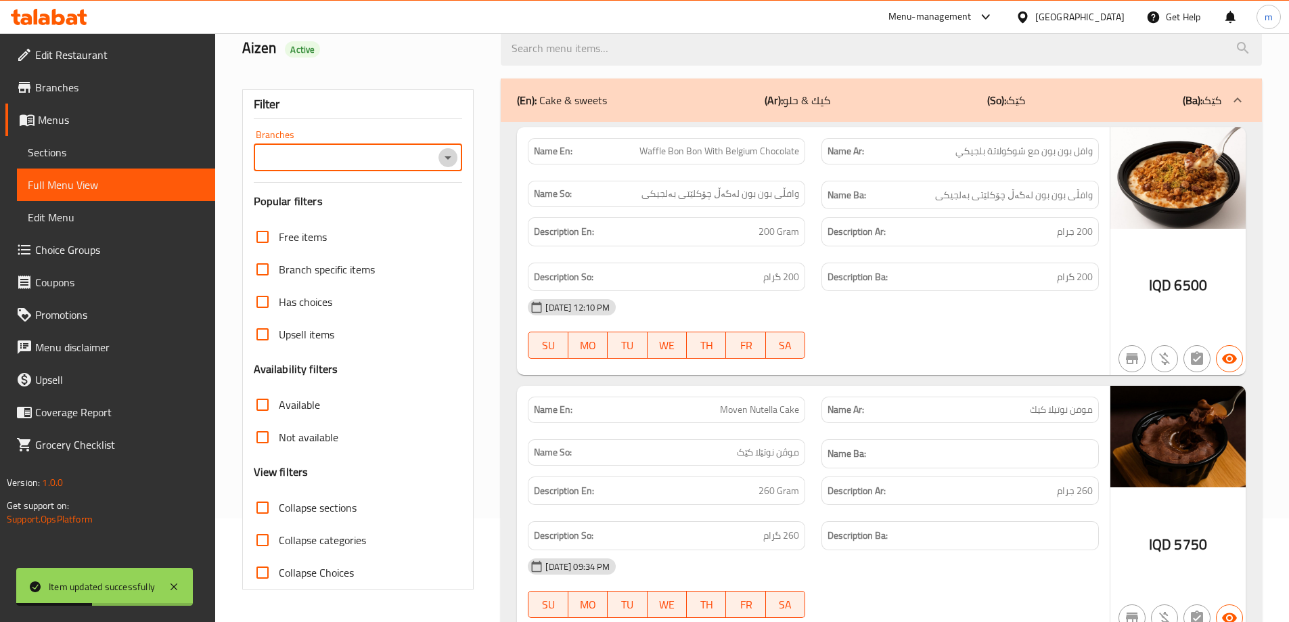
click at [451, 162] on icon "Open" at bounding box center [448, 158] width 16 height 16
click at [357, 219] on span "Bonbon Chocola, Zayona" at bounding box center [319, 216] width 113 height 16
type input "Bonbon Chocola, Zayona"
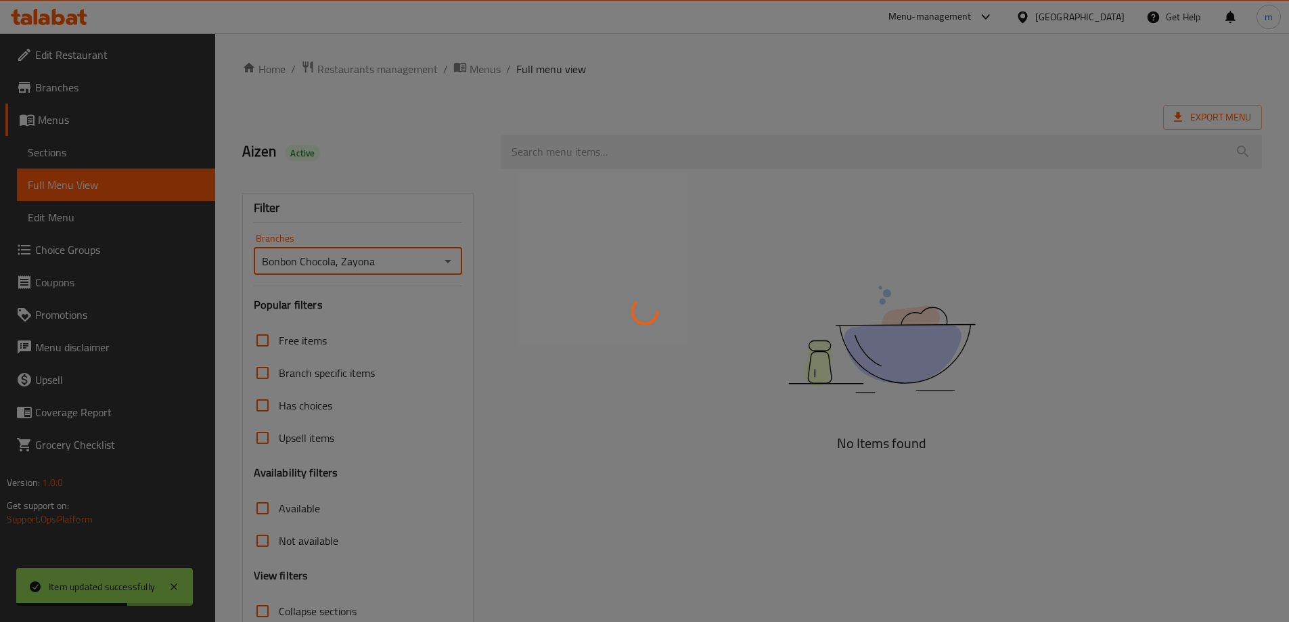
click at [614, 148] on div at bounding box center [644, 311] width 1289 height 622
click at [614, 149] on div at bounding box center [644, 311] width 1289 height 622
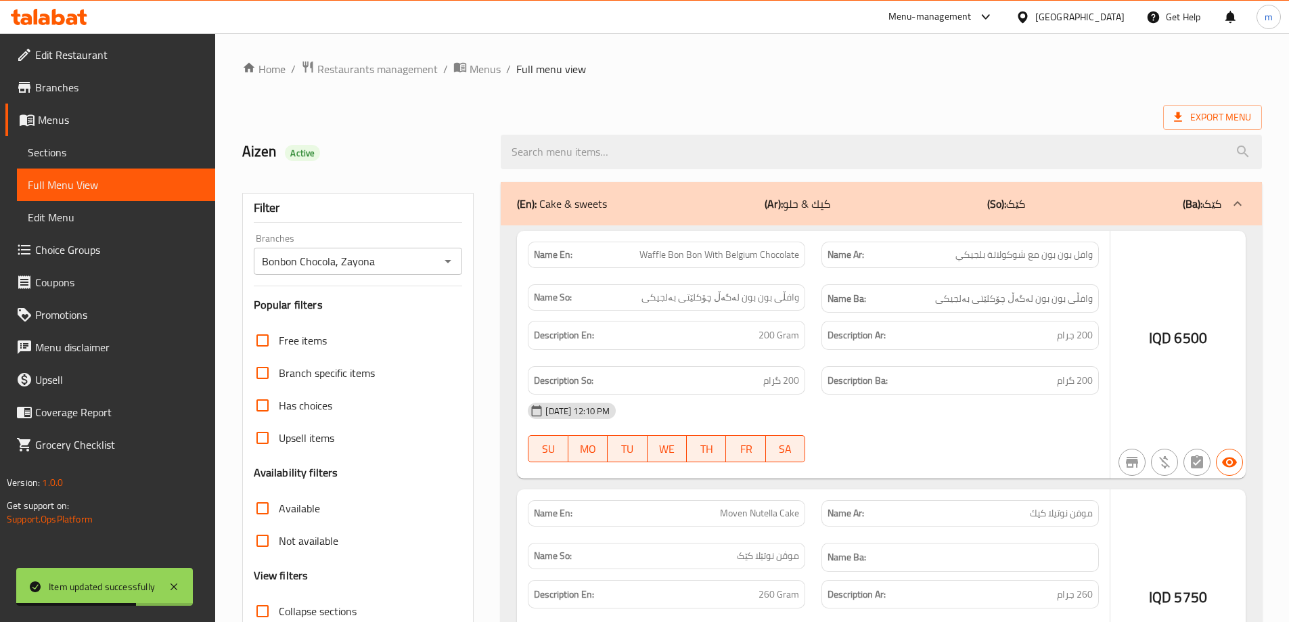
click at [624, 156] on div at bounding box center [644, 311] width 1289 height 622
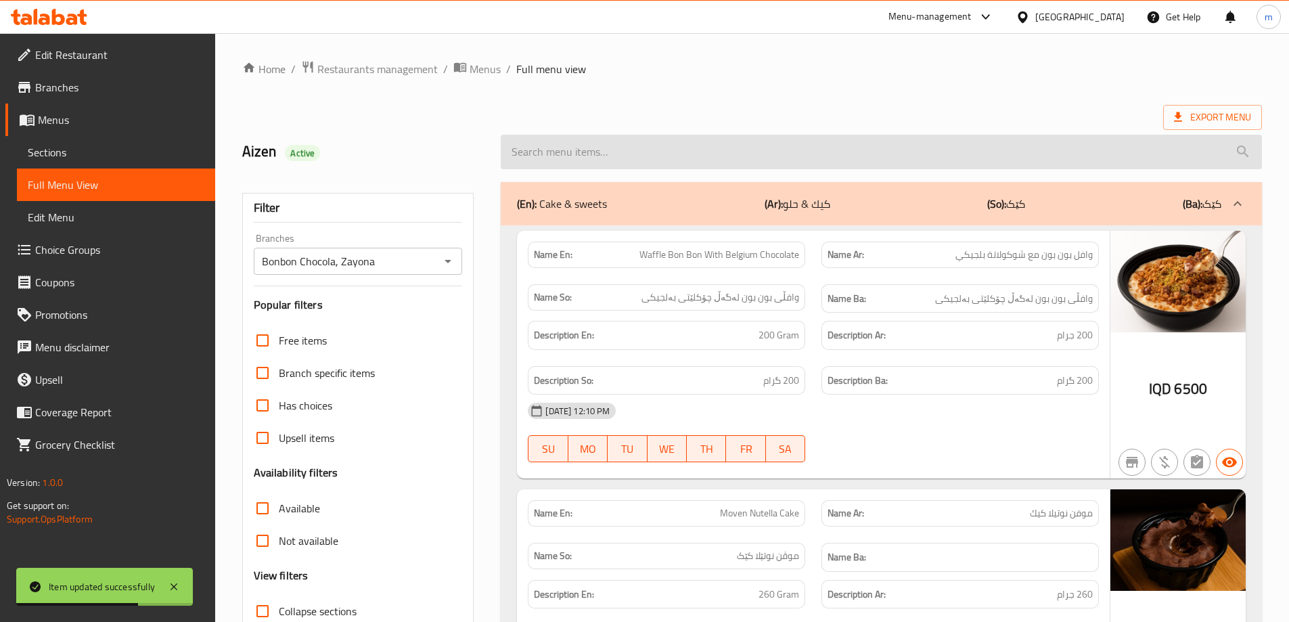
click at [635, 152] on input "search" at bounding box center [881, 152] width 761 height 35
paste input "Bonbon Dubai Chocolate - 4 Pieces"
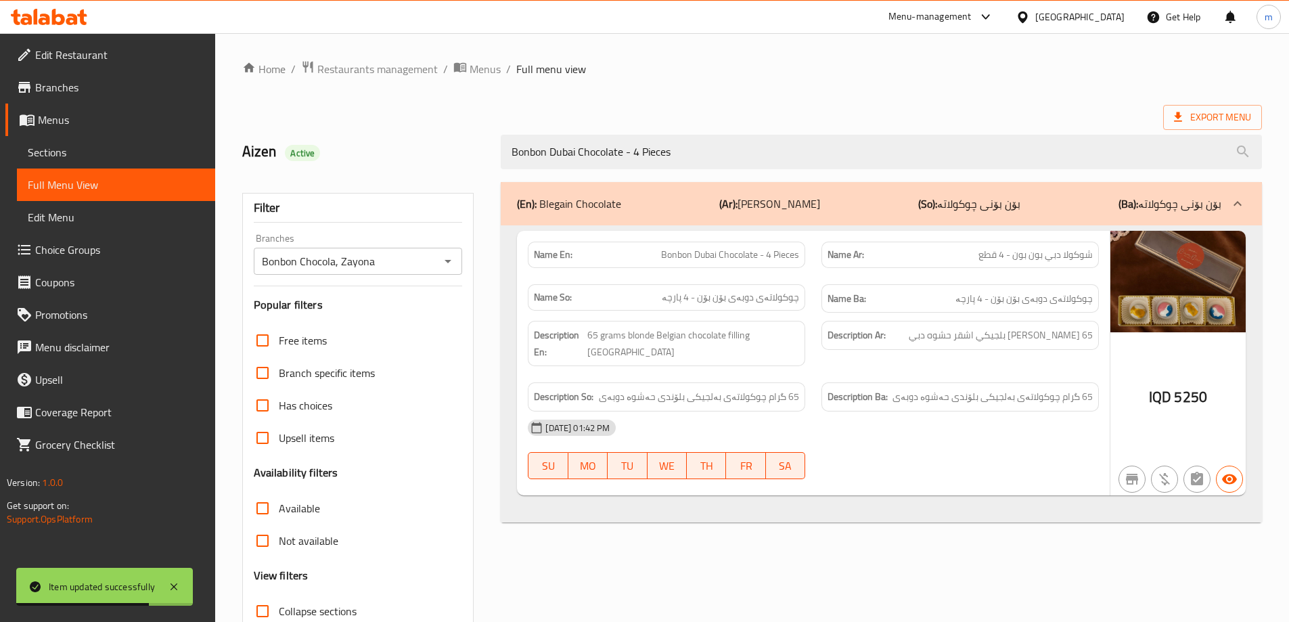
type input "Bonbon Dubai Chocolate - 4 Pieces"
click at [474, 112] on div "Export Menu" at bounding box center [752, 117] width 1020 height 25
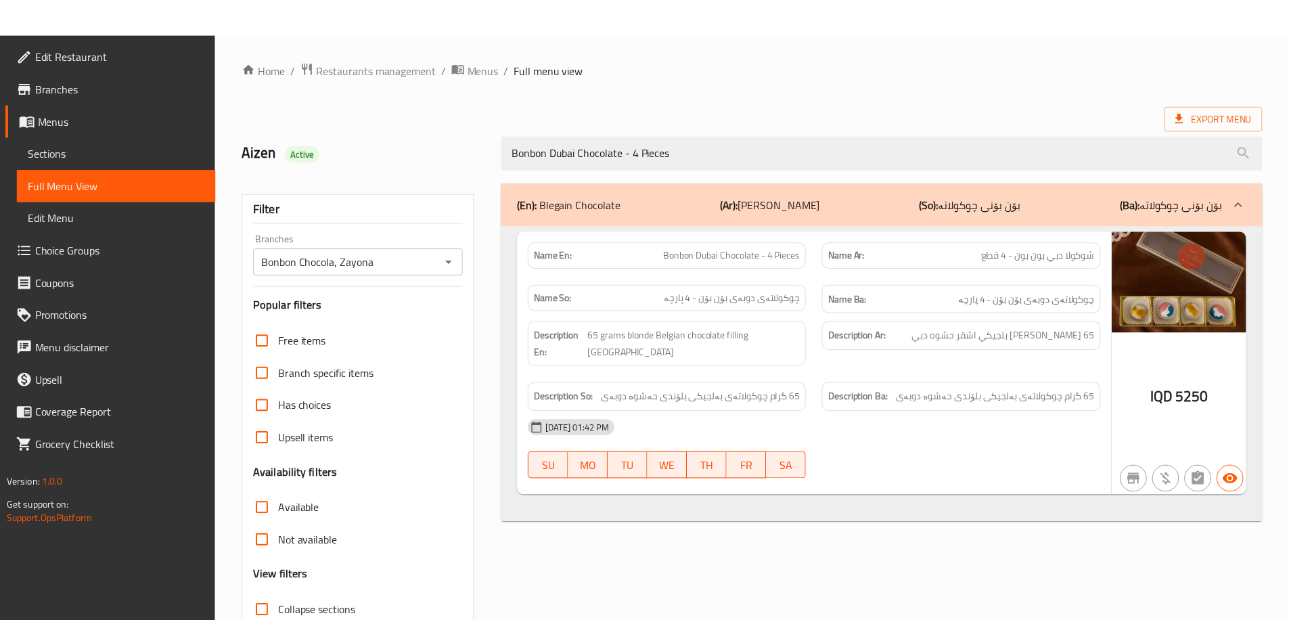
scroll to position [98, 0]
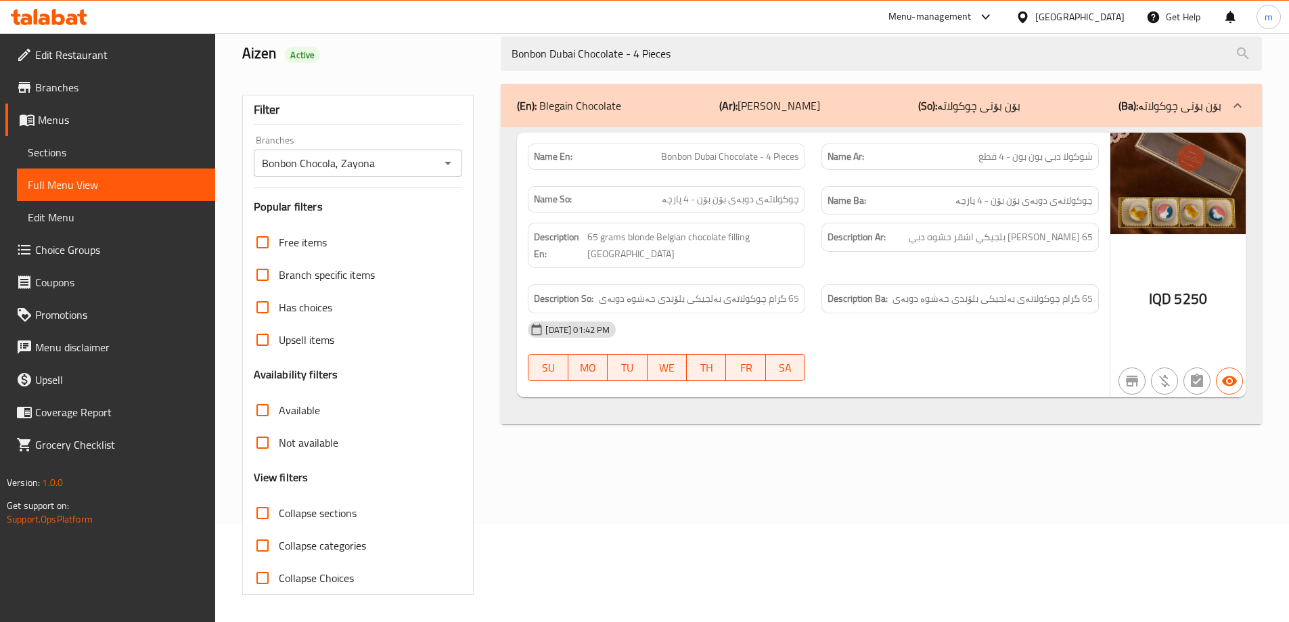
click at [485, 317] on div "Filter Branches Bonbon Chocola, Zayona Branches Popular filters Free items Bran…" at bounding box center [363, 339] width 259 height 527
click at [66, 68] on link "Edit Restaurant" at bounding box center [110, 55] width 210 height 32
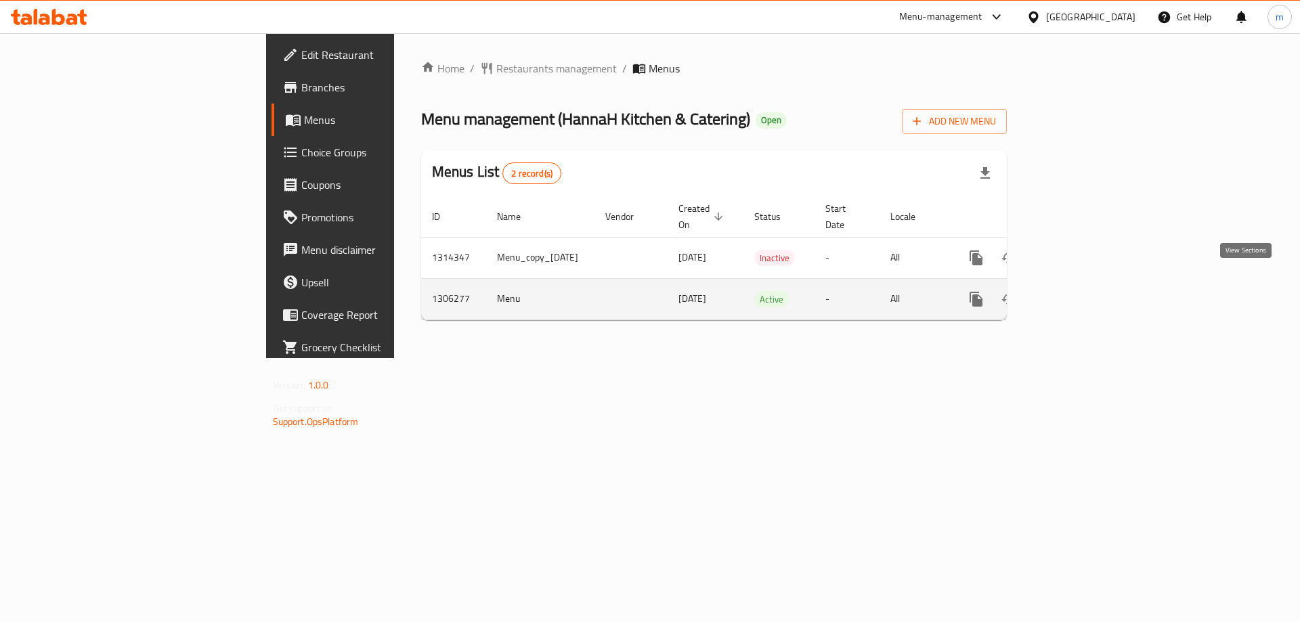
click at [1082, 291] on icon "enhanced table" at bounding box center [1073, 299] width 16 height 16
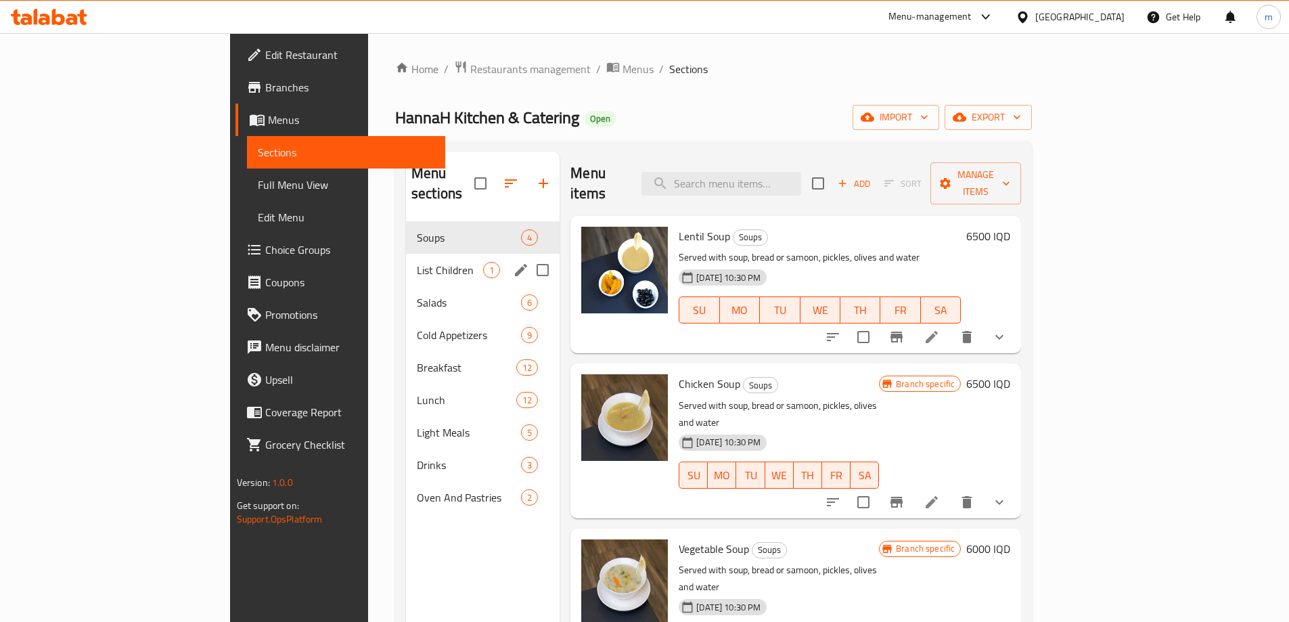
click at [417, 262] on span "List Children" at bounding box center [450, 270] width 66 height 16
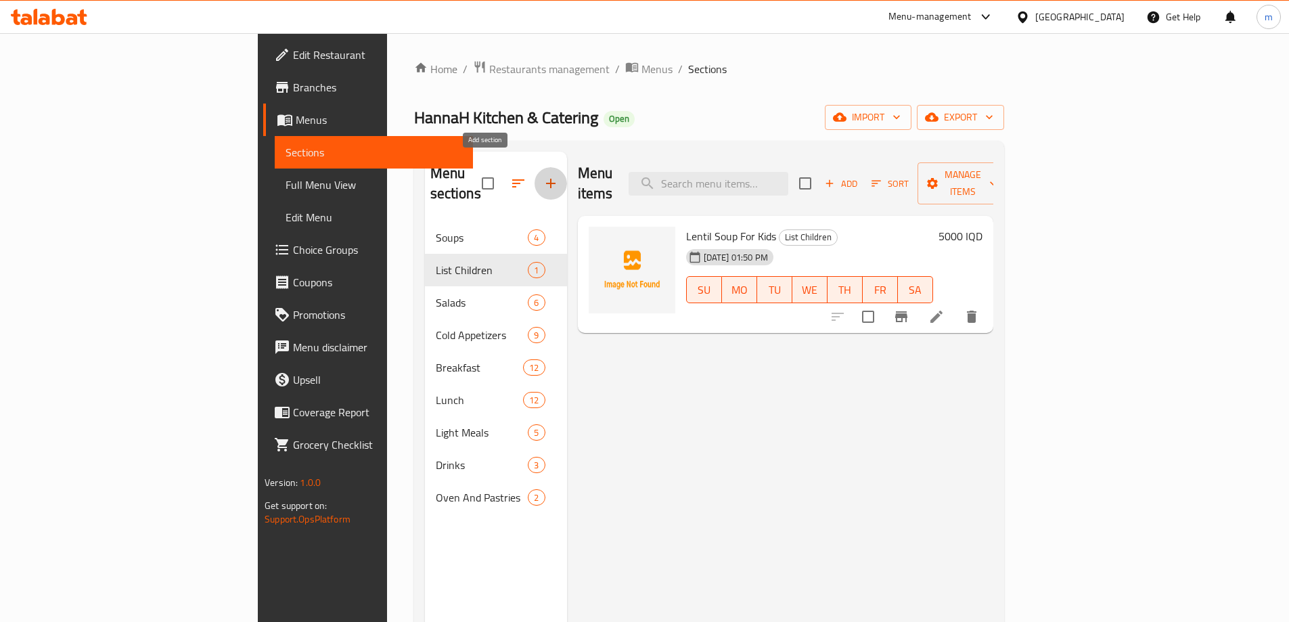
click at [543, 175] on icon "button" at bounding box center [551, 183] width 16 height 16
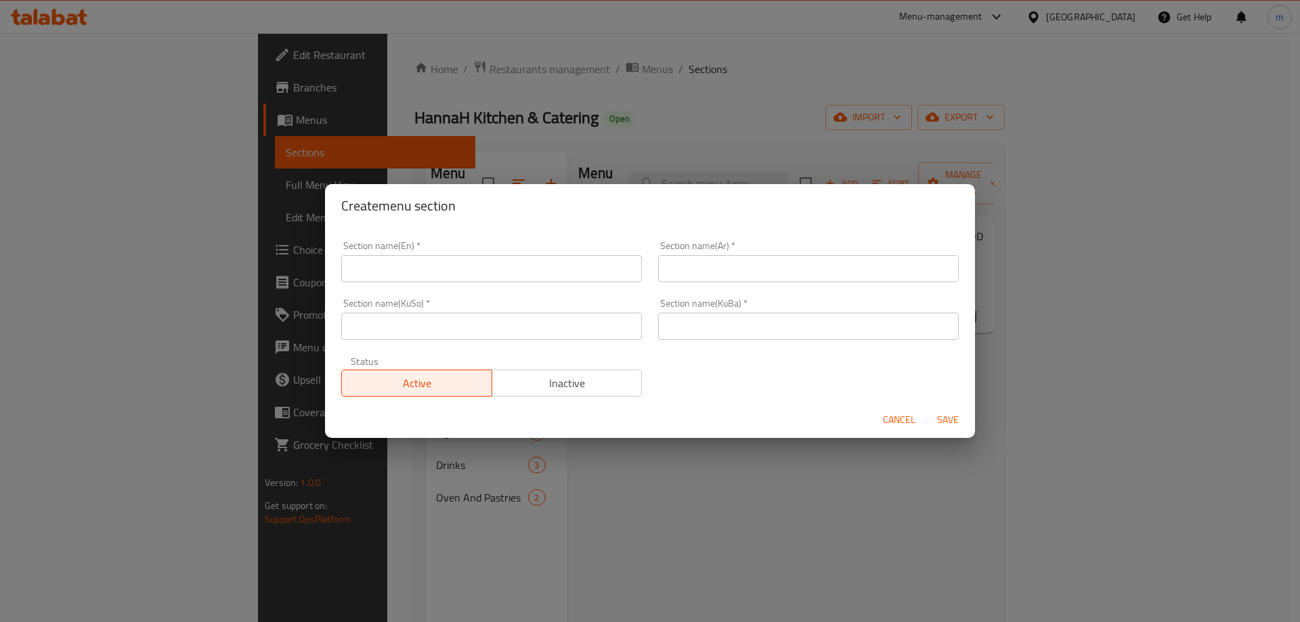
click at [495, 271] on input "text" at bounding box center [491, 268] width 301 height 27
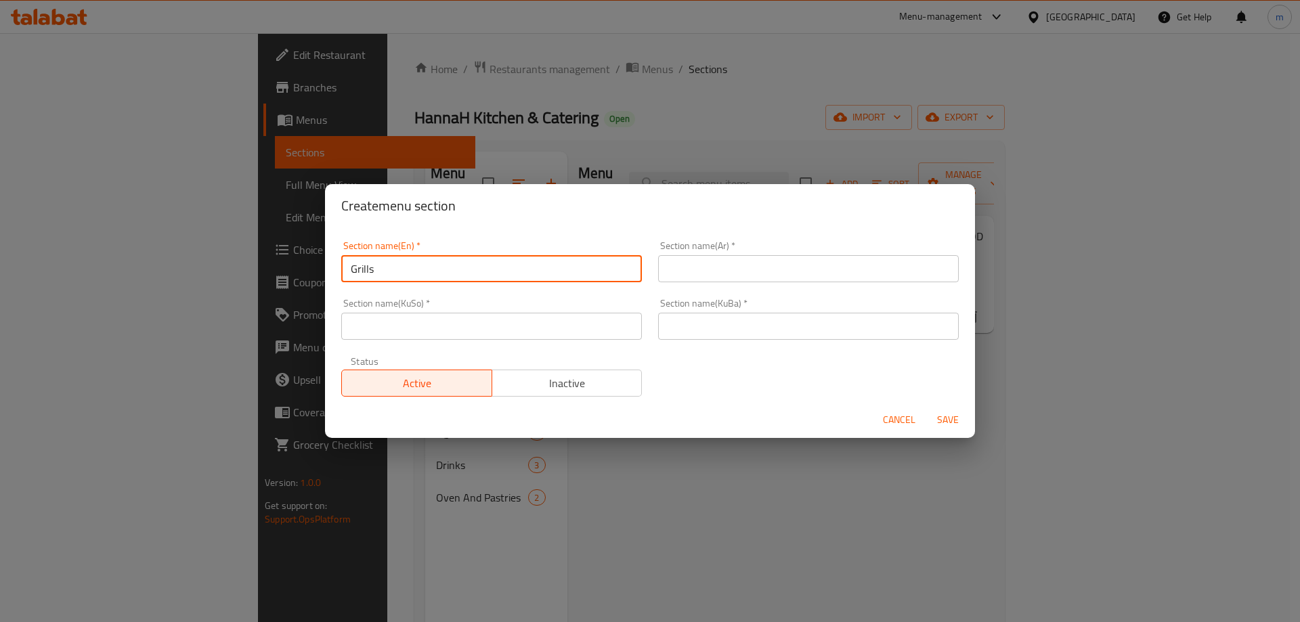
type input "Grills"
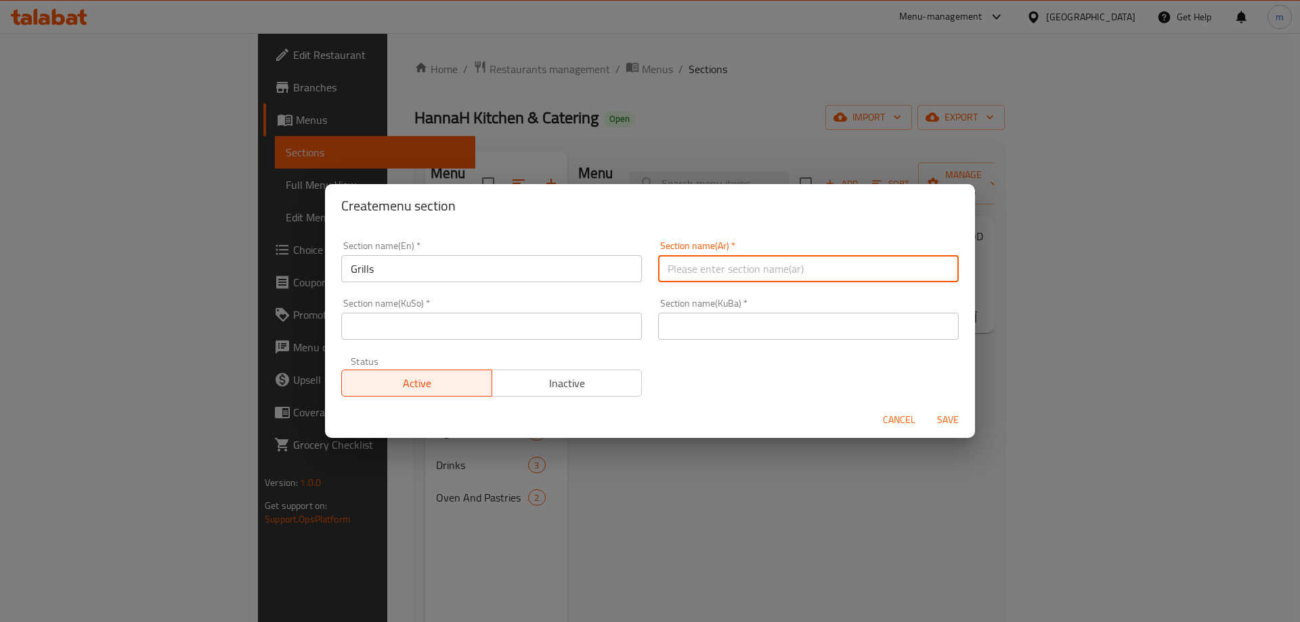
paste input "المشويات"
type input "المشويات"
click at [721, 324] on input "text" at bounding box center [808, 326] width 301 height 27
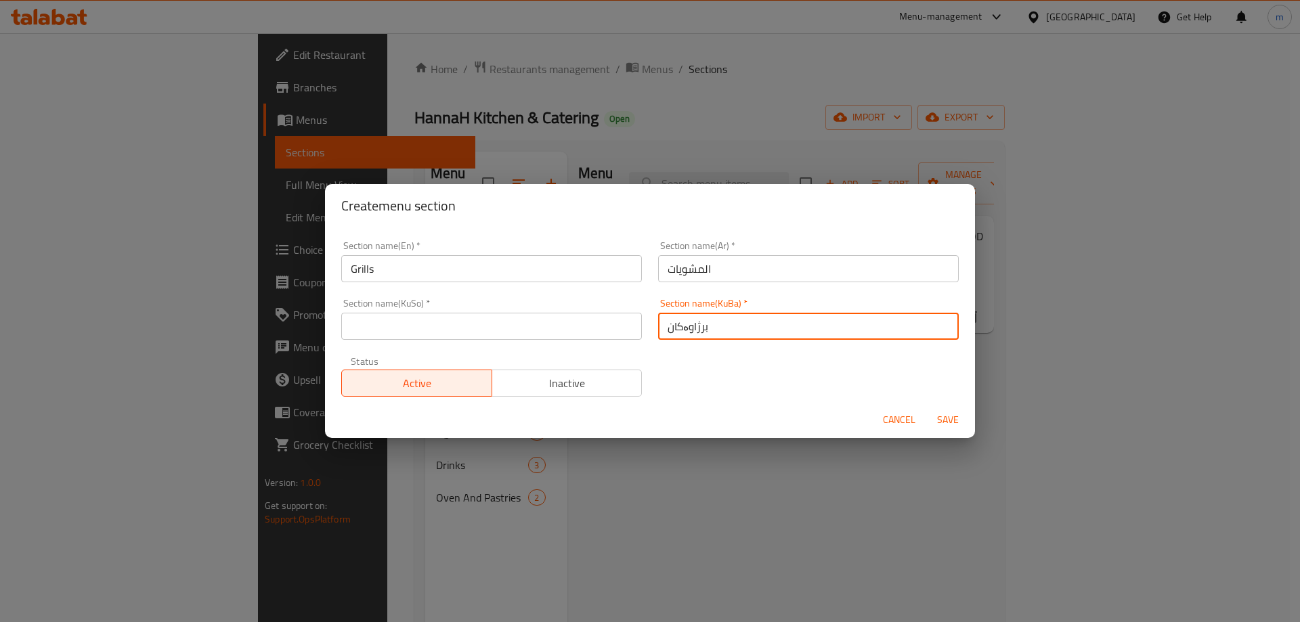
type input "برژاوەکان"
click at [546, 343] on div "Section name(KuSo)   * Section name(KuSo) *" at bounding box center [491, 319] width 317 height 58
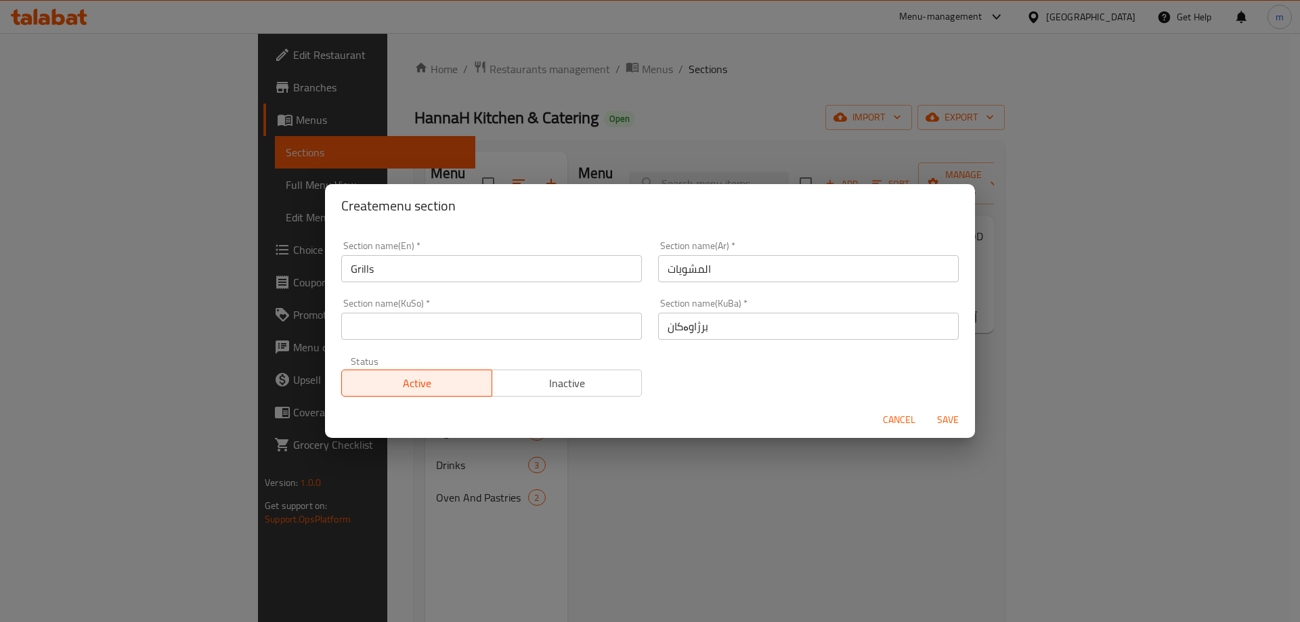
click at [556, 336] on input "text" at bounding box center [491, 326] width 301 height 27
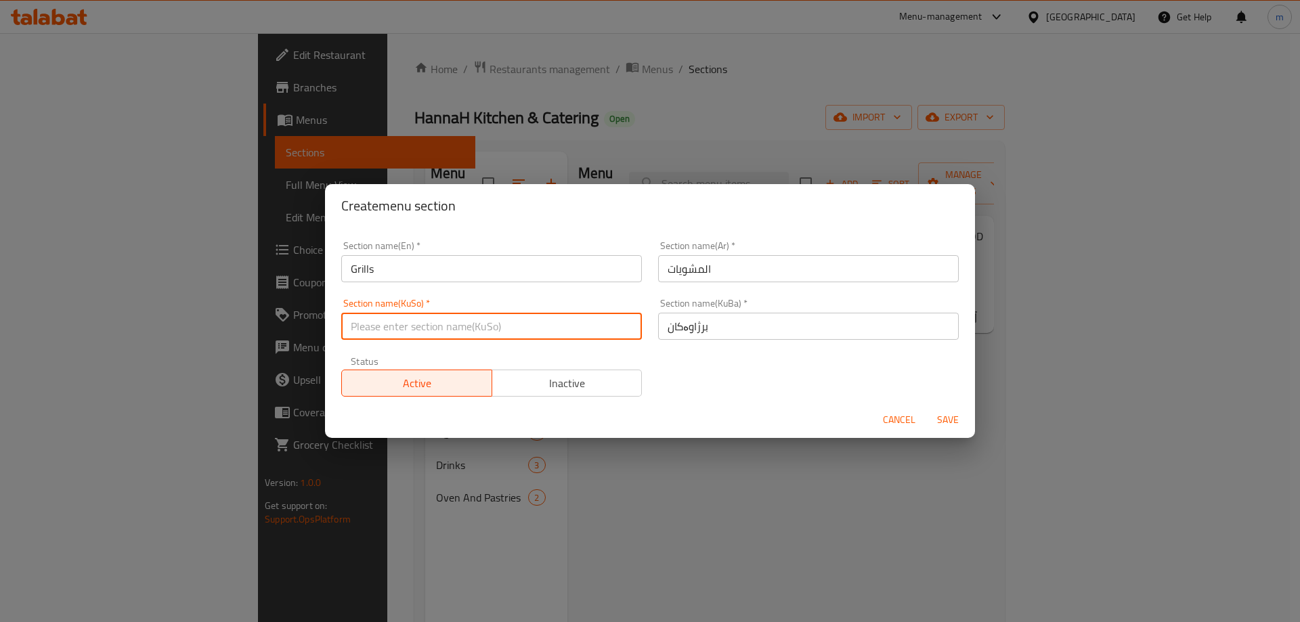
paste input "برژاوەکان"
type input "برژاوەکان"
click at [669, 379] on div "Section name(En)   * Grills Section name(En) * Section name(Ar)   * المشويات Se…" at bounding box center [650, 319] width 634 height 172
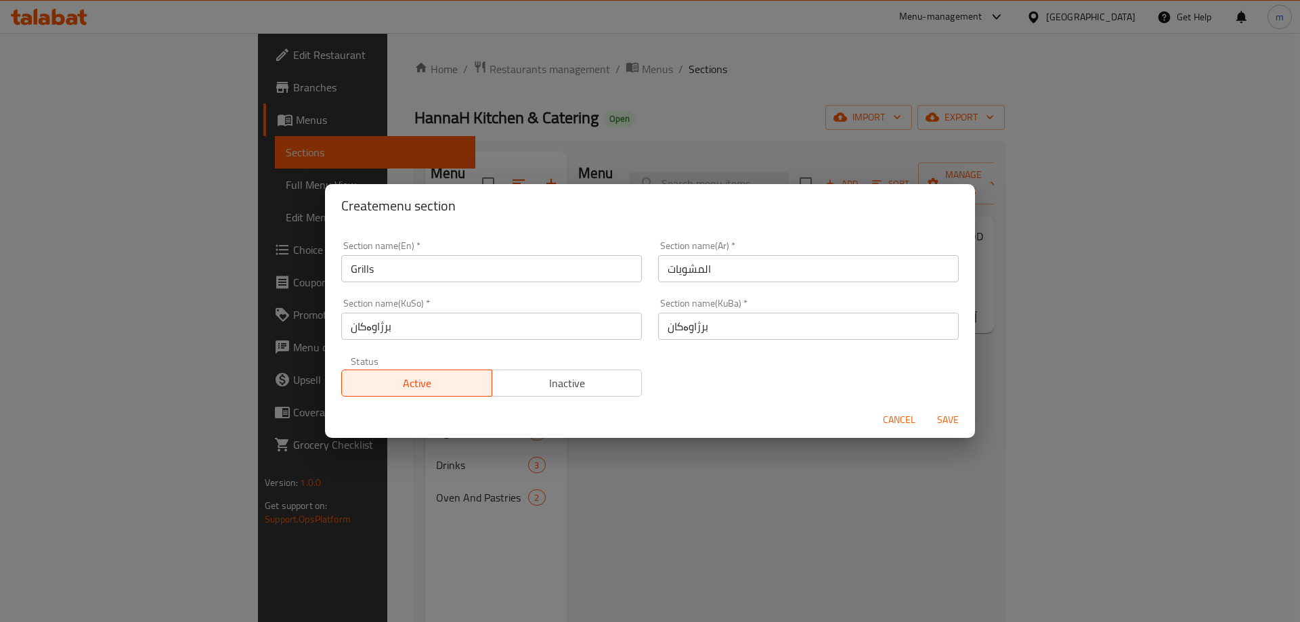
click at [956, 419] on span "Save" at bounding box center [947, 420] width 32 height 17
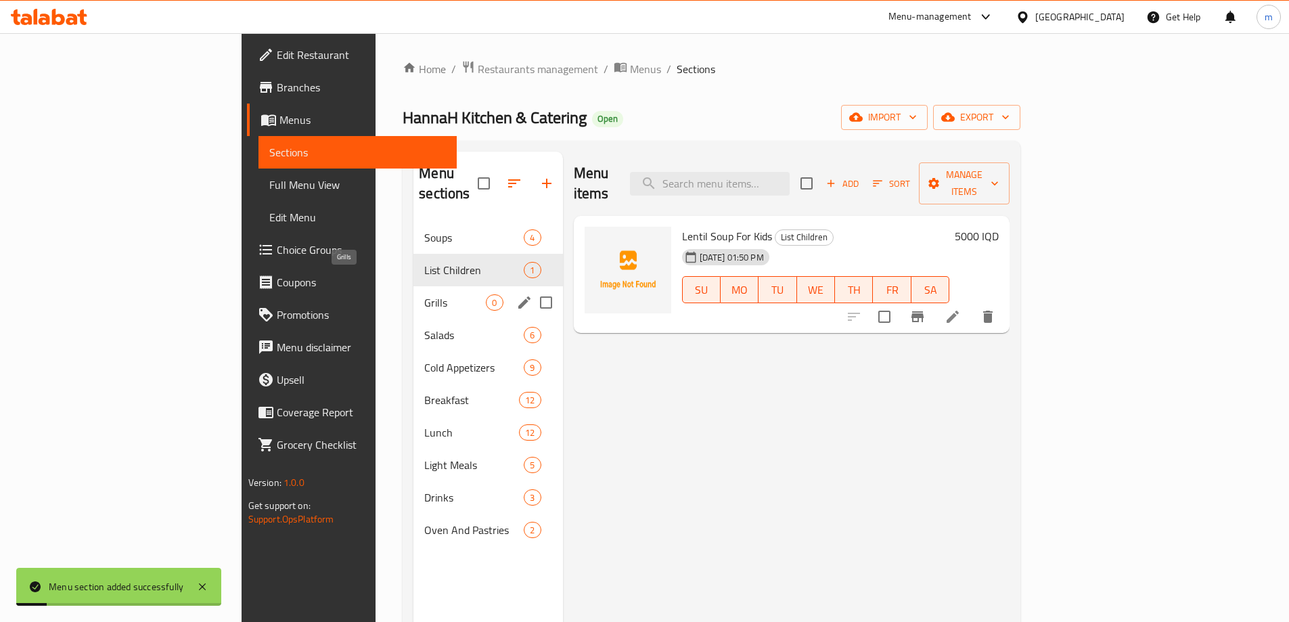
click at [424, 294] on span "Grills" at bounding box center [455, 302] width 62 height 16
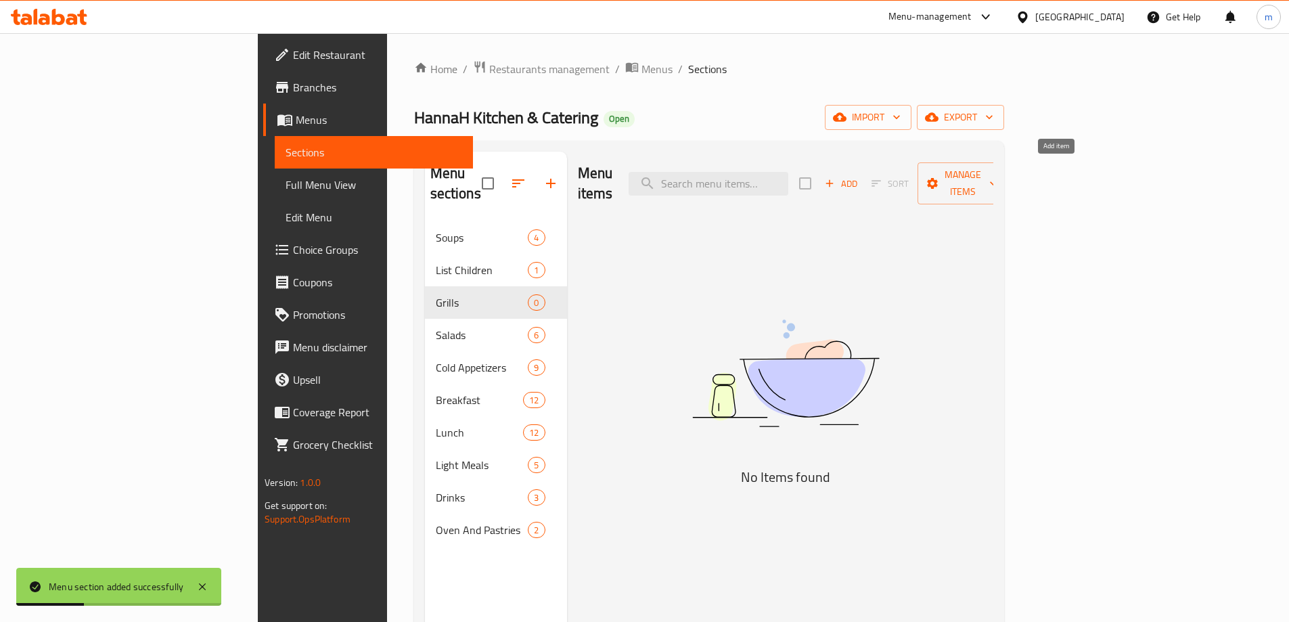
click at [860, 176] on span "Add" at bounding box center [841, 184] width 37 height 16
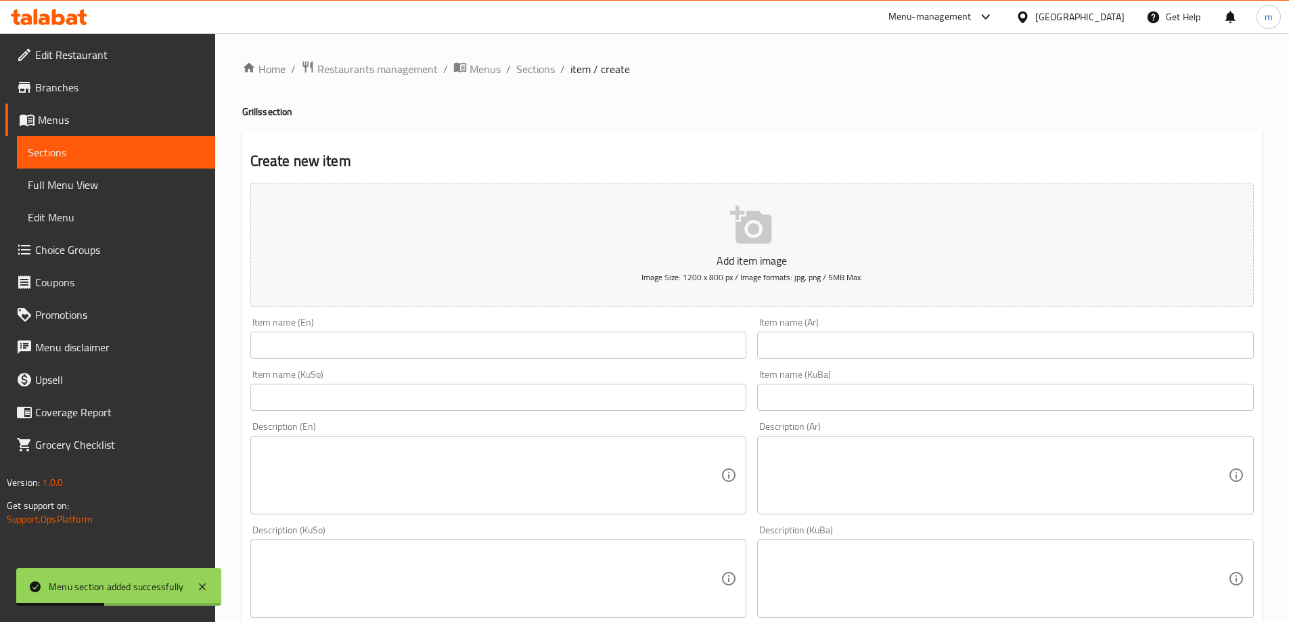
click at [328, 350] on input "text" at bounding box center [498, 345] width 497 height 27
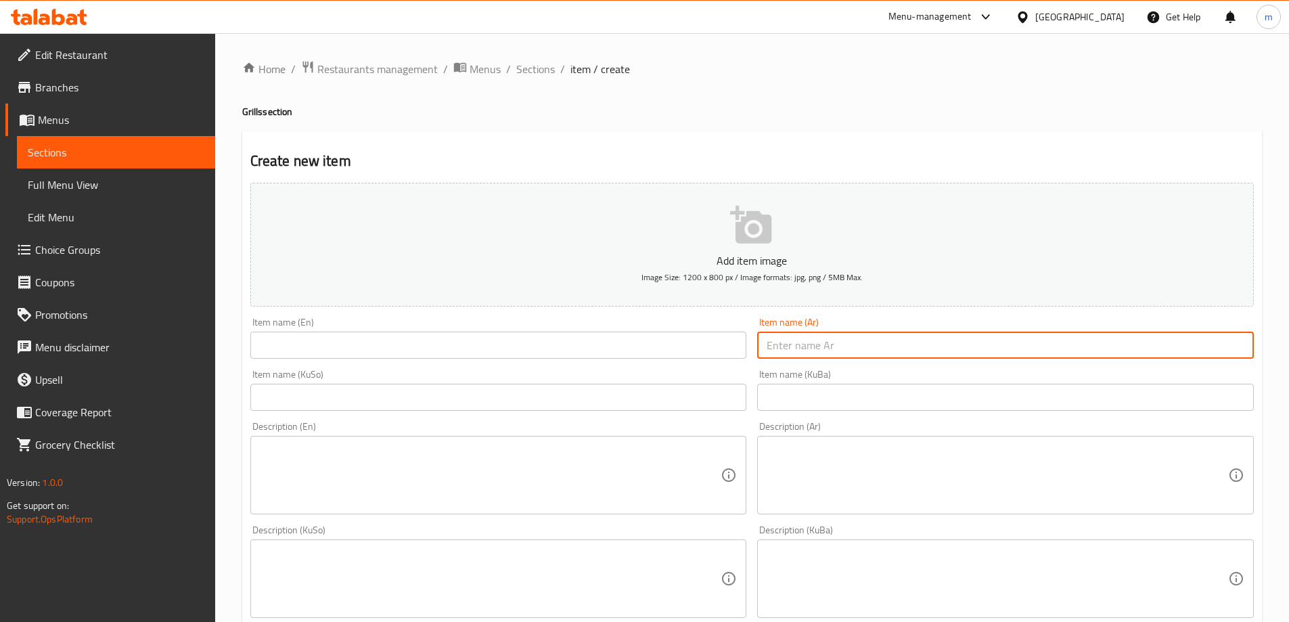
click at [857, 346] on input "text" at bounding box center [1005, 345] width 497 height 27
paste input "أجنحة دجاج"
type input "أجنحة دجاج"
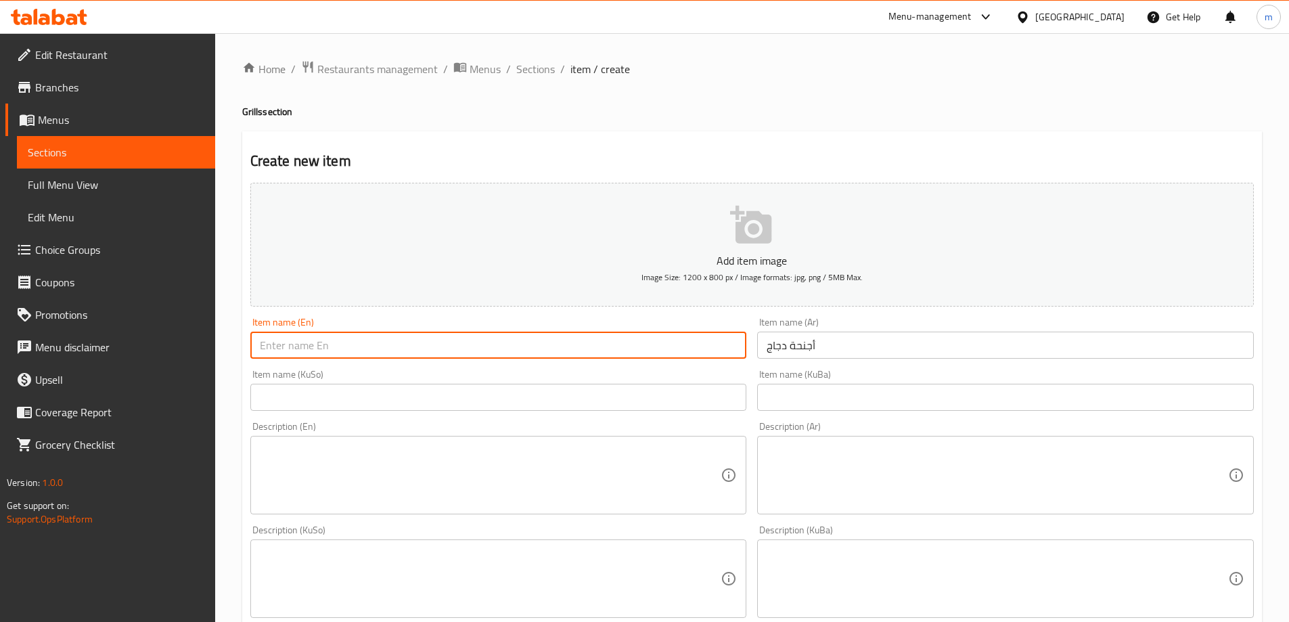
click at [444, 342] on input "text" at bounding box center [498, 345] width 497 height 27
paste input "Chicken Wings"
type input "Chicken Wings"
click at [860, 405] on input "text" at bounding box center [1005, 397] width 497 height 27
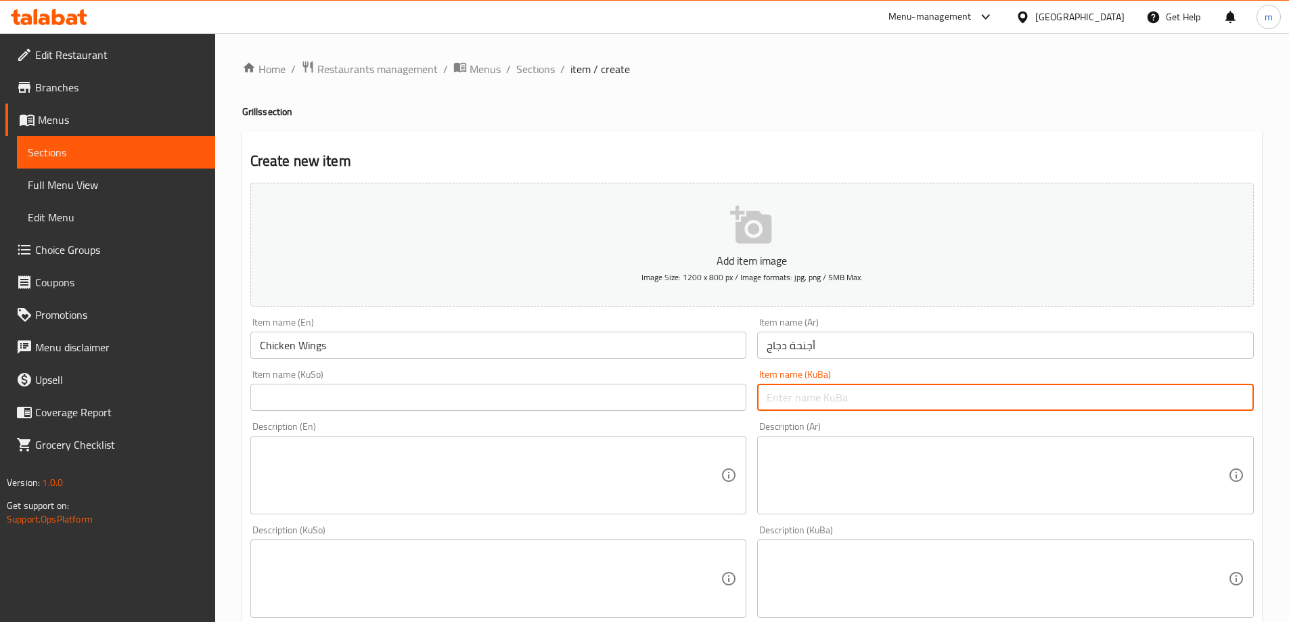
paste input "باڵی مریشک"
type input "باڵی مریشک"
click at [629, 407] on input "text" at bounding box center [498, 397] width 497 height 27
paste input "باڵی مریشک"
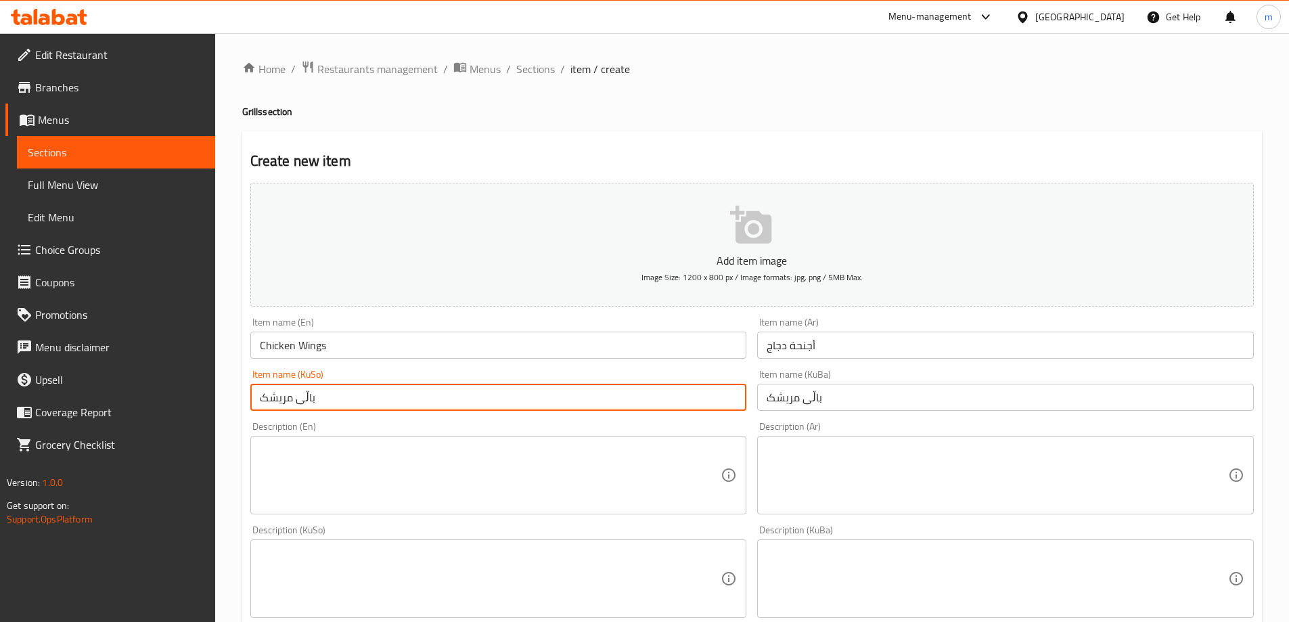
type input "باڵی مریشک"
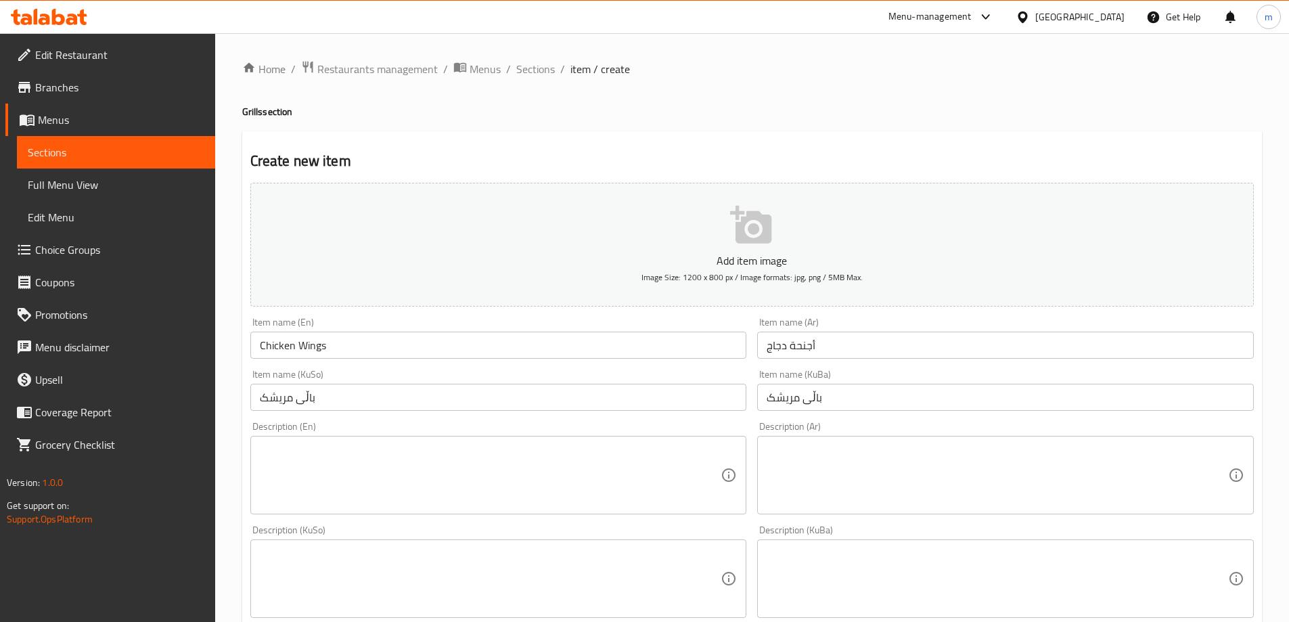
click at [608, 426] on div "Description (En) Description (En)" at bounding box center [498, 468] width 497 height 93
click at [819, 452] on textarea at bounding box center [998, 475] width 462 height 64
paste textarea ""مُحضّر من أجود أنواع الدجاج العراقي المحلي وتقدم مع: شوربة، خبز أو صمون، طرشي،…"
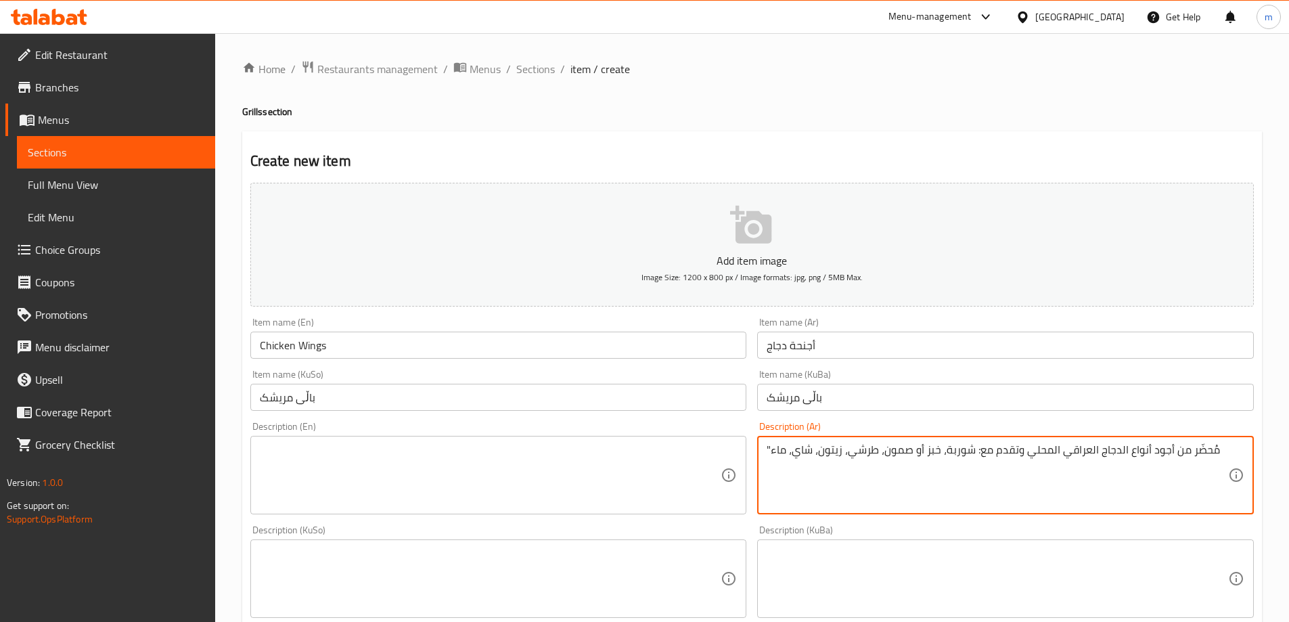
click at [770, 445] on textarea ""مُحضّر من أجود أنواع الدجاج العراقي المحلي وتقدم مع: شوربة، خبز أو صمون، طرشي،…" at bounding box center [998, 475] width 462 height 64
click at [1219, 449] on textarea "مُحضّر من أجود أنواع الدجاج العراقي المحلي وتقدم مع: شوربة، خبز أو صمون، طرشي، …" at bounding box center [998, 475] width 462 height 64
click at [1205, 450] on textarea "محضّر من أجود أنواع الدجاج العراقي المحلي وتقدم مع: شوربة، خبز أو صمون، طرشي، ز…" at bounding box center [998, 475] width 462 height 64
click at [1128, 451] on textarea "محضر من أجود أنواع الدجاج العراقي المحلي وتقدم مع: شوربة، خبز أو صمون، طرشي، زي…" at bounding box center [998, 475] width 462 height 64
click at [1132, 451] on textarea "محضر من أجود أنواع الدجاج العراقي المحلي وتقدم مع: شوربة، خبز أو صمون، طرشي، زي…" at bounding box center [998, 475] width 462 height 64
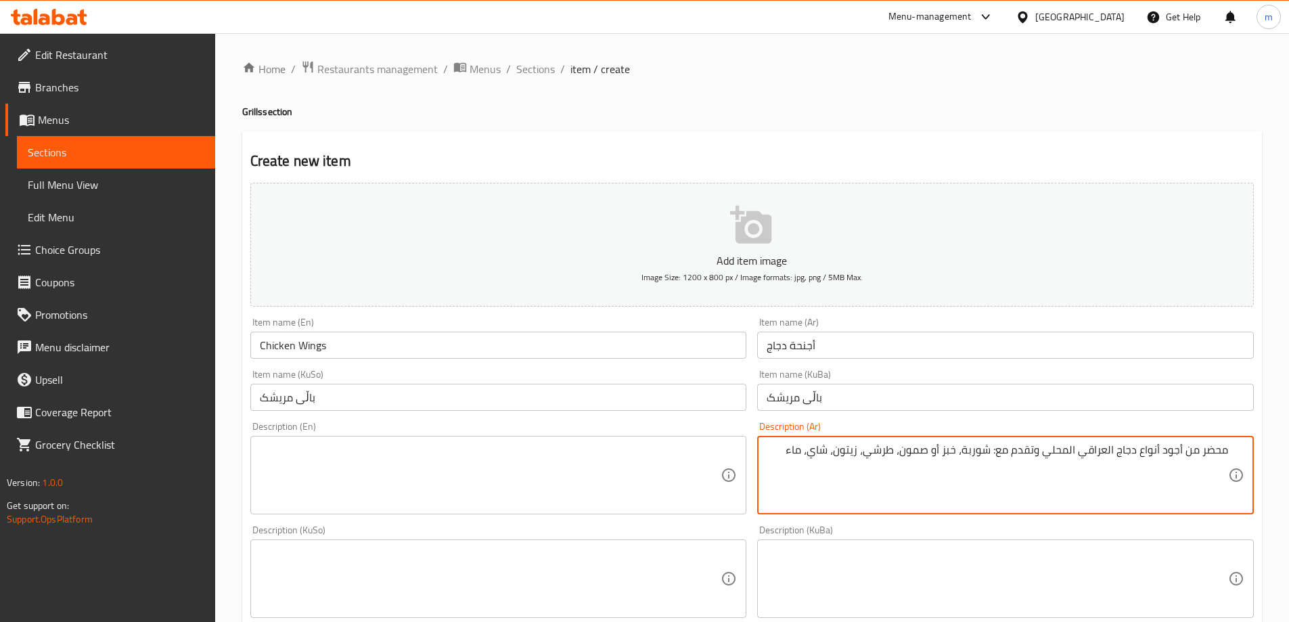
click at [1109, 447] on textarea "محضر من أجود أنواع دجاج العراقي المحلي وتقدم مع: شوربة، خبز أو صمون، طرشي، زيتو…" at bounding box center [998, 475] width 462 height 64
click at [1075, 449] on textarea "محضر من أجود أنواع دجاج عراقي المحلي وتقدم مع: شوربة، خبز أو صمون، طرشي، زيتون،…" at bounding box center [998, 475] width 462 height 64
click at [1008, 451] on textarea "محضر من أجود أنواع دجاج عراقي محلي وتقدم مع: شوربة، خبز أو صمون، طرشي، زيتون، ش…" at bounding box center [998, 475] width 462 height 64
type textarea "محضر من أجود أنواع دجاج عراقي محلي وتقدم مع شوربة، خبز أو صمون، طرشي، زيتون، شا…"
click at [100, 152] on span "Sections" at bounding box center [116, 152] width 177 height 16
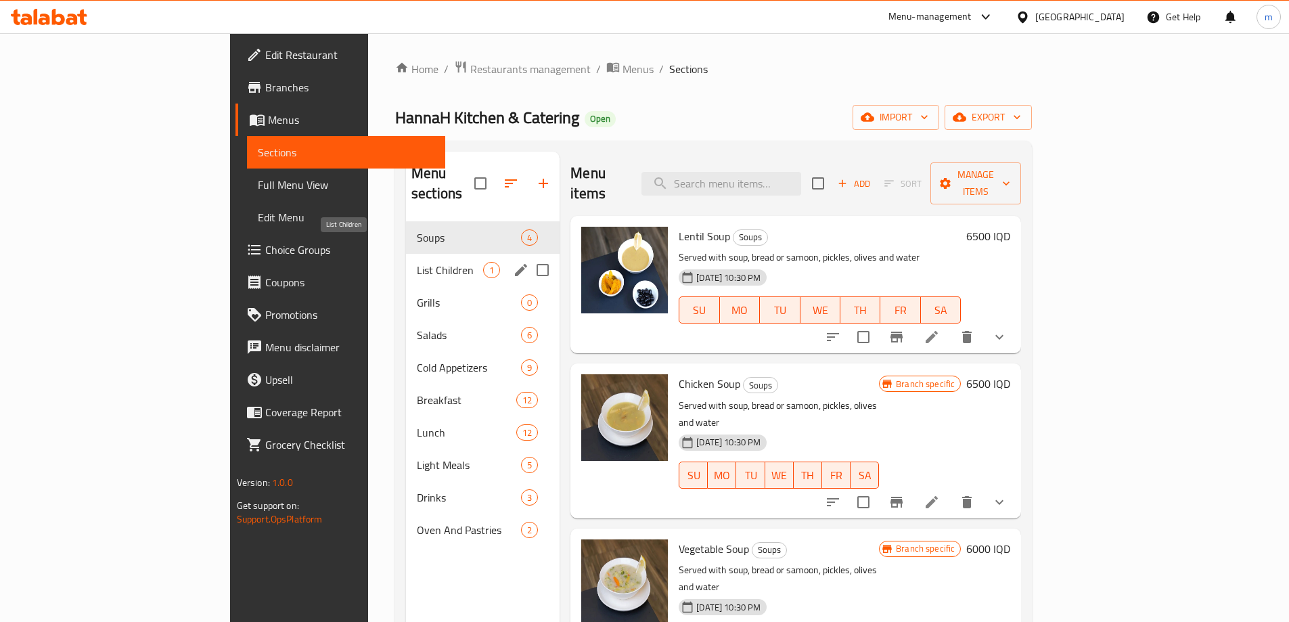
click at [417, 262] on span "List Children" at bounding box center [450, 270] width 66 height 16
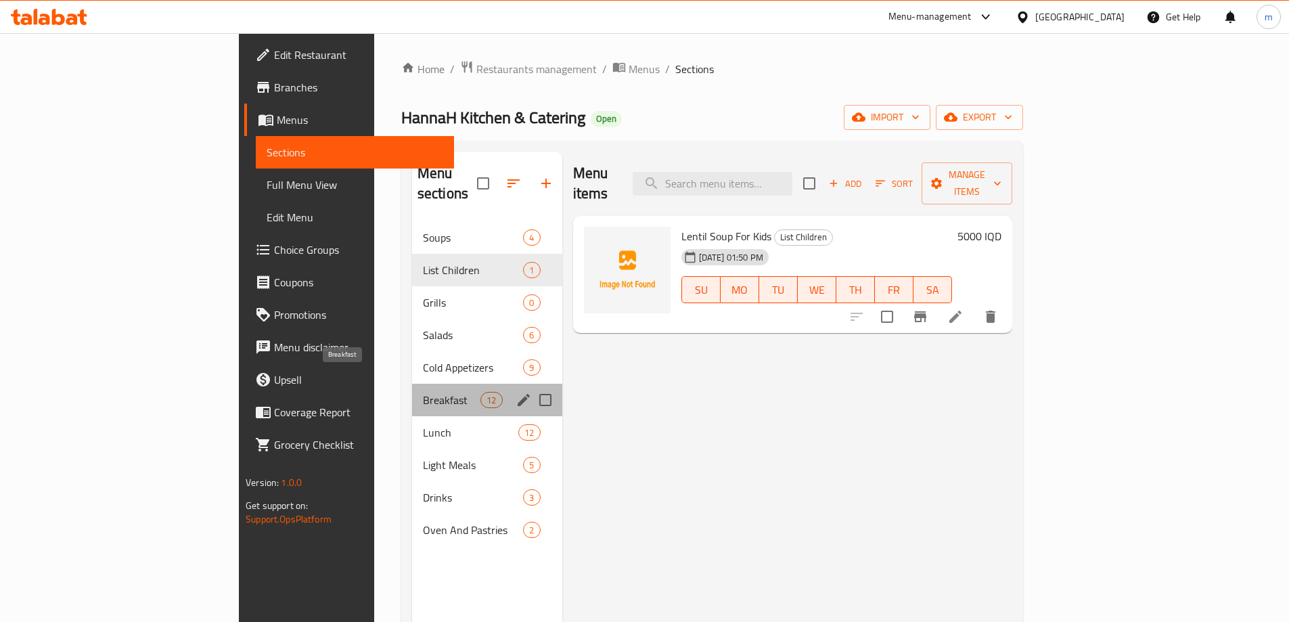
click at [423, 392] on span "Breakfast" at bounding box center [452, 400] width 58 height 16
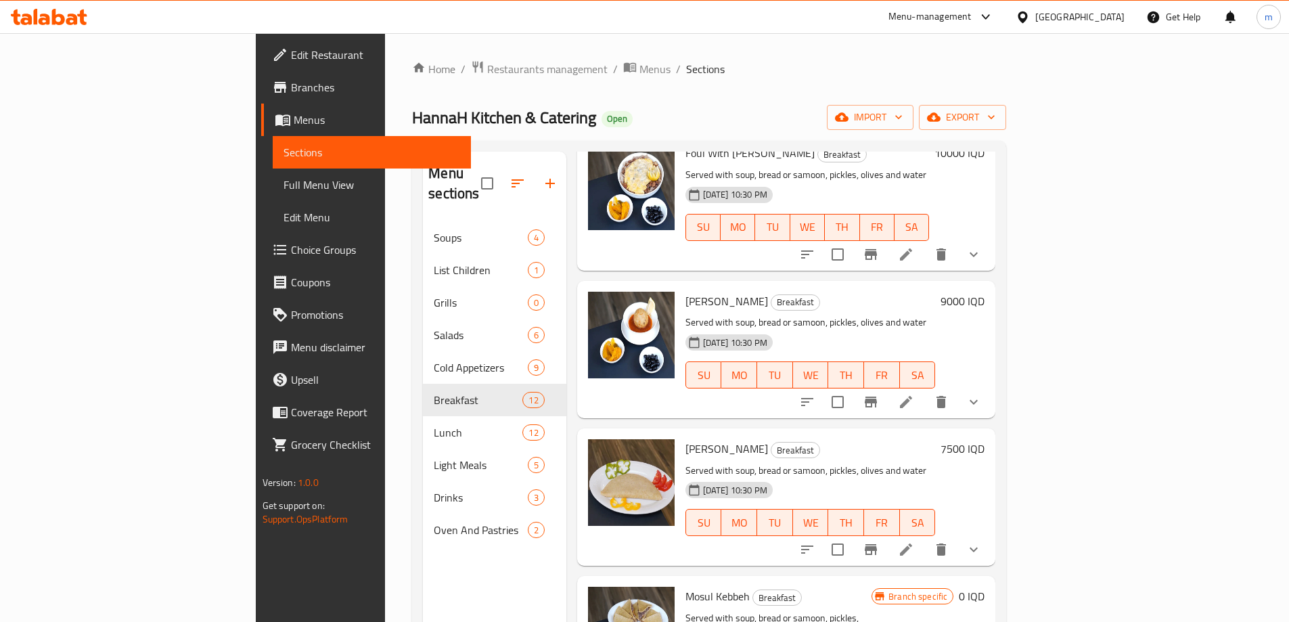
click at [68, 32] on div "Menu-management Iraq Get Help m" at bounding box center [644, 17] width 1289 height 32
click at [68, 24] on icon at bounding box center [49, 17] width 76 height 16
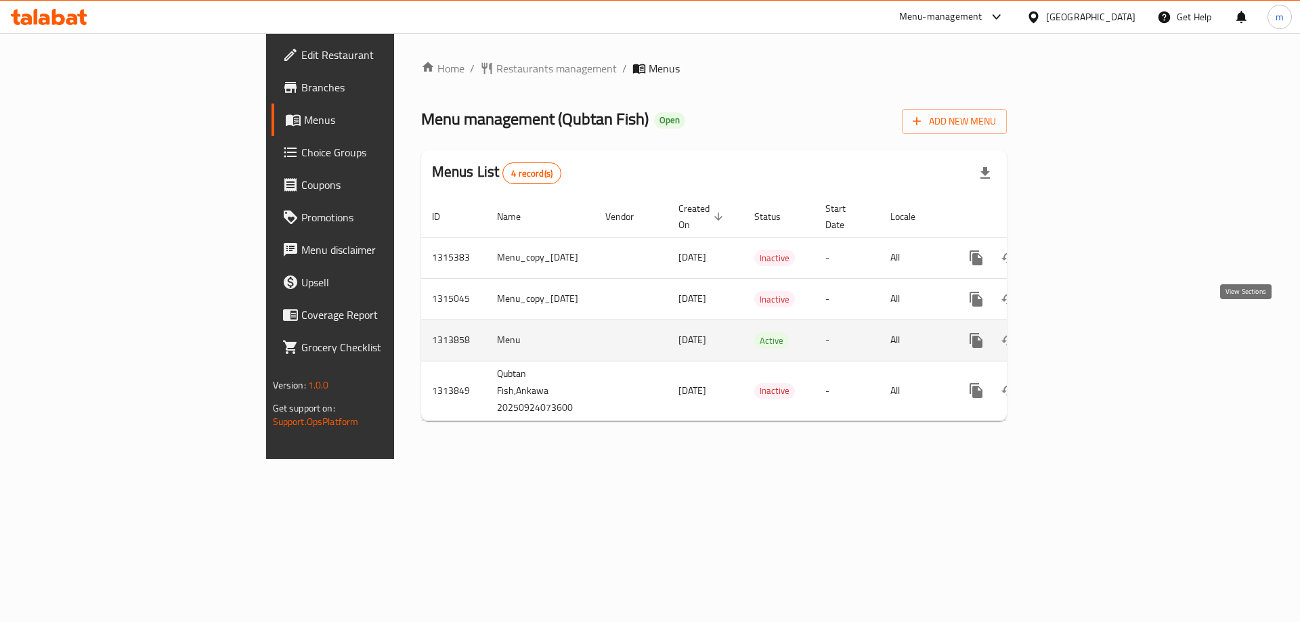
click at [1082, 332] on icon "enhanced table" at bounding box center [1073, 340] width 16 height 16
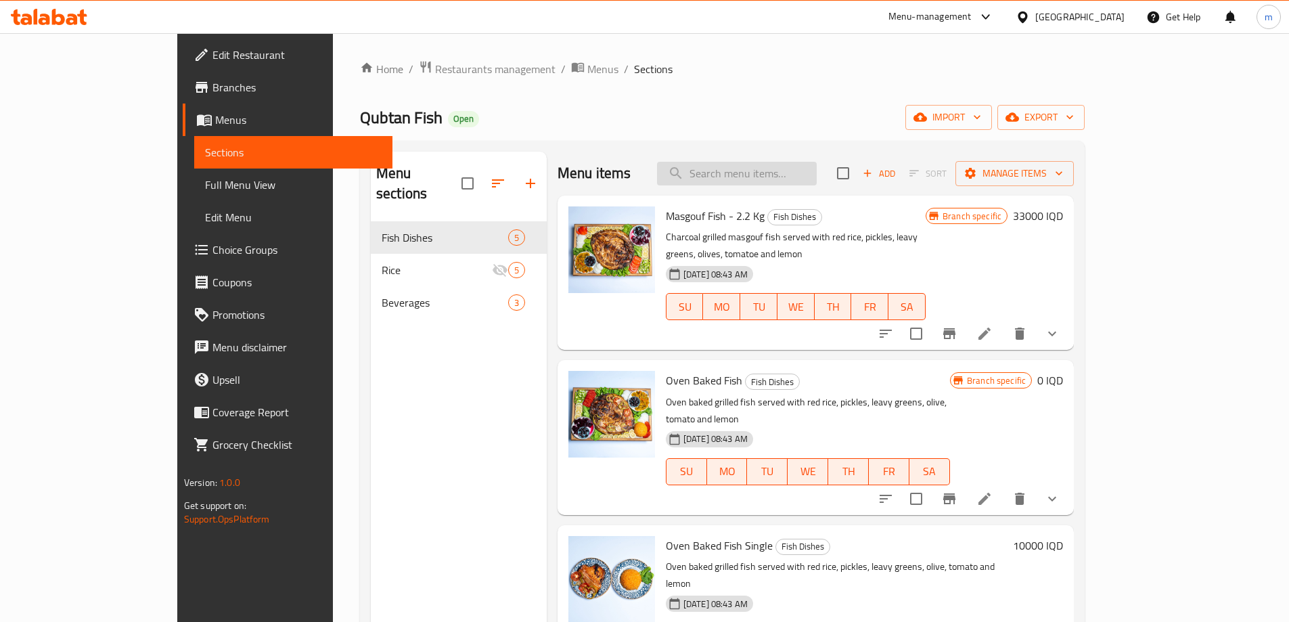
click at [801, 173] on input "search" at bounding box center [737, 174] width 160 height 24
paste input "Masgouf Fish - 2.2 kg"
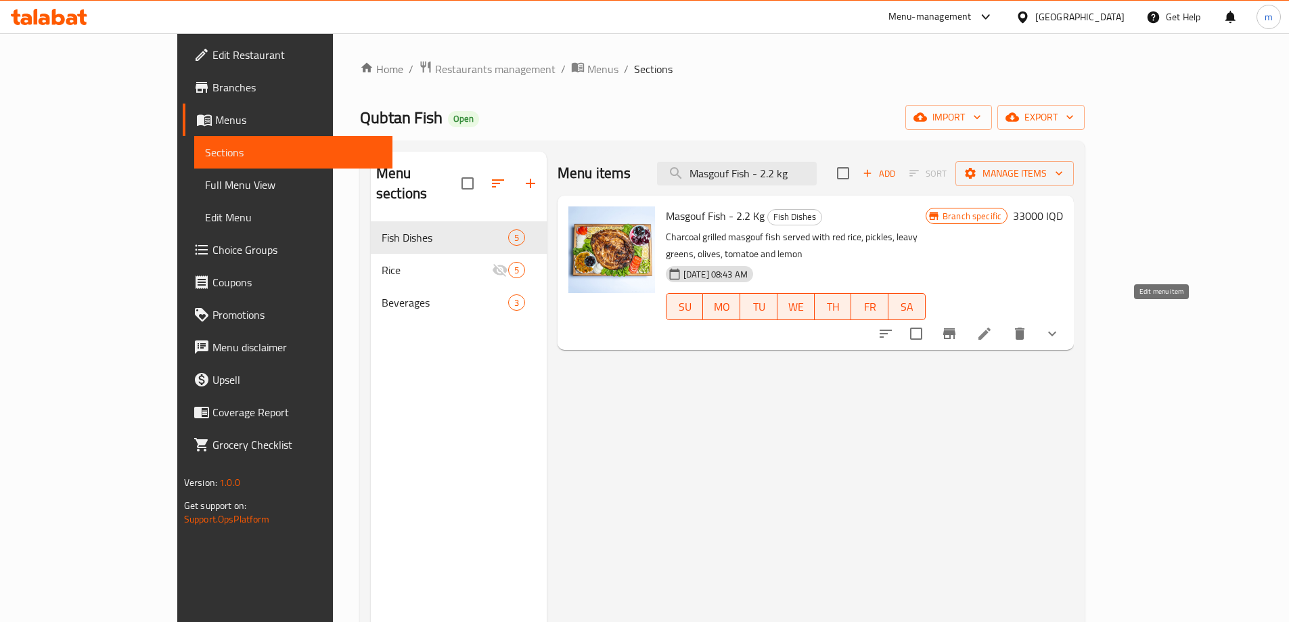
type input "Masgouf Fish - 2.2 kg"
click at [993, 326] on icon at bounding box center [985, 334] width 16 height 16
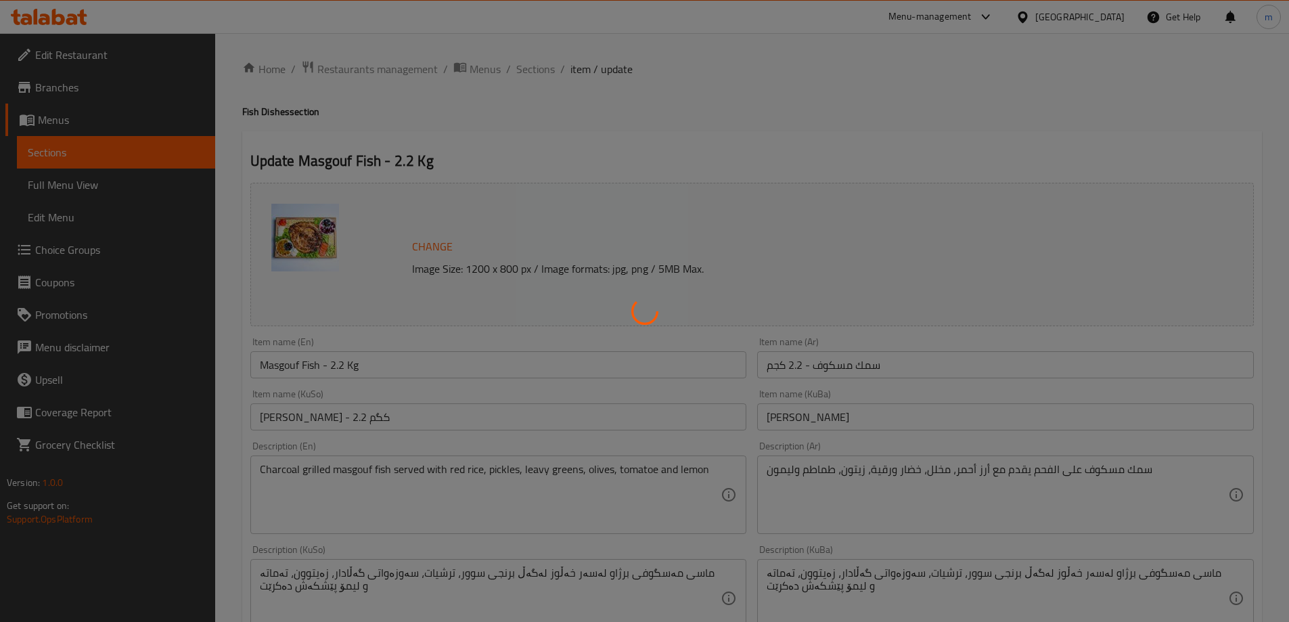
type input "الإضافات:"
type input "زیادە:"
type input "0"
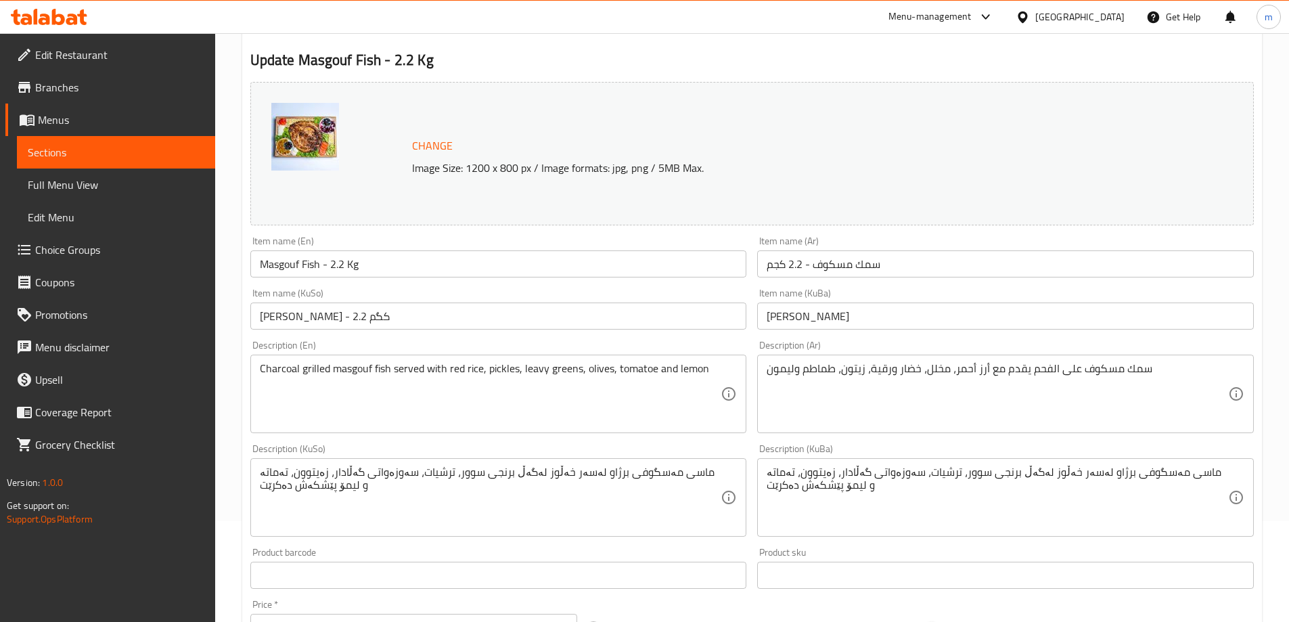
scroll to position [135, 0]
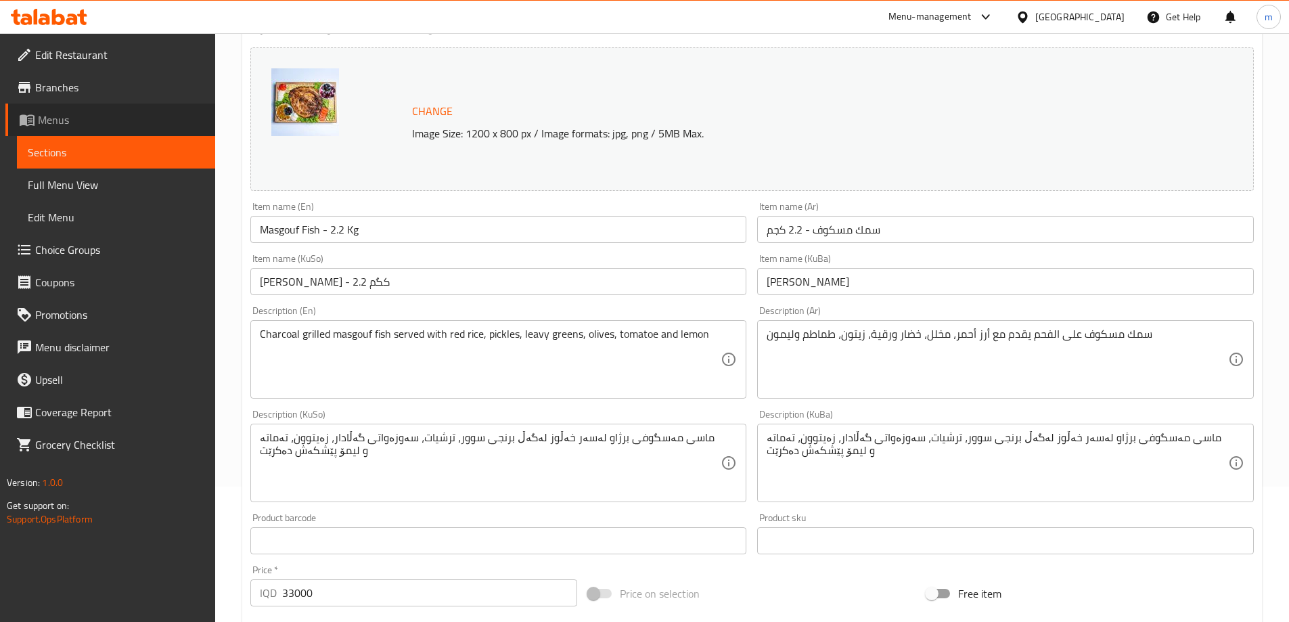
click at [79, 127] on span "Menus" at bounding box center [121, 120] width 166 height 16
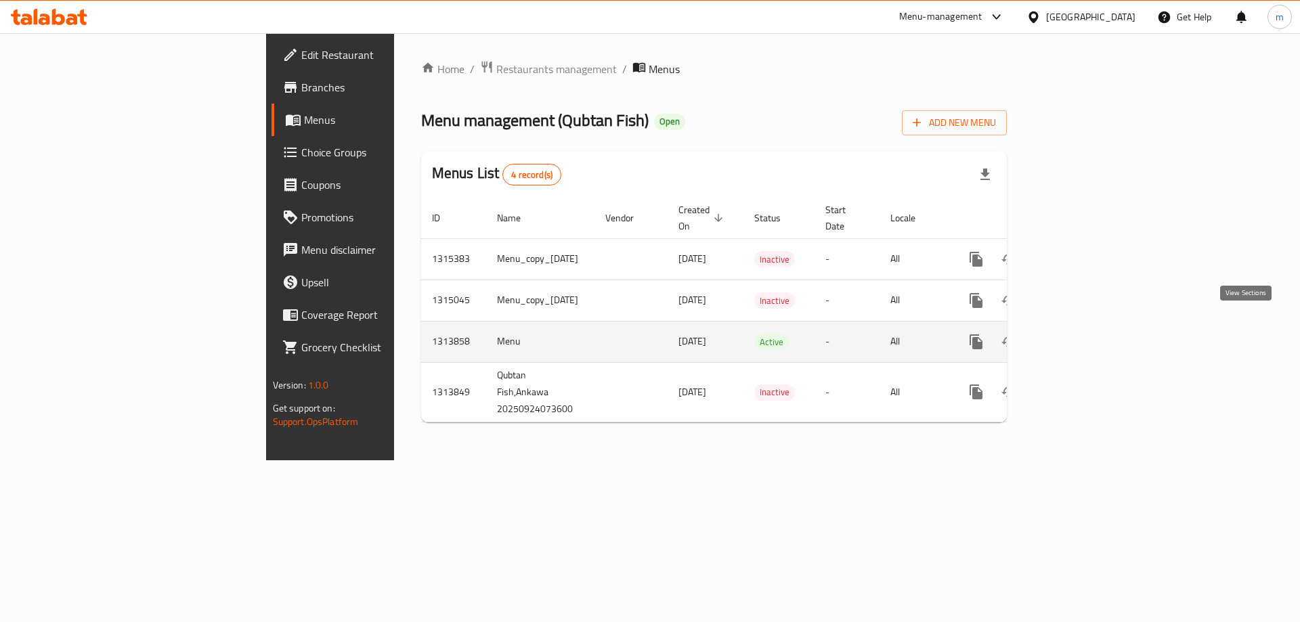
click at [1082, 334] on icon "enhanced table" at bounding box center [1073, 342] width 16 height 16
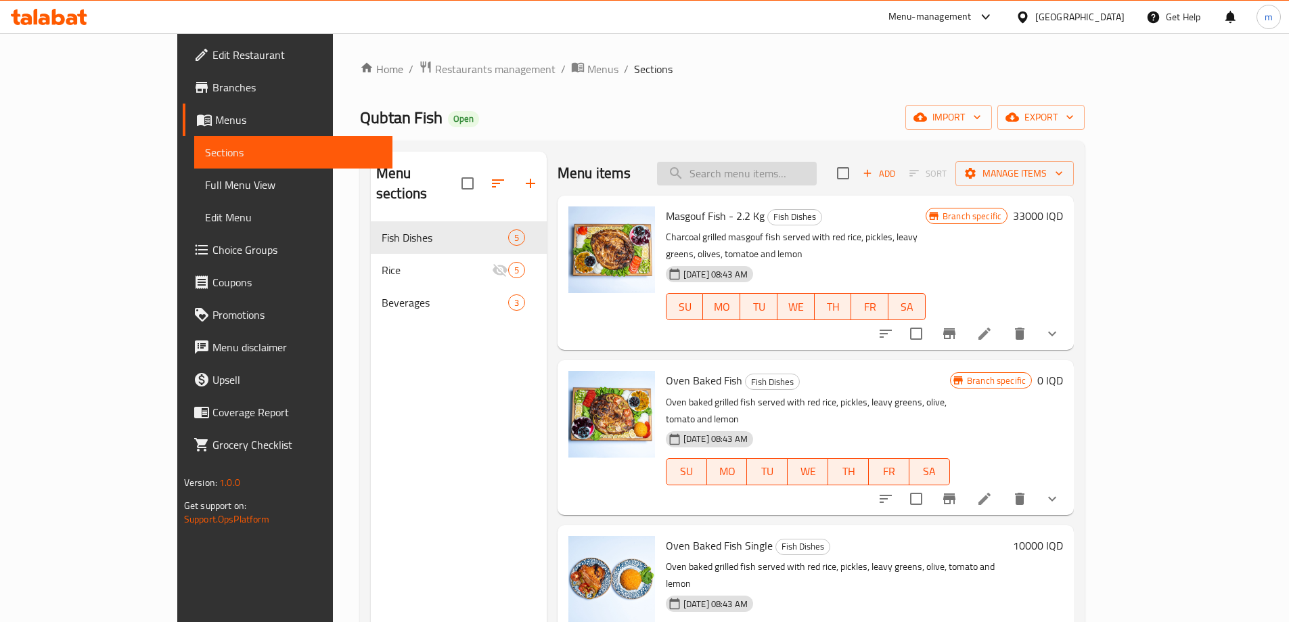
click at [808, 176] on input "search" at bounding box center [737, 174] width 160 height 24
paste input "Masgouf Fish - 2.2 kg"
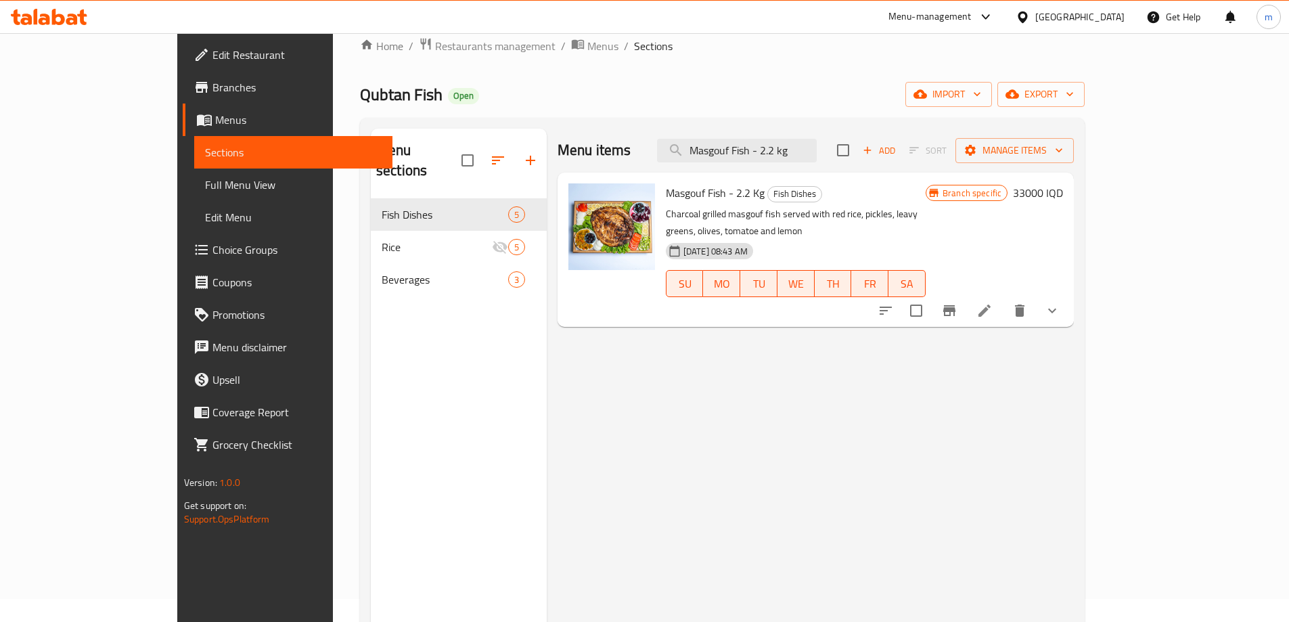
scroll to position [45, 0]
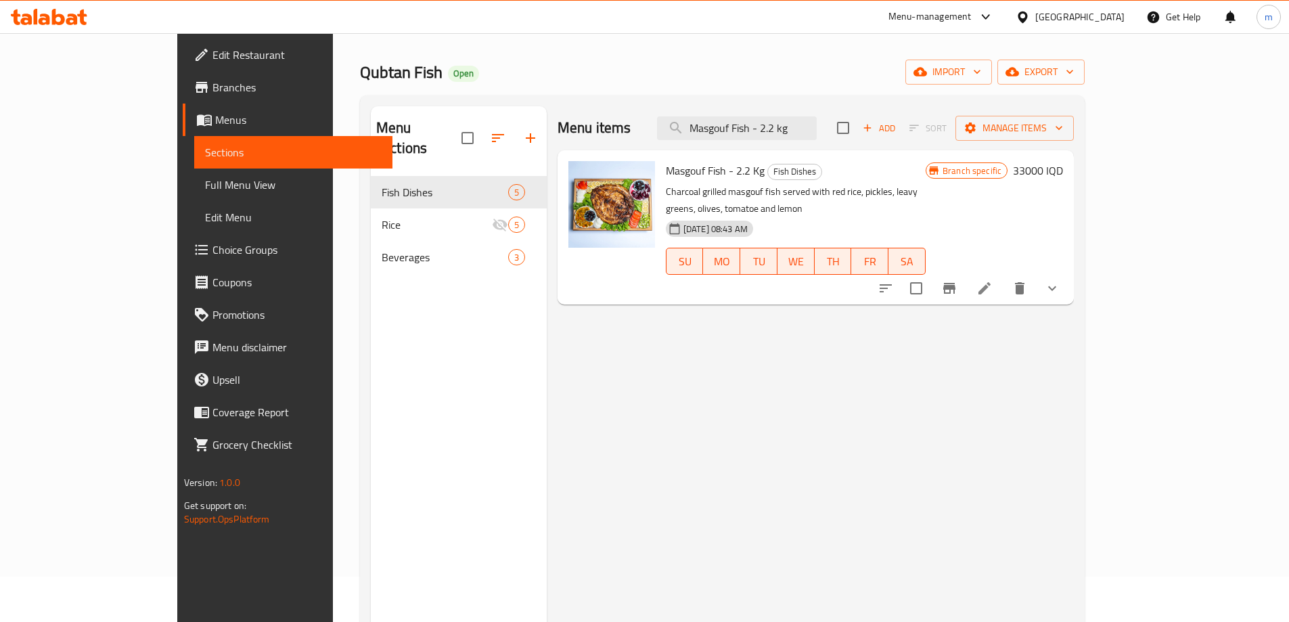
type input "Masgouf Fish - 2.2 kg"
click at [1004, 280] on li at bounding box center [985, 288] width 38 height 24
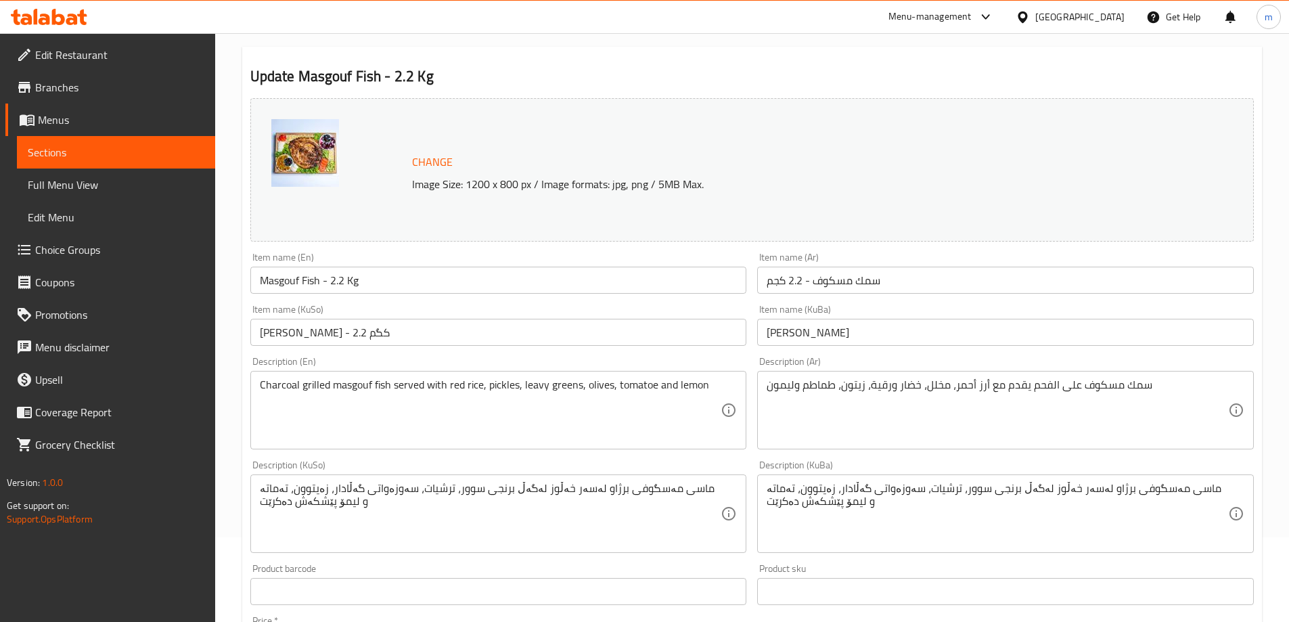
scroll to position [90, 0]
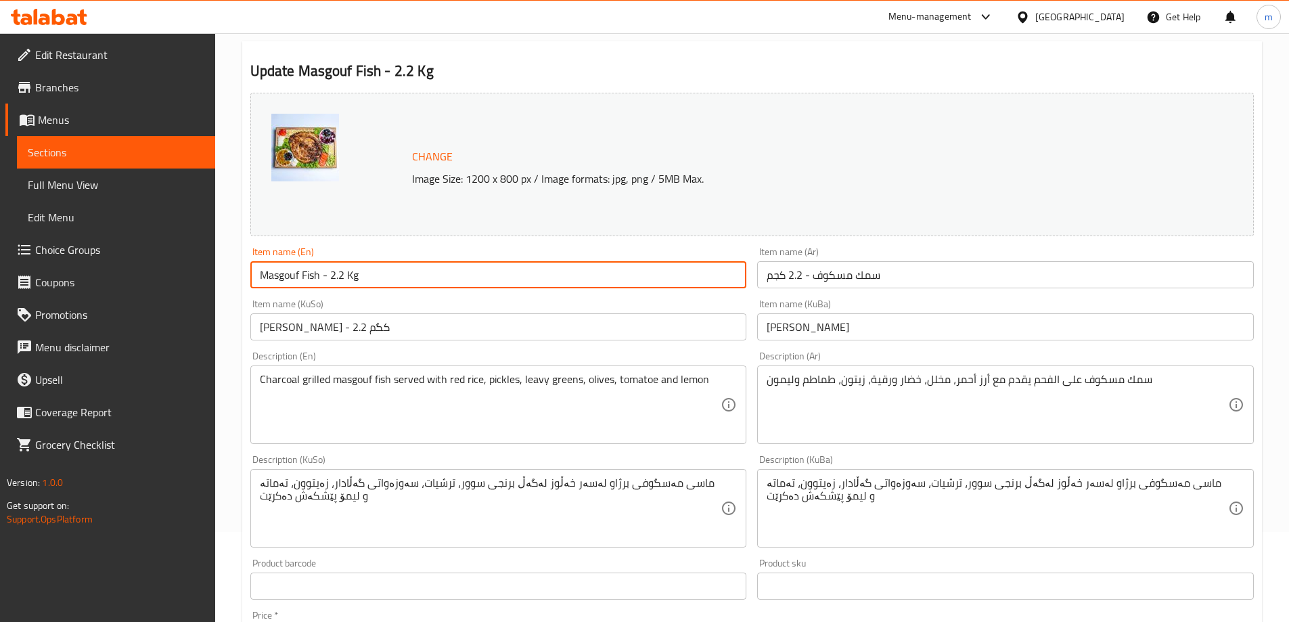
drag, startPoint x: 359, startPoint y: 276, endPoint x: 323, endPoint y: 273, distance: 36.0
click at [323, 273] on input "Masgouf Fish - 2.2 Kg" at bounding box center [498, 274] width 497 height 27
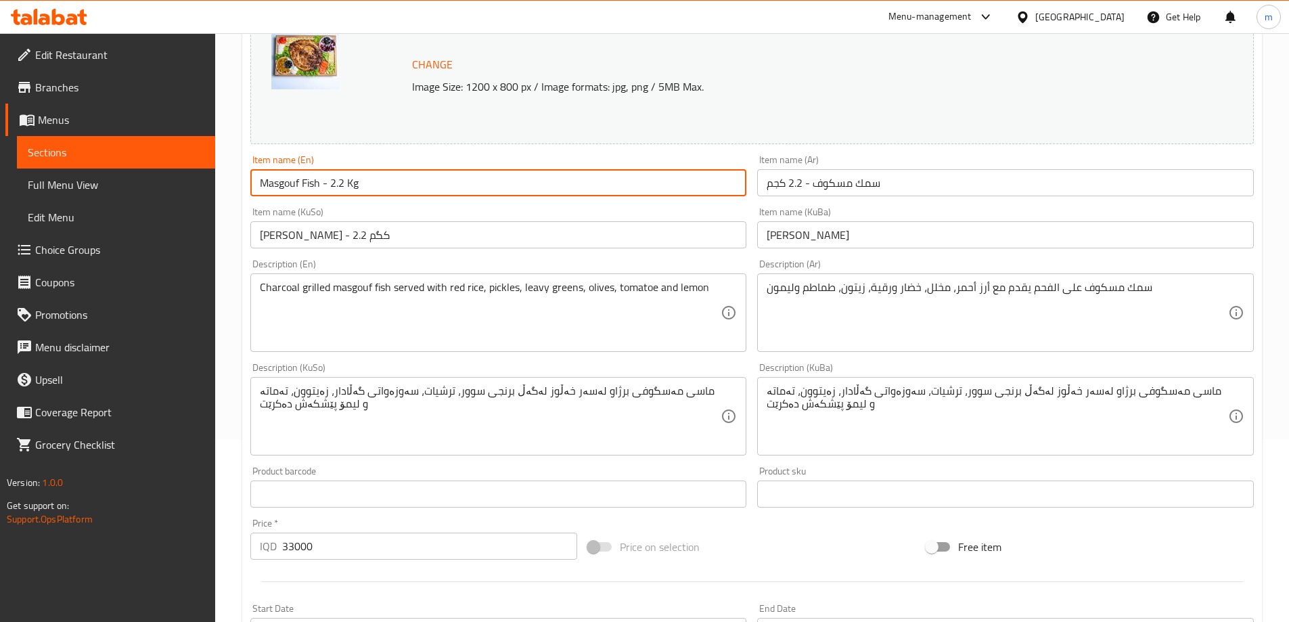
scroll to position [181, 0]
paste input "Masgouf Fish"
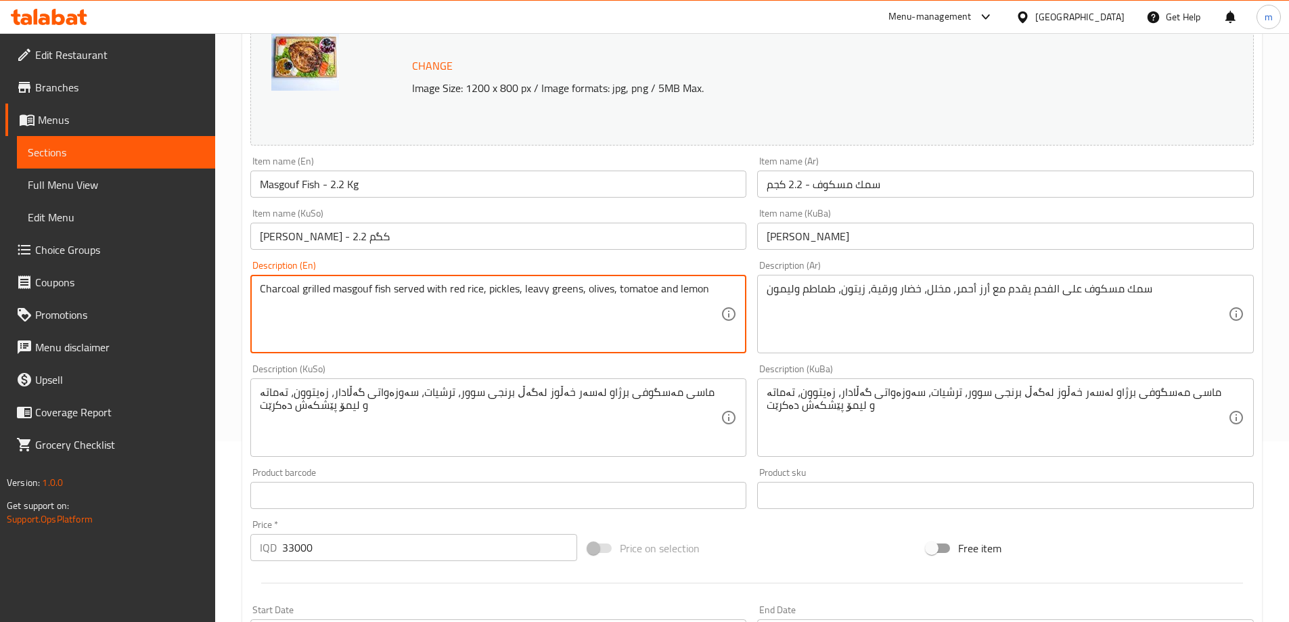
click at [409, 183] on input "Masgouf Fish - 2.2 Kg" at bounding box center [498, 184] width 497 height 27
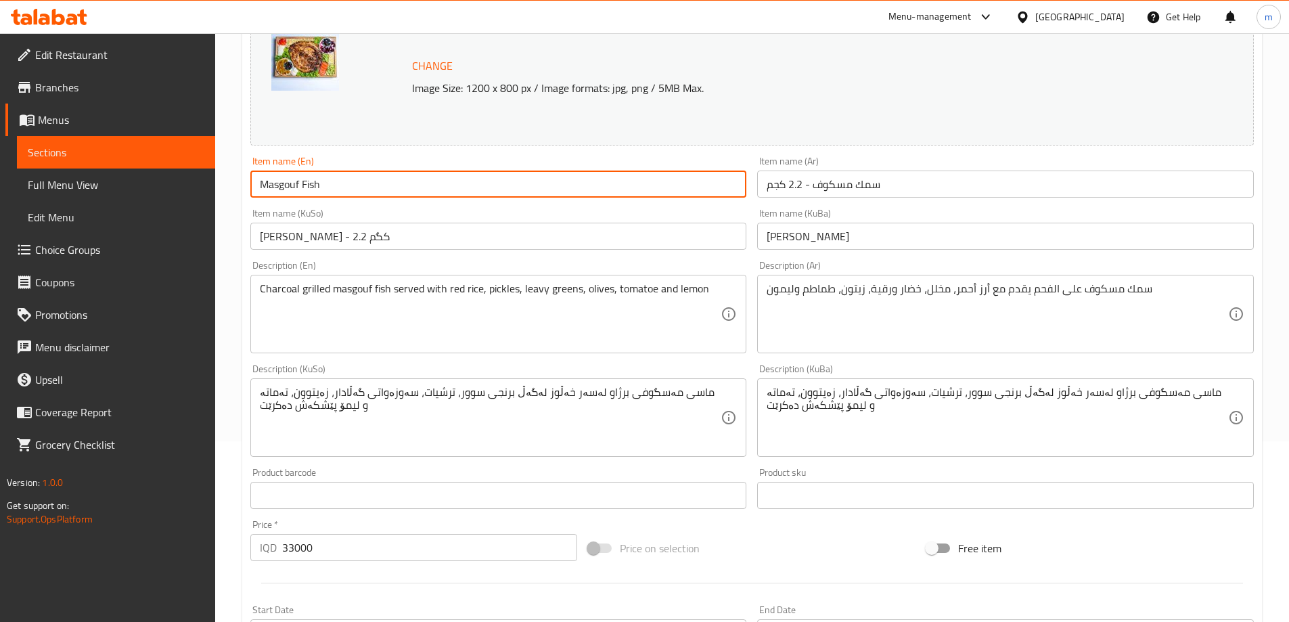
type input "Masgouf Fish"
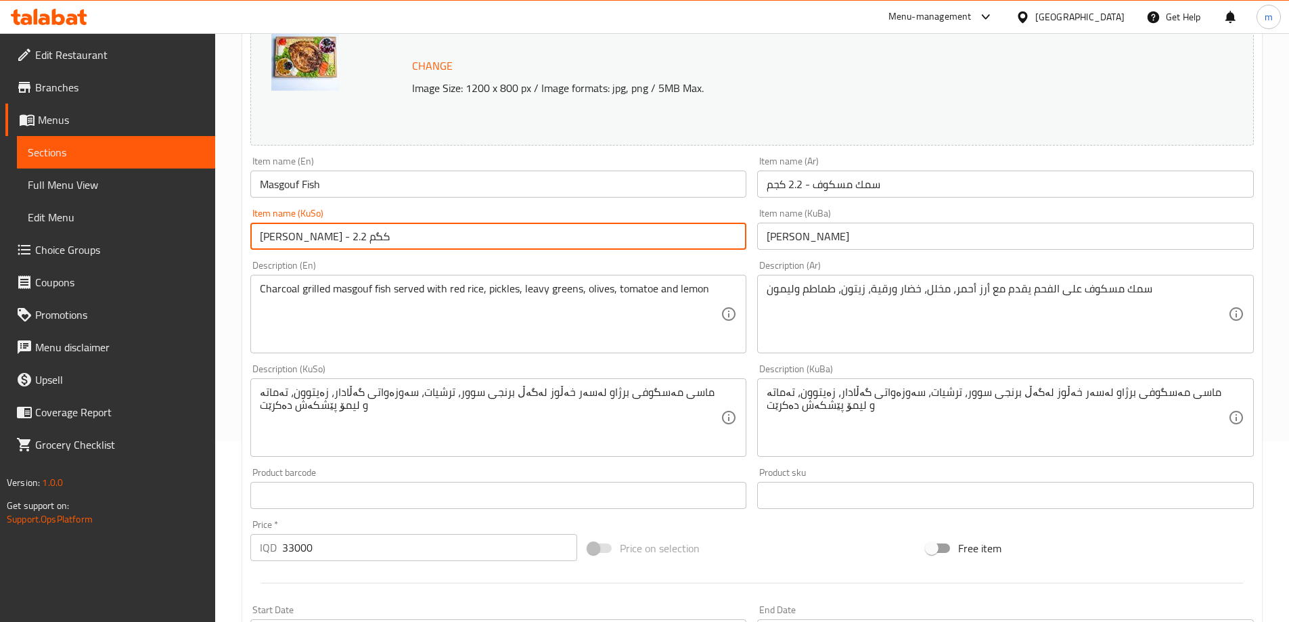
drag, startPoint x: 308, startPoint y: 236, endPoint x: 210, endPoint y: 232, distance: 98.2
click at [210, 232] on div "Edit Restaurant Branches Menus Sections Full Menu View Edit Menu Choice Groups …" at bounding box center [644, 428] width 1289 height 1153
type input "[PERSON_NAME]"
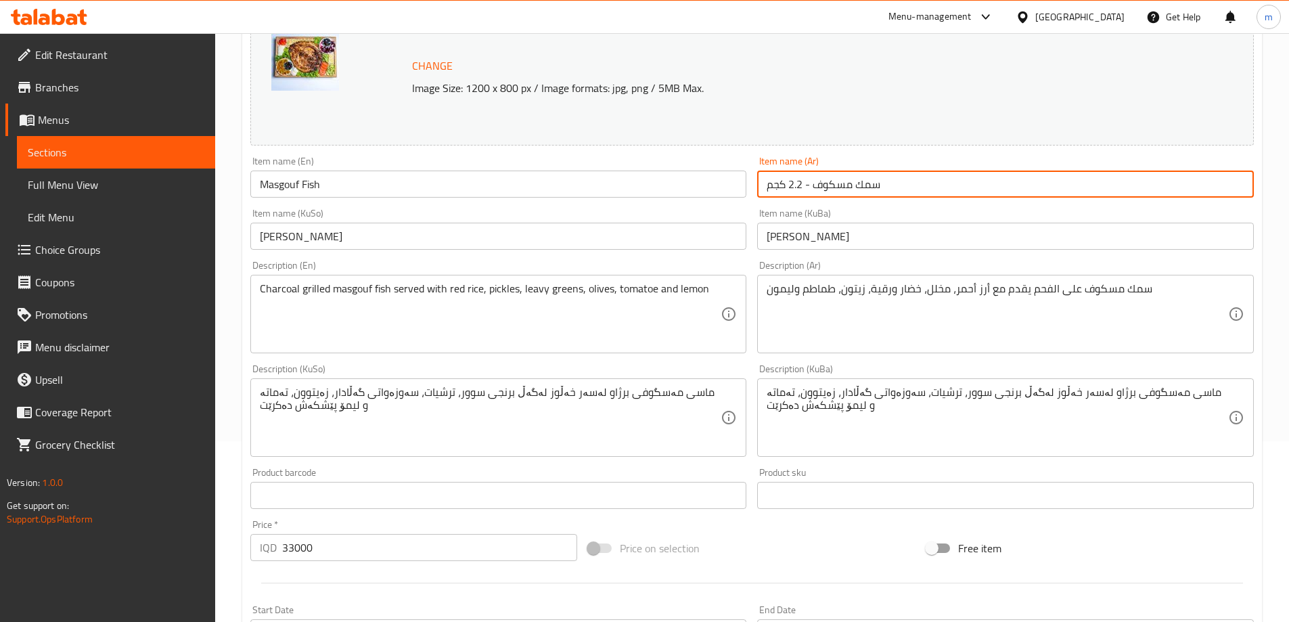
drag, startPoint x: 816, startPoint y: 183, endPoint x: 644, endPoint y: 166, distance: 172.8
click at [644, 166] on div "Change Image Size: 1200 x 800 px / Image formats: jpg, png / 5MB Max. Item name…" at bounding box center [752, 376] width 1015 height 759
type input "سمك مسكوف"
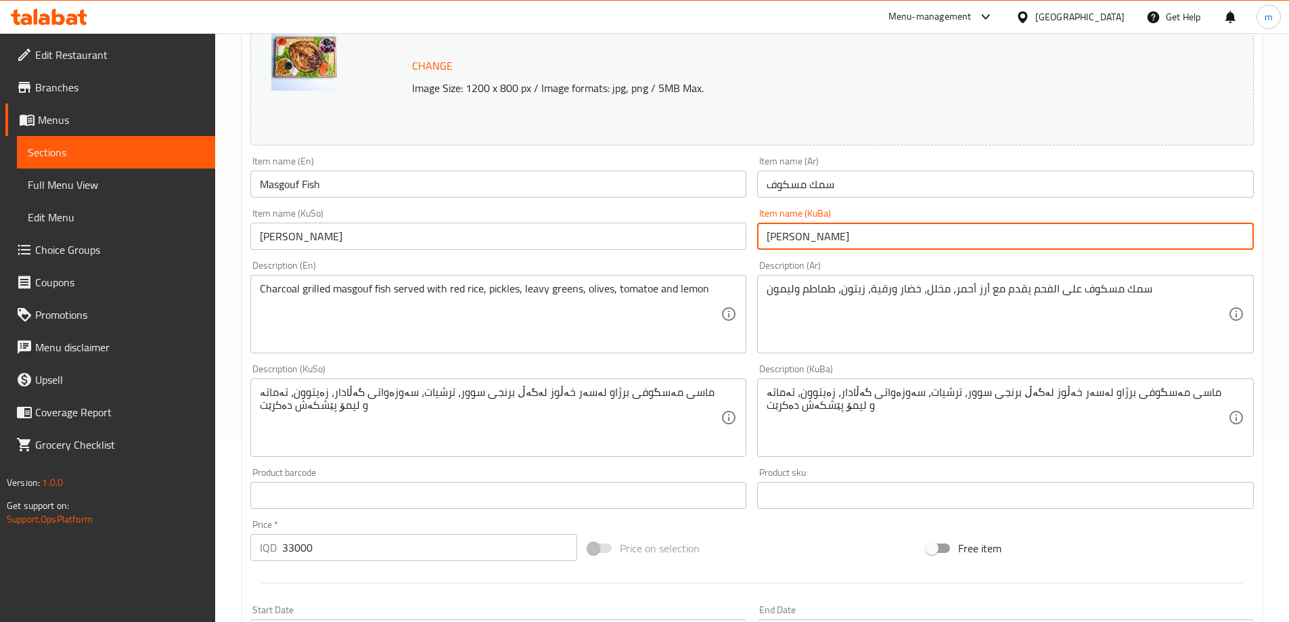
click at [874, 230] on input "[PERSON_NAME]" at bounding box center [1005, 236] width 497 height 27
click at [671, 204] on div "Item name (KuSo) [PERSON_NAME] Item name (KuSo)" at bounding box center [499, 229] width 508 height 52
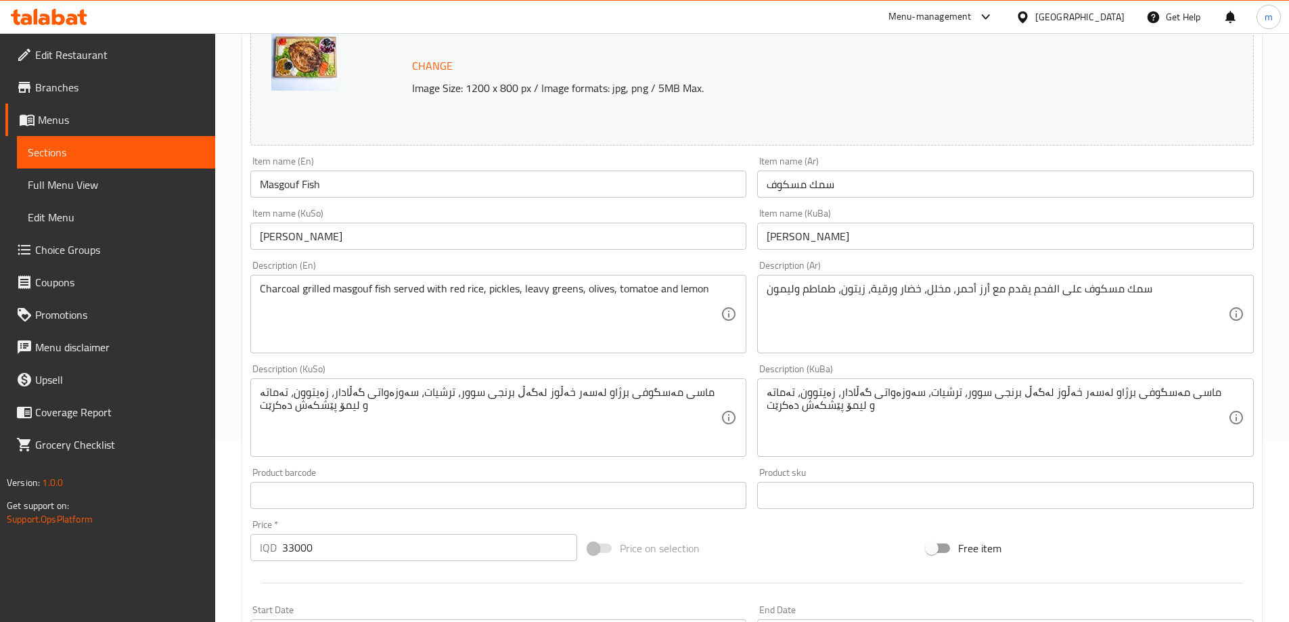
click at [410, 206] on div "Item name (KuSo) [PERSON_NAME] Item name (KuSo)" at bounding box center [499, 229] width 508 height 52
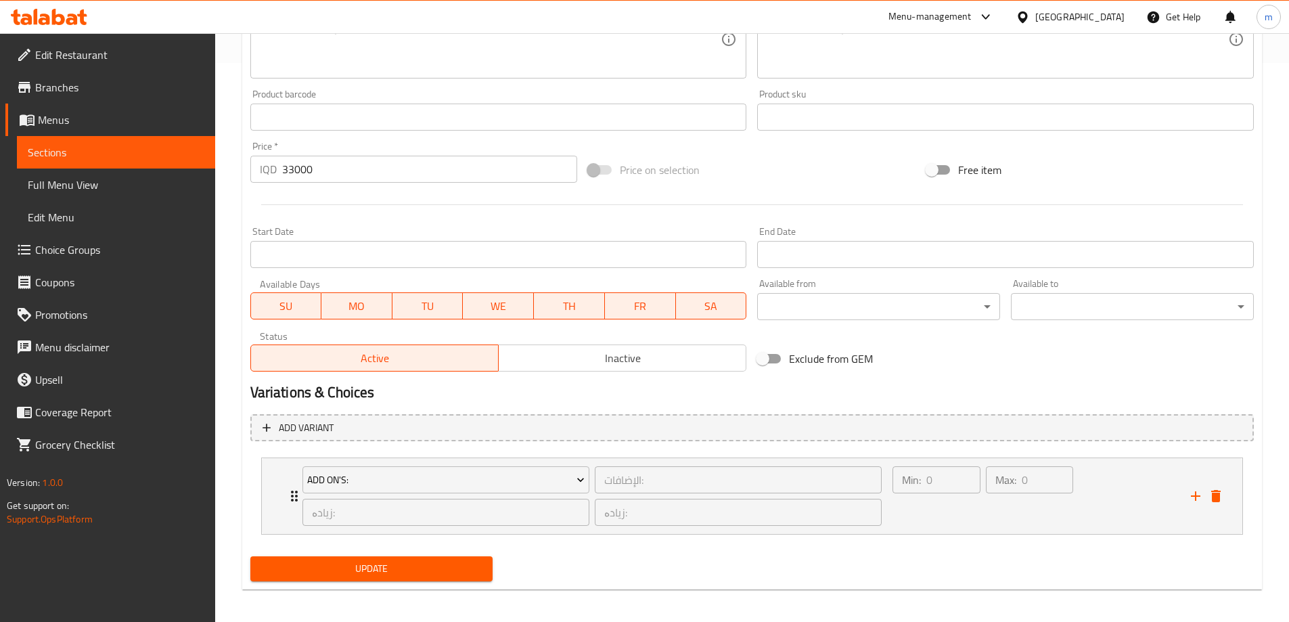
scroll to position [564, 0]
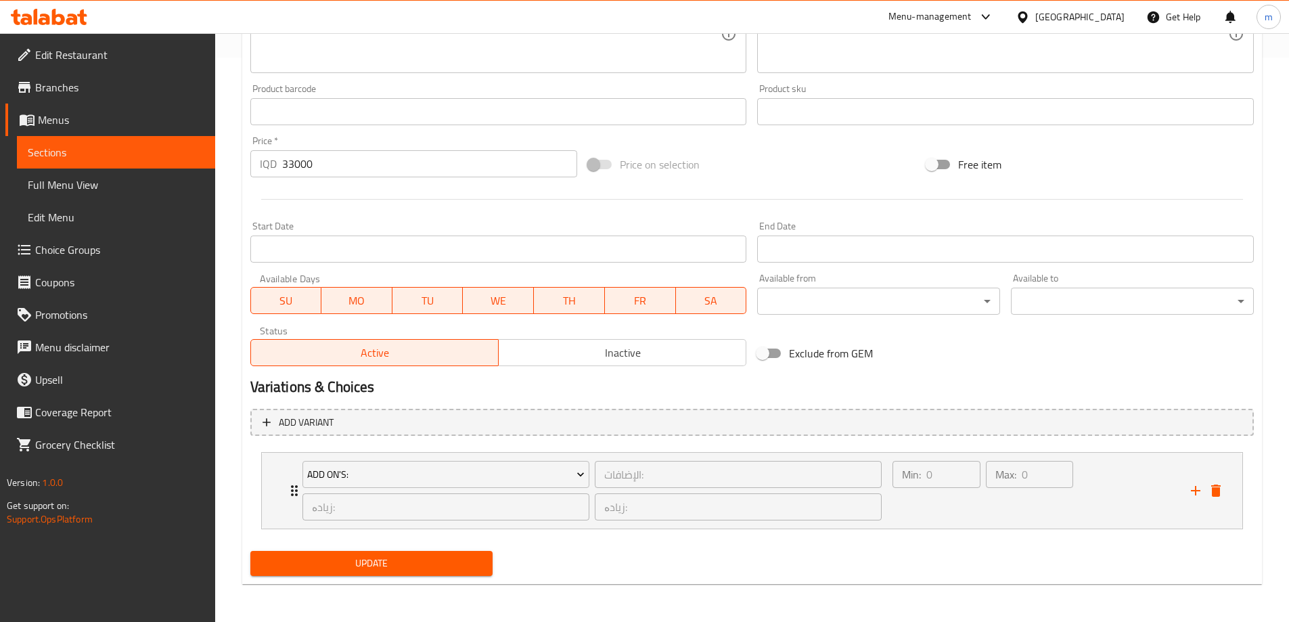
click at [255, 453] on li "Add On's: الإضافات: ​ زیادە: ​ زیادە: ​ Min: 0 ​ Max: 0 ​ Red Rice (ID: 2316476…" at bounding box center [752, 491] width 1004 height 88
click at [292, 483] on icon "Expand" at bounding box center [294, 491] width 16 height 16
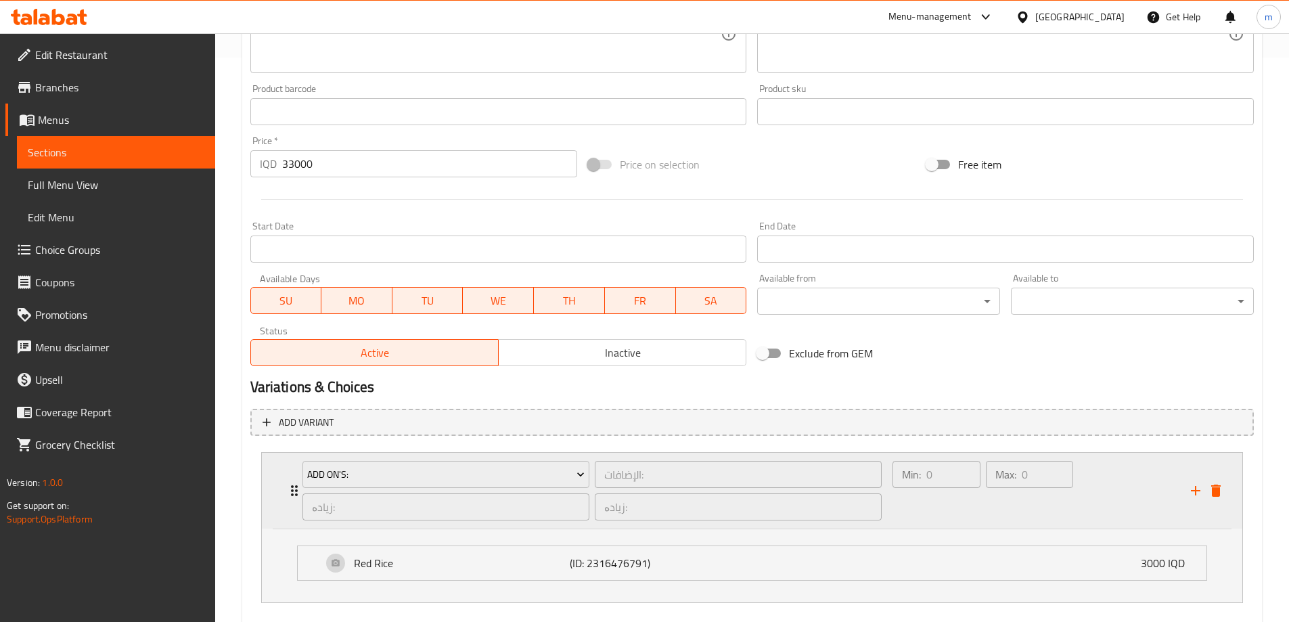
click at [289, 485] on icon "Expand" at bounding box center [294, 491] width 16 height 16
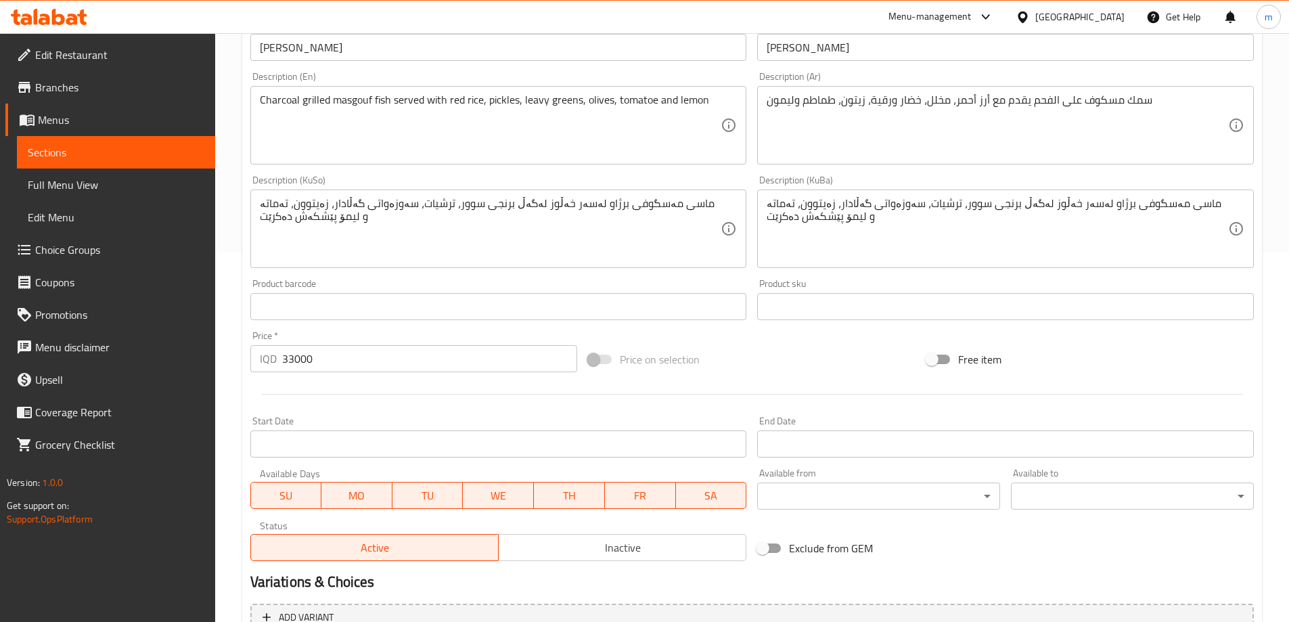
scroll to position [519, 0]
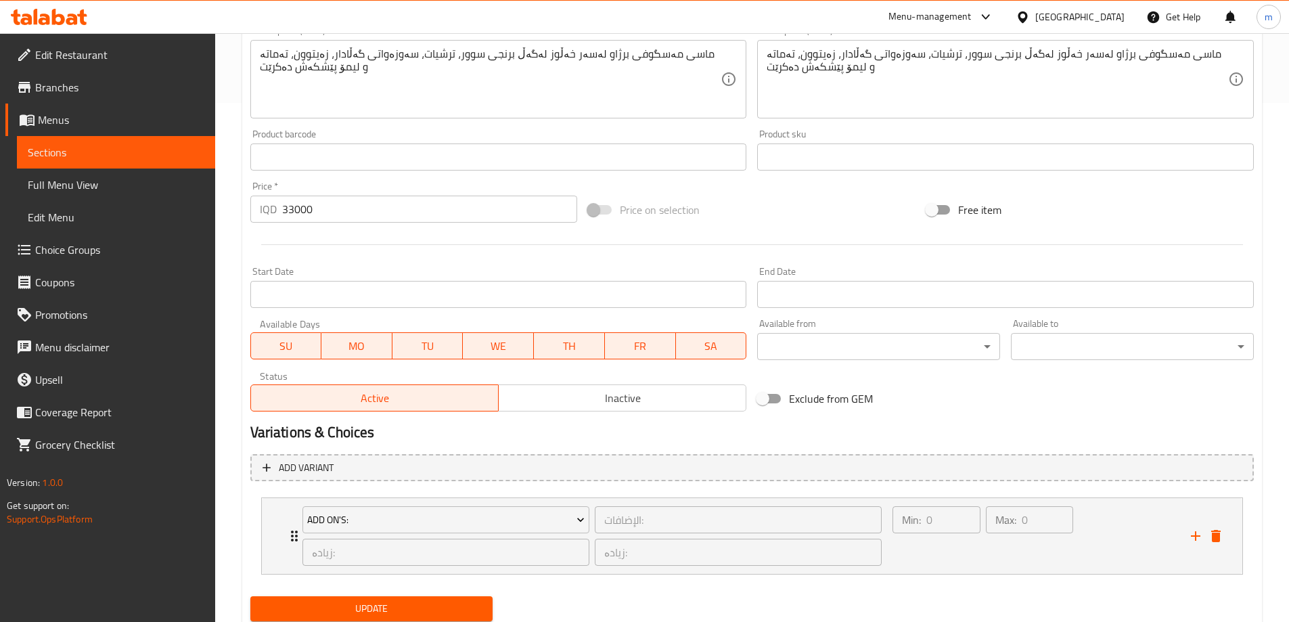
click at [342, 194] on div "Price   * IQD 33000 Price *" at bounding box center [414, 201] width 328 height 41
click at [344, 201] on input "33000" at bounding box center [430, 209] width 296 height 27
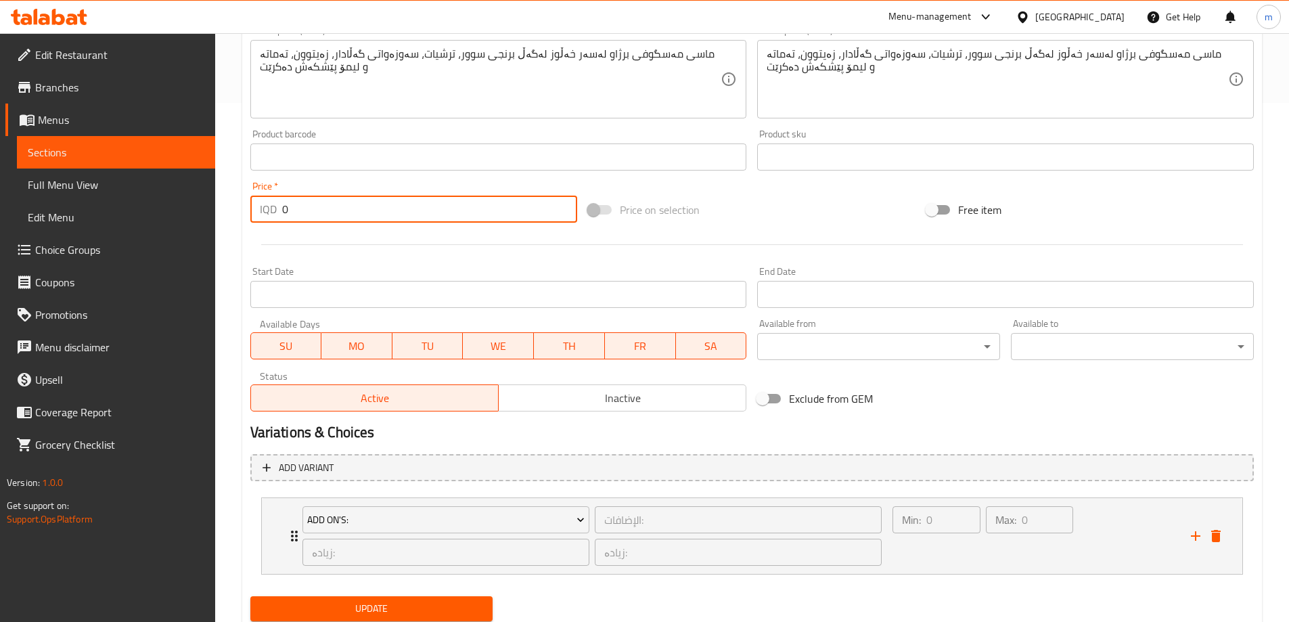
type input "0"
click at [279, 252] on div at bounding box center [752, 244] width 1015 height 33
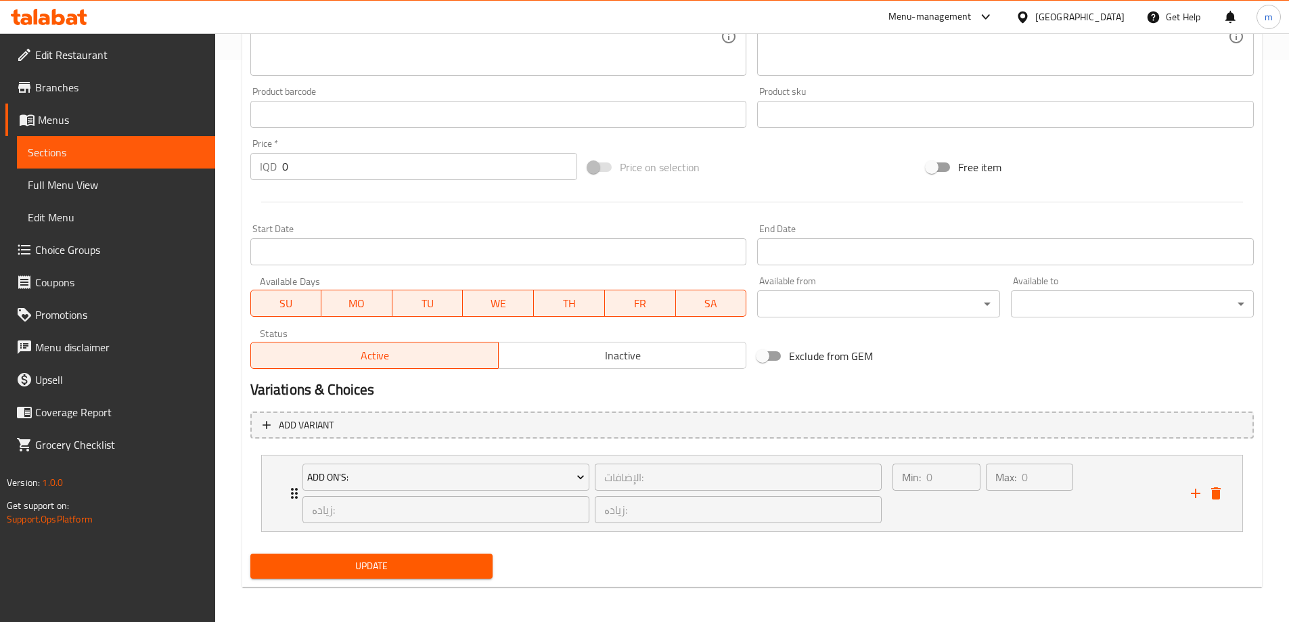
scroll to position [564, 0]
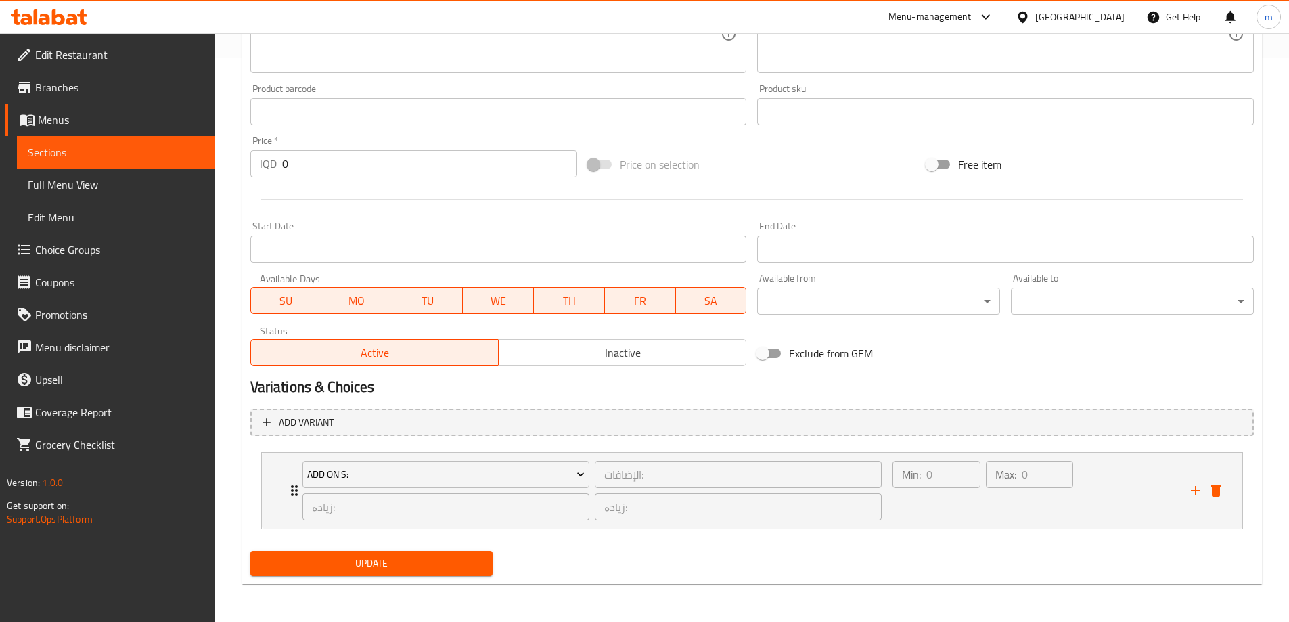
click at [353, 558] on span "Update" at bounding box center [371, 563] width 221 height 17
click at [115, 179] on span "Full Menu View" at bounding box center [116, 185] width 177 height 16
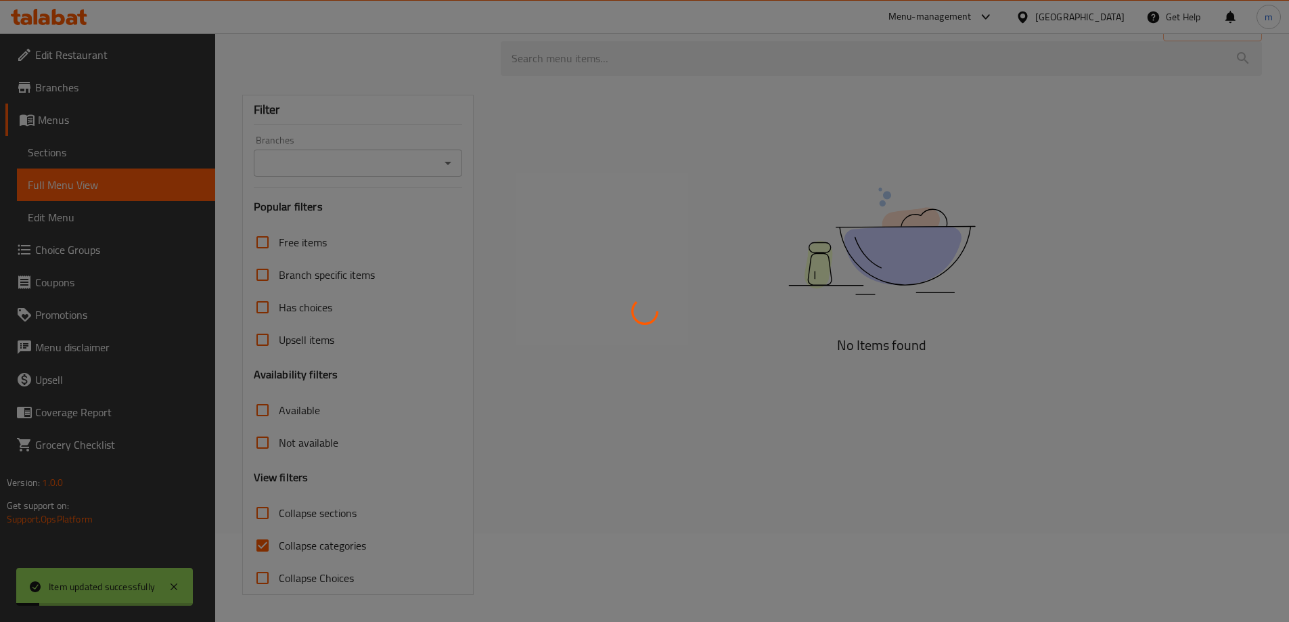
scroll to position [89, 0]
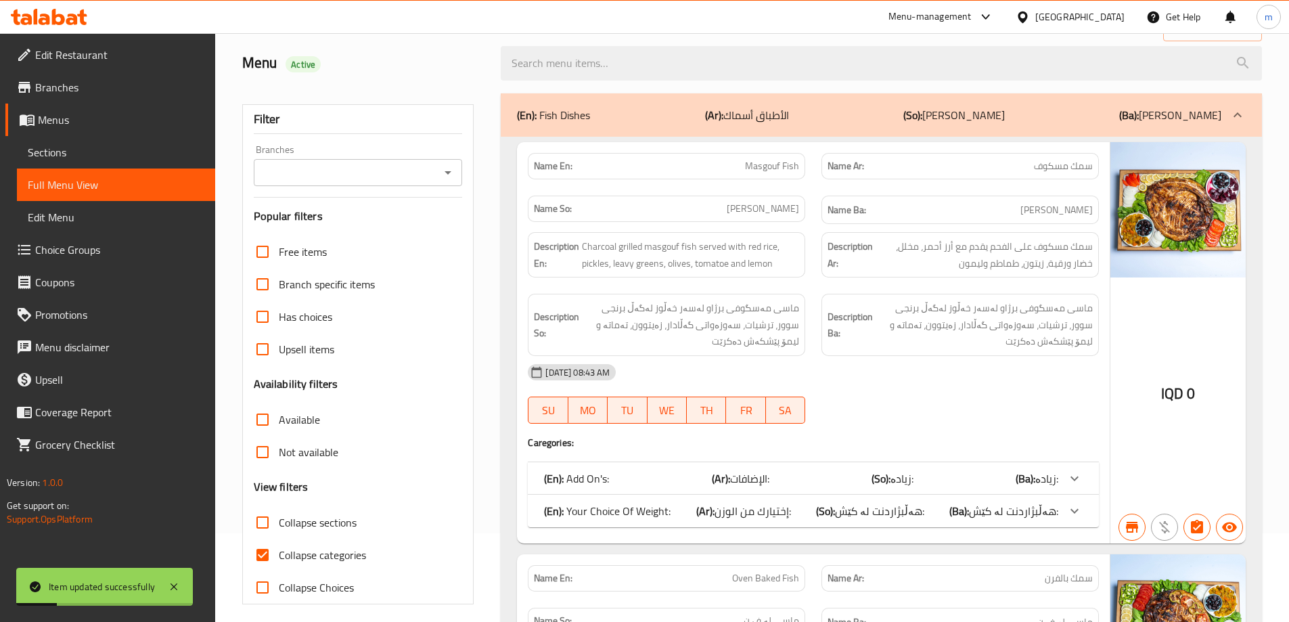
click at [439, 171] on button "Open" at bounding box center [448, 172] width 19 height 19
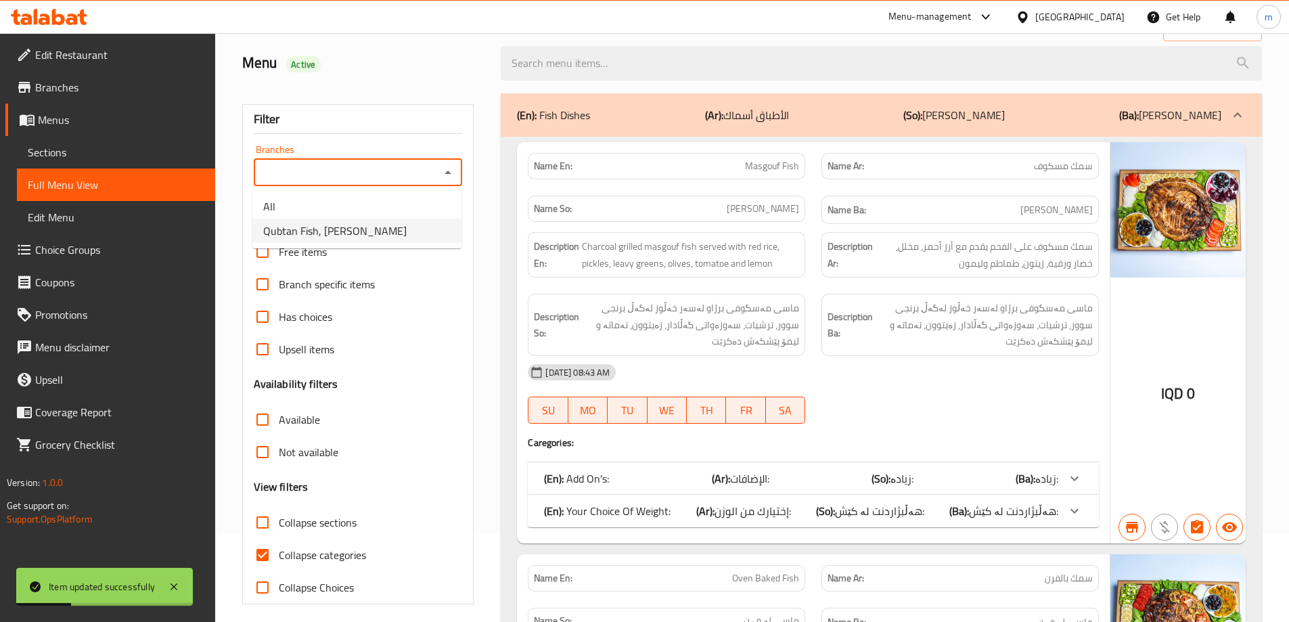
click at [317, 231] on span "Qubtan Fish, Ankawa" at bounding box center [334, 231] width 143 height 16
type input "Qubtan Fish, Ankawa"
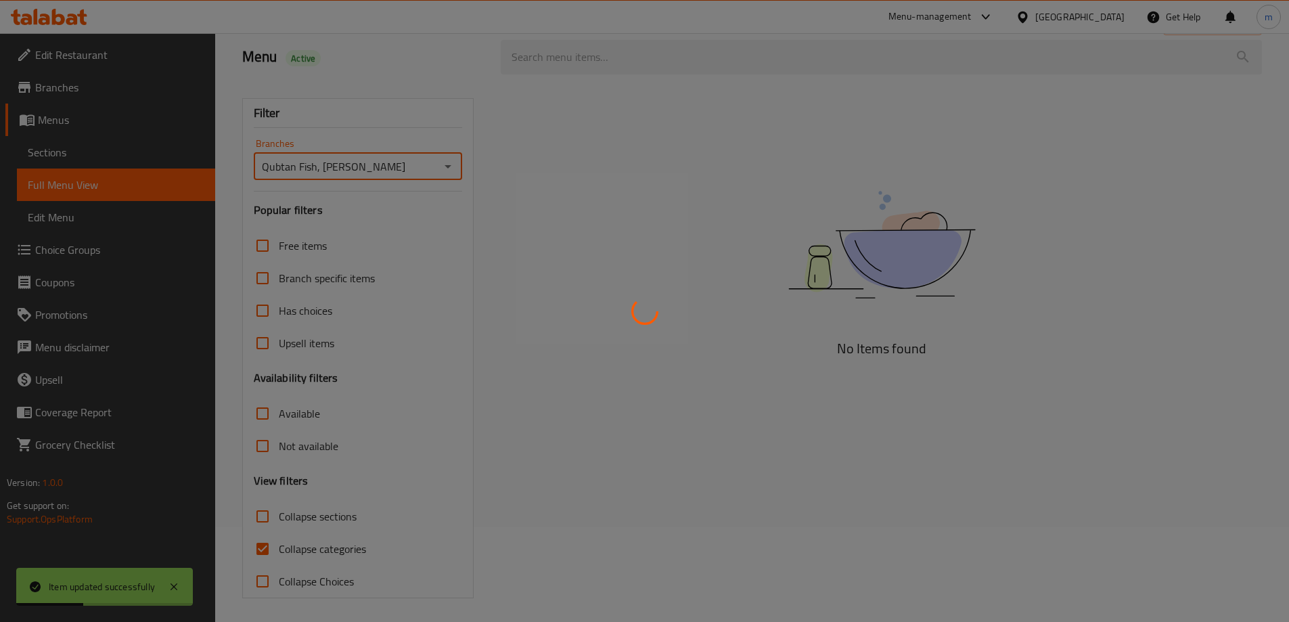
scroll to position [98, 0]
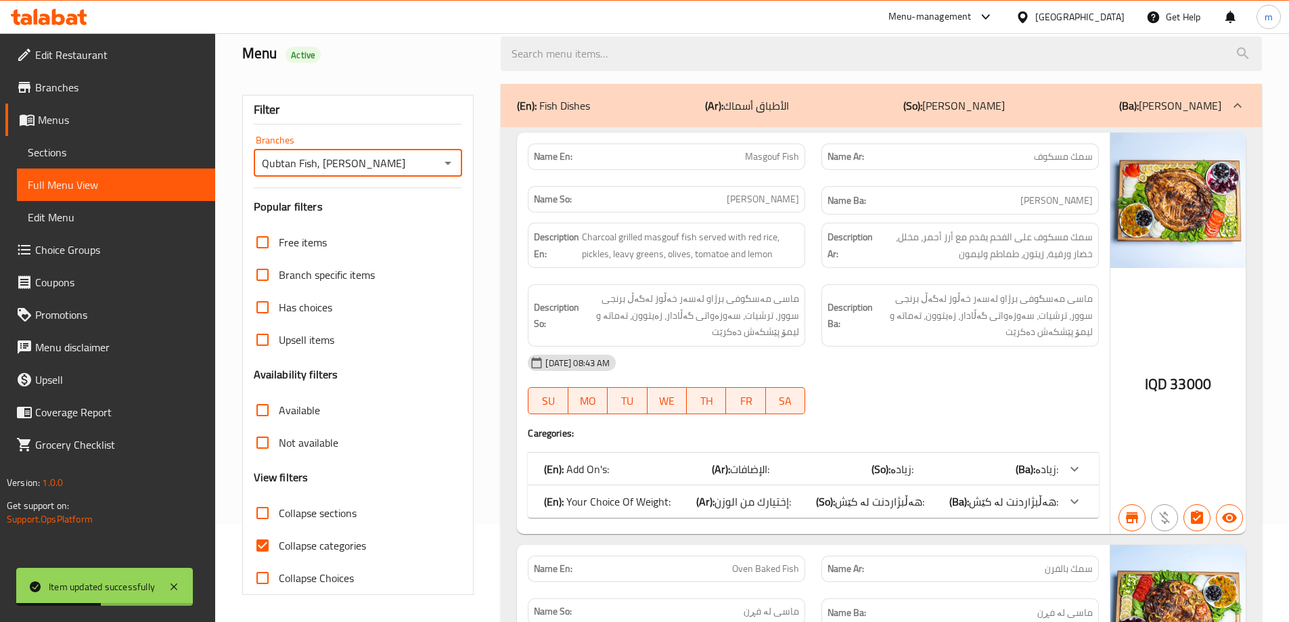
click at [259, 548] on input "Collapse categories" at bounding box center [262, 545] width 32 height 32
checkbox input "false"
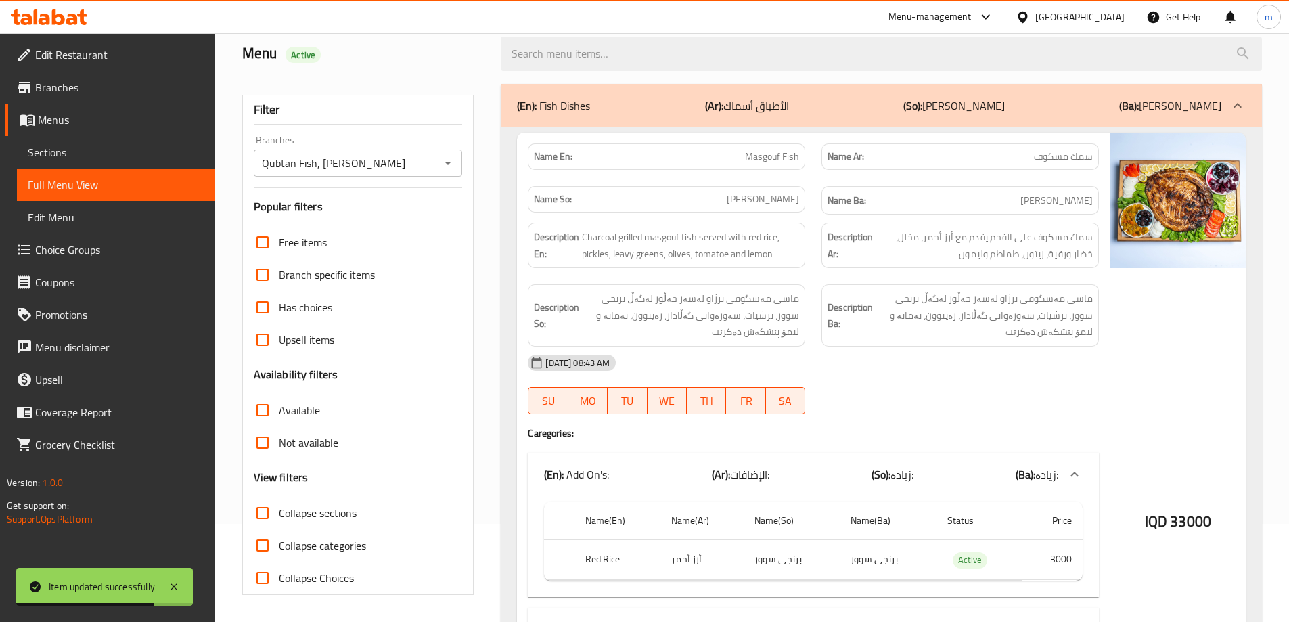
click at [761, 163] on span "Masgouf Fish" at bounding box center [772, 157] width 54 height 14
copy span "Masgouf Fish"
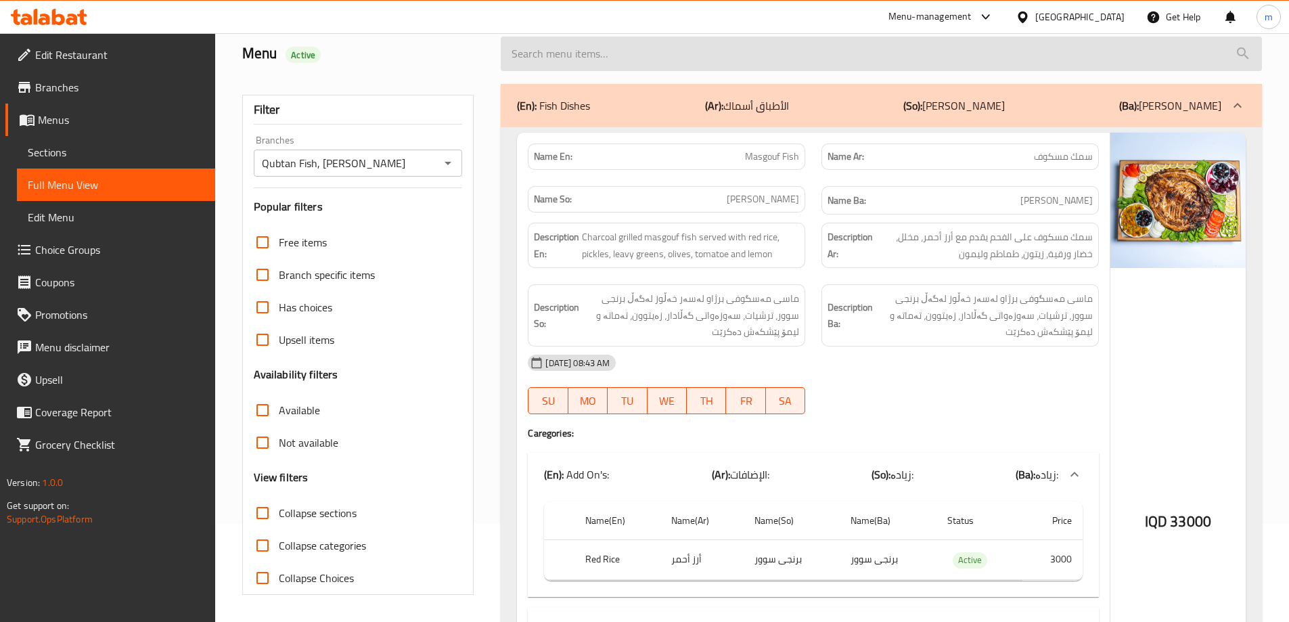
click at [694, 64] on input "search" at bounding box center [881, 54] width 761 height 35
paste input "Masgouf Fish"
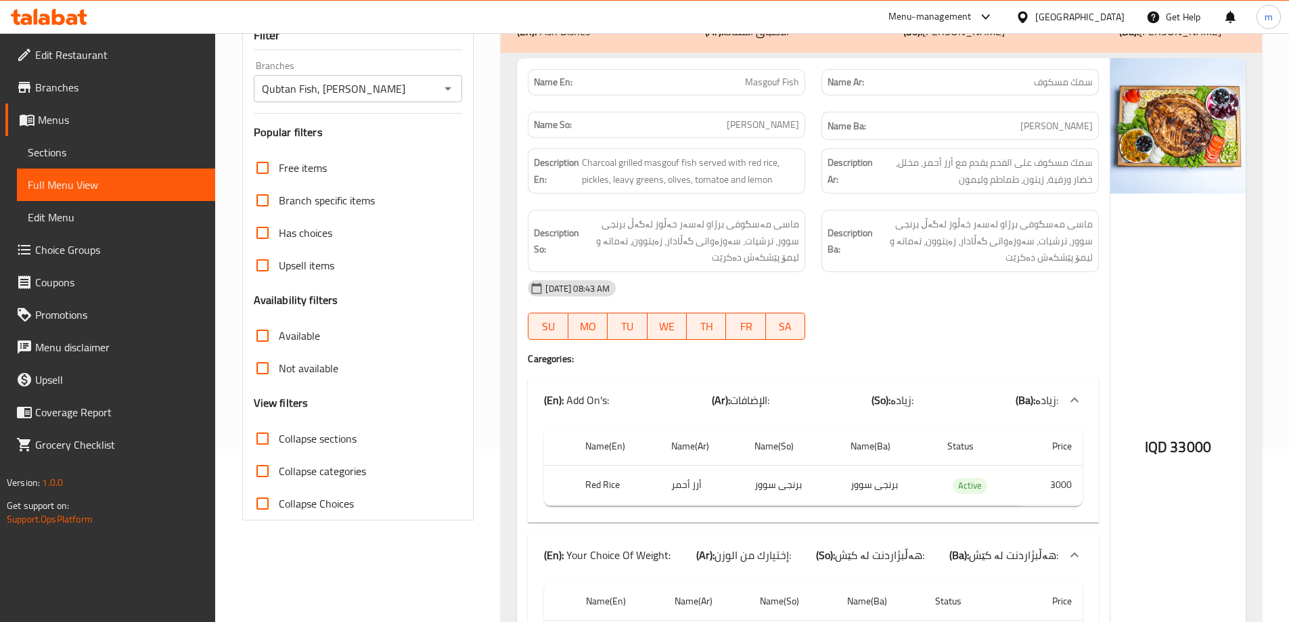
scroll to position [151, 0]
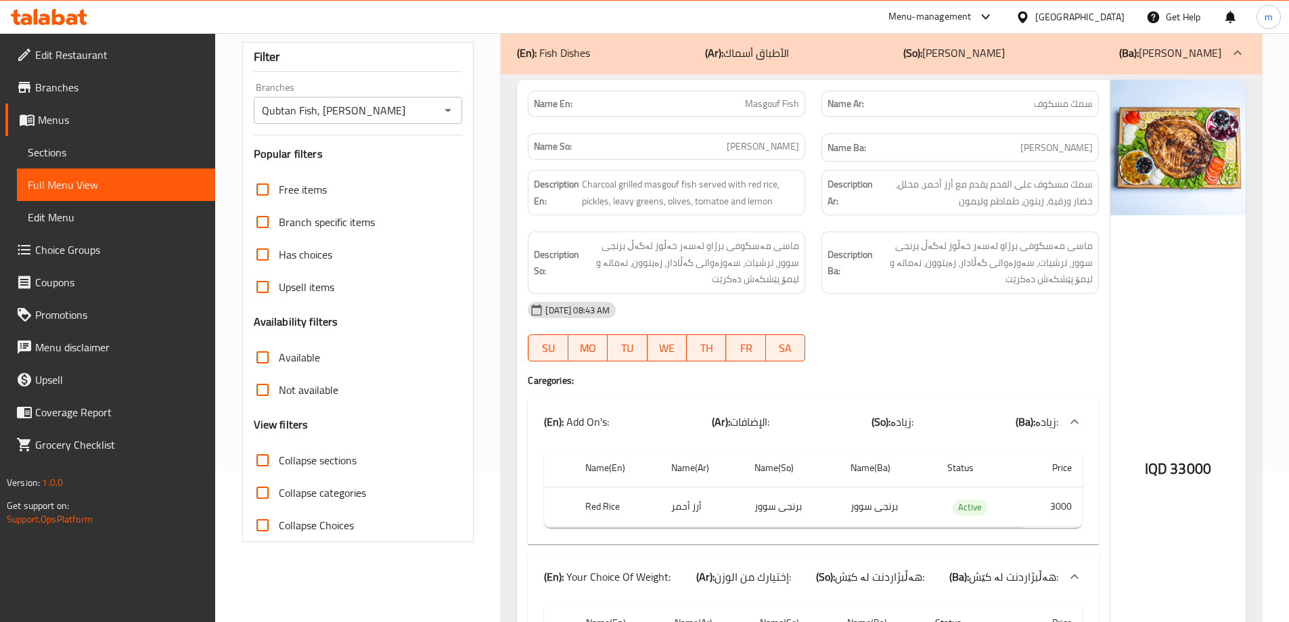
type input "Masgouf Fish"
click at [81, 143] on link "Sections" at bounding box center [116, 152] width 198 height 32
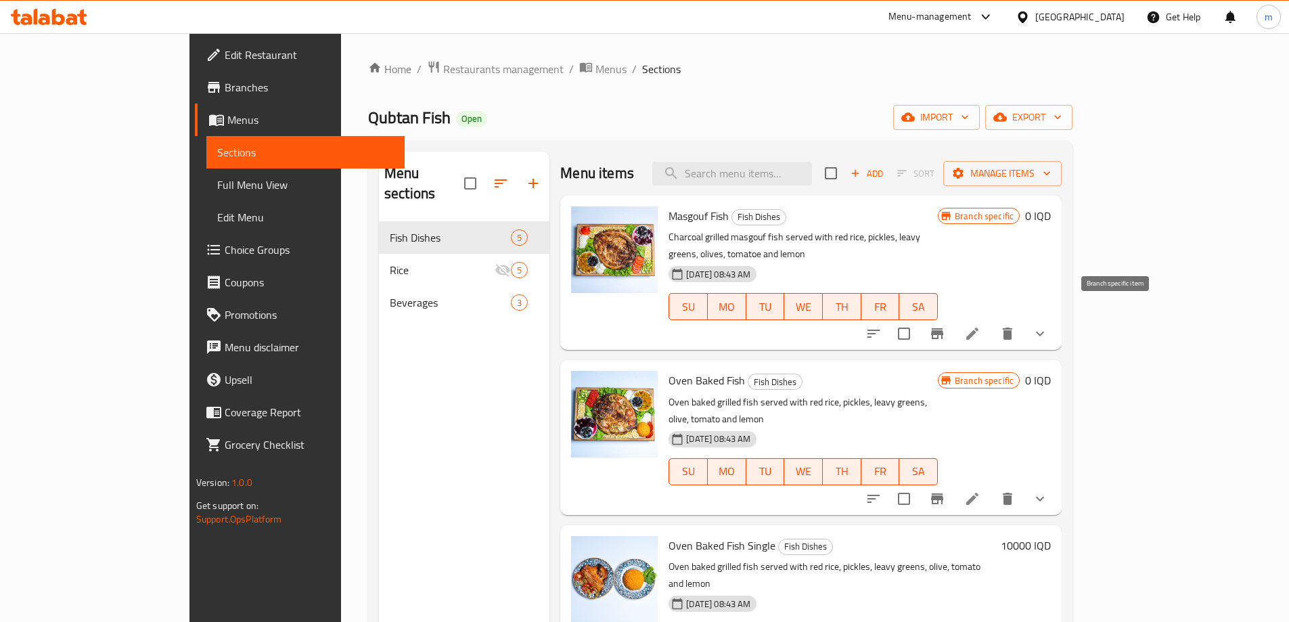
click at [946, 326] on icon "Branch-specific-item" at bounding box center [937, 334] width 16 height 16
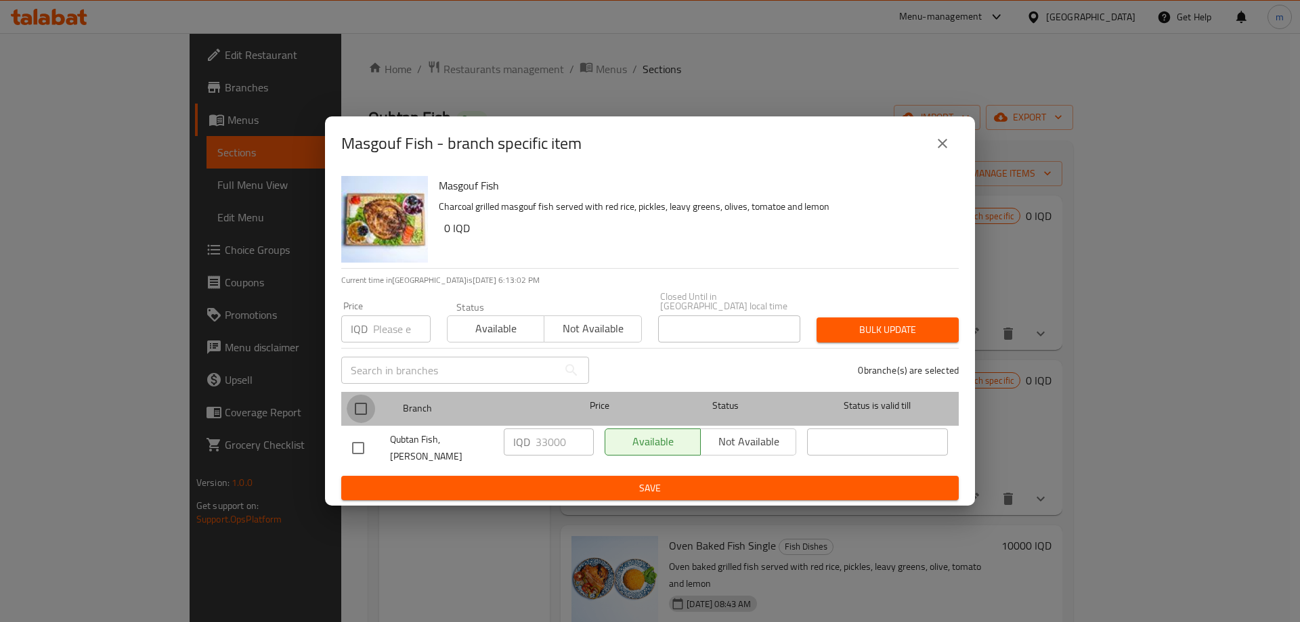
click at [364, 409] on input "checkbox" at bounding box center [361, 409] width 28 height 28
checkbox input "true"
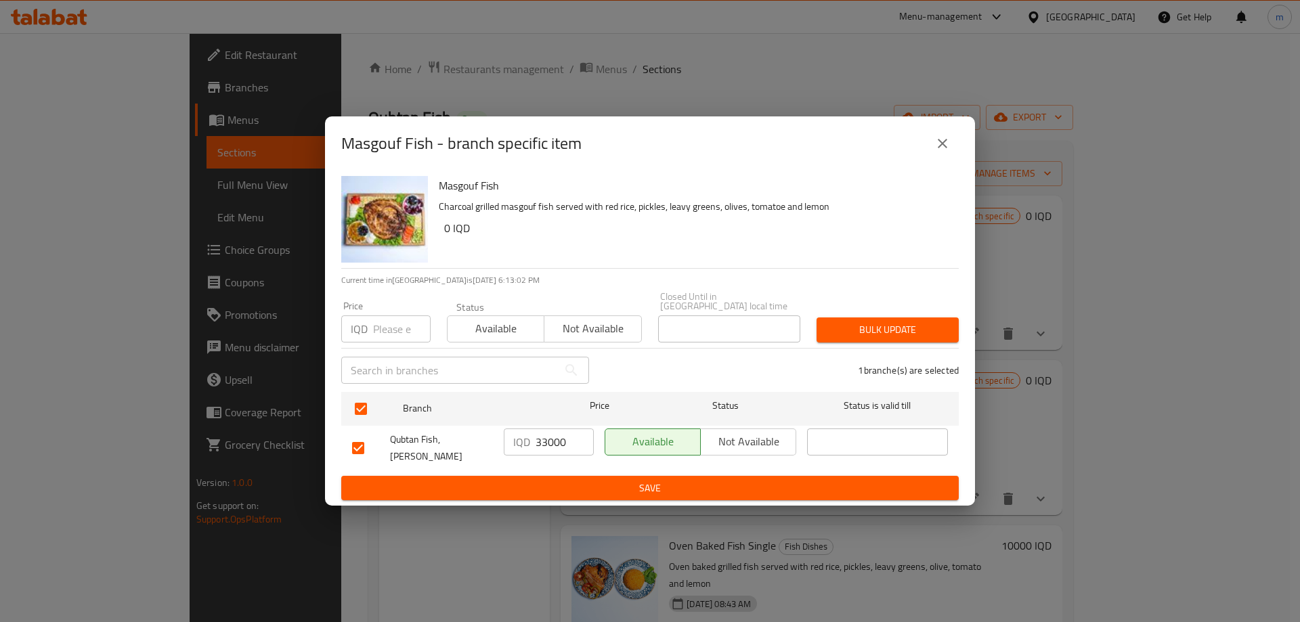
click at [528, 445] on p "IQD" at bounding box center [521, 442] width 17 height 16
click at [542, 437] on input "33000" at bounding box center [564, 441] width 58 height 27
type input "0"
click at [657, 476] on button "Save" at bounding box center [649, 488] width 617 height 25
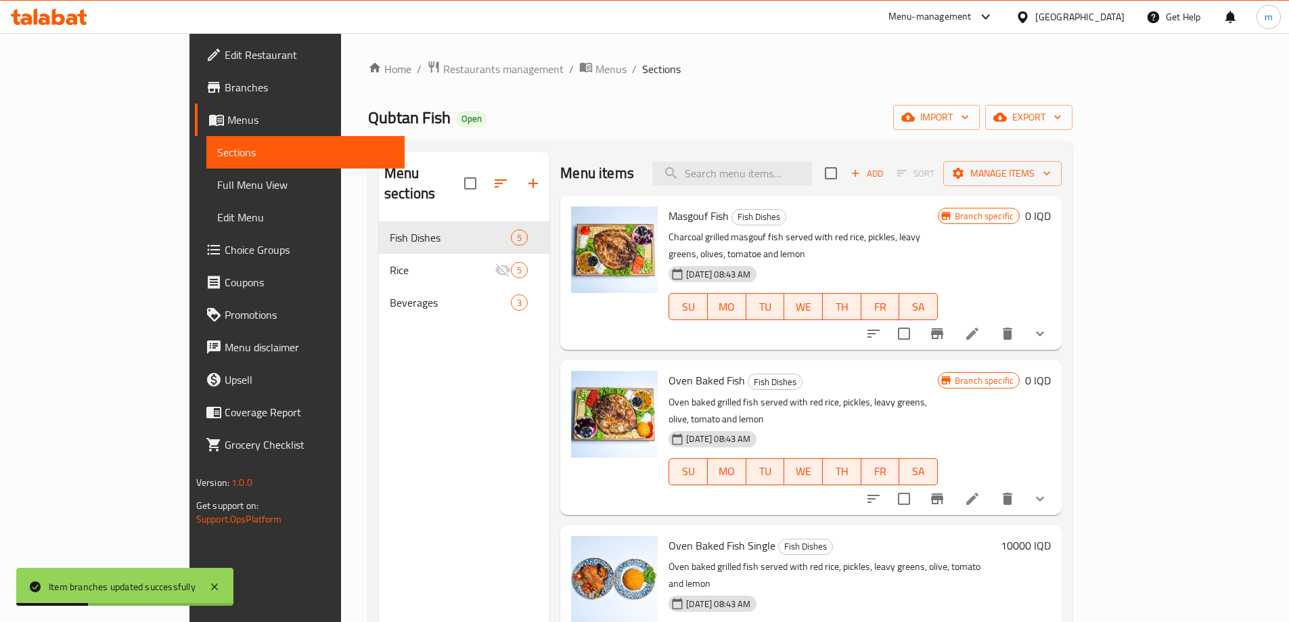
click at [217, 186] on span "Full Menu View" at bounding box center [305, 185] width 177 height 16
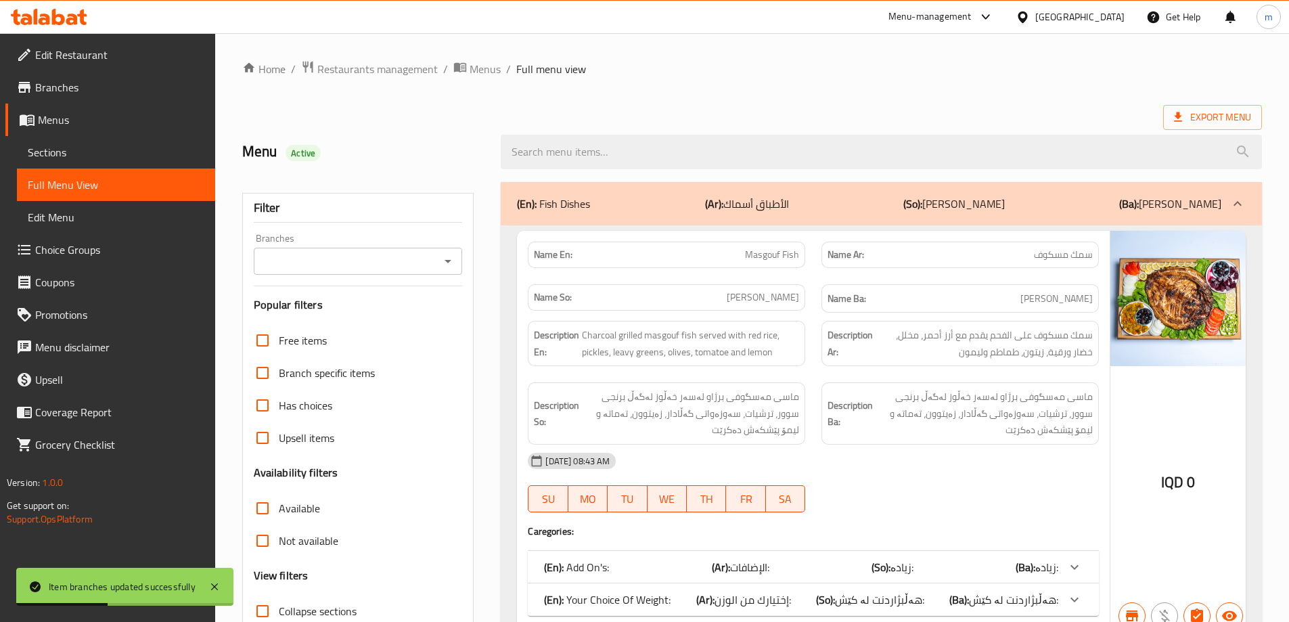
click at [452, 256] on icon "Open" at bounding box center [448, 261] width 16 height 16
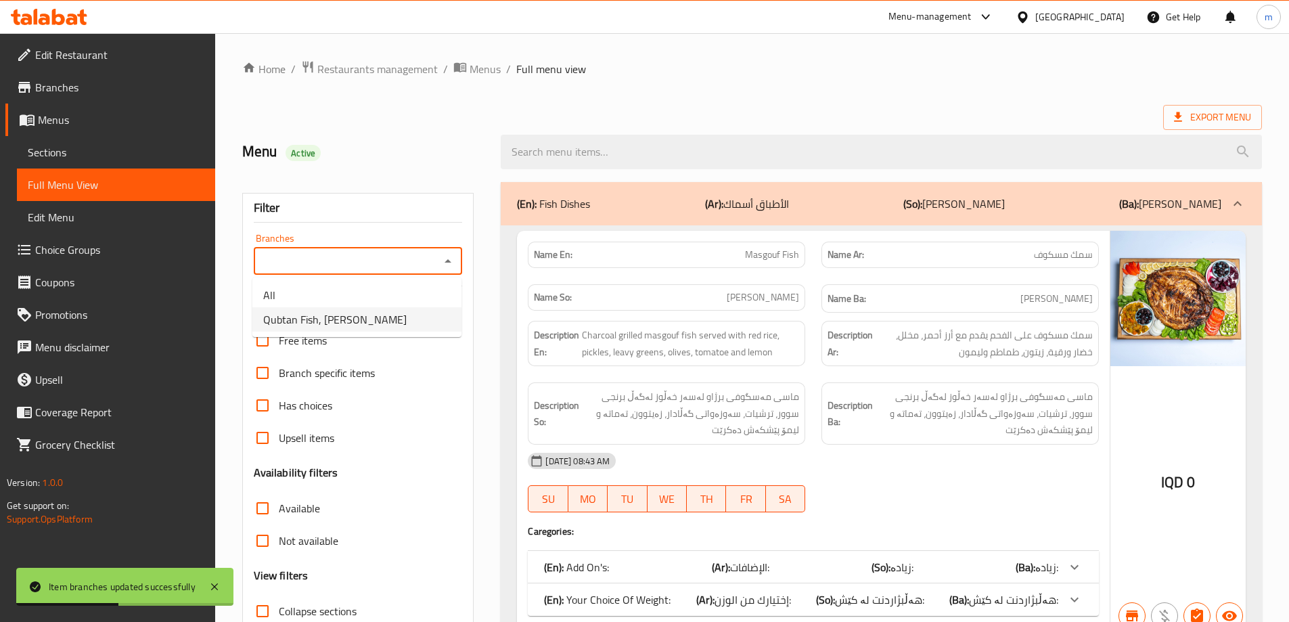
click at [340, 326] on span "Qubtan Fish, Ankawa" at bounding box center [334, 319] width 143 height 16
type input "Qubtan Fish, Ankawa"
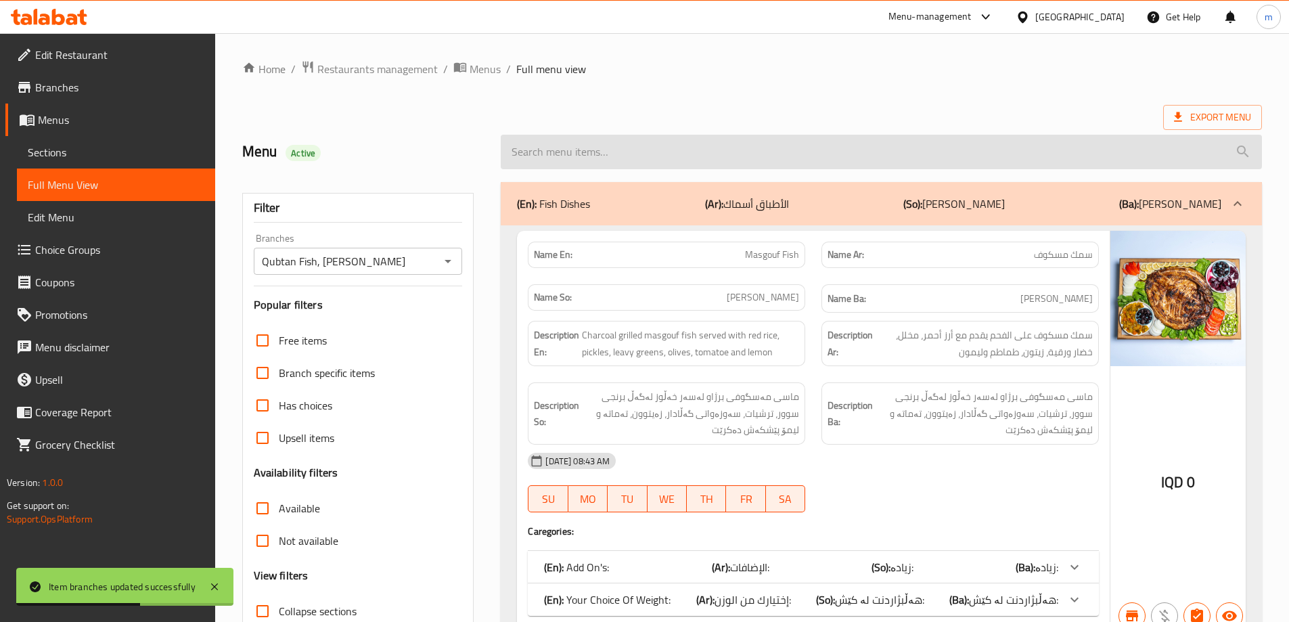
click at [681, 152] on input "search" at bounding box center [881, 152] width 761 height 35
paste input "Masgouf Fish"
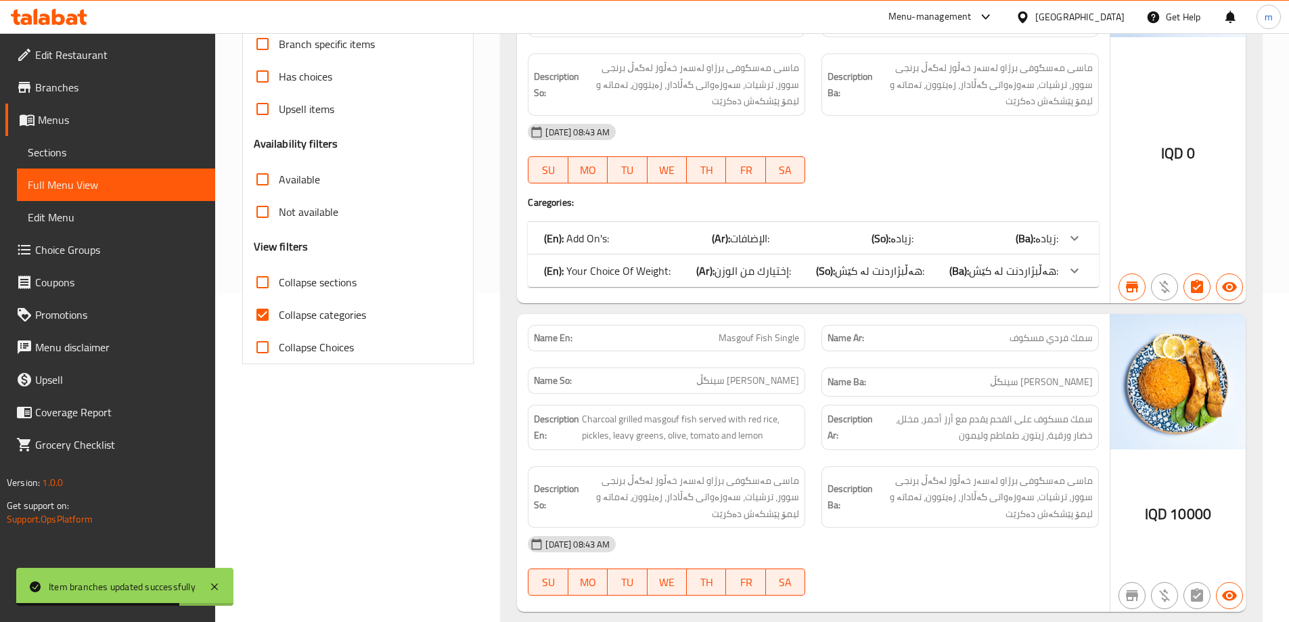
scroll to position [373, 0]
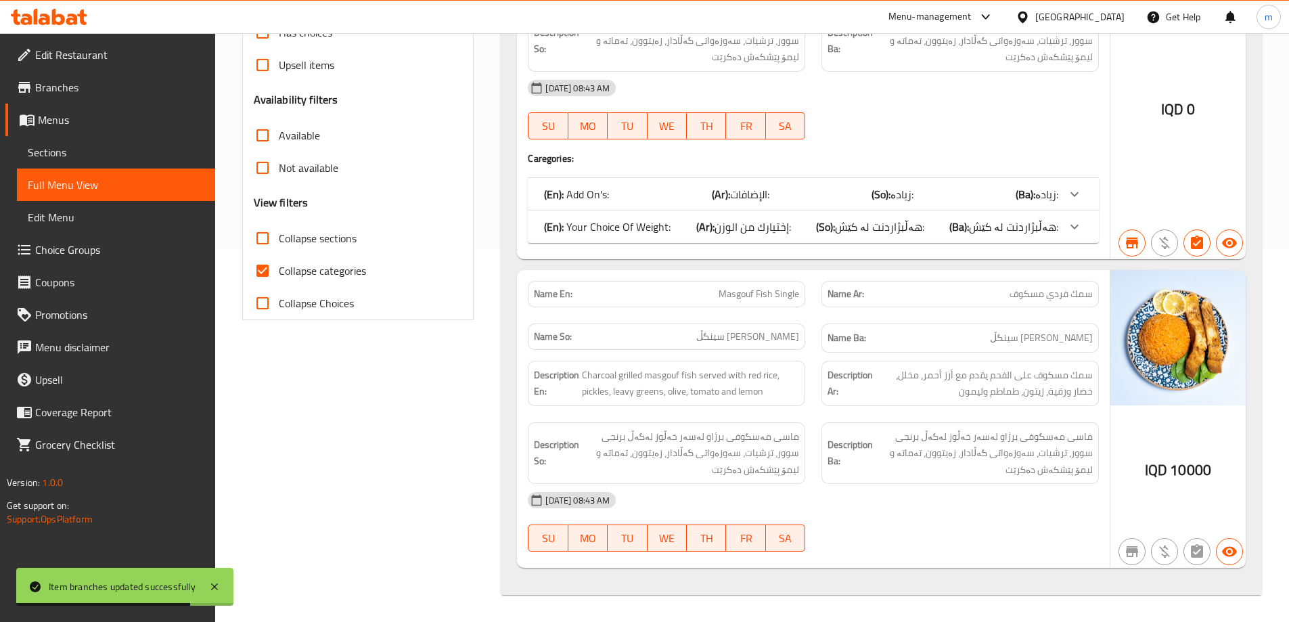
type input "Masgouf Fish"
click at [315, 279] on span "Collapse categories" at bounding box center [322, 271] width 87 height 16
click at [279, 280] on input "Collapse categories" at bounding box center [262, 270] width 32 height 32
checkbox input "false"
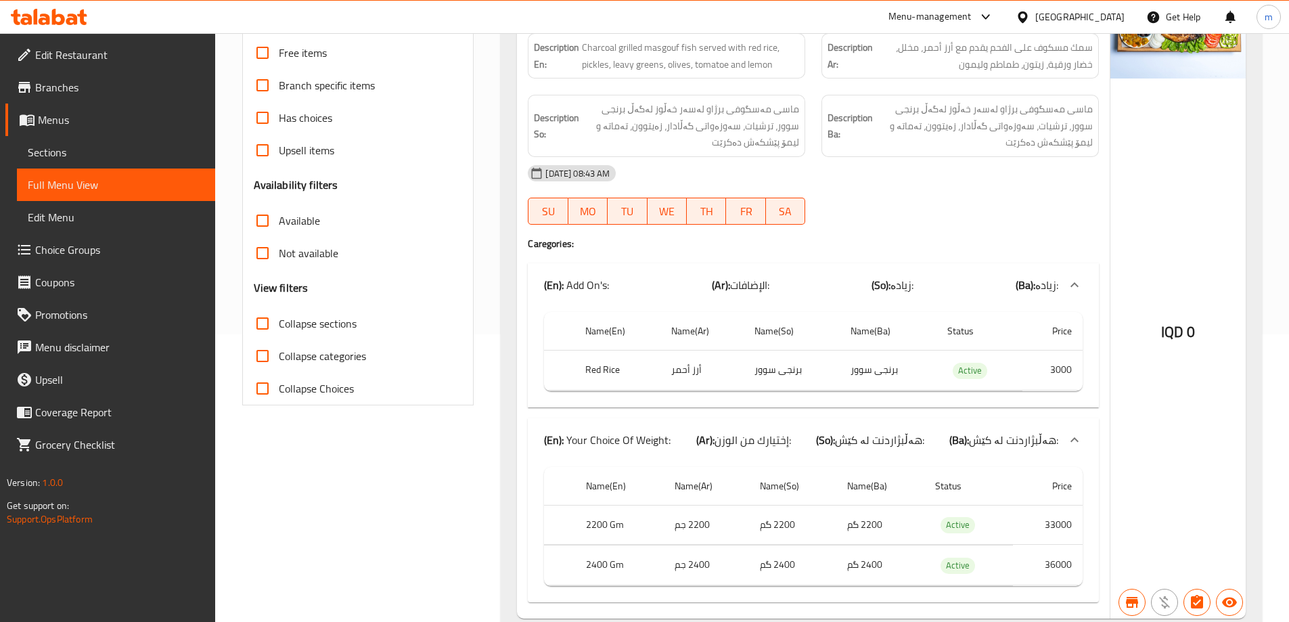
scroll to position [283, 0]
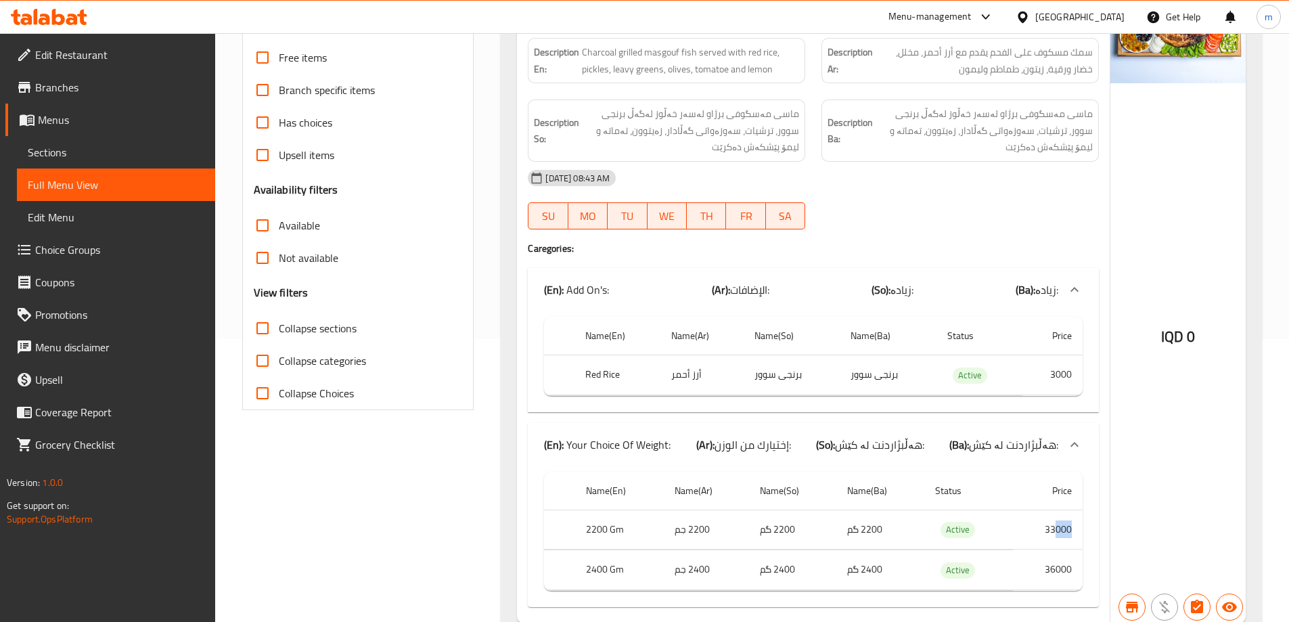
drag, startPoint x: 1055, startPoint y: 528, endPoint x: 1075, endPoint y: 527, distance: 19.6
click at [1075, 527] on td "33000" at bounding box center [1048, 530] width 70 height 40
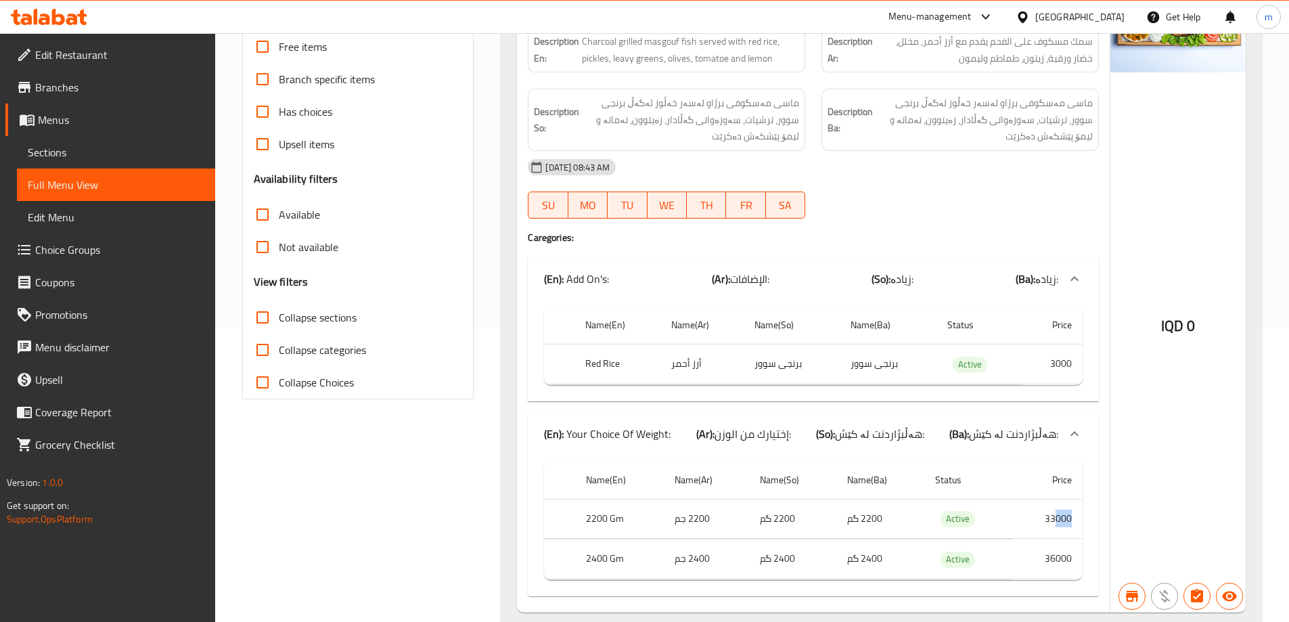
scroll to position [373, 0]
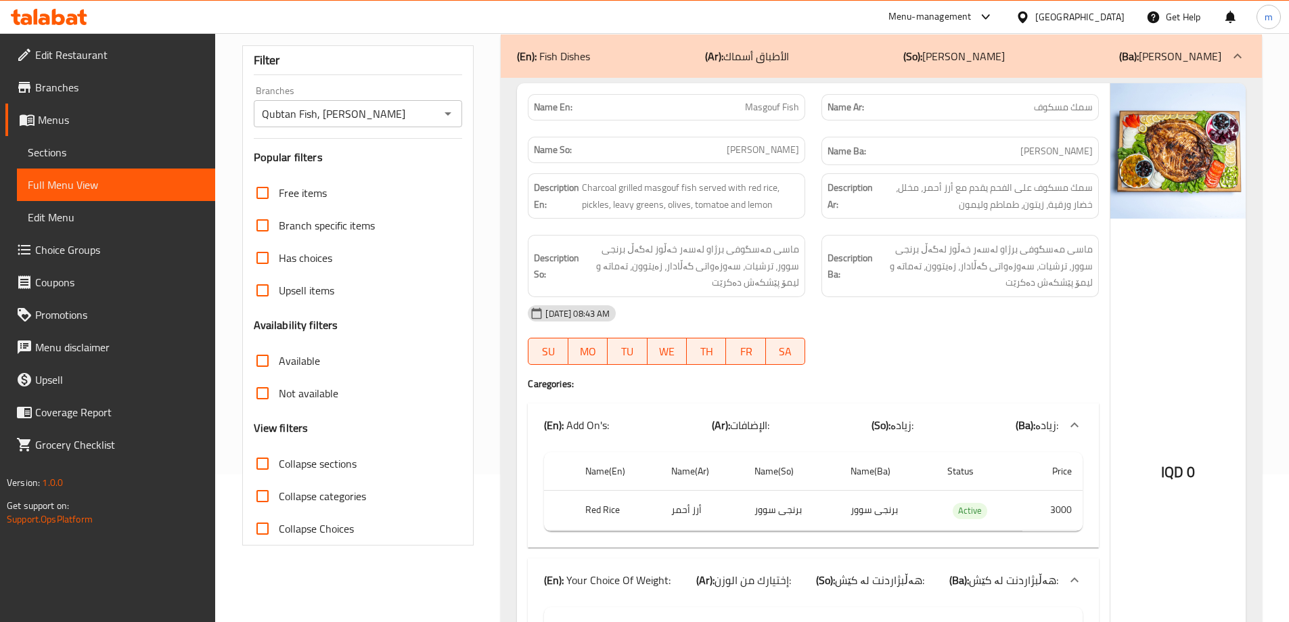
click at [497, 311] on div "(En): Fish Dishes (Ar): الأطباق أسماك (So): ژەمی ماسی (Ba): ژەمی ماسی Name En: …" at bounding box center [882, 564] width 778 height 1076
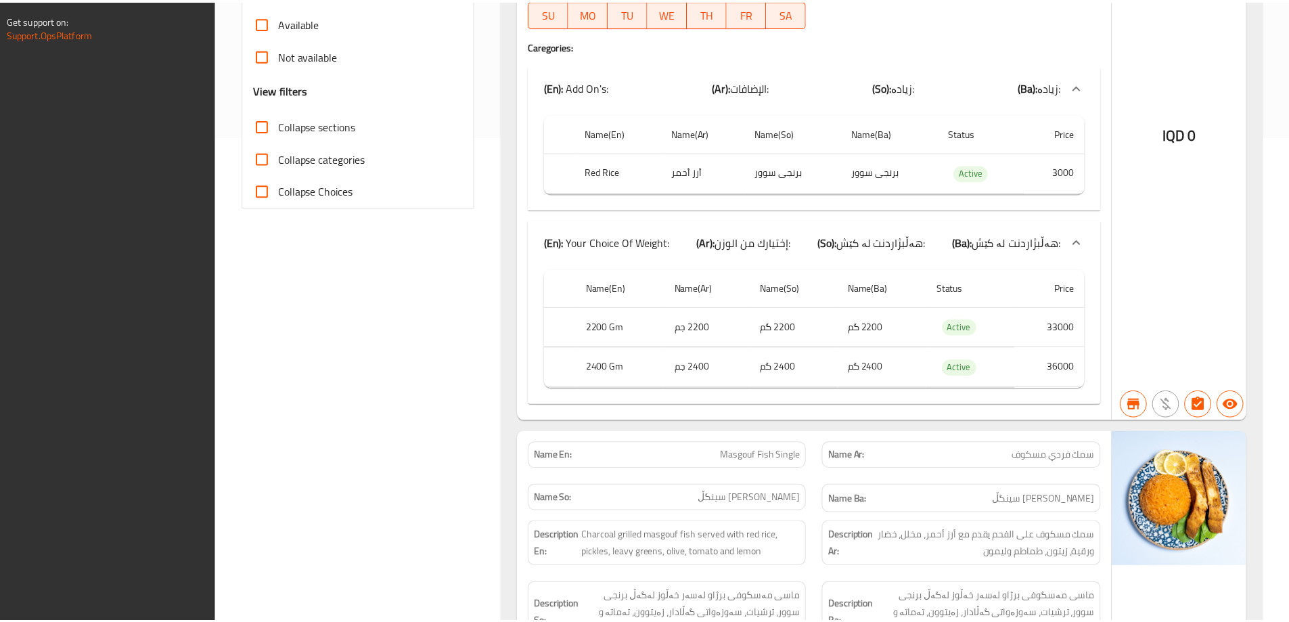
scroll to position [647, 0]
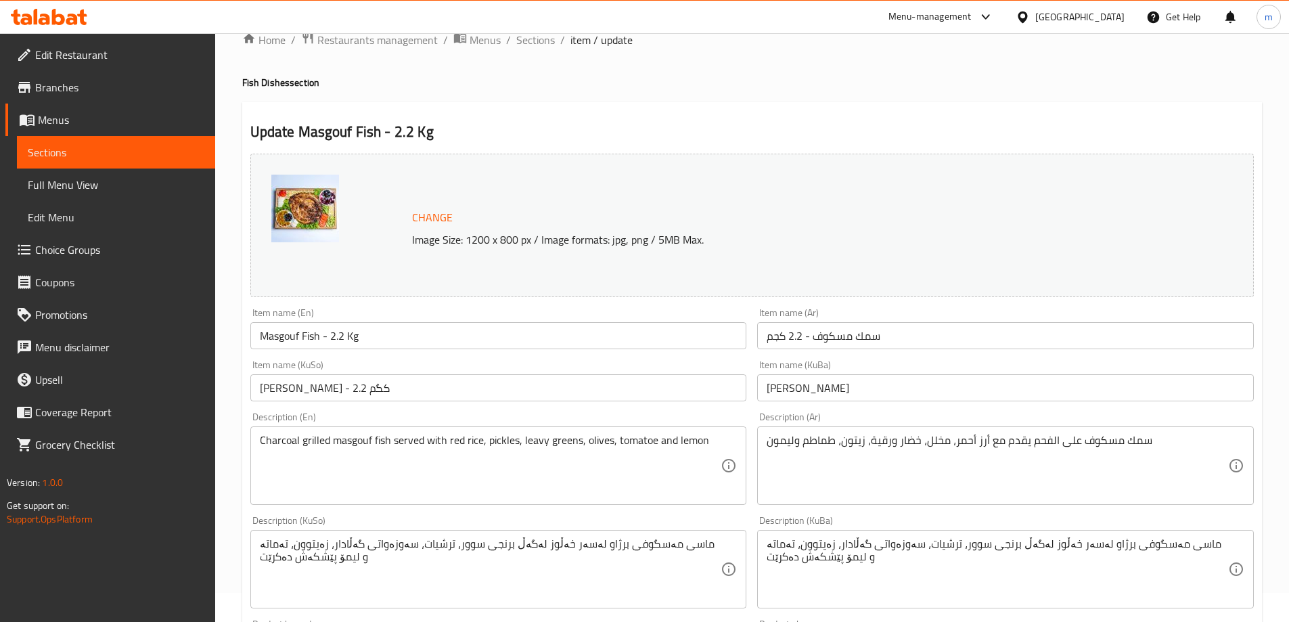
scroll to position [45, 0]
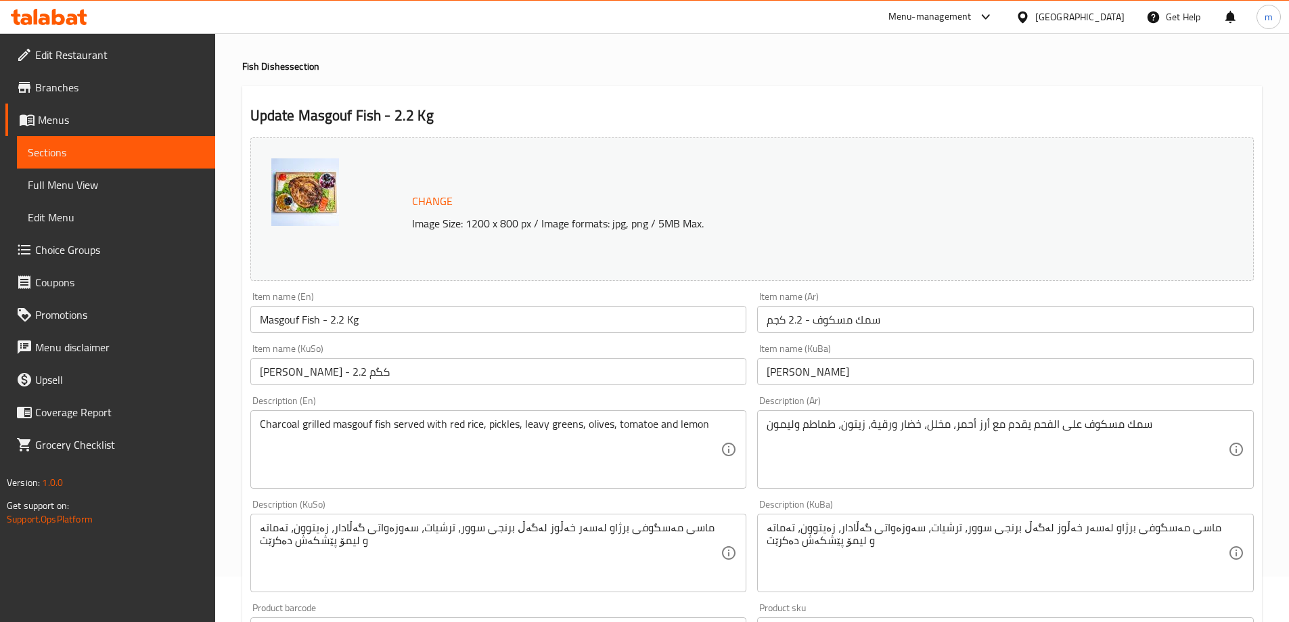
click at [76, 244] on span "Choice Groups" at bounding box center [119, 250] width 169 height 16
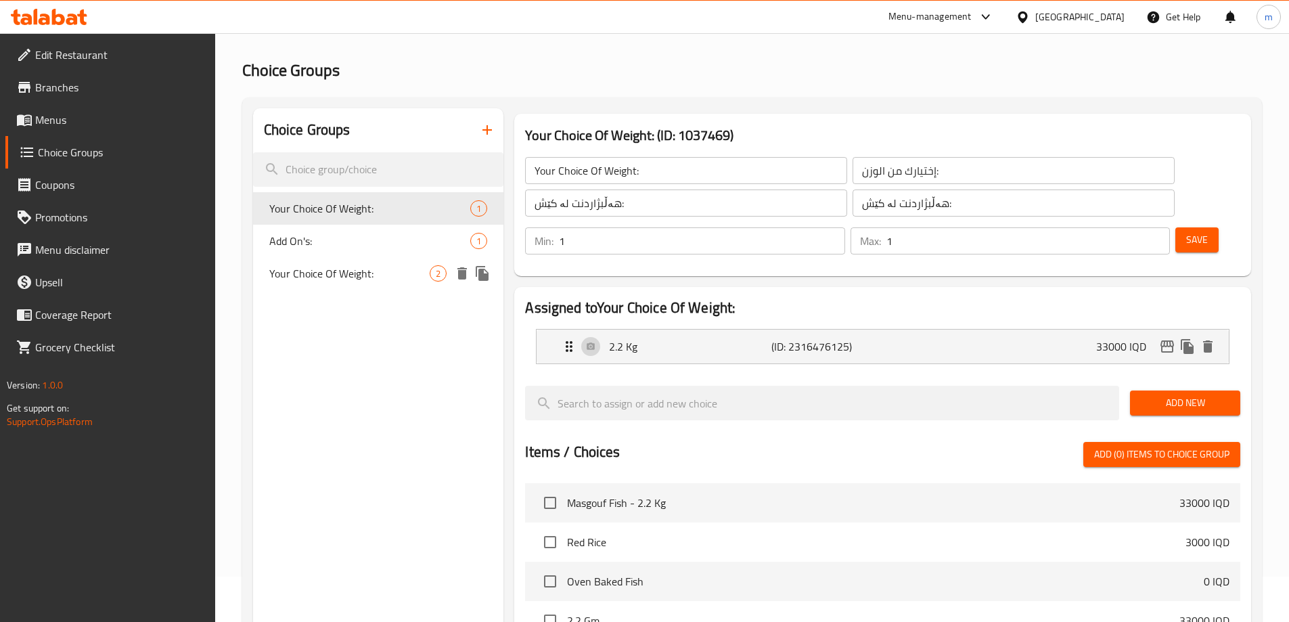
click at [404, 283] on div "Your Choice Of Weight: 2" at bounding box center [378, 273] width 251 height 32
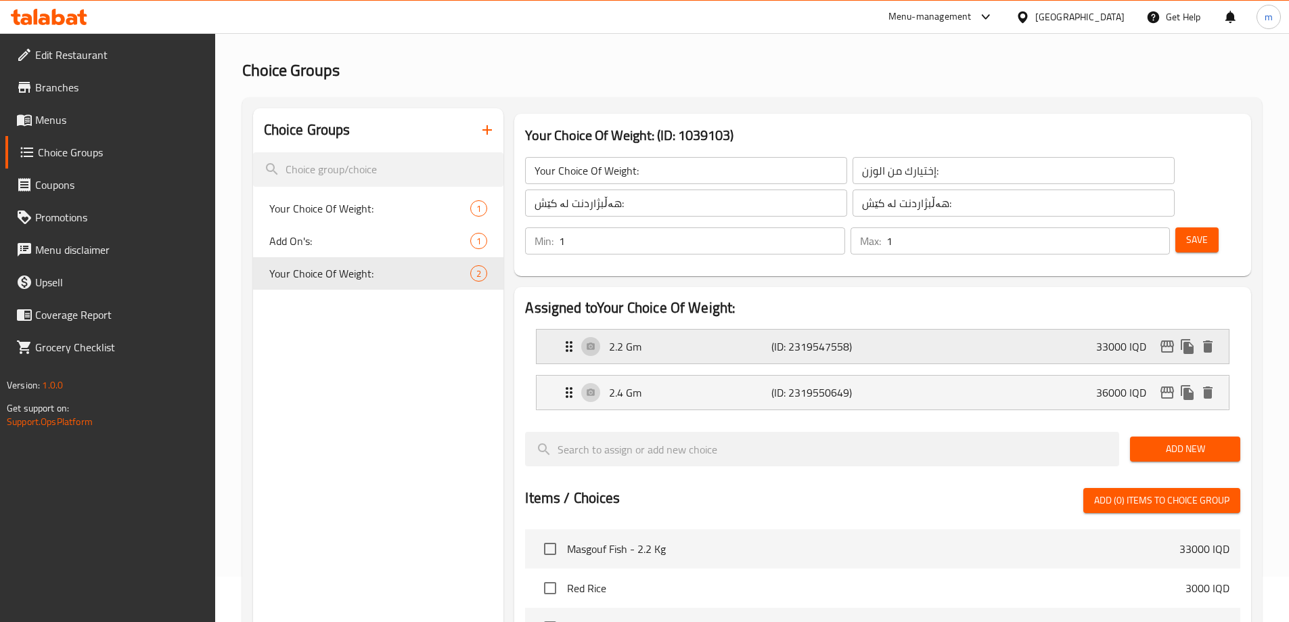
click at [677, 338] on p "2.2 Gm" at bounding box center [690, 346] width 162 height 16
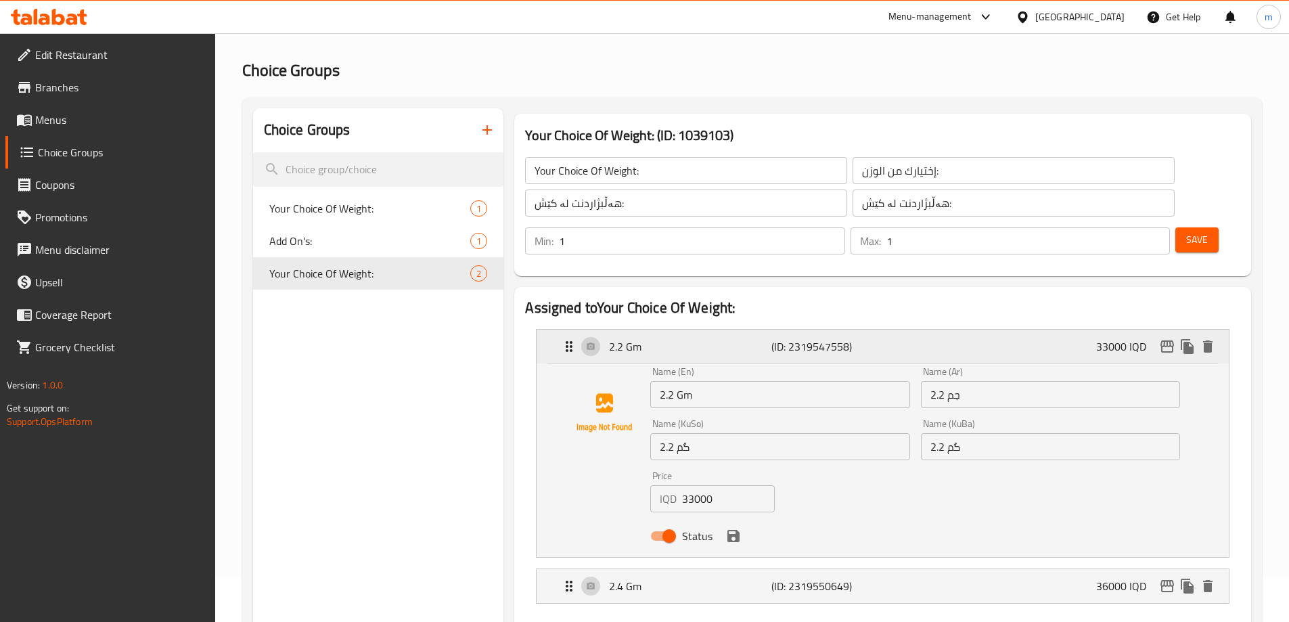
click at [678, 338] on p "2.2 Gm" at bounding box center [690, 346] width 162 height 16
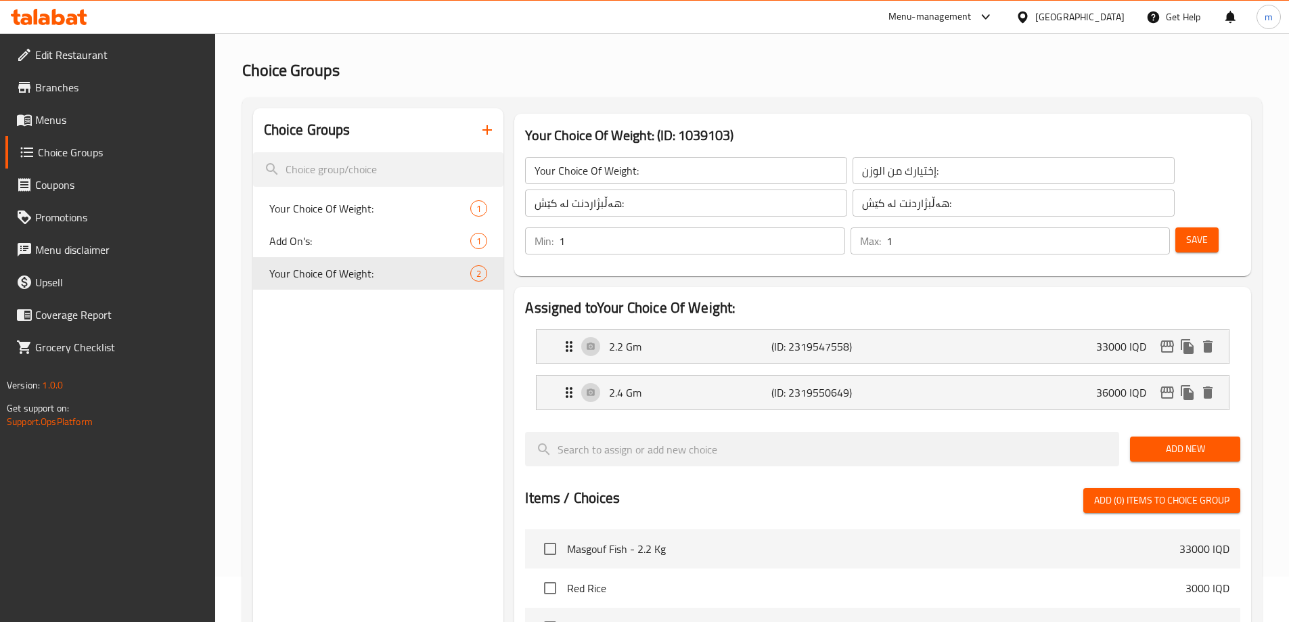
click at [490, 132] on icon "button" at bounding box center [487, 130] width 16 height 16
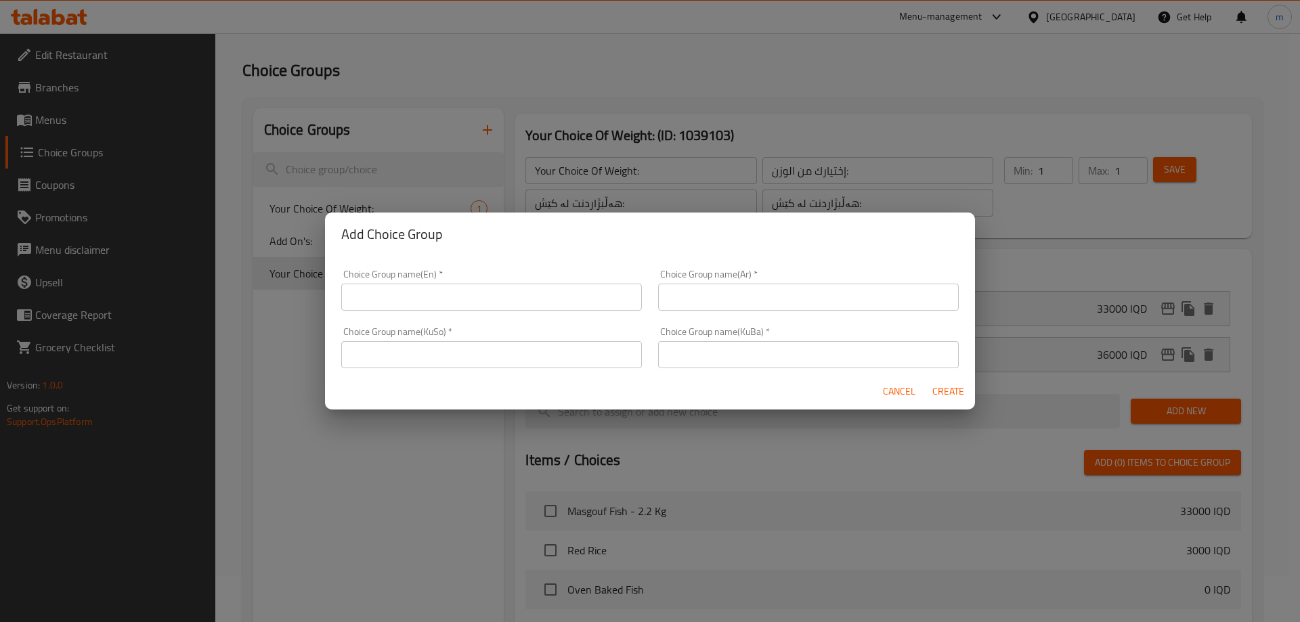
click at [428, 311] on div "Choice Group name(En)   * Choice Group name(En) *" at bounding box center [491, 290] width 317 height 58
click at [428, 296] on input "text" at bounding box center [491, 297] width 301 height 27
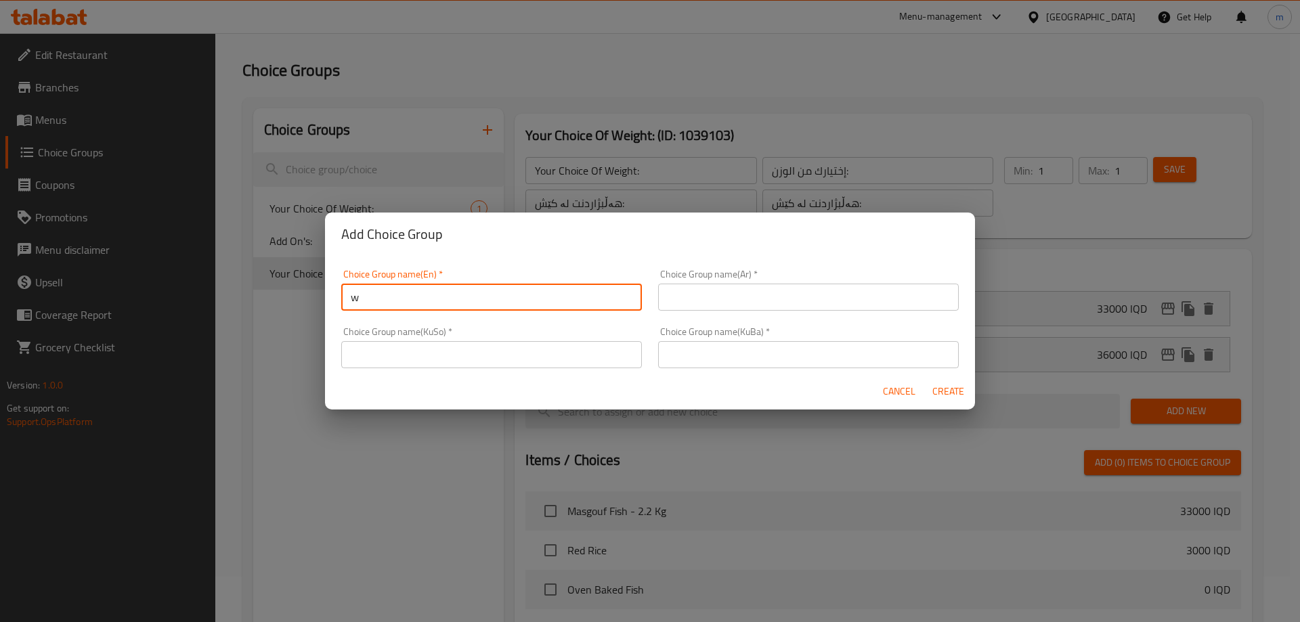
type input "we"
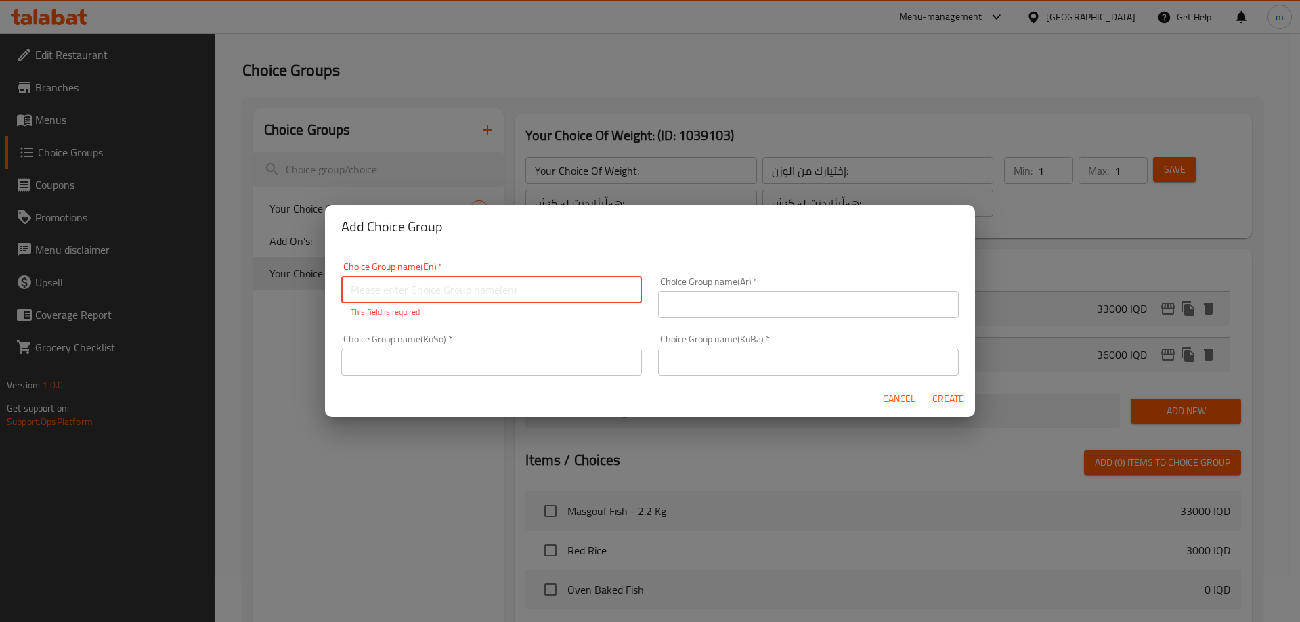
paste input "Your Choice Of Weight:"
type input "Your Choice Of Weight:"
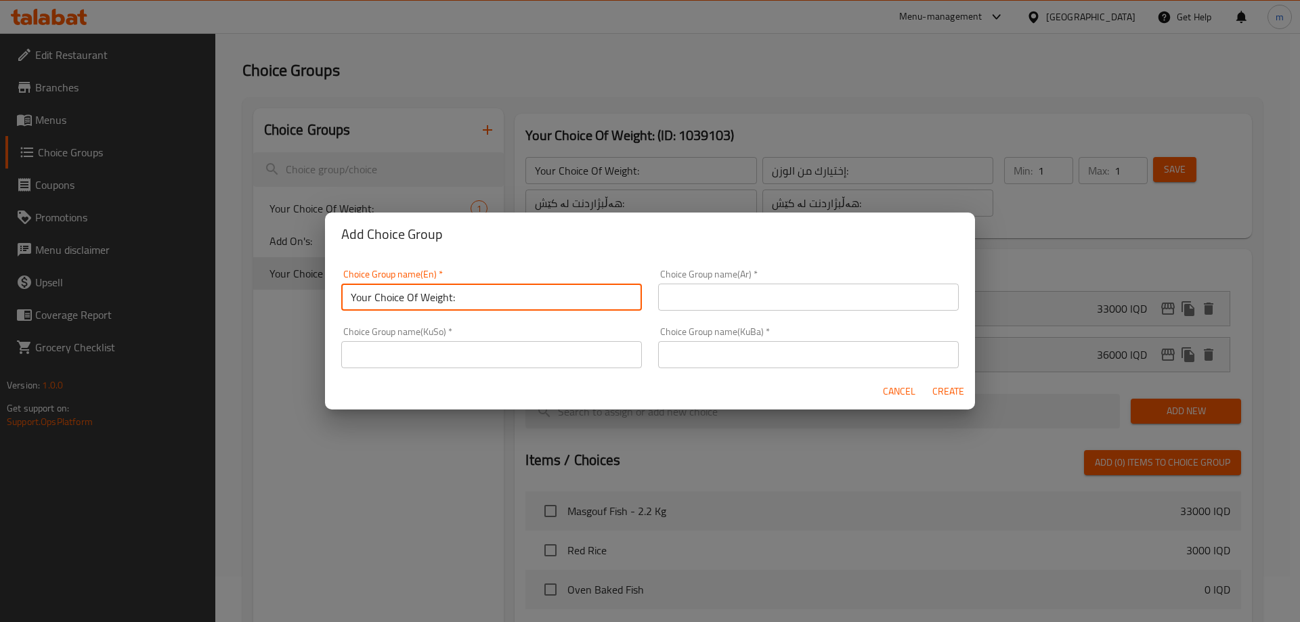
click at [780, 295] on input "text" at bounding box center [808, 297] width 301 height 27
paste input "إختيارك من الوزن:"
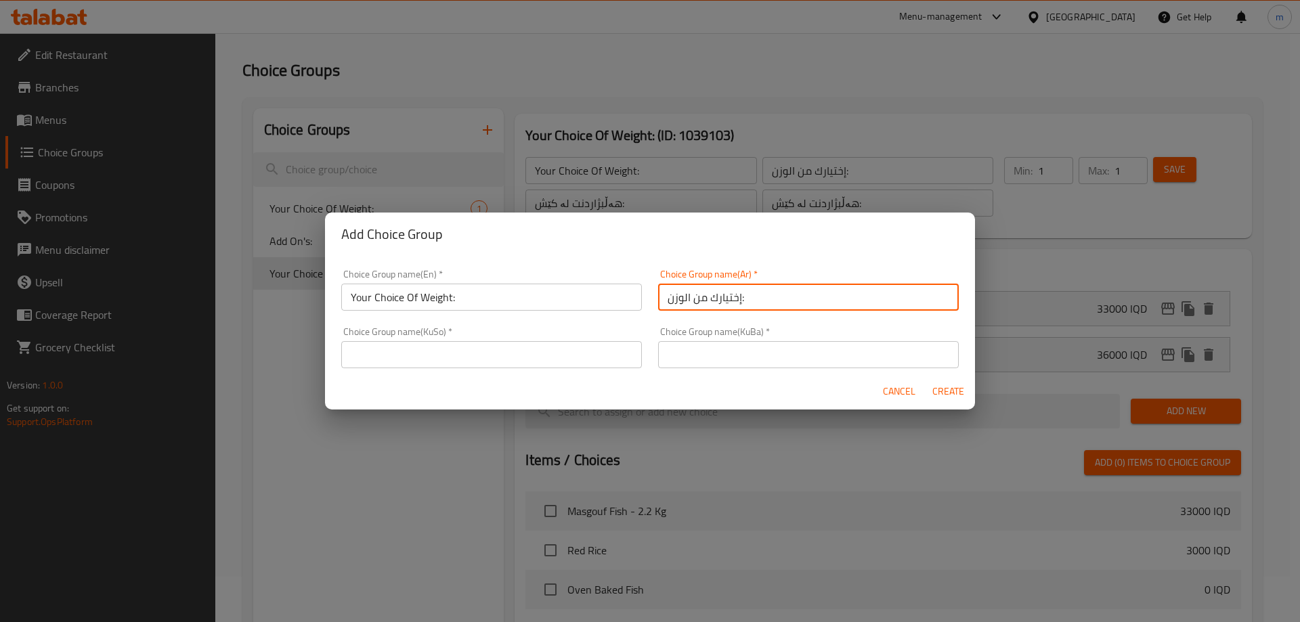
type input "إختيارك من الوزن:"
click at [545, 361] on input "text" at bounding box center [491, 354] width 301 height 27
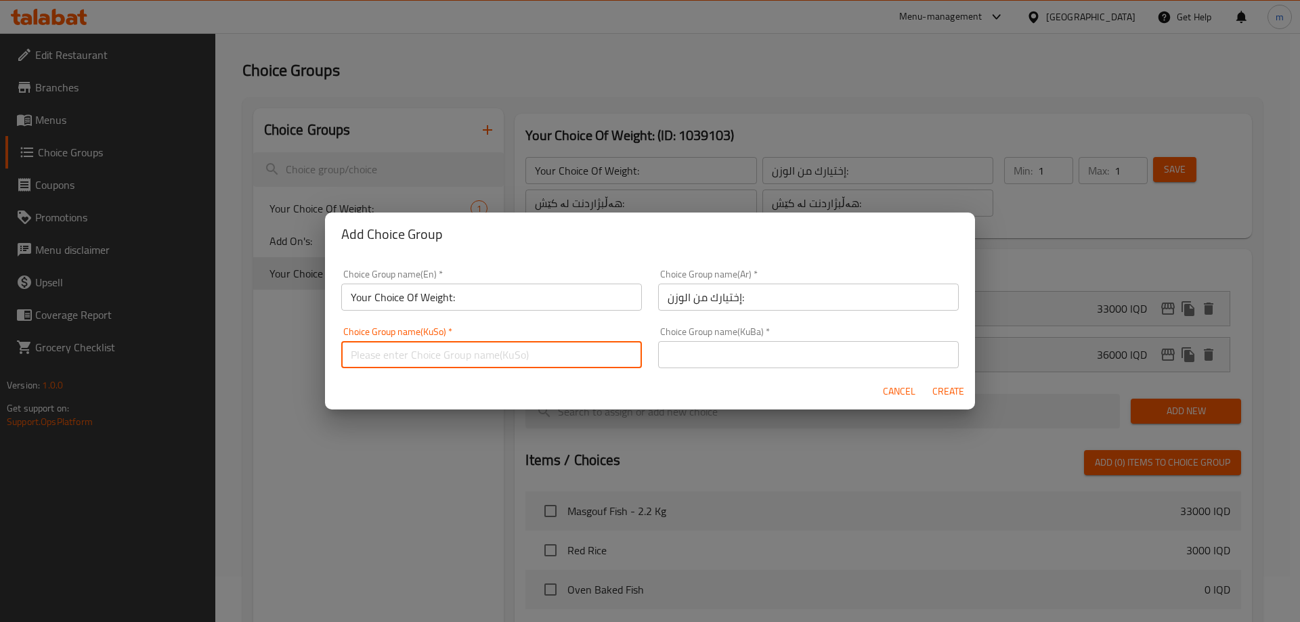
paste input "هەڵبژاردنت لە کێش:"
type input "هەڵبژاردنت لە کێش:"
click at [786, 360] on input "text" at bounding box center [808, 354] width 301 height 27
paste input "هەڵبژاردنت لە کێش:"
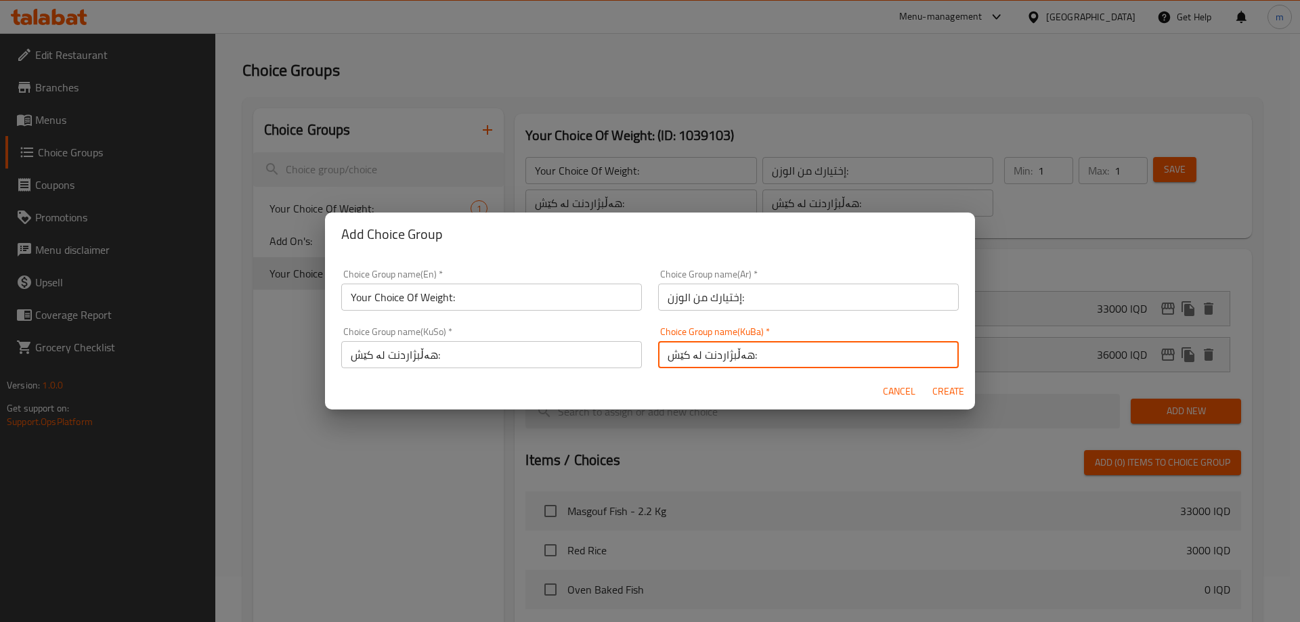
click at [803, 365] on input "هەڵبژاردنت لە کێش:" at bounding box center [808, 354] width 301 height 27
type input "هەڵبژاردنت لە کێش:"
click at [950, 388] on span "Create" at bounding box center [947, 391] width 32 height 17
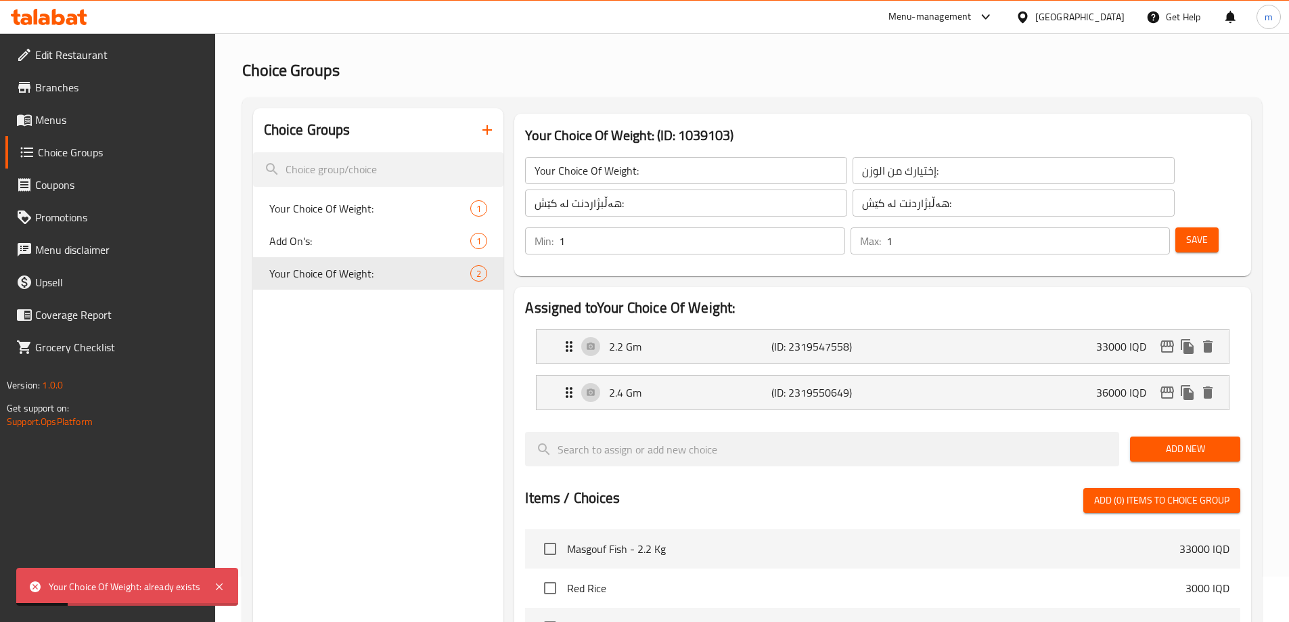
click at [487, 133] on icon "button" at bounding box center [487, 130] width 16 height 16
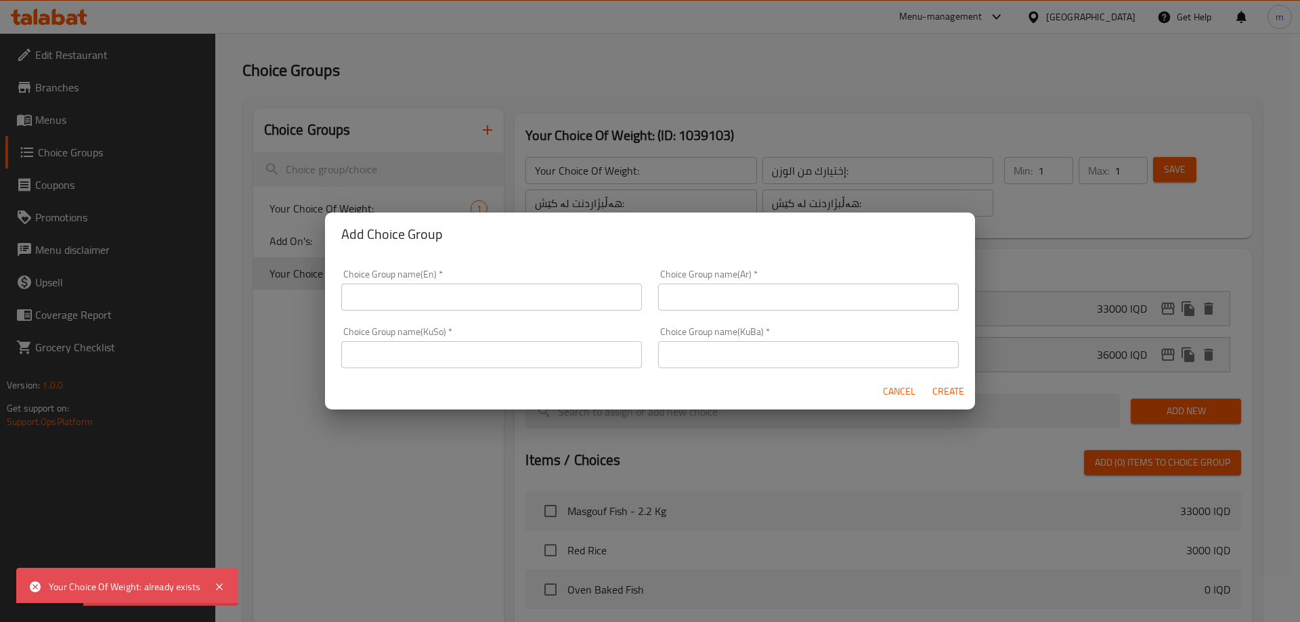
click at [514, 363] on input "text" at bounding box center [491, 354] width 301 height 27
paste input "هەڵبژاردنت لە کێش:"
type input "هەڵبژاردنت لە کێش:"
click at [797, 374] on div "Cancel Create" at bounding box center [650, 392] width 650 height 36
click at [789, 366] on input "text" at bounding box center [808, 354] width 301 height 27
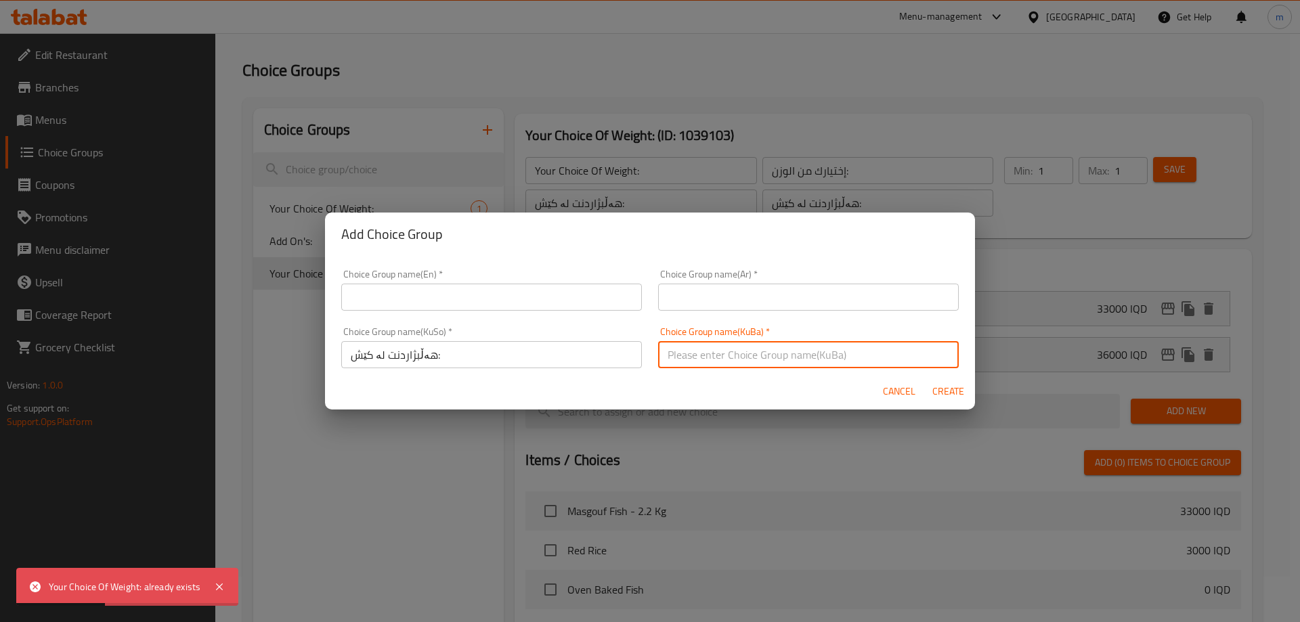
paste input "هەڵبژاردنت لە کێش:"
type input "هەڵبژاردنت لە کێش:"
click at [707, 297] on input "text" at bounding box center [808, 297] width 301 height 27
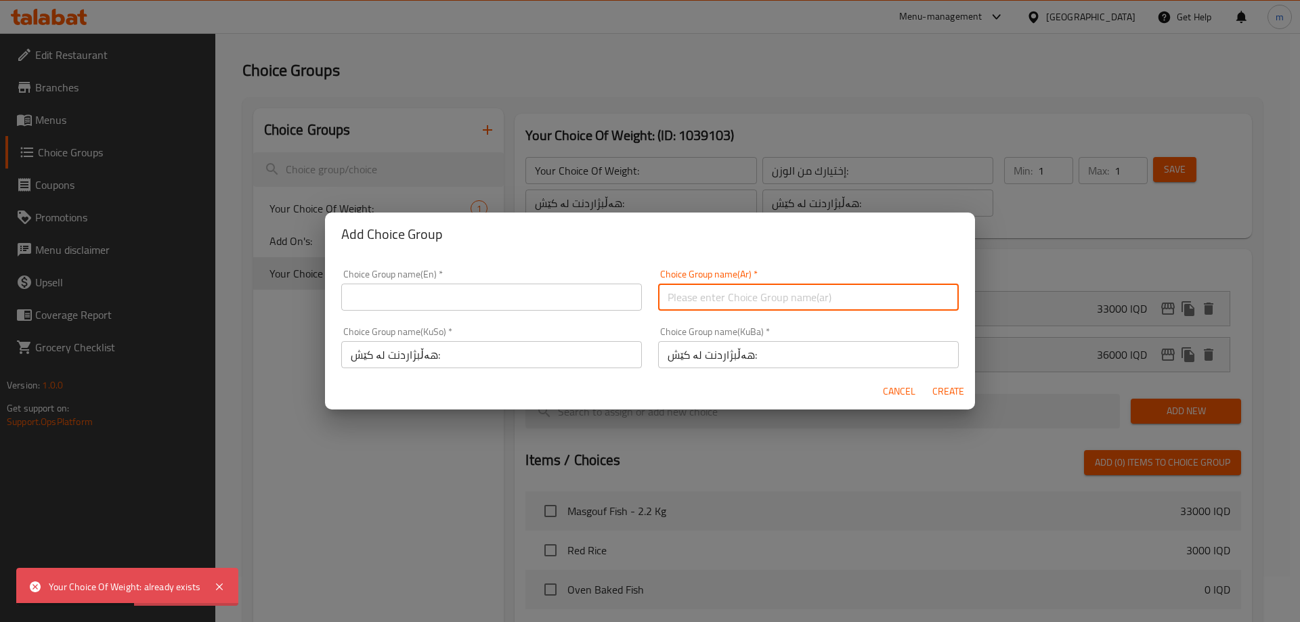
paste input "إختيارك من الوزن:"
type input "إختيارك من الوزن:"
click at [517, 303] on input "text" at bounding box center [491, 297] width 301 height 27
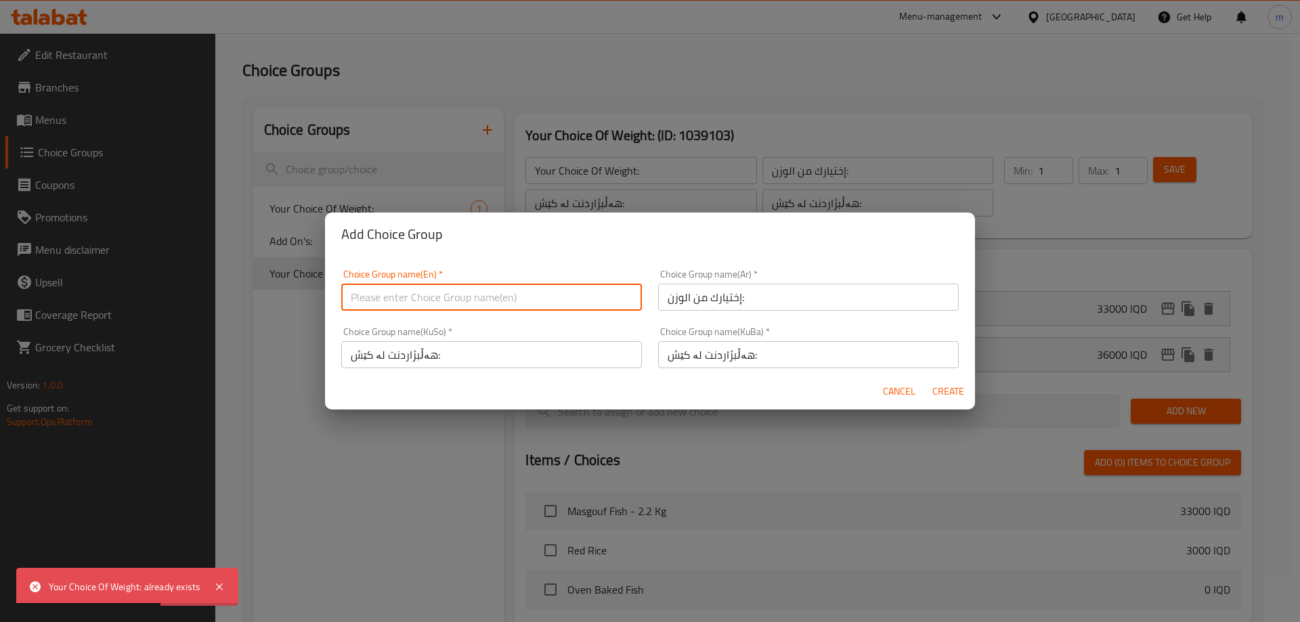
paste input "Your Choice Of Weight:"
type input "Your Choice Of Weight:"
click at [937, 393] on span "Create" at bounding box center [947, 391] width 32 height 17
type input "Your Choice Of Weight:"
type input "0"
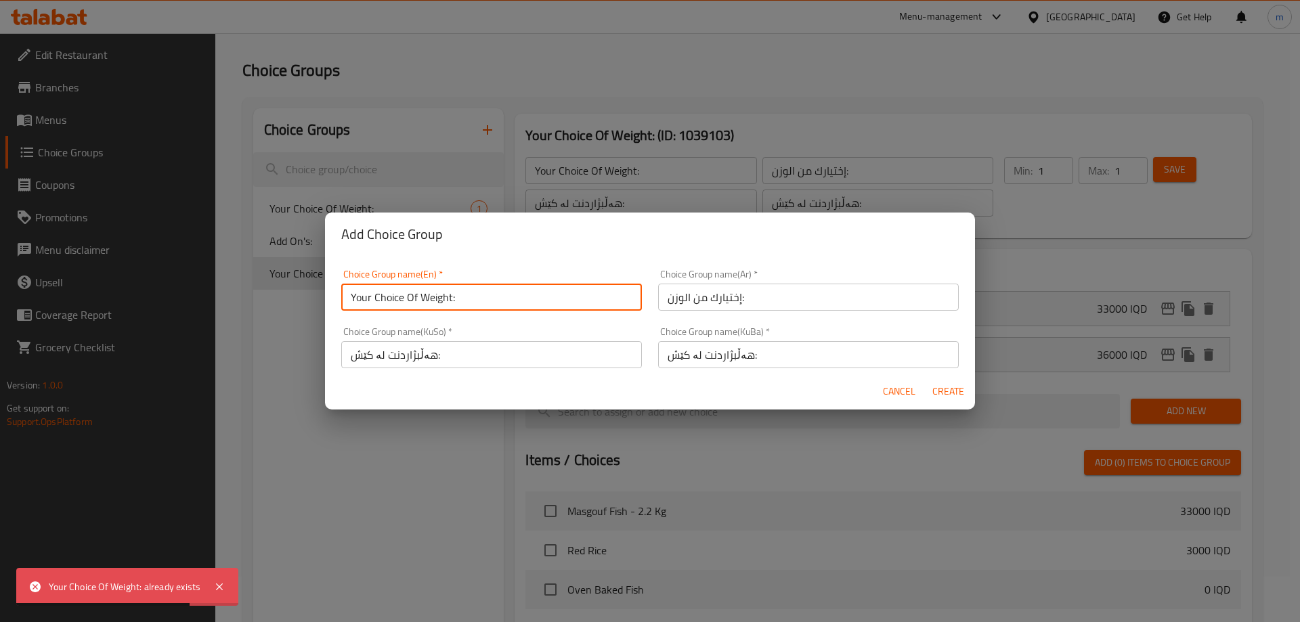
type input "0"
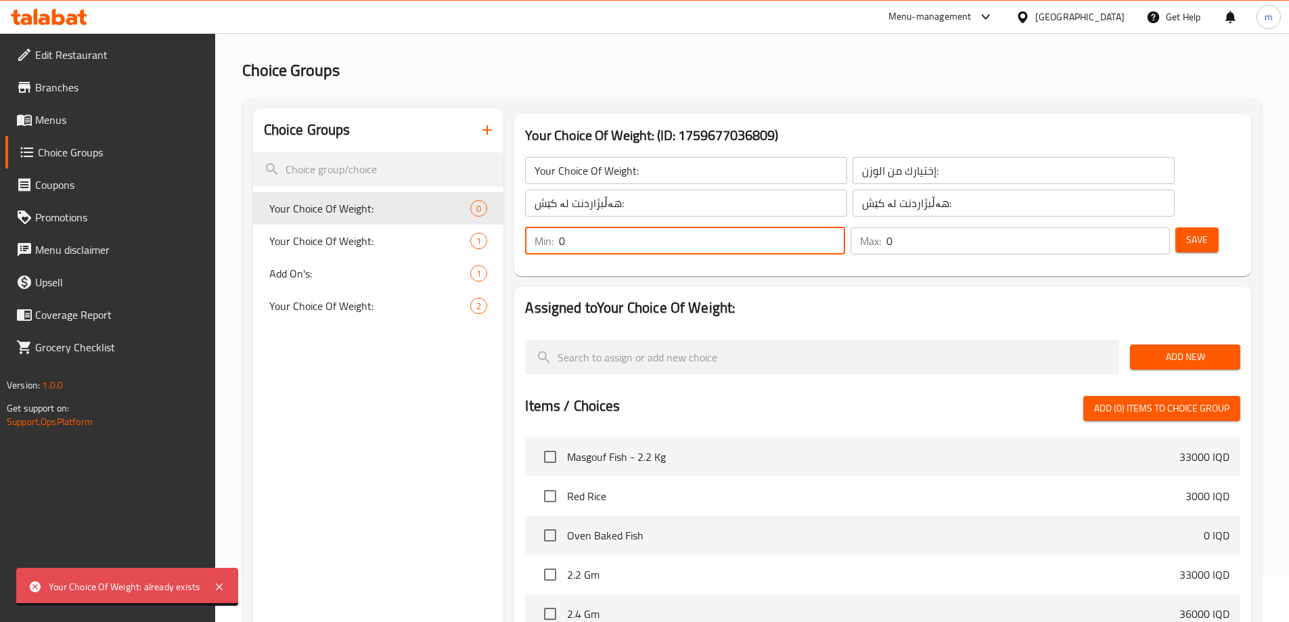
click at [845, 227] on input "0" at bounding box center [702, 240] width 286 height 27
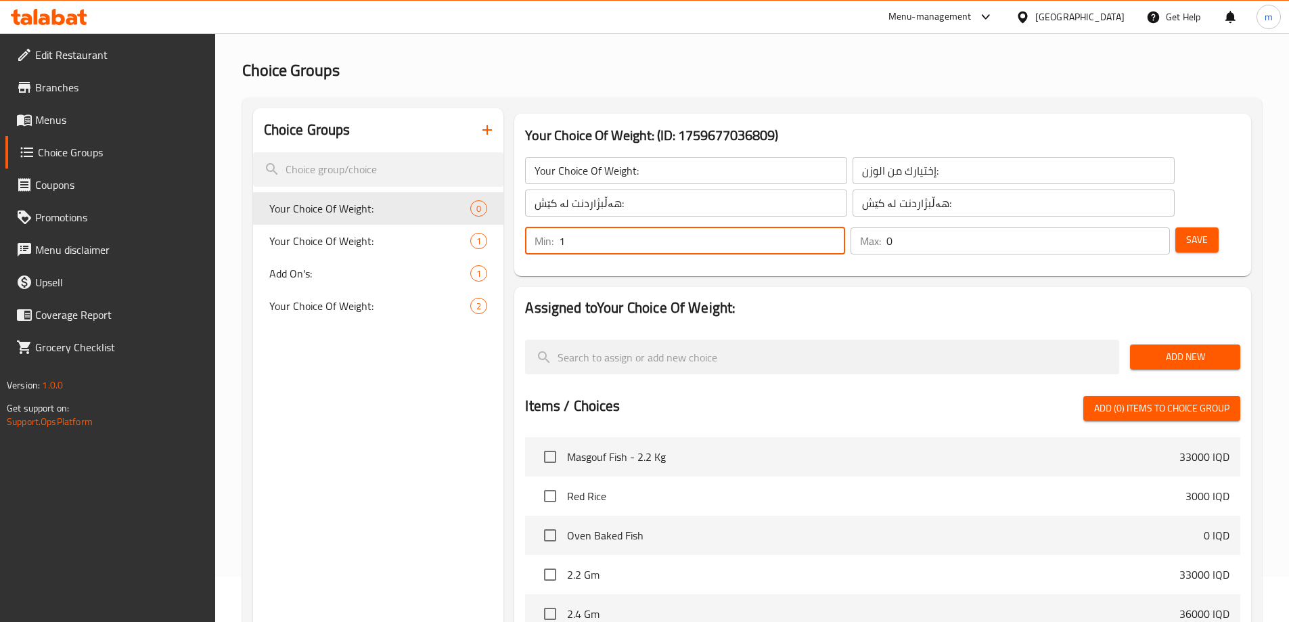
type input "1"
click at [845, 227] on input "1" at bounding box center [702, 240] width 286 height 27
type input "1"
click at [1131, 227] on input "1" at bounding box center [1029, 240] width 284 height 27
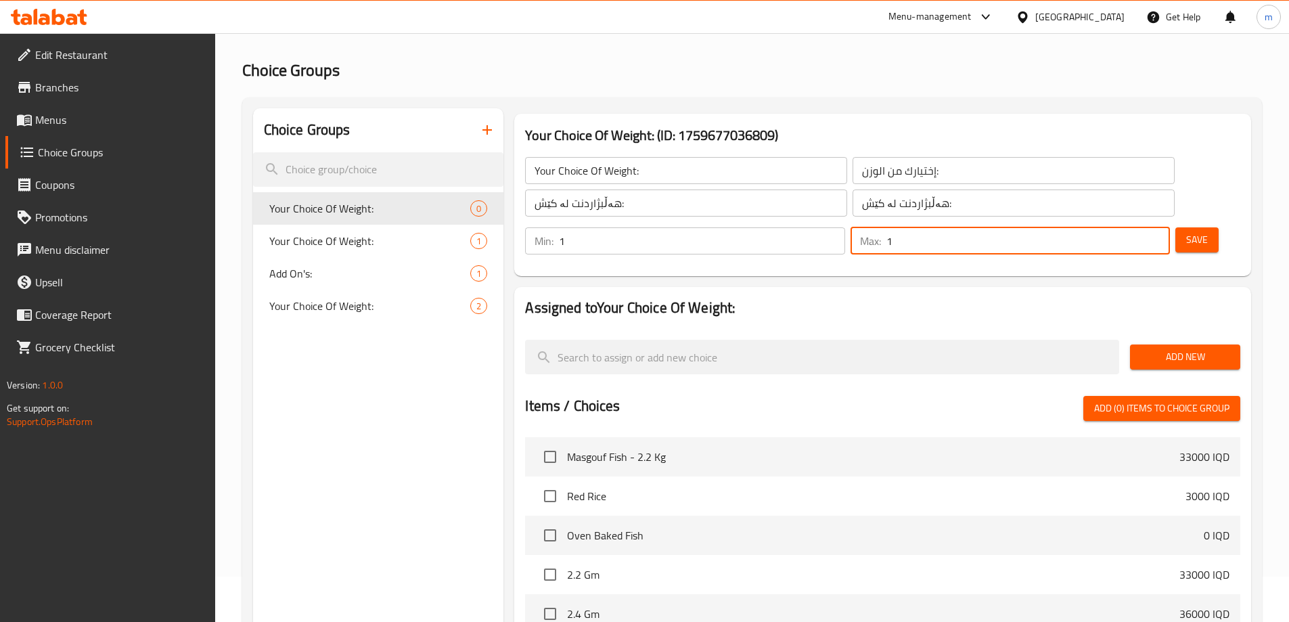
click at [1174, 349] on span "Add New" at bounding box center [1185, 357] width 89 height 17
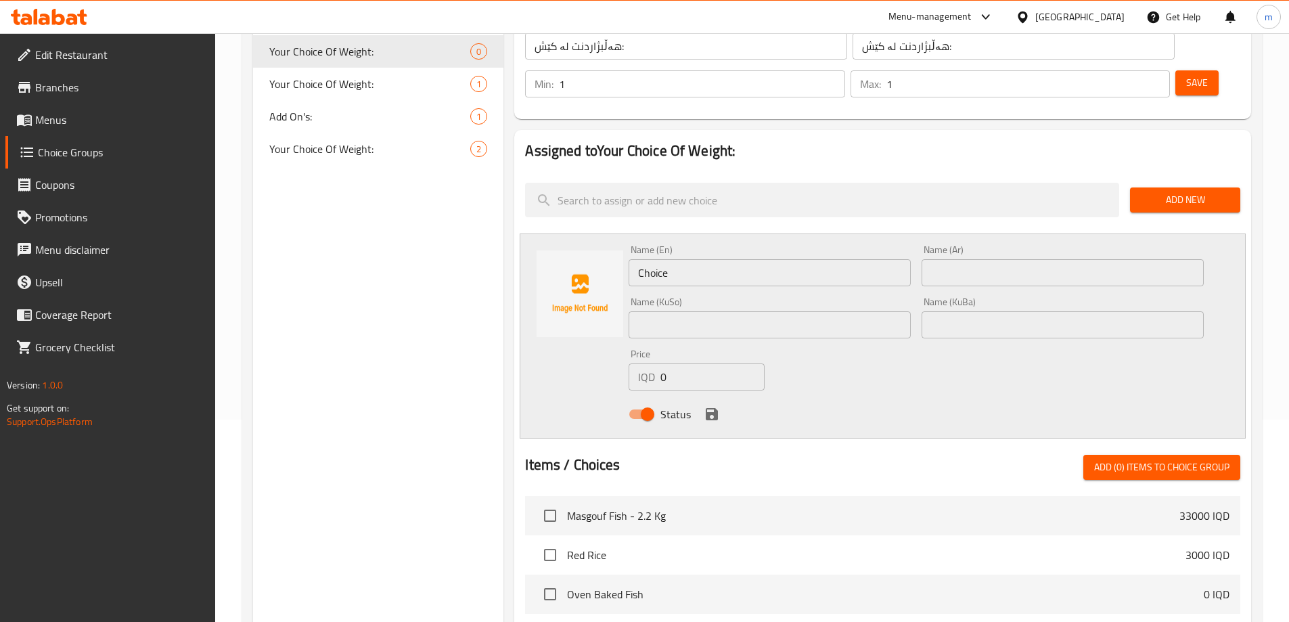
scroll to position [225, 0]
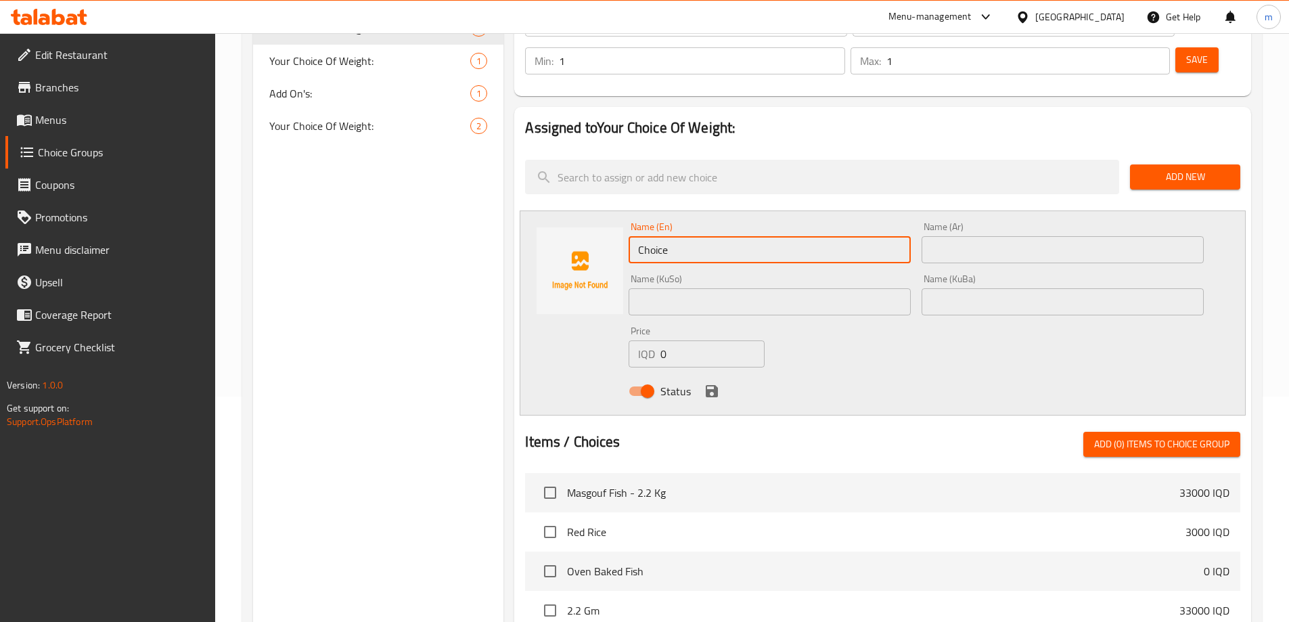
click at [688, 236] on input "Choice" at bounding box center [770, 249] width 282 height 27
paste input "2,200g"
click at [646, 236] on input "2,200 Gm" at bounding box center [770, 249] width 282 height 27
click at [692, 236] on input "2200 Gm" at bounding box center [770, 249] width 282 height 27
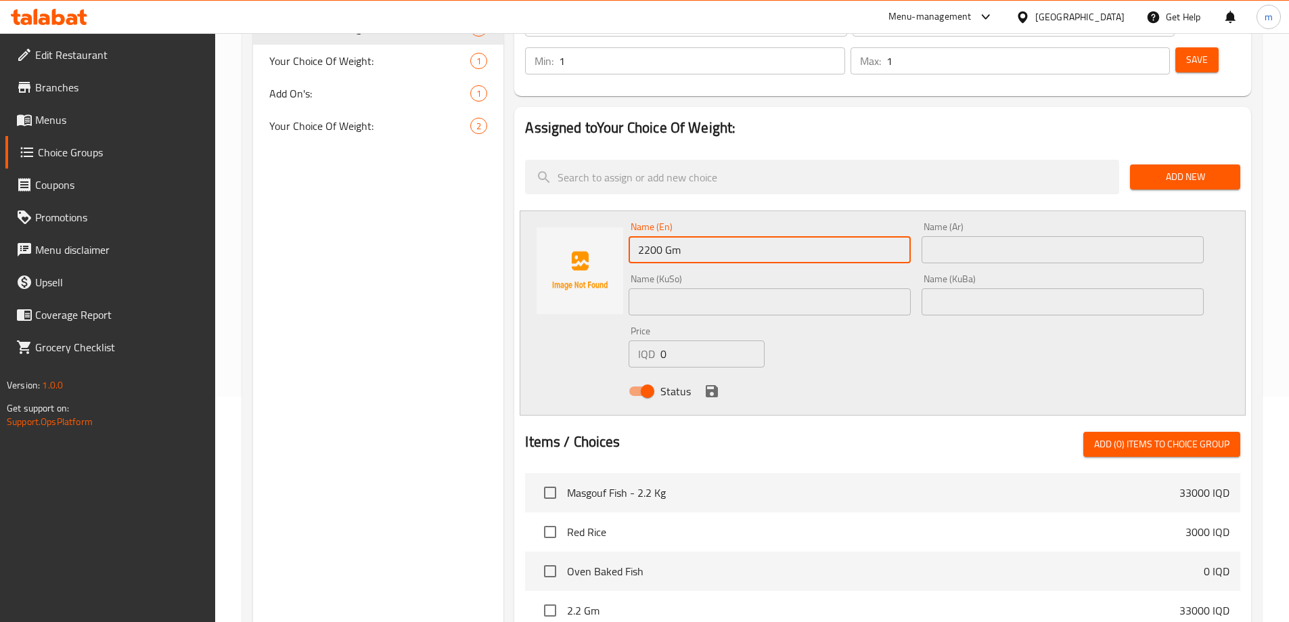
type input "2200 Gm"
click at [955, 236] on input "text" at bounding box center [1063, 249] width 282 height 27
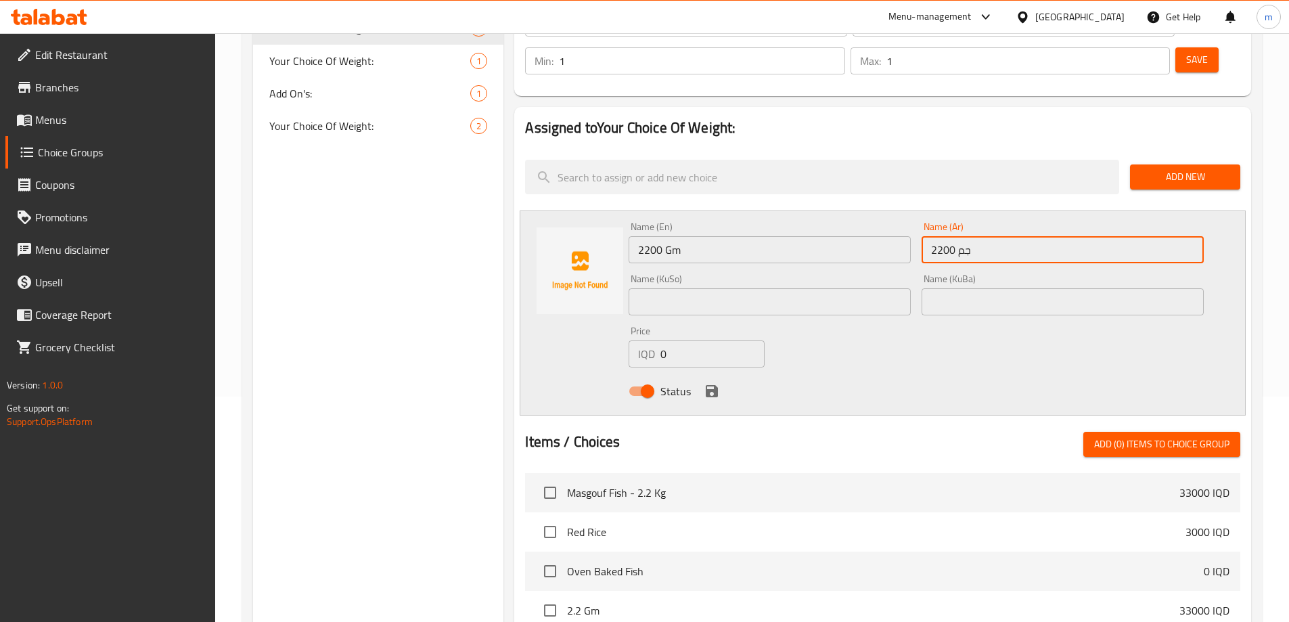
type input "2200 جم"
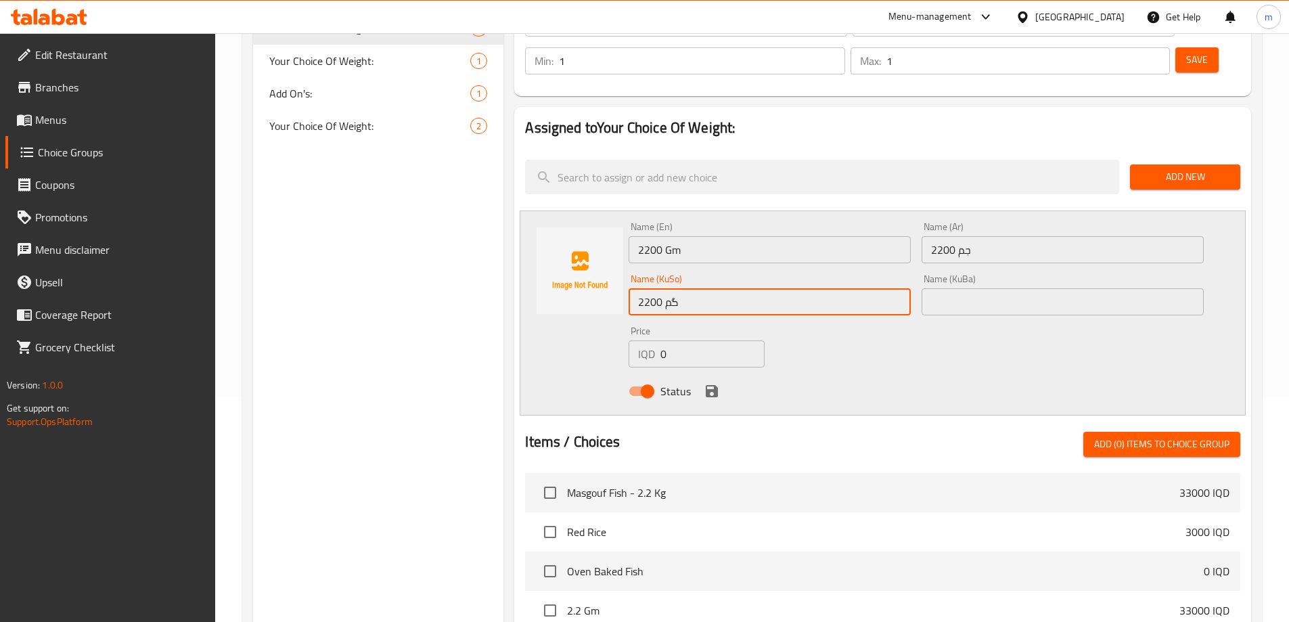
type input "2200 گم"
click at [926, 288] on input "text" at bounding box center [1063, 301] width 282 height 27
paste input "2200 گم"
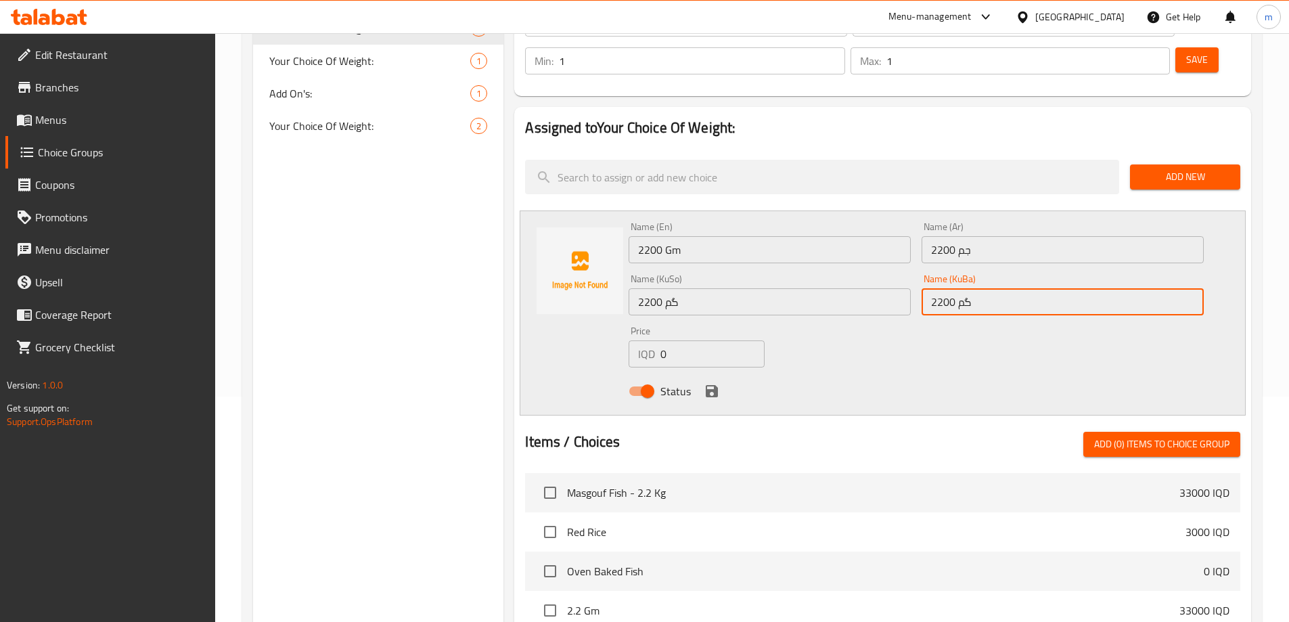
type input "2200 گم"
click at [696, 340] on input "0" at bounding box center [713, 353] width 104 height 27
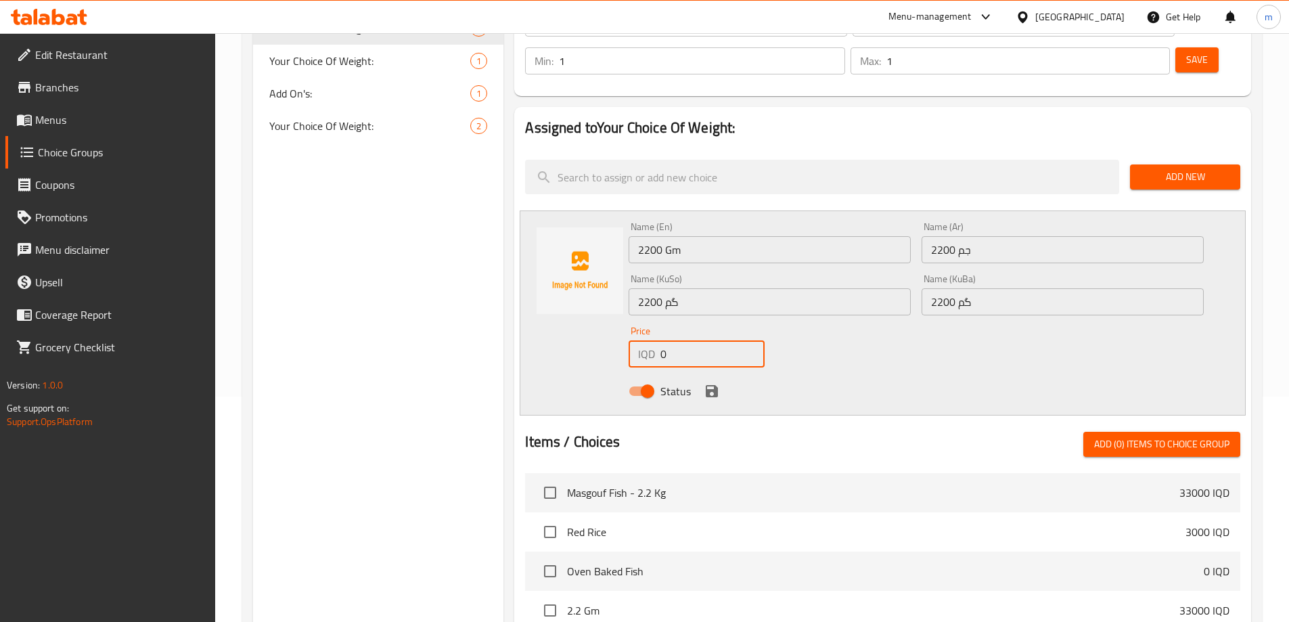
click at [696, 340] on input "0" at bounding box center [713, 353] width 104 height 27
type input "33000"
click at [673, 340] on input "33000" at bounding box center [713, 353] width 104 height 27
click at [714, 385] on icon "save" at bounding box center [712, 391] width 12 height 12
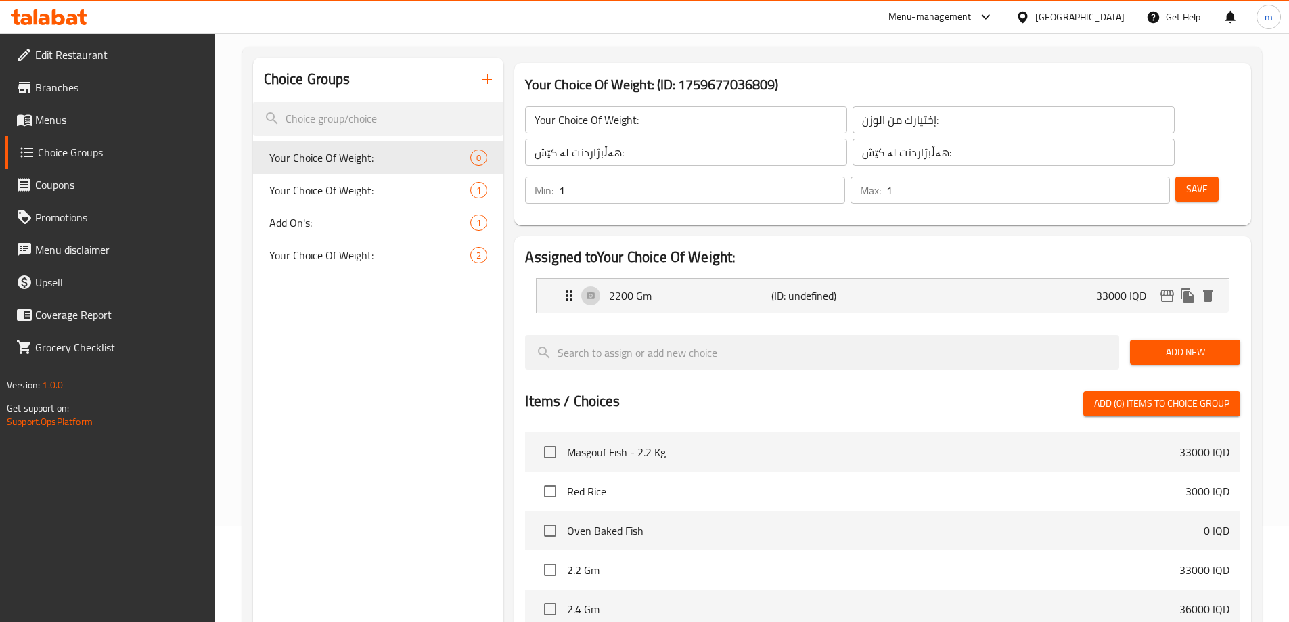
scroll to position [90, 0]
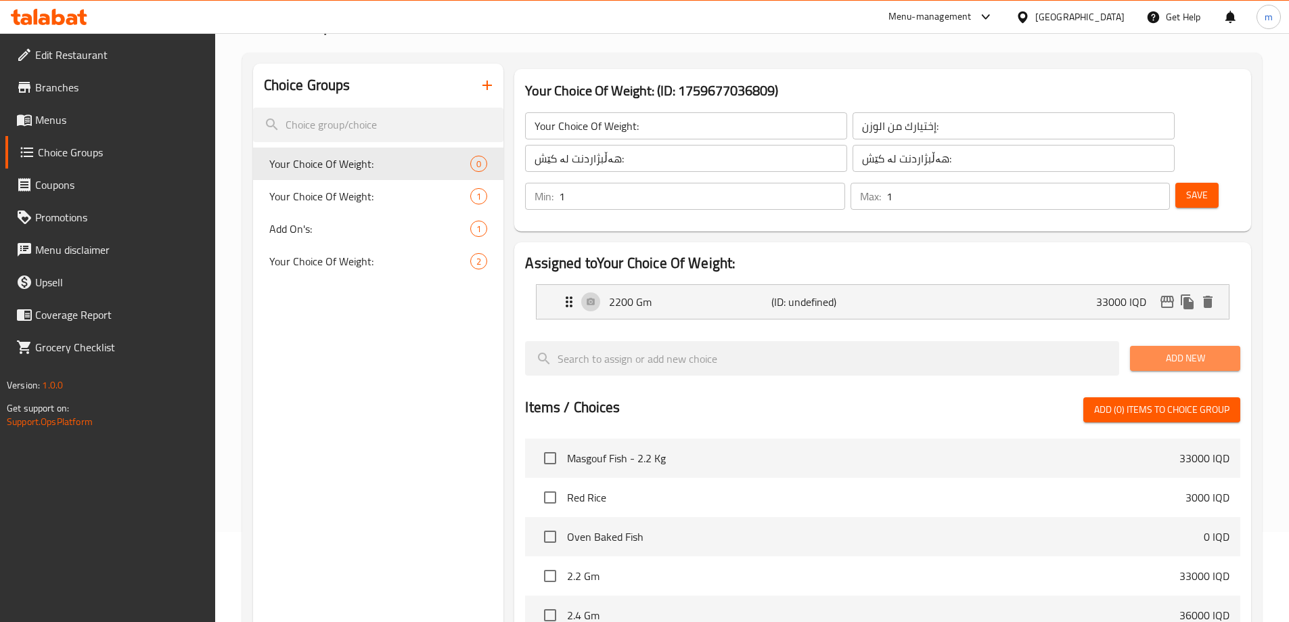
click at [1176, 350] on span "Add New" at bounding box center [1185, 358] width 89 height 17
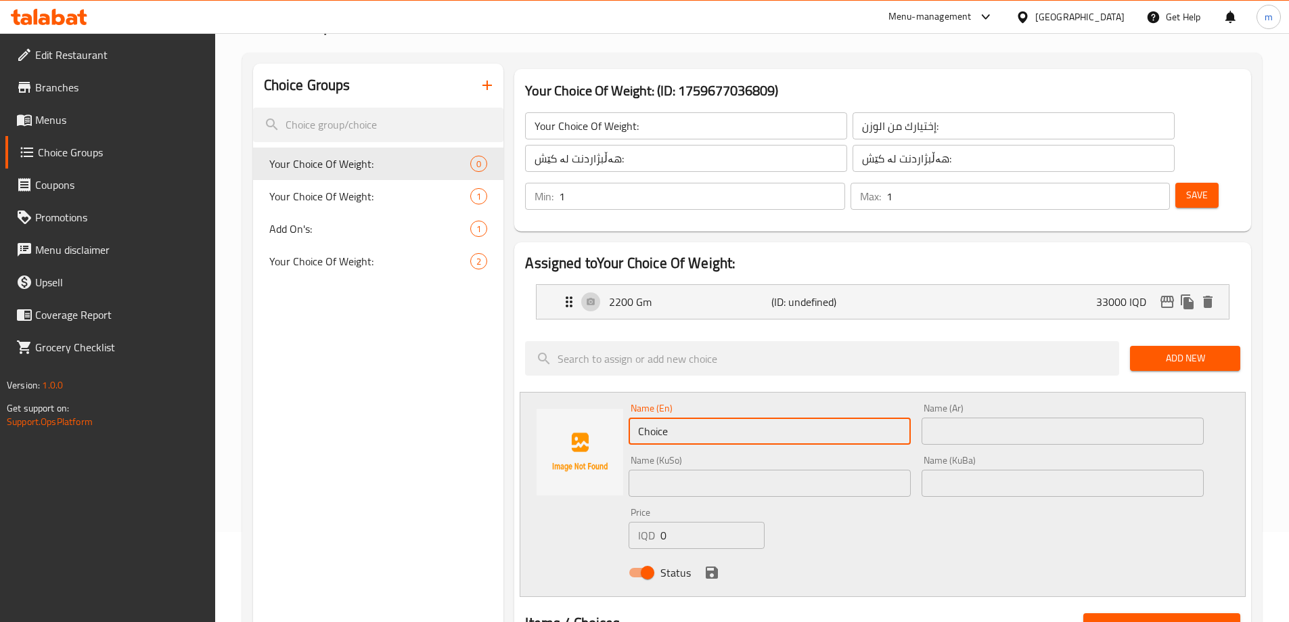
click at [749, 418] on input "Choice" at bounding box center [770, 431] width 282 height 27
click at [646, 294] on p "2200 Gm" at bounding box center [690, 302] width 162 height 16
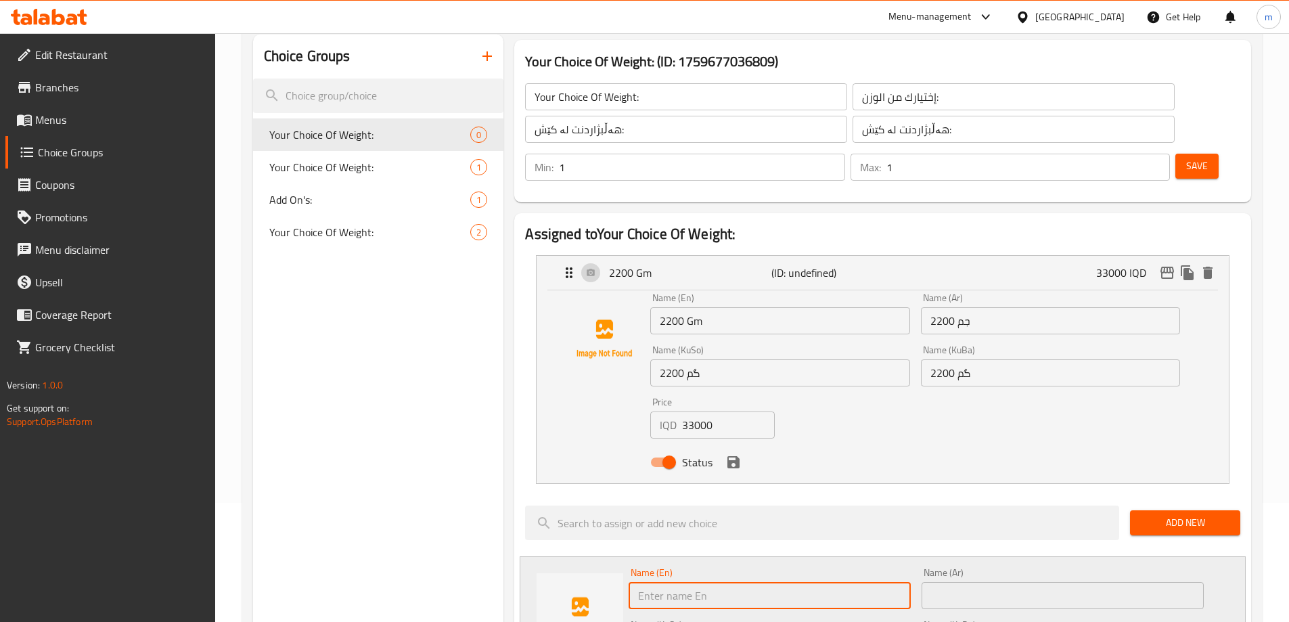
scroll to position [135, 0]
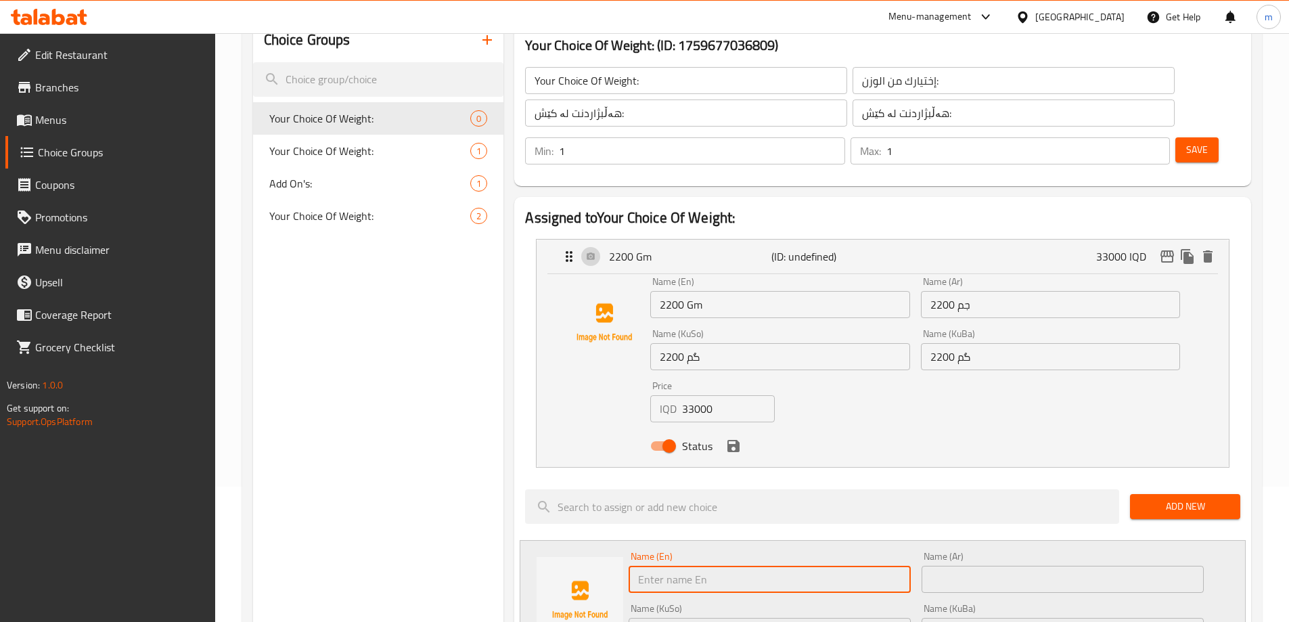
click at [695, 291] on input "2200 Gm" at bounding box center [779, 304] width 259 height 27
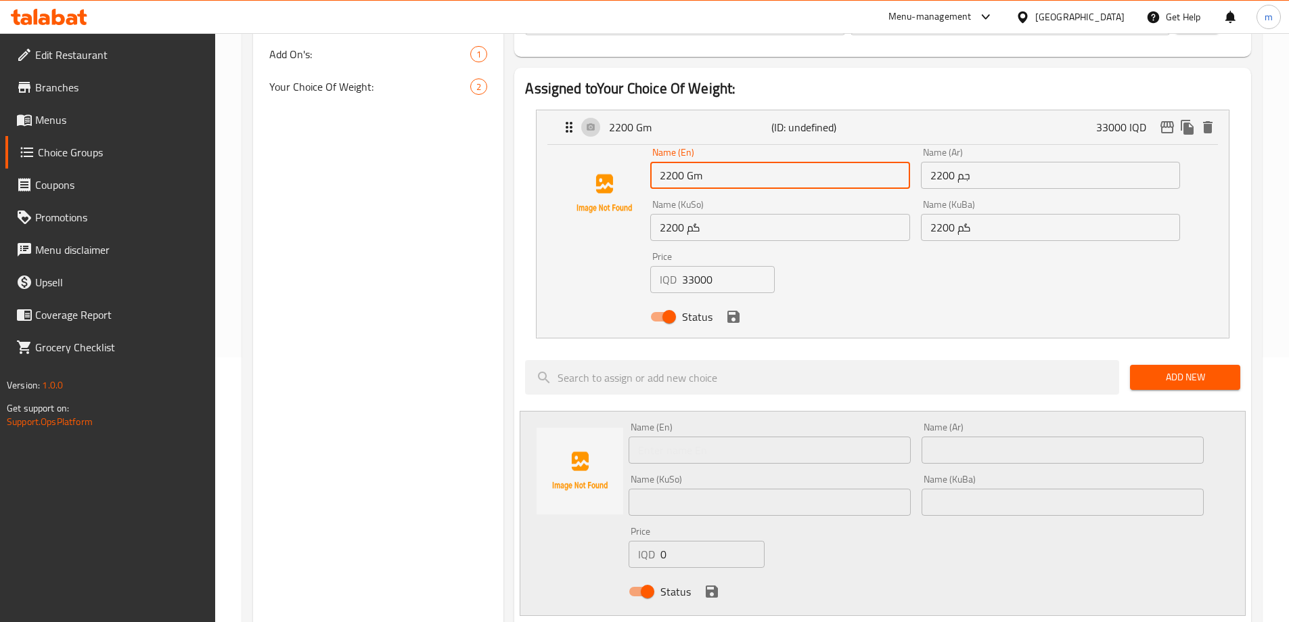
scroll to position [271, 0]
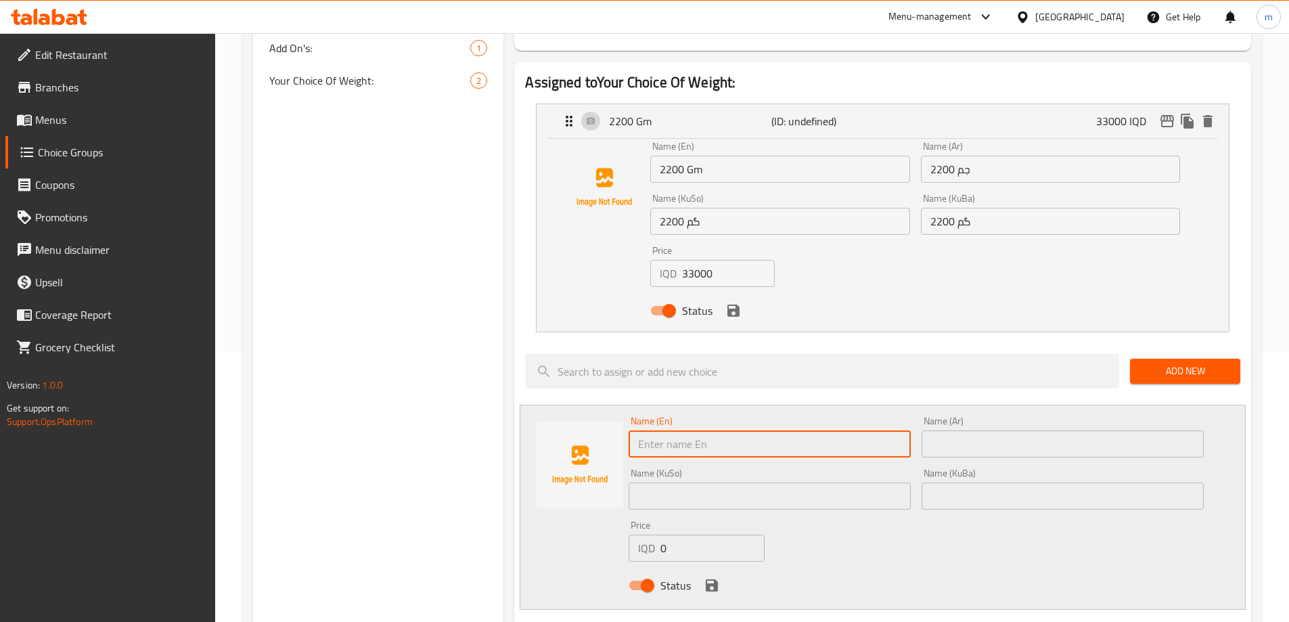
click at [708, 430] on input "text" at bounding box center [770, 443] width 282 height 27
paste input "2200 Gm"
click at [648, 430] on input "2200 Gm" at bounding box center [770, 443] width 282 height 27
type input "2400 Gm"
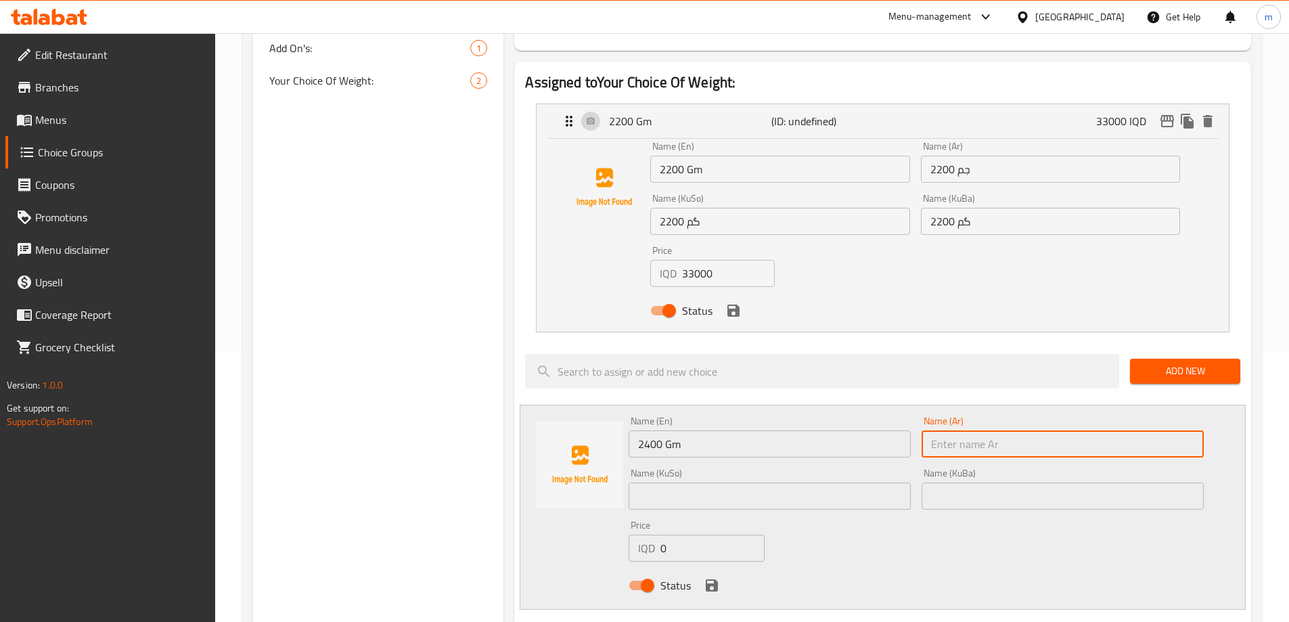
click at [982, 430] on input "text" at bounding box center [1063, 443] width 282 height 27
paste input "2400 Gm"
click at [969, 430] on input "2400 Gm" at bounding box center [1063, 443] width 282 height 27
click at [968, 430] on input "2400 Gm" at bounding box center [1063, 443] width 282 height 27
type input "2400 جم"
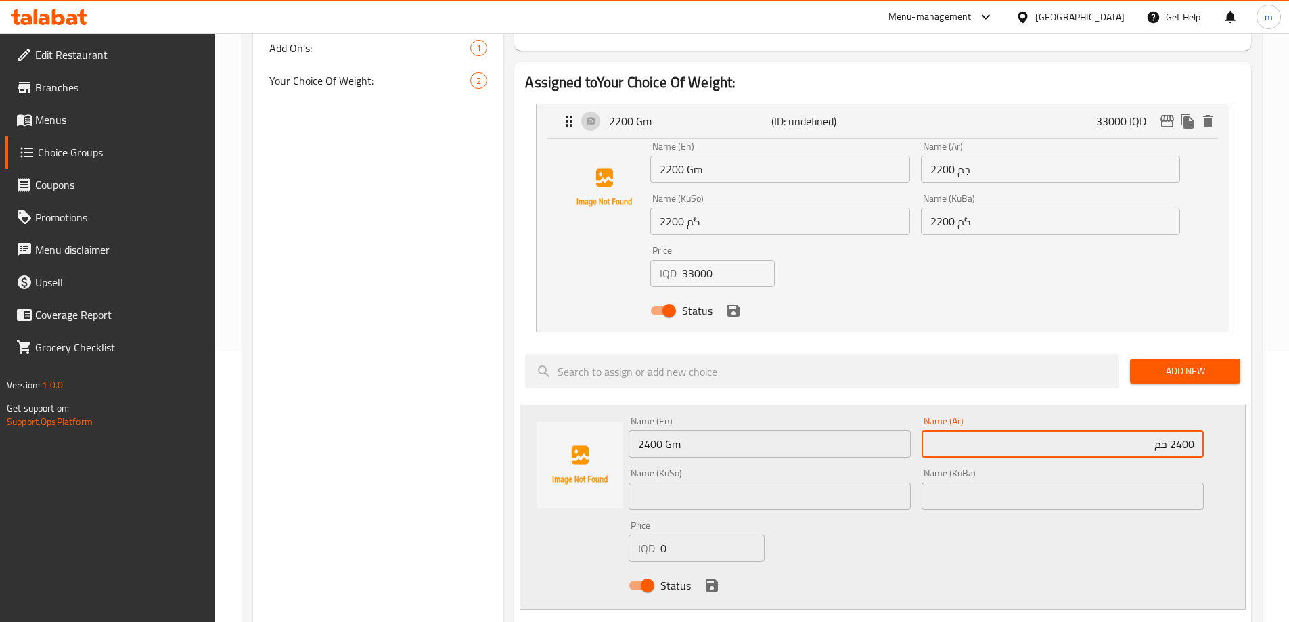
click at [1018, 479] on div "Name (En) 2400 Gm Name (En) Name (Ar) 2400 جم Name (Ar) Name (KuSo) Name (KuSo)…" at bounding box center [916, 507] width 586 height 193
click at [1025, 483] on input "text" at bounding box center [1063, 496] width 282 height 27
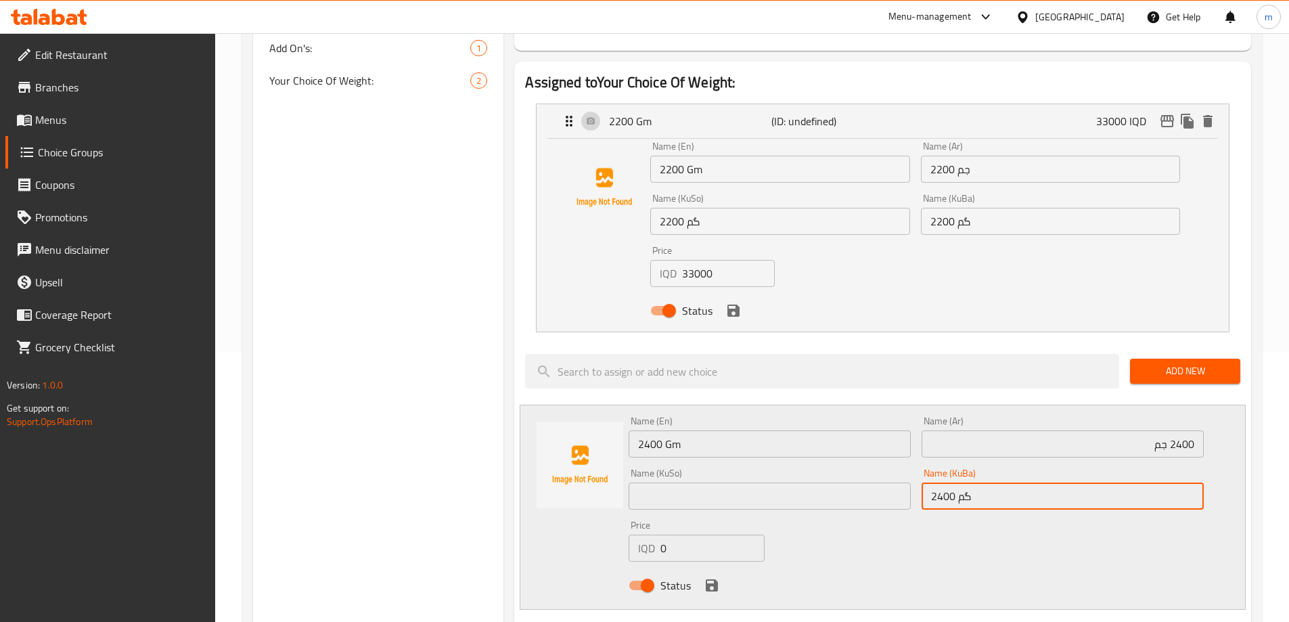
type input "2400 گم"
click at [807, 483] on input "text" at bounding box center [770, 496] width 282 height 27
paste input "2400 گم"
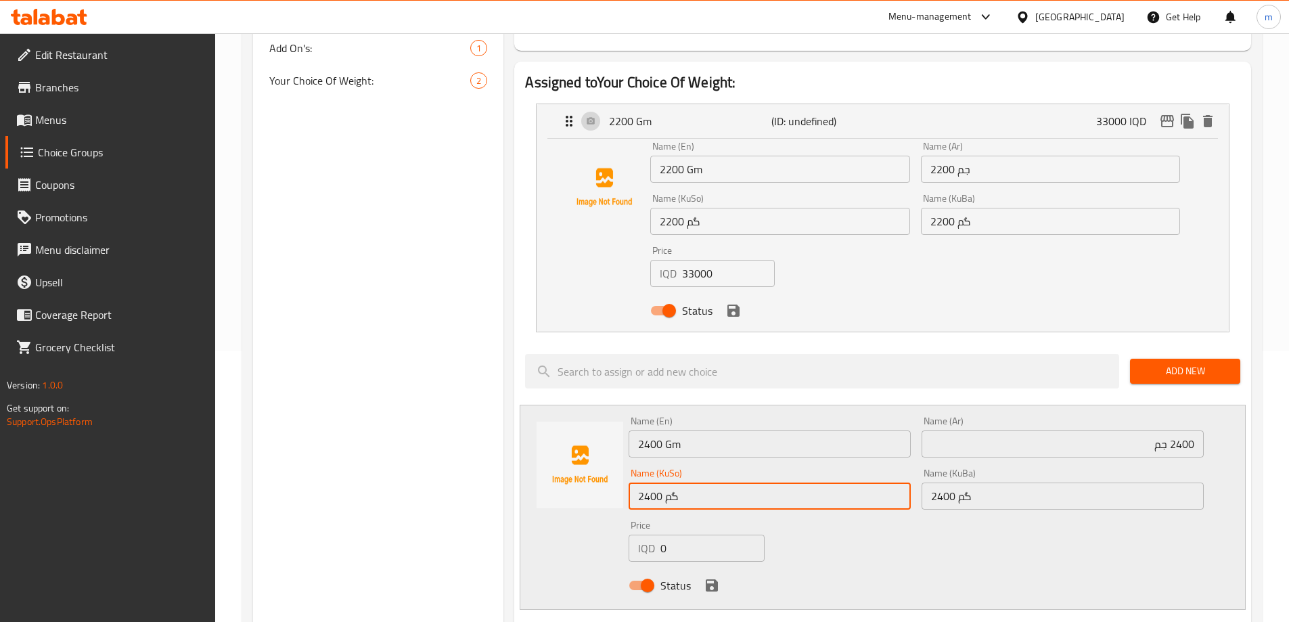
type input "2400 گم"
click at [696, 535] on input "0" at bounding box center [713, 548] width 104 height 27
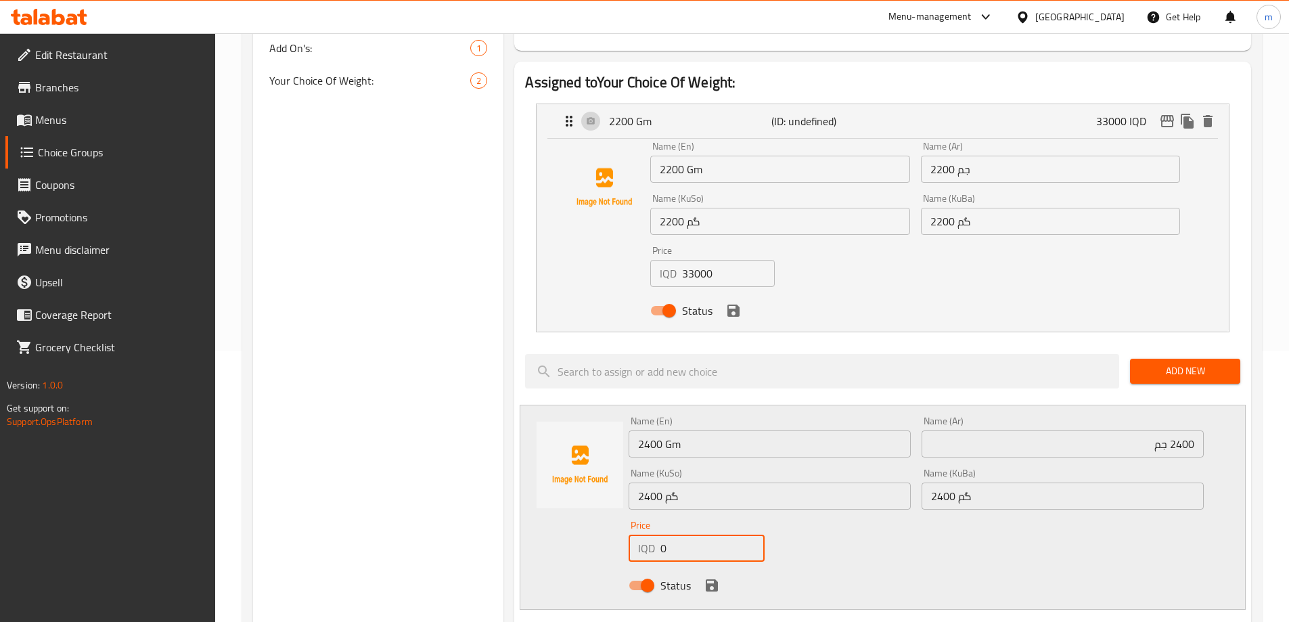
click at [696, 535] on input "0" at bounding box center [713, 548] width 104 height 27
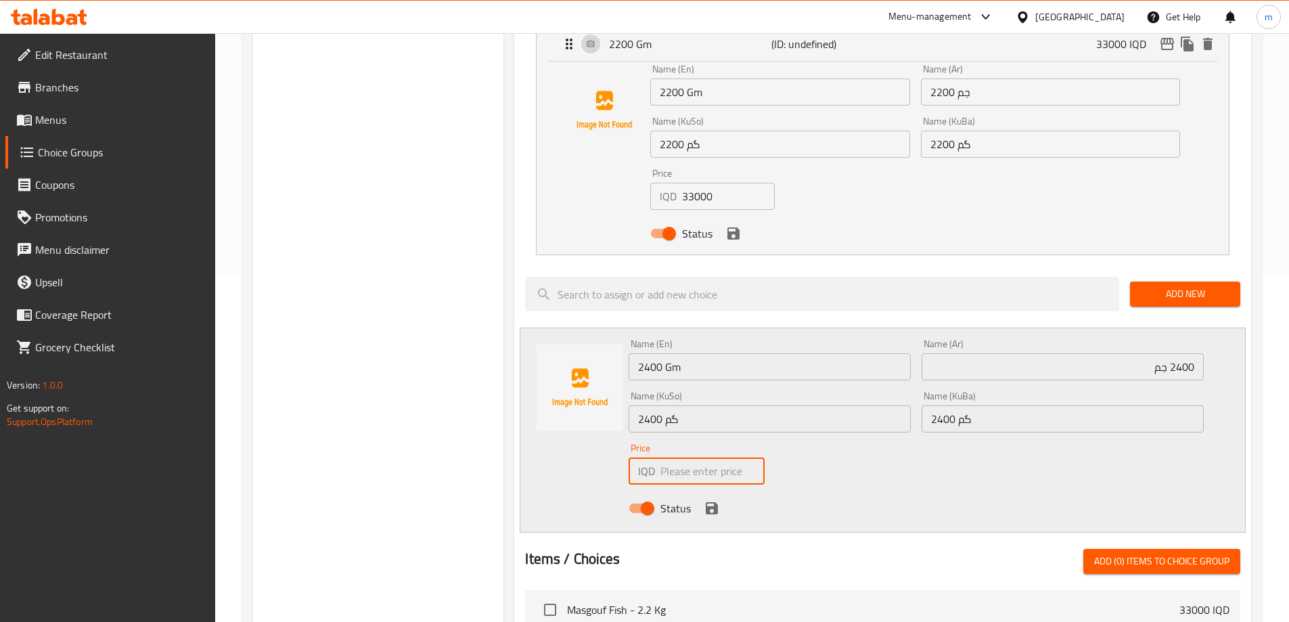
scroll to position [361, 0]
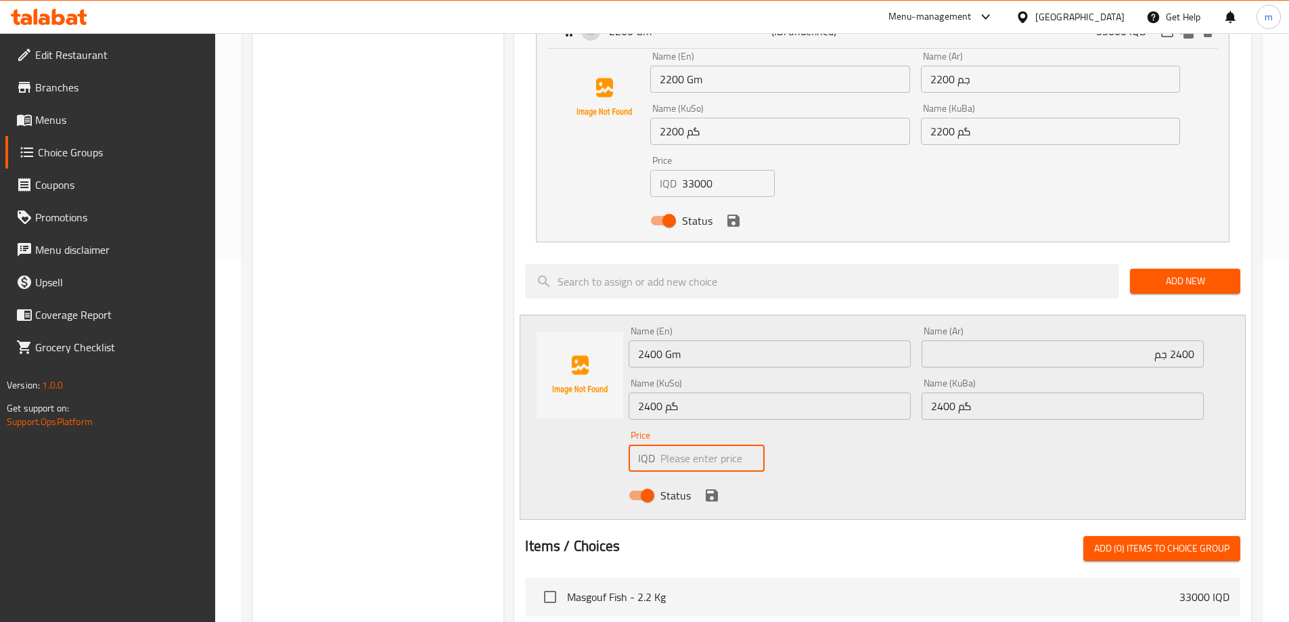
paste input "36000"
type input "36000"
click at [712, 489] on icon "save" at bounding box center [712, 495] width 12 height 12
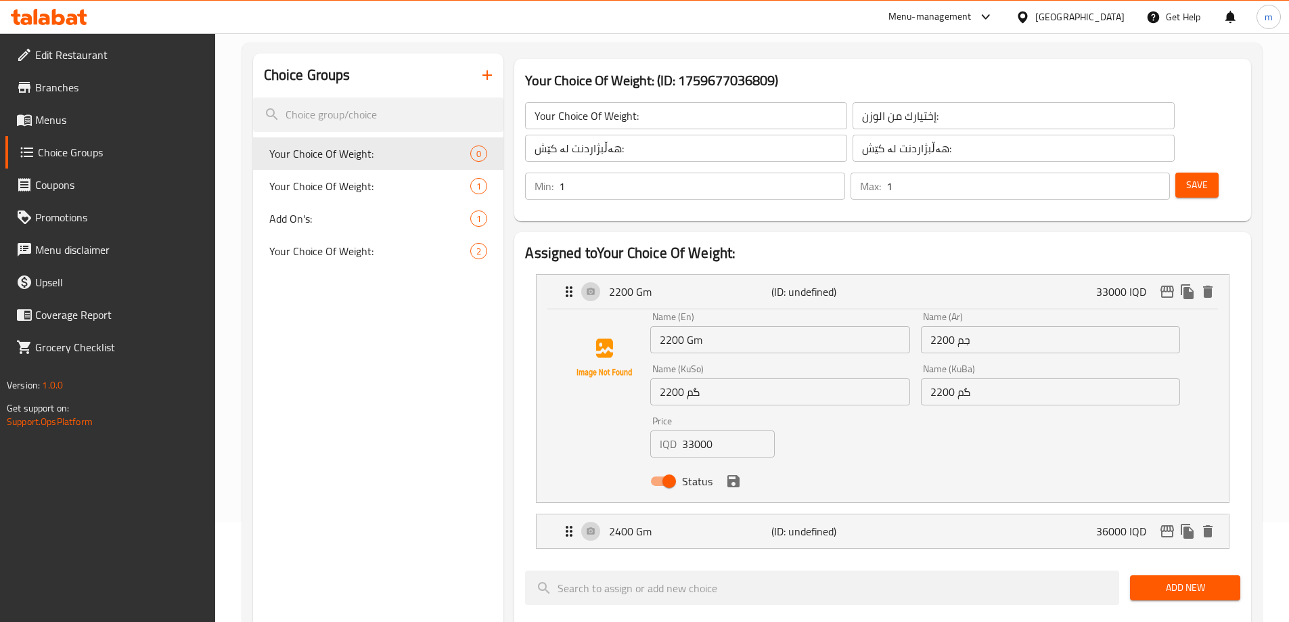
scroll to position [90, 0]
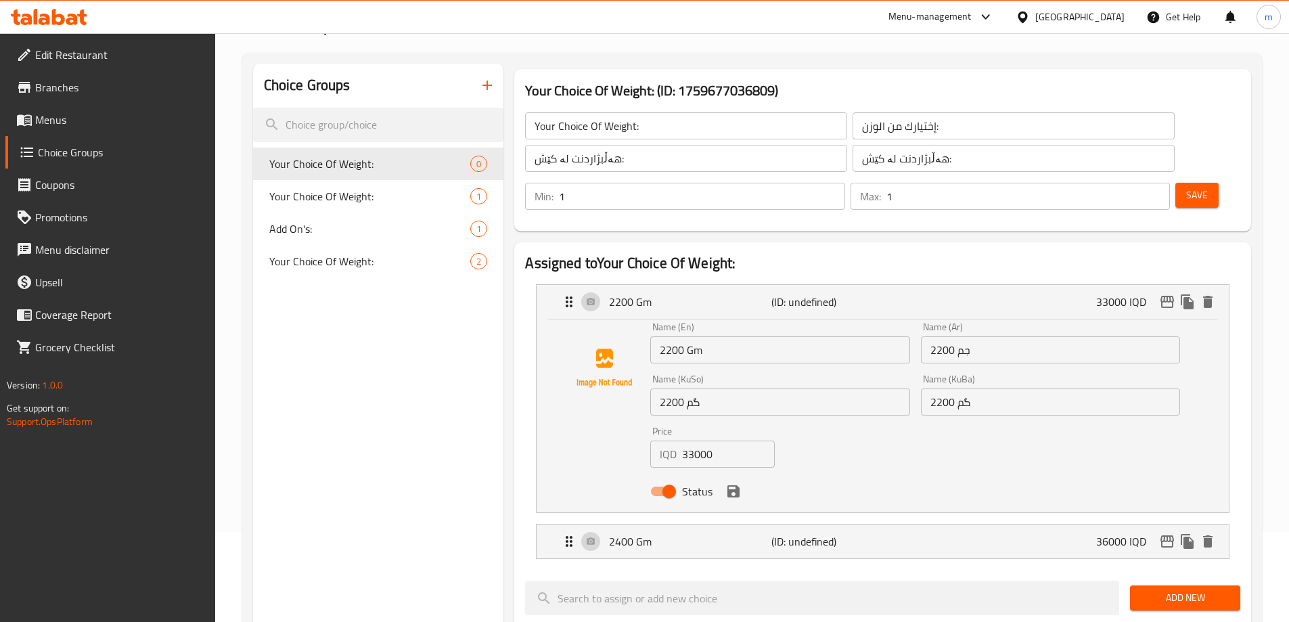
click at [1180, 183] on button "Save" at bounding box center [1197, 195] width 43 height 25
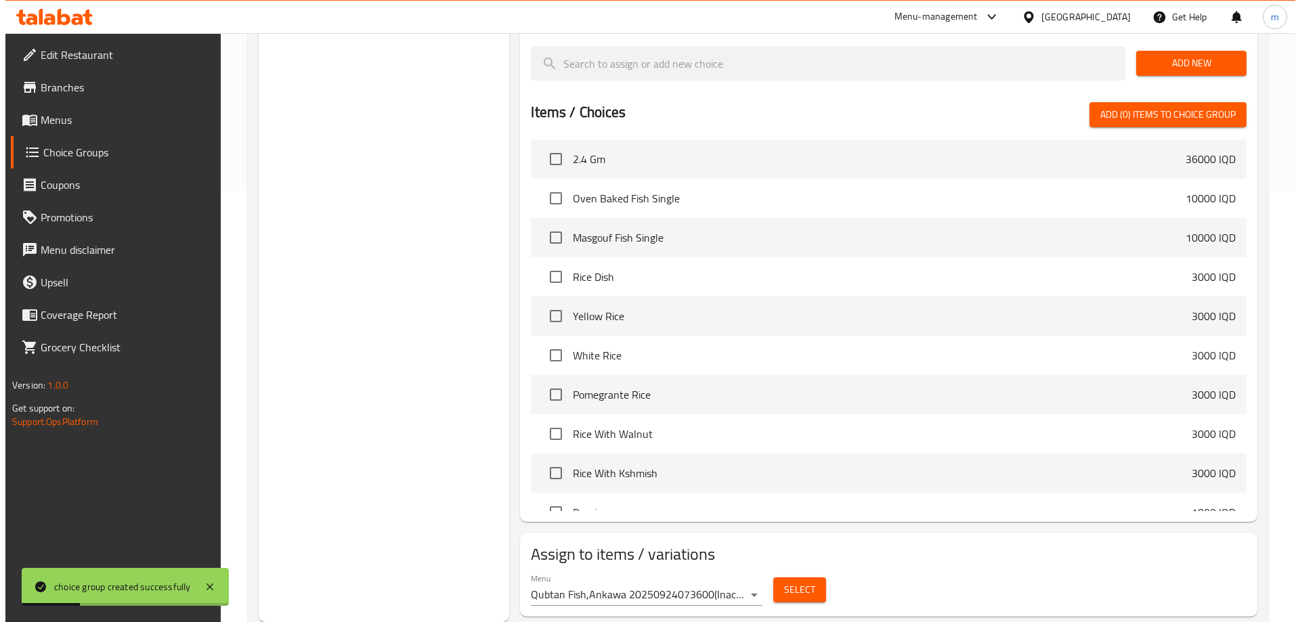
scroll to position [266, 0]
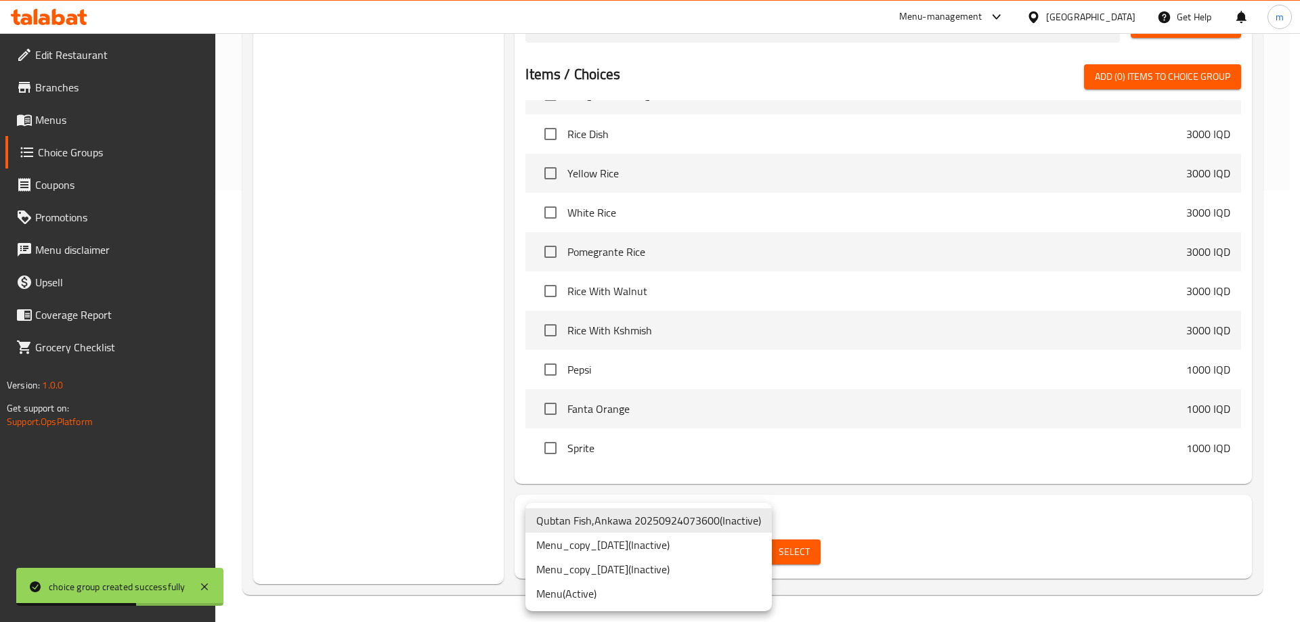
click at [567, 595] on li "Menu ( Active )" at bounding box center [648, 593] width 246 height 24
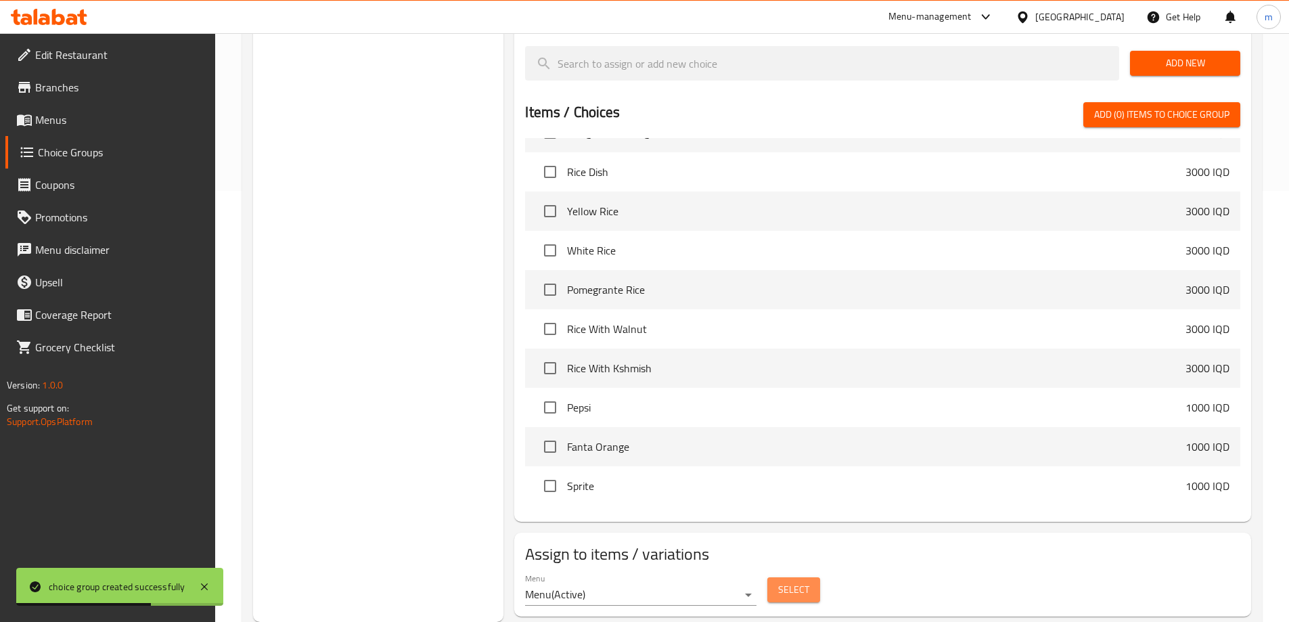
click at [785, 581] on span "Select" at bounding box center [793, 589] width 31 height 17
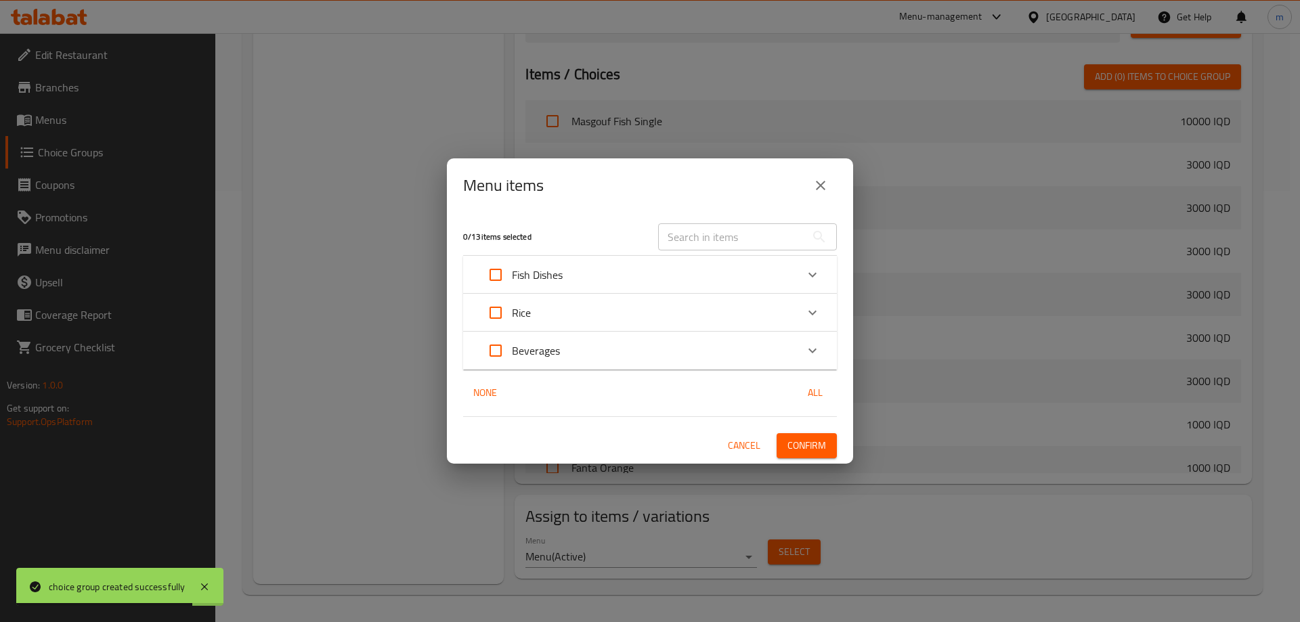
click at [656, 274] on div "Fish Dishes" at bounding box center [637, 275] width 317 height 32
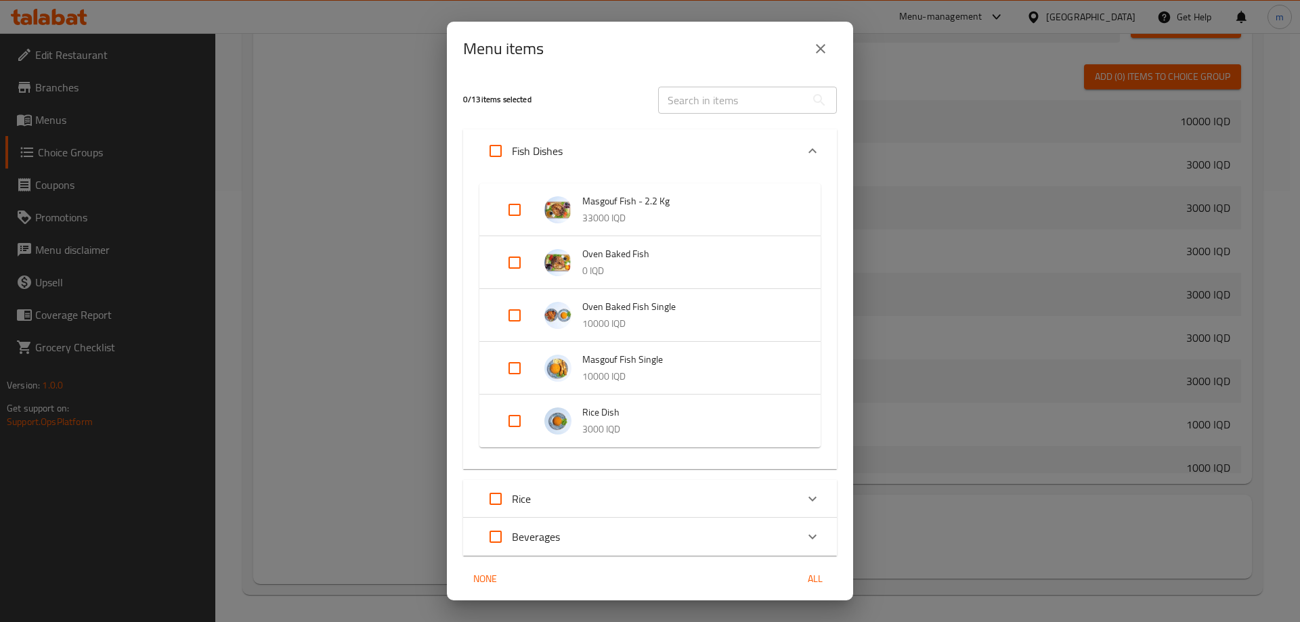
click at [519, 208] on input "Expand" at bounding box center [514, 210] width 32 height 32
checkbox input "true"
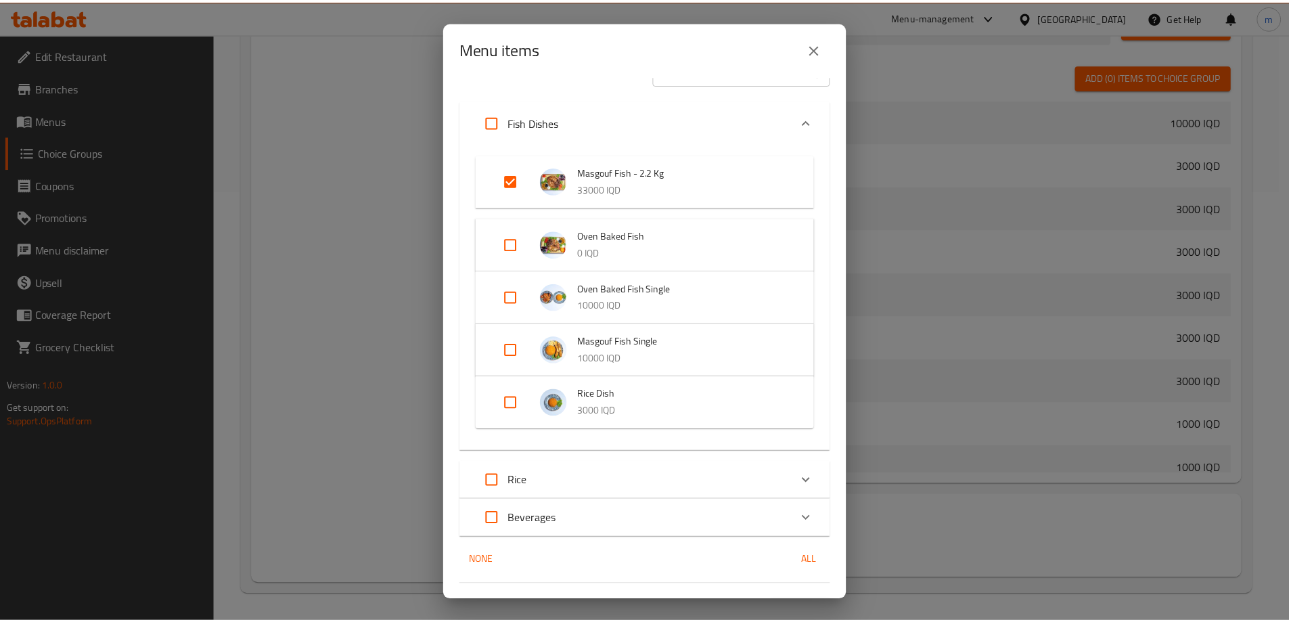
scroll to position [60, 0]
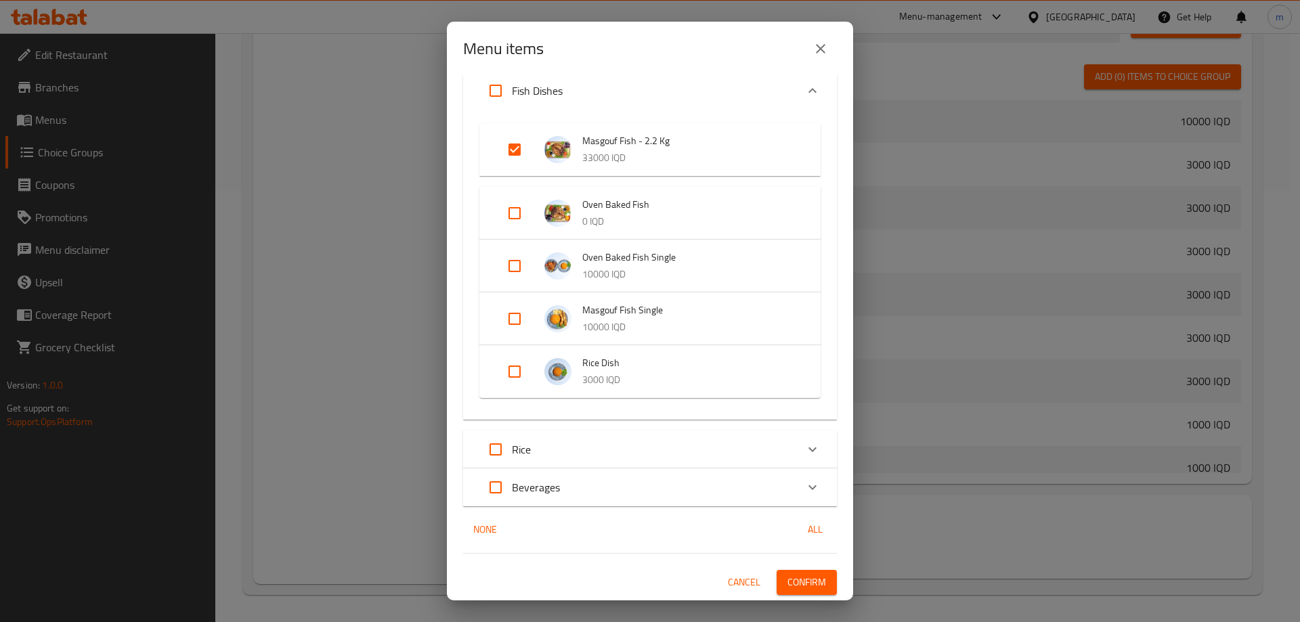
click at [797, 581] on span "Confirm" at bounding box center [806, 582] width 39 height 17
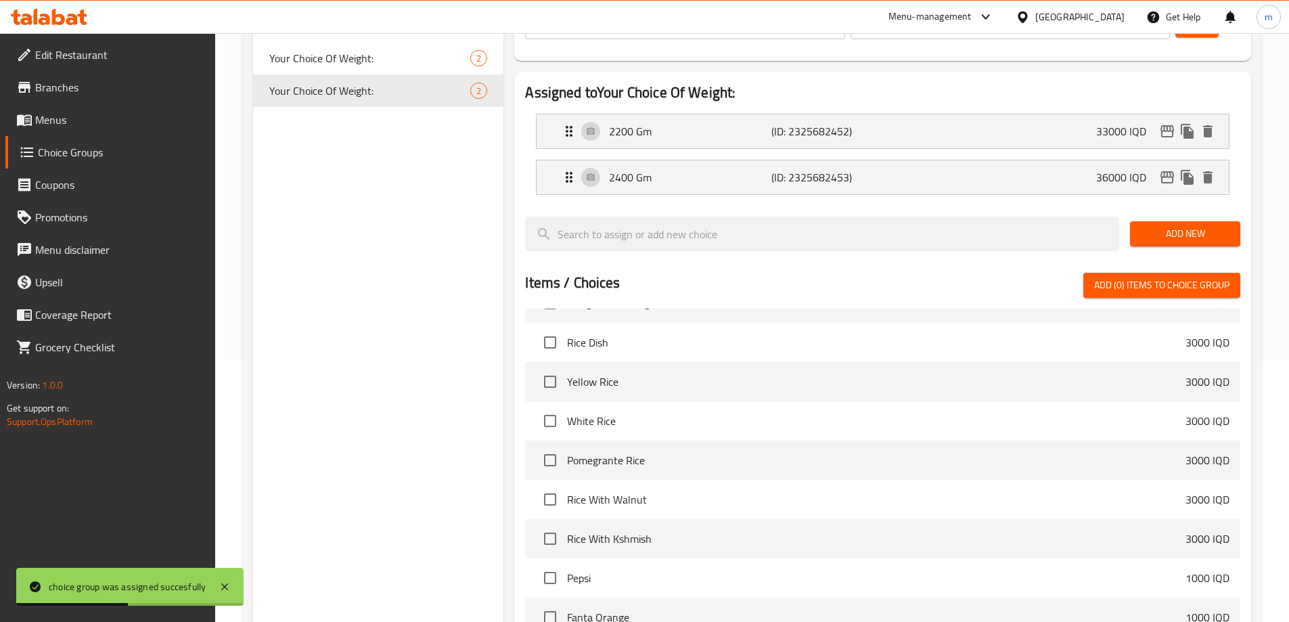
scroll to position [250, 0]
